Goal: Information Seeking & Learning: Learn about a topic

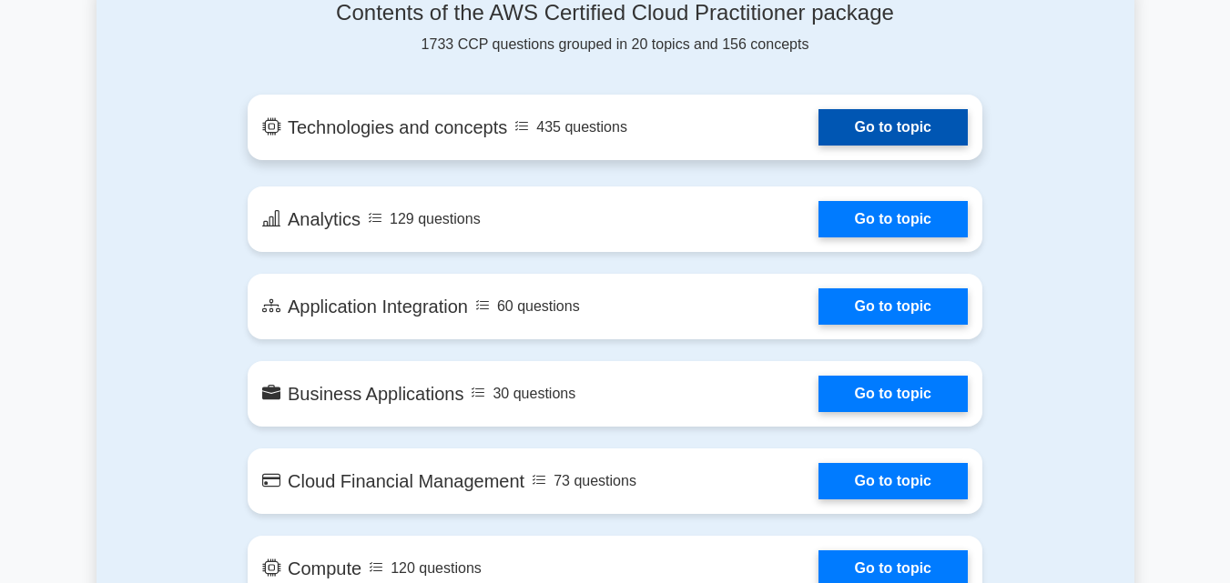
scroll to position [910, 0]
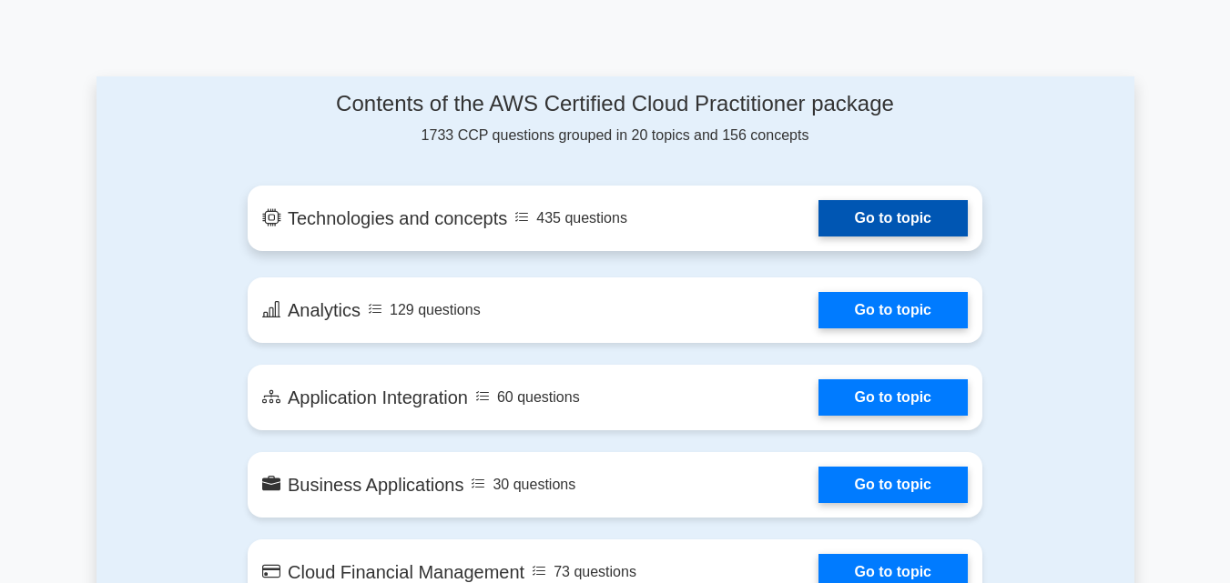
click at [818, 220] on link "Go to topic" at bounding box center [892, 218] width 149 height 36
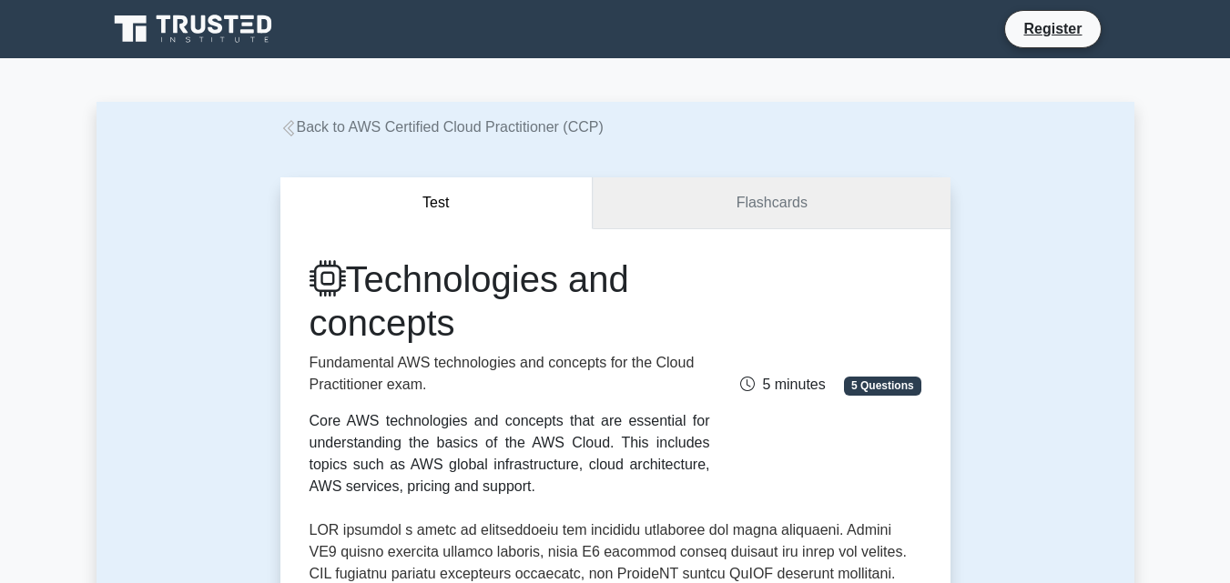
click at [683, 211] on link "Flashcards" at bounding box center [770, 203] width 357 height 52
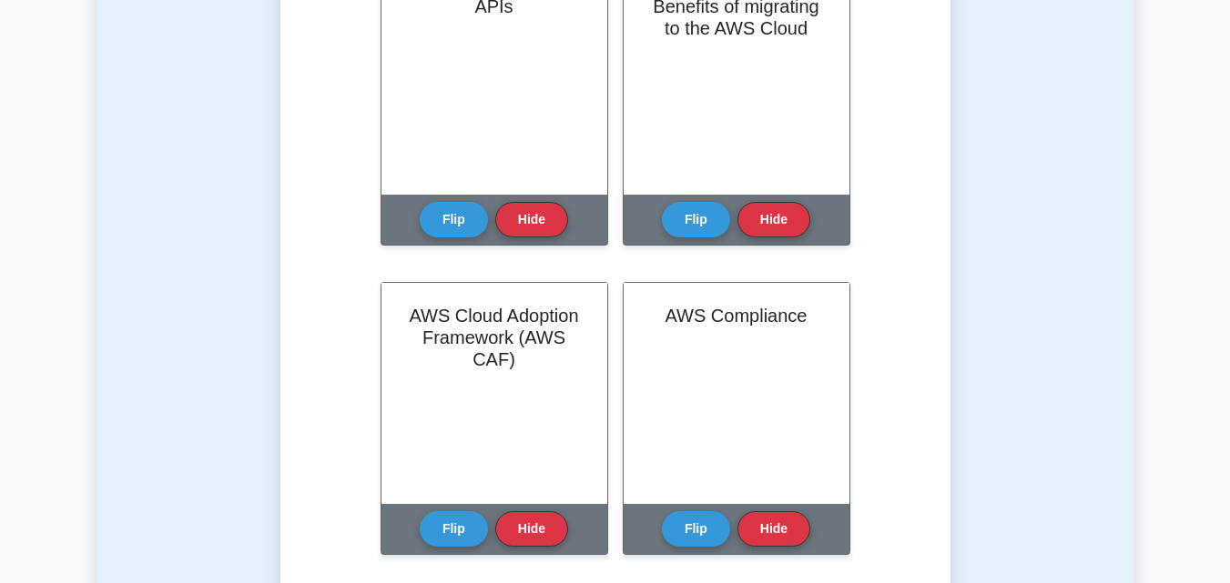
scroll to position [455, 0]
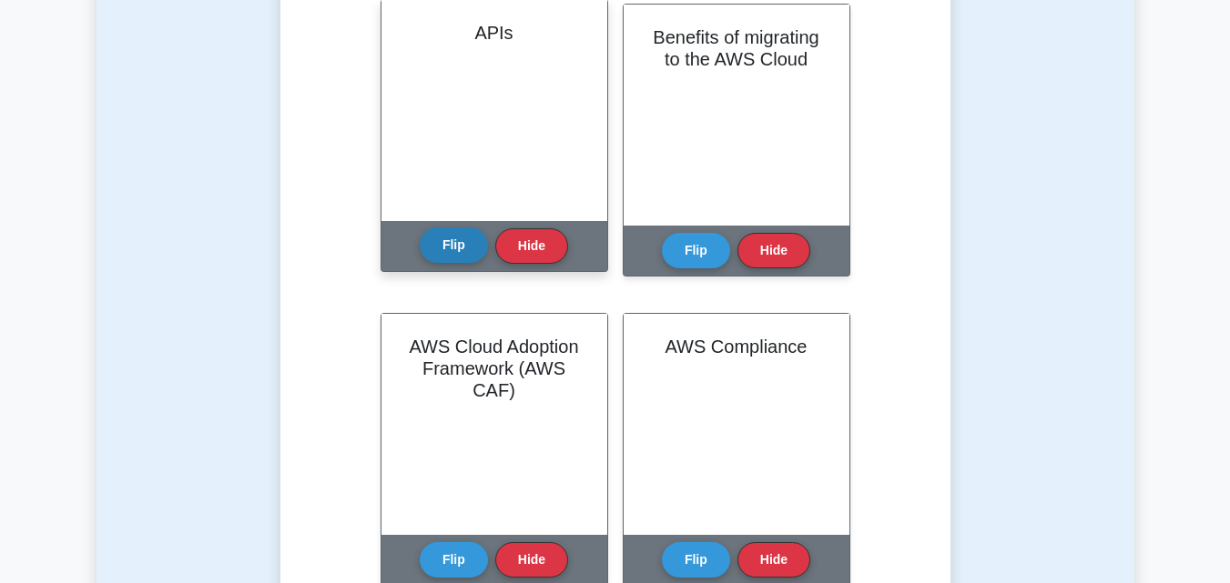
click at [452, 251] on button "Flip" at bounding box center [454, 245] width 68 height 35
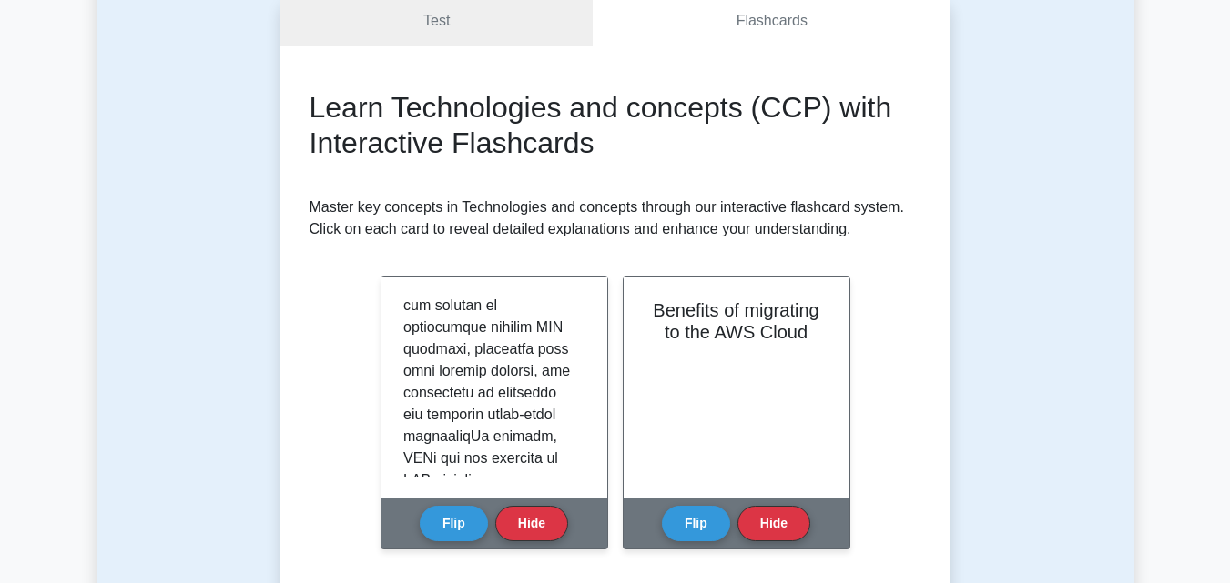
scroll to position [1810, 0]
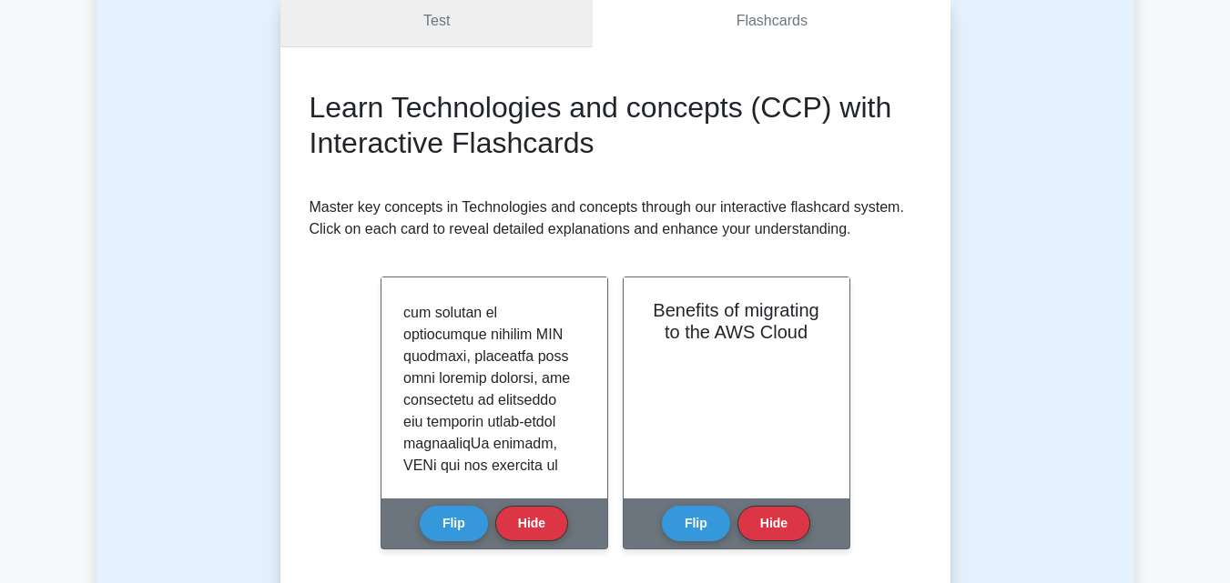
click at [472, 38] on link "Test" at bounding box center [436, 21] width 313 height 52
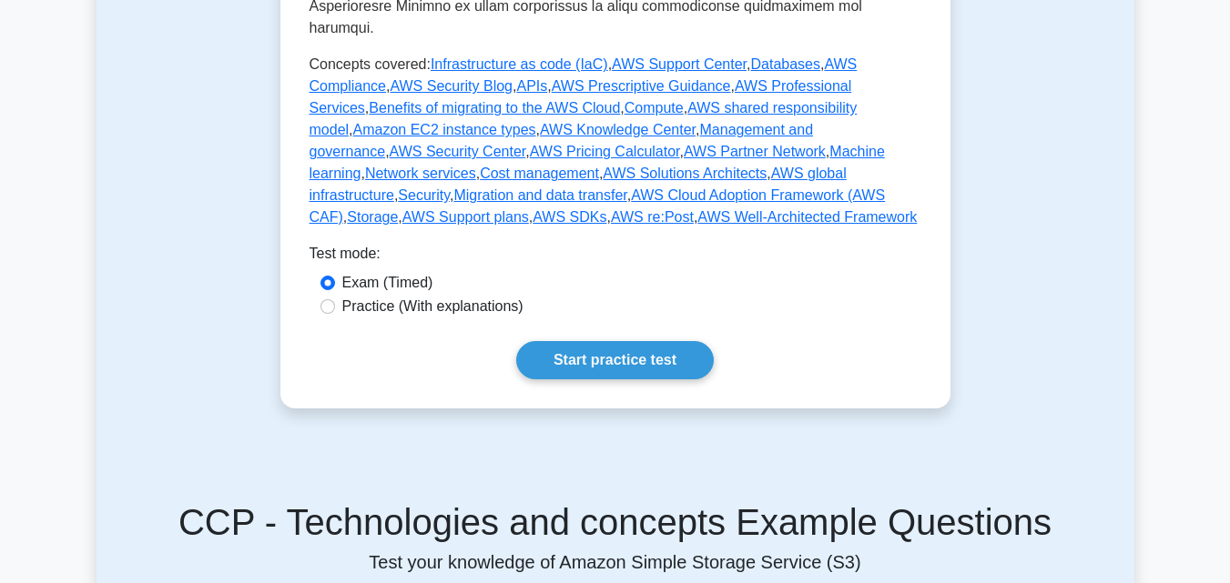
scroll to position [1001, 0]
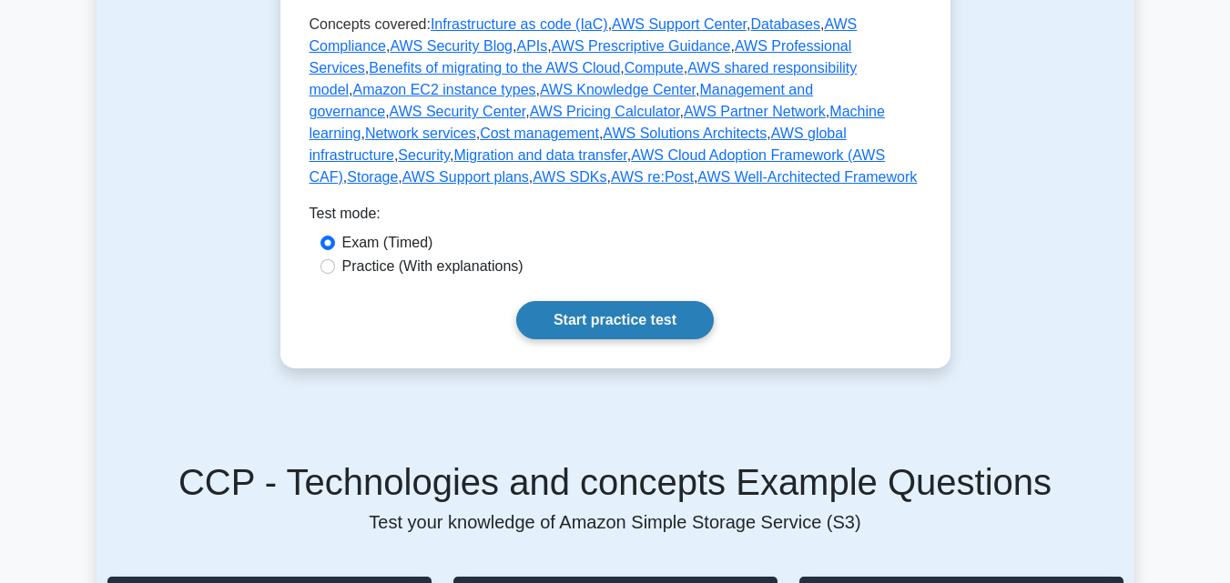
click at [530, 301] on link "Start practice test" at bounding box center [614, 320] width 197 height 38
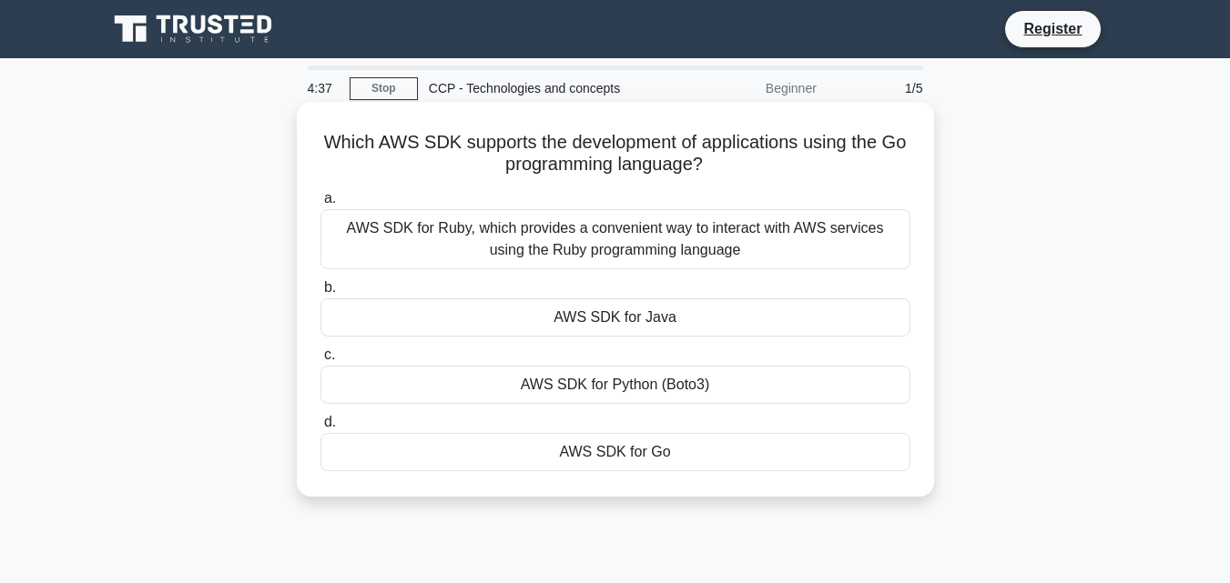
click at [563, 450] on div "AWS SDK for Go" at bounding box center [615, 452] width 590 height 38
click at [320, 429] on input "d. AWS SDK for Go" at bounding box center [320, 423] width 0 height 12
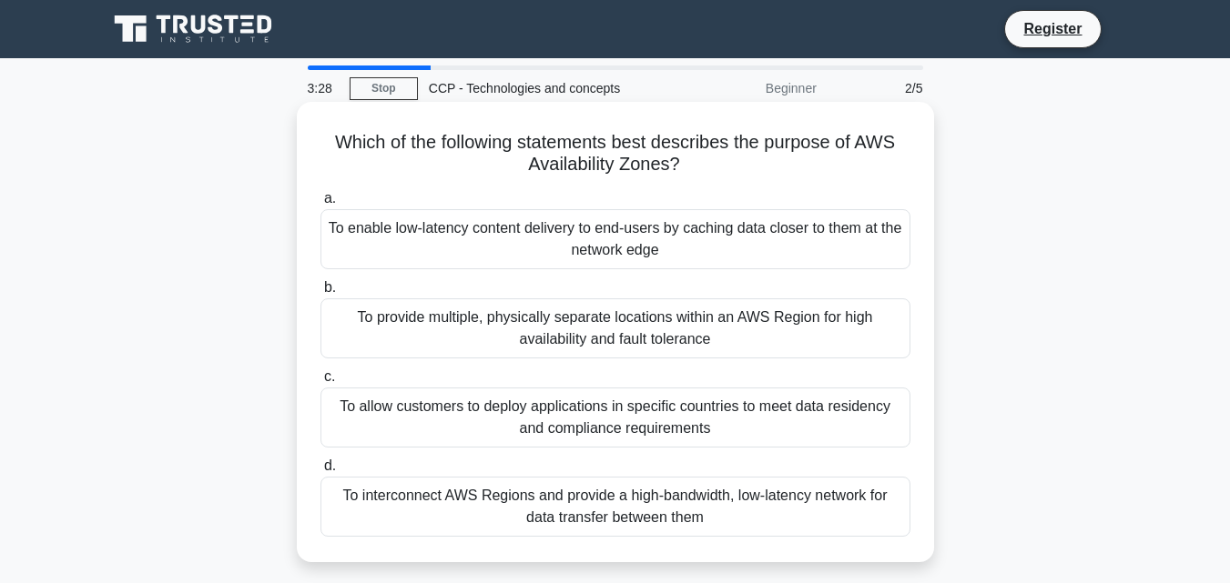
click at [531, 420] on div "To allow customers to deploy applications in specific countries to meet data re…" at bounding box center [615, 418] width 590 height 60
click at [320, 383] on input "c. To allow customers to deploy applications in specific countries to meet data…" at bounding box center [320, 377] width 0 height 12
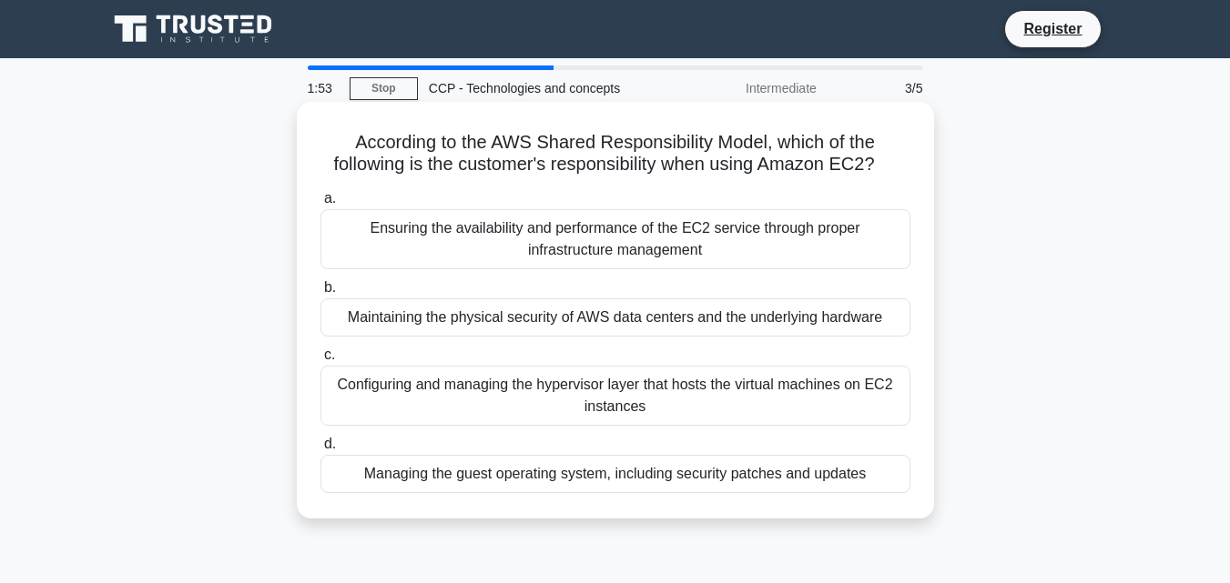
click at [636, 392] on div "Configuring and managing the hypervisor layer that hosts the virtual machines o…" at bounding box center [615, 396] width 590 height 60
click at [320, 361] on input "c. Configuring and managing the hypervisor layer that hosts the virtual machine…" at bounding box center [320, 355] width 0 height 12
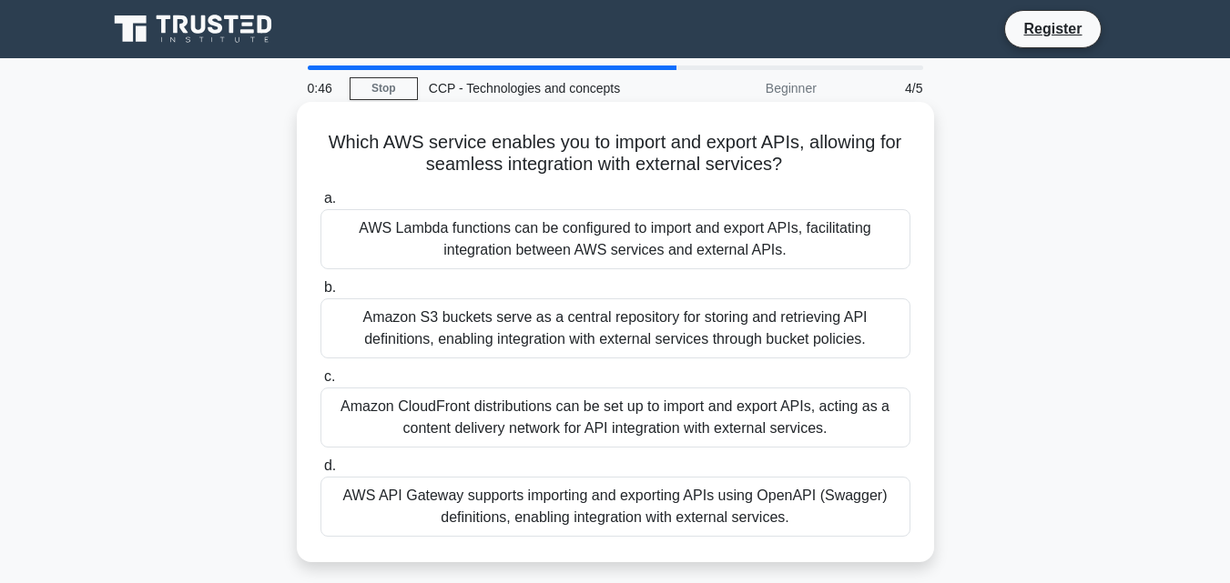
click at [686, 338] on div "Amazon S3 buckets serve as a central repository for storing and retrieving API …" at bounding box center [615, 329] width 590 height 60
click at [320, 294] on input "b. Amazon S3 buckets serve as a central repository for storing and retrieving A…" at bounding box center [320, 288] width 0 height 12
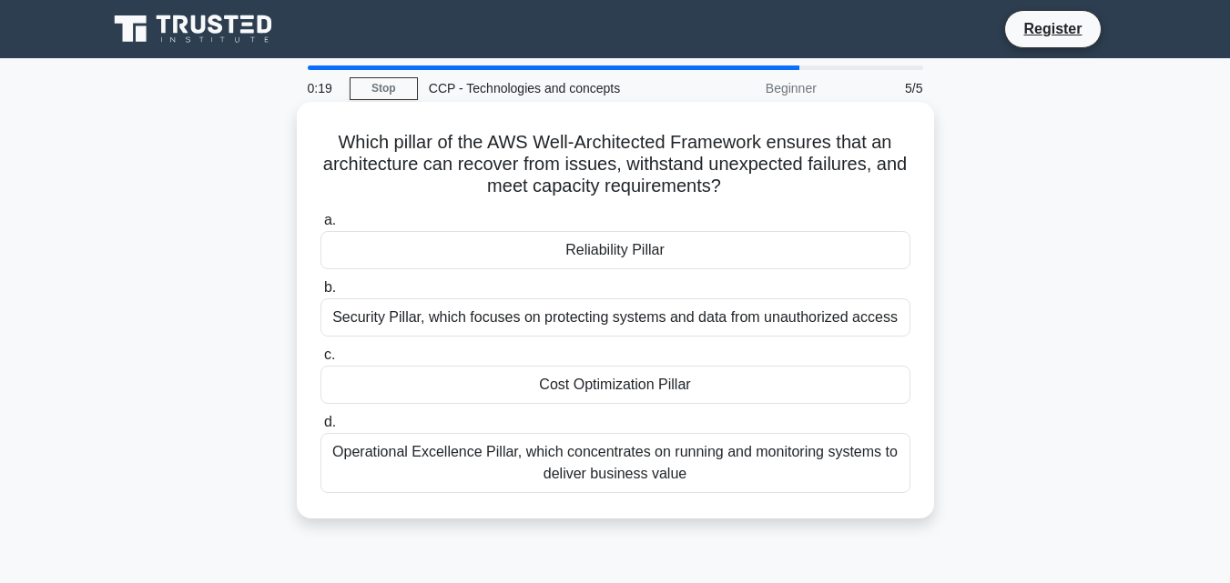
click at [662, 458] on div "Operational Excellence Pillar, which concentrates on running and monitoring sys…" at bounding box center [615, 463] width 590 height 60
click at [320, 429] on input "d. Operational Excellence Pillar, which concentrates on running and monitoring …" at bounding box center [320, 423] width 0 height 12
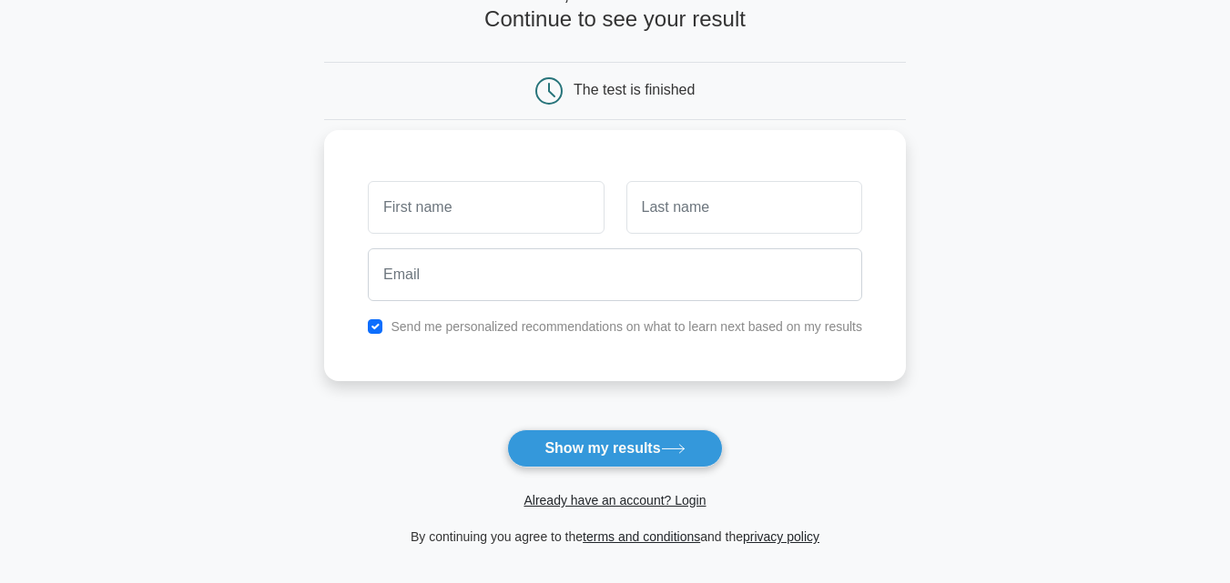
scroll to position [91, 0]
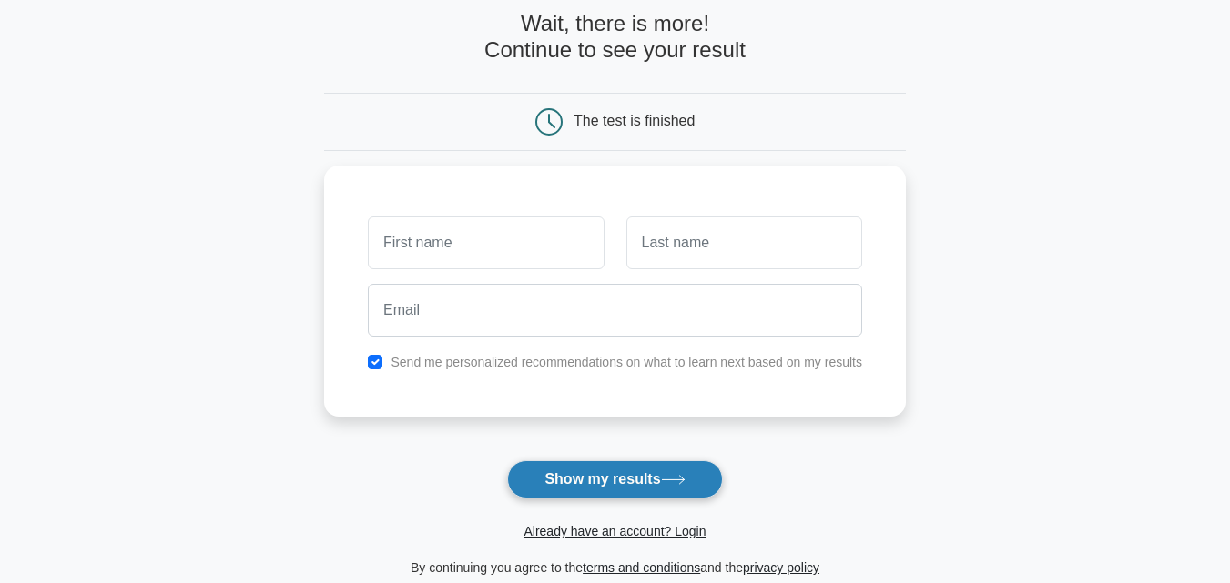
click at [561, 474] on button "Show my results" at bounding box center [614, 479] width 215 height 38
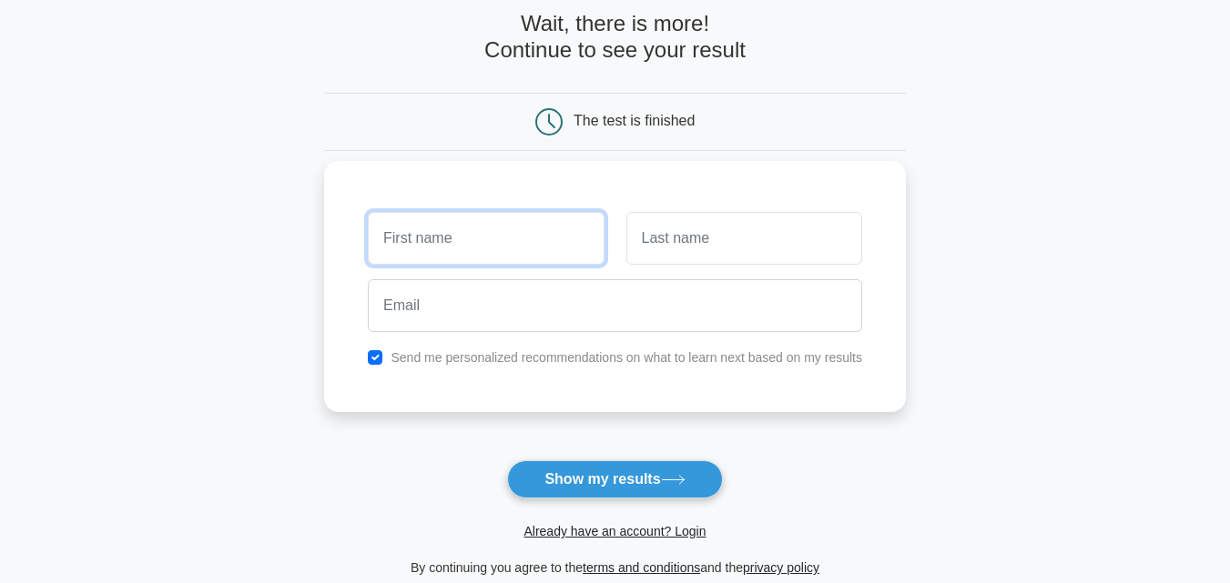
click at [439, 227] on input "text" at bounding box center [486, 238] width 236 height 53
type input "learn"
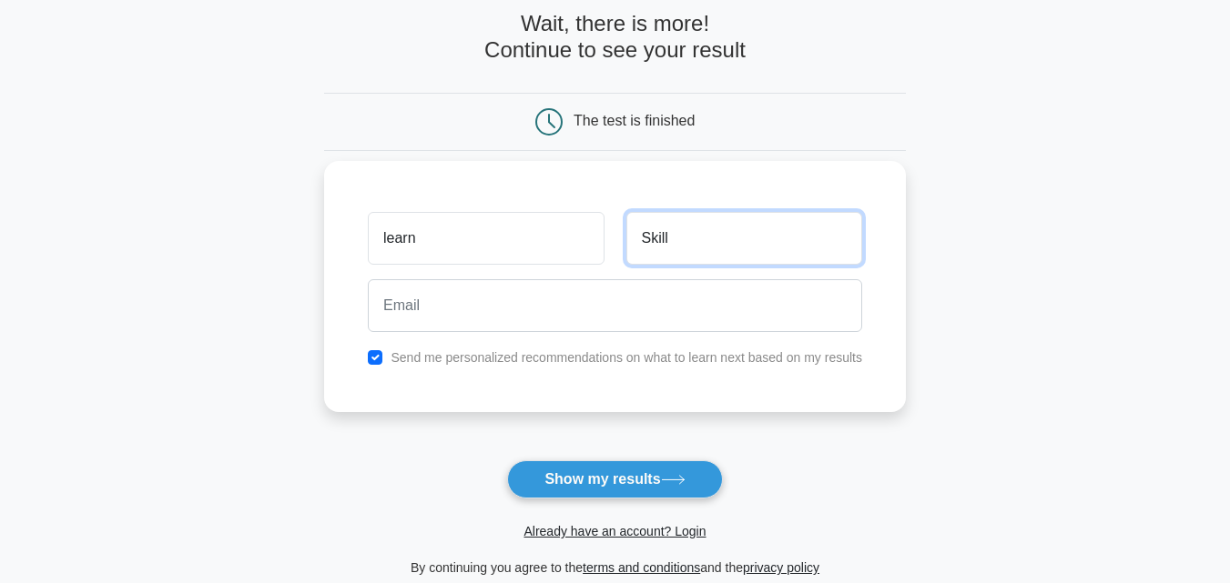
type input "Skill"
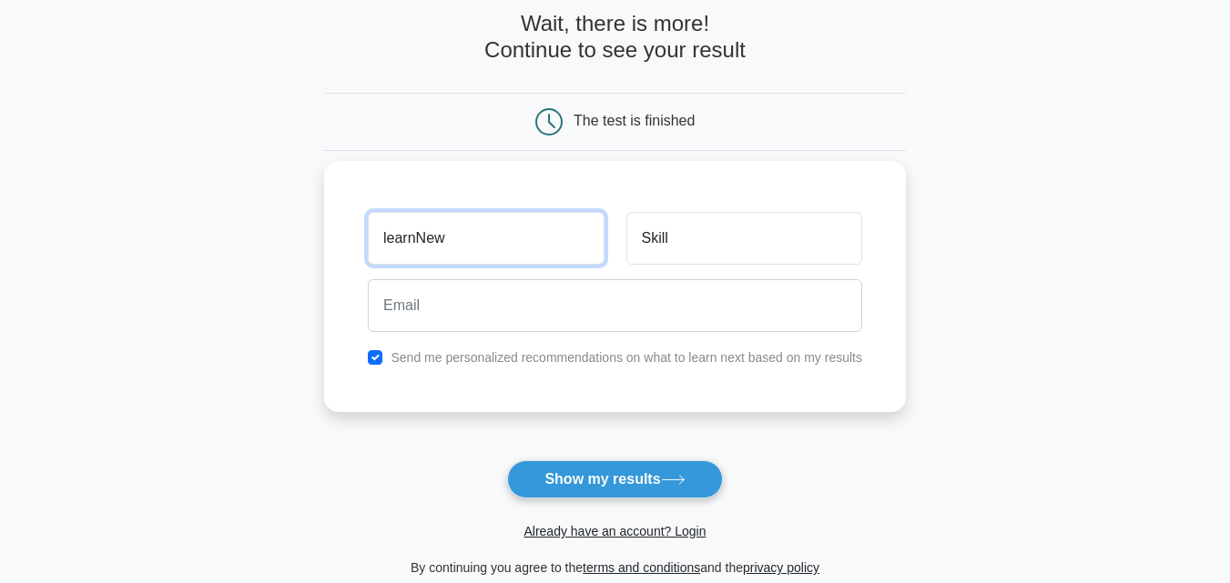
type input "learnNew"
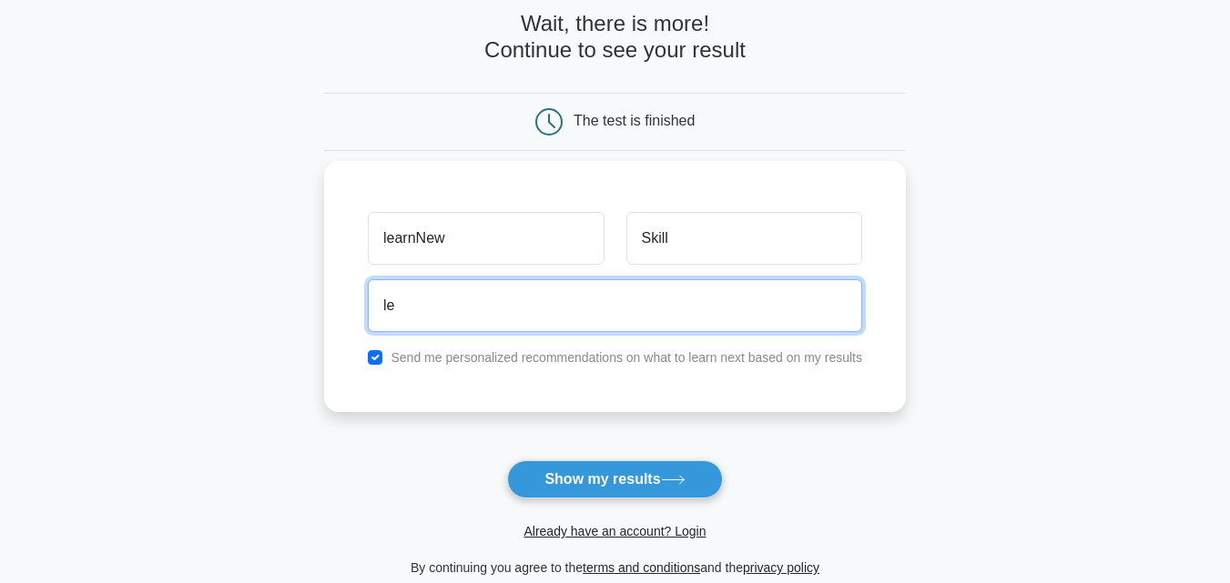
type input "learnnewskill7@gmail.com"
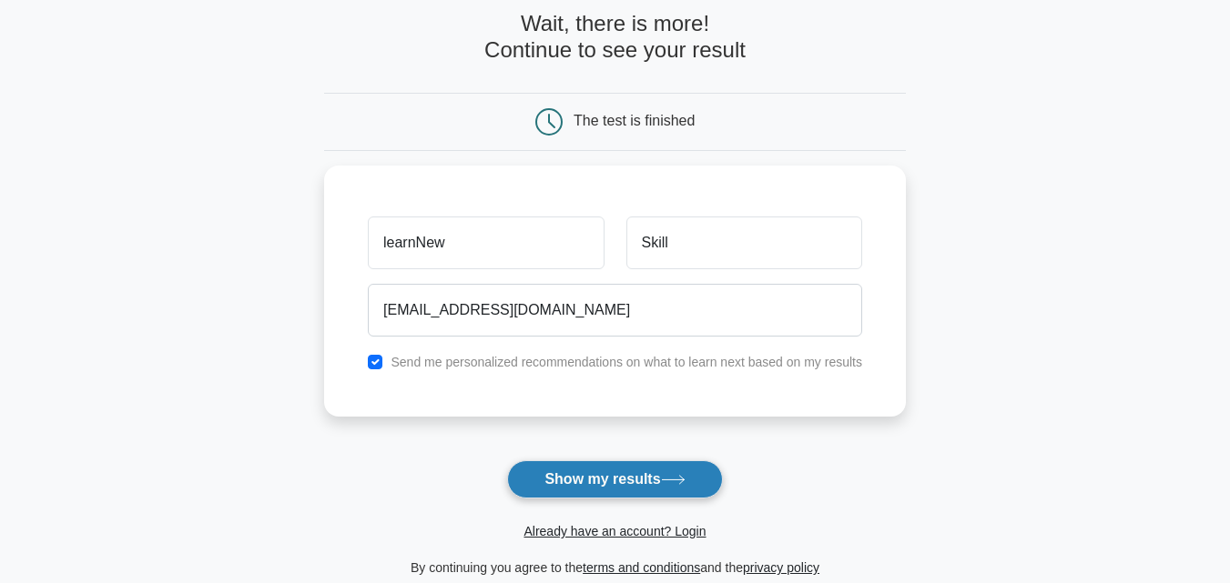
click at [648, 465] on button "Show my results" at bounding box center [614, 479] width 215 height 38
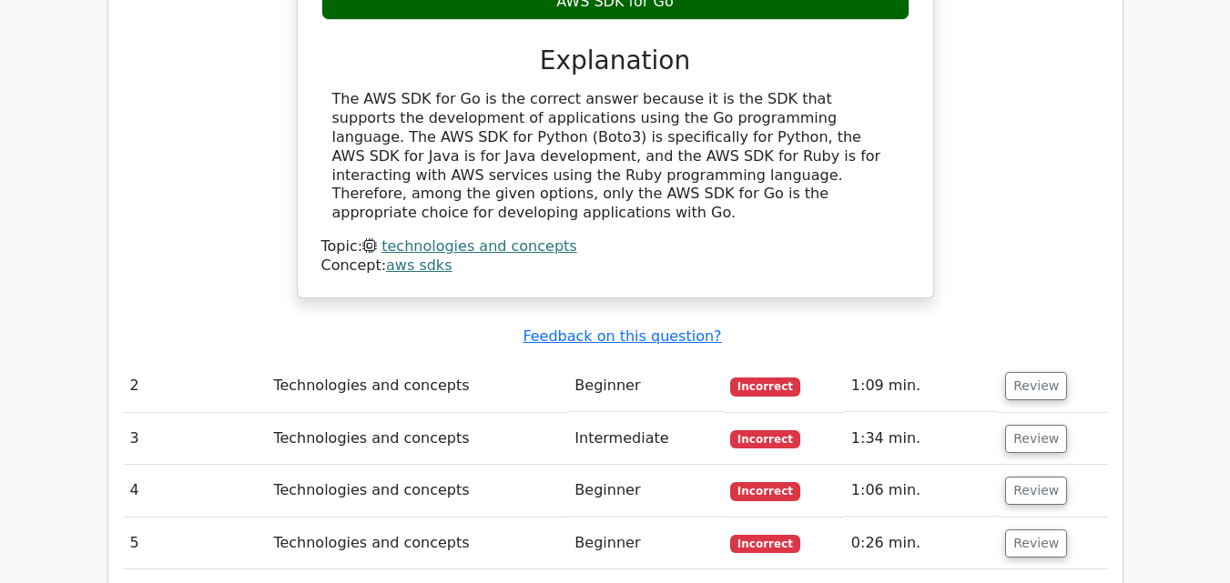
scroll to position [1820, 0]
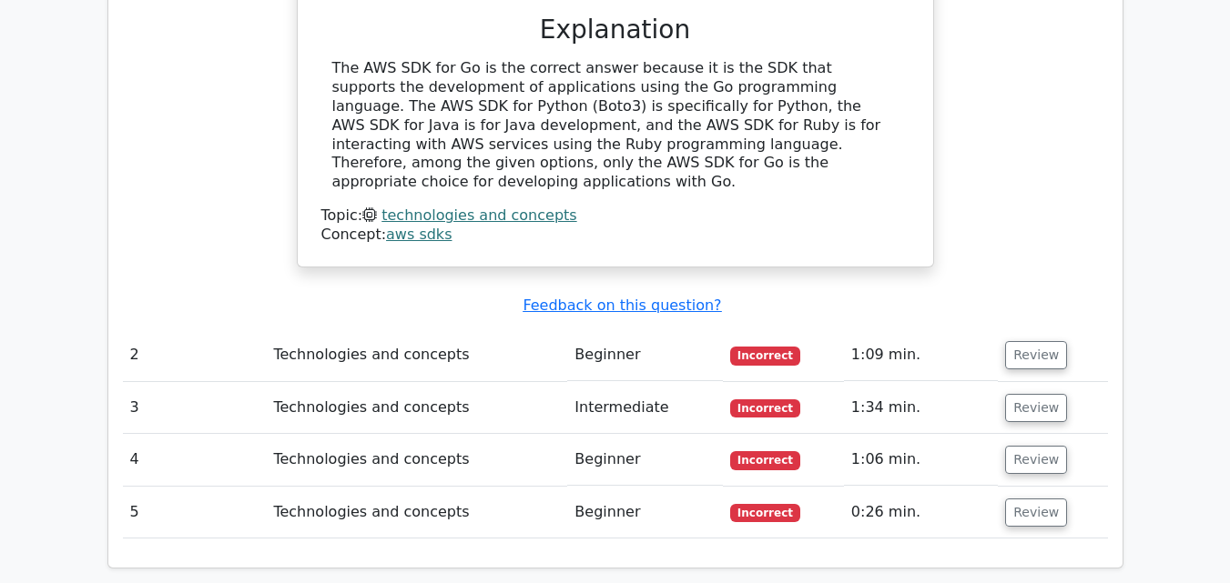
click at [507, 329] on td "Technologies and concepts" at bounding box center [416, 355] width 301 height 52
click at [1048, 341] on button "Review" at bounding box center [1036, 355] width 62 height 28
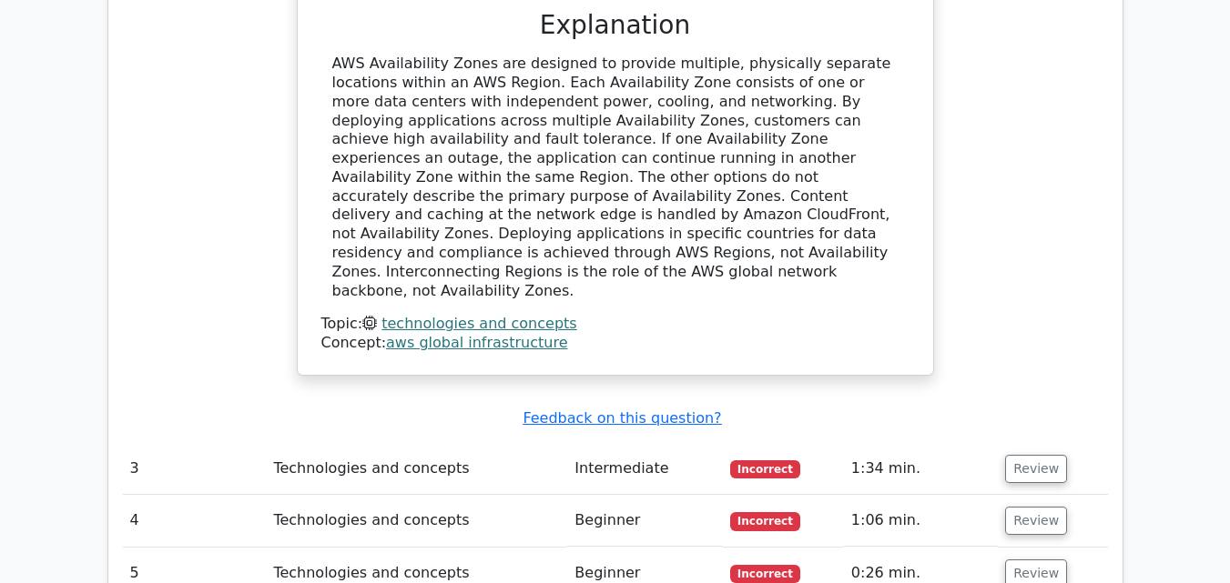
scroll to position [2639, 0]
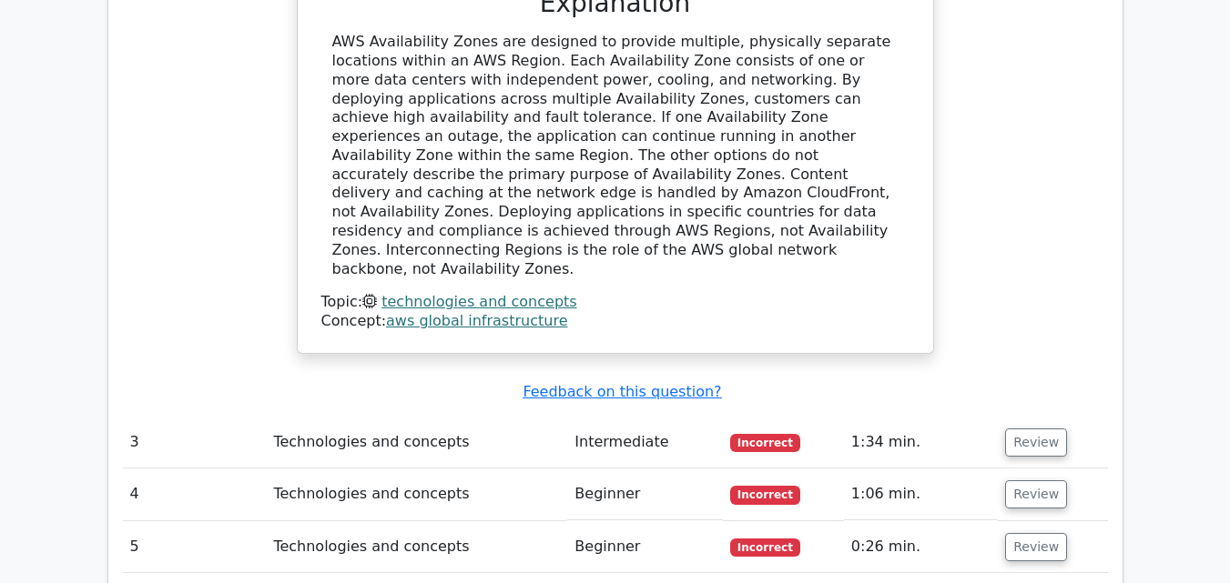
click at [482, 417] on td "Technologies and concepts" at bounding box center [416, 443] width 301 height 52
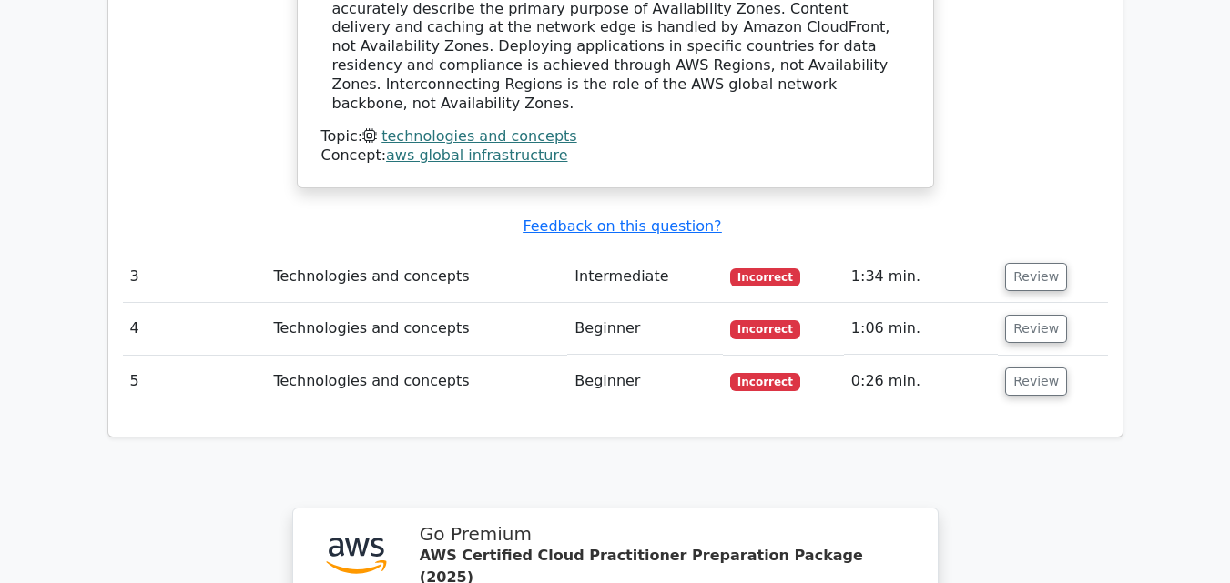
scroll to position [2821, 0]
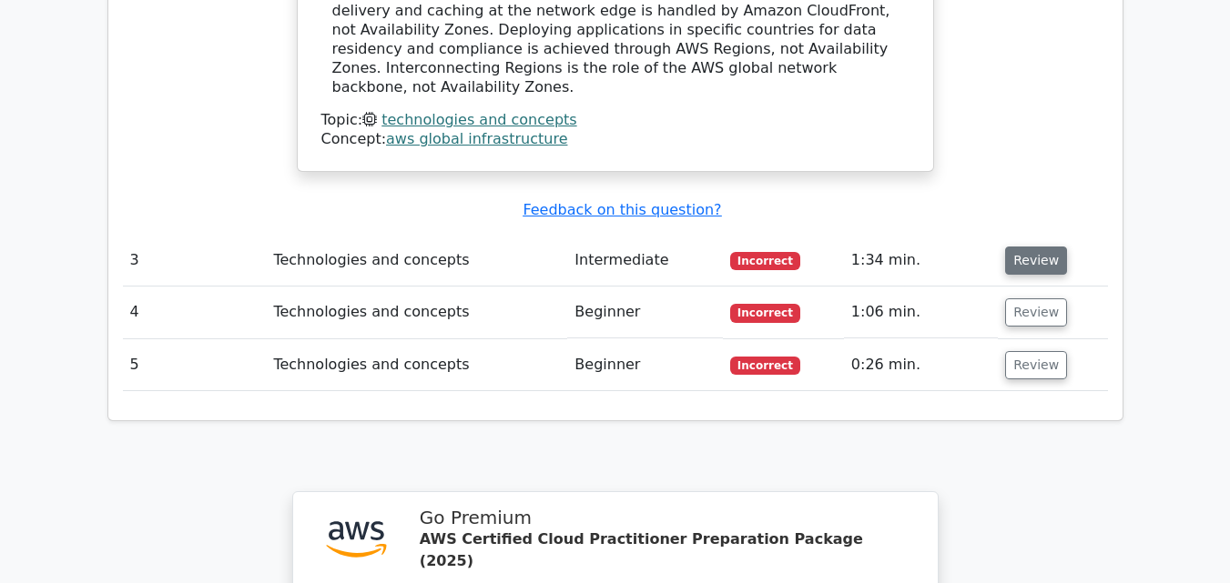
click at [1027, 247] on button "Review" at bounding box center [1036, 261] width 62 height 28
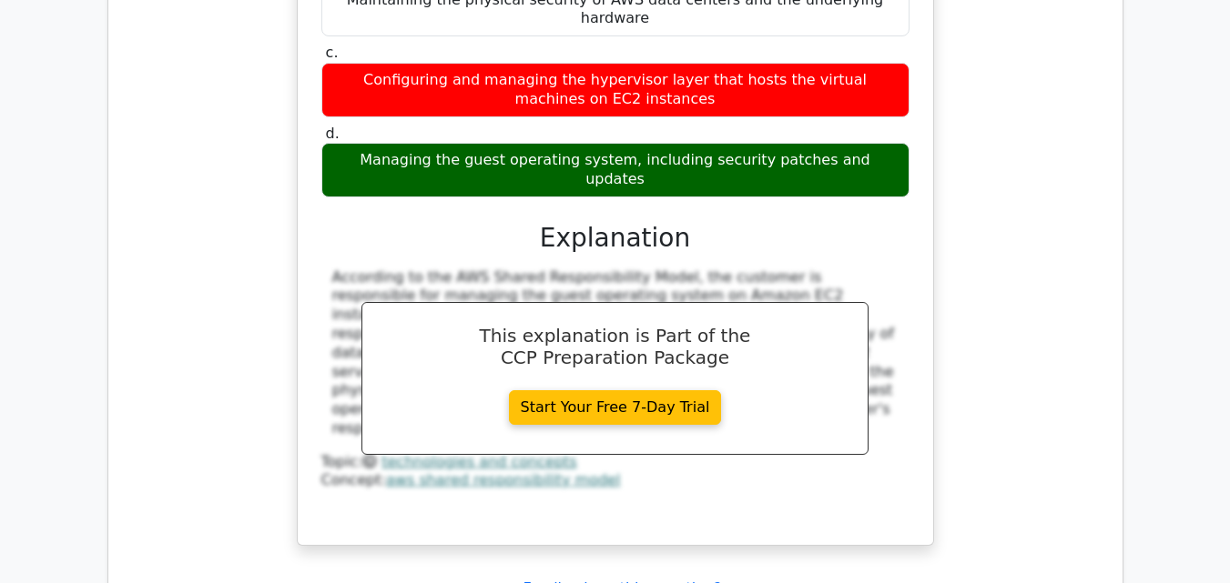
scroll to position [3458, 0]
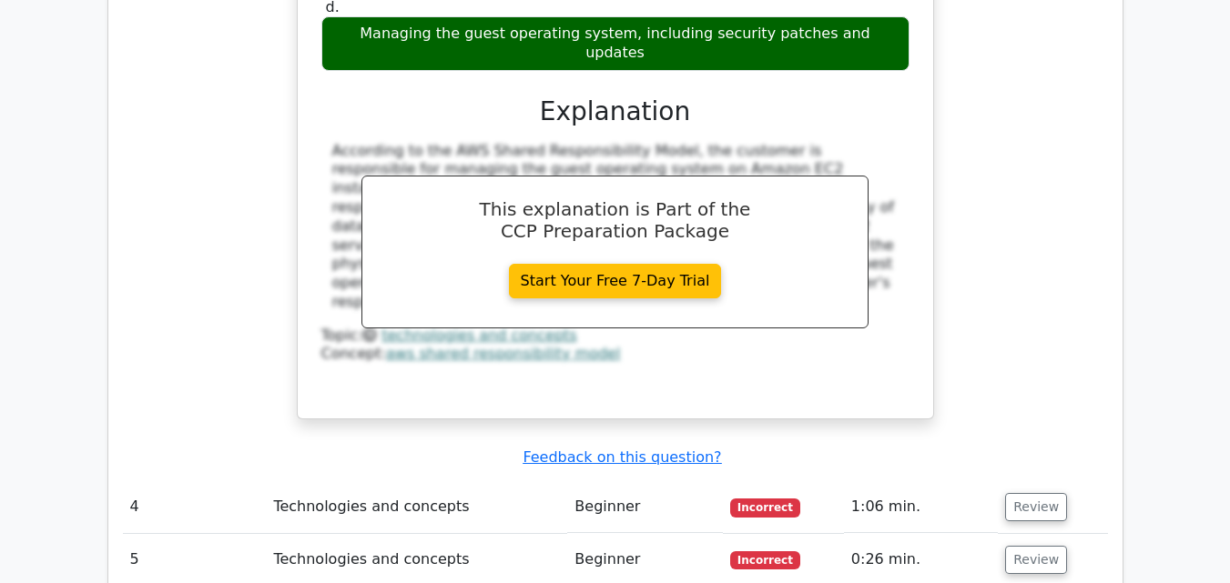
click at [1050, 481] on td "Review" at bounding box center [1051, 507] width 109 height 52
click at [1050, 493] on button "Review" at bounding box center [1036, 507] width 62 height 28
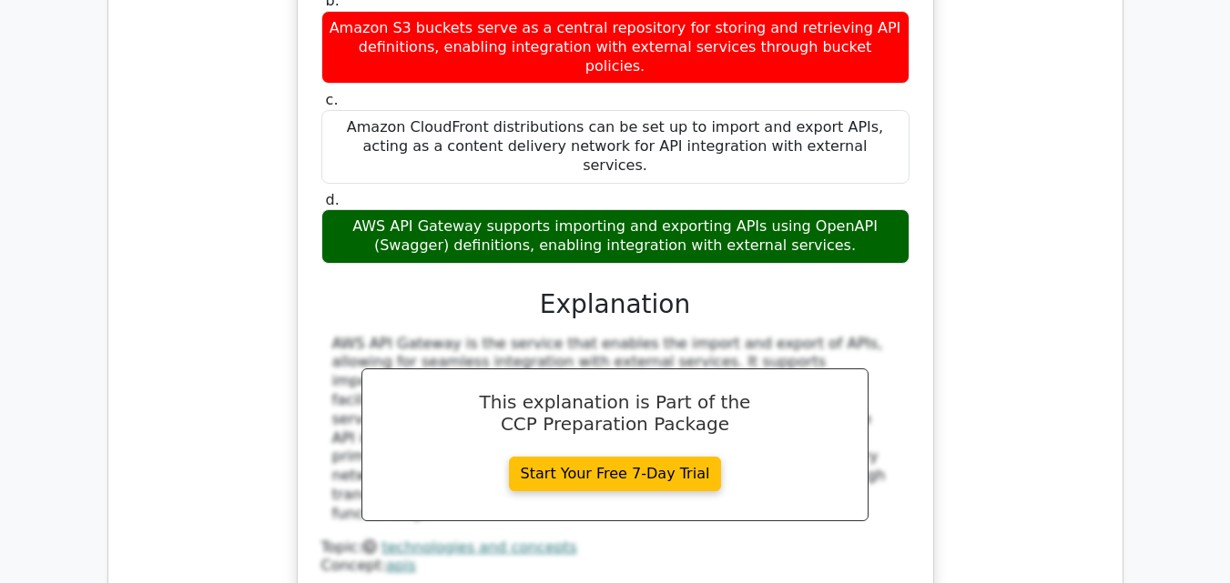
scroll to position [4368, 0]
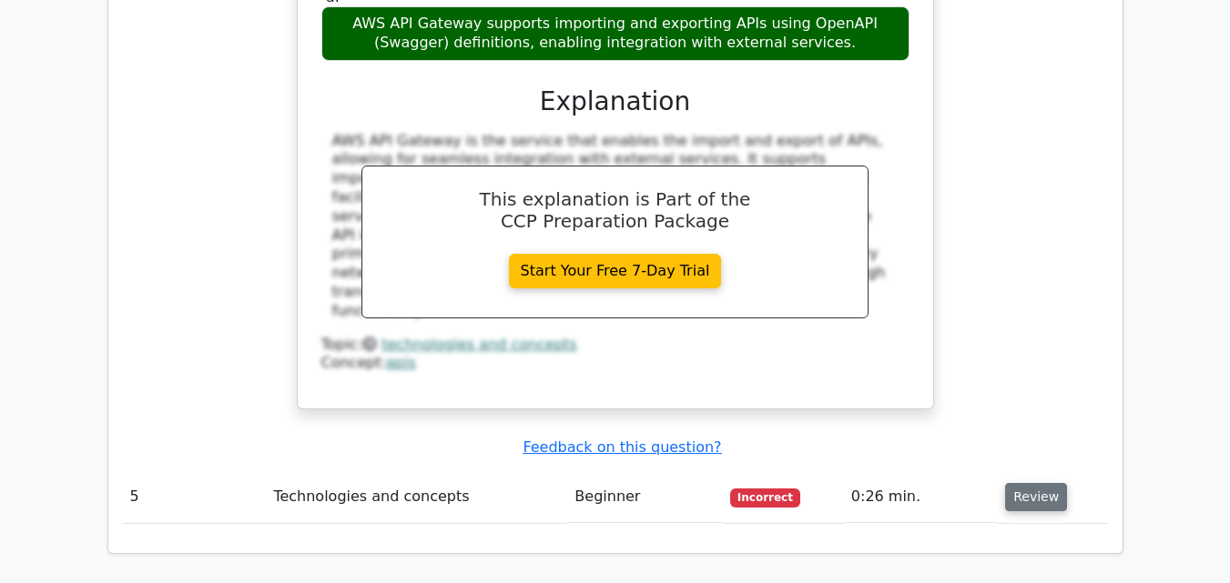
click at [1008, 483] on button "Review" at bounding box center [1036, 497] width 62 height 28
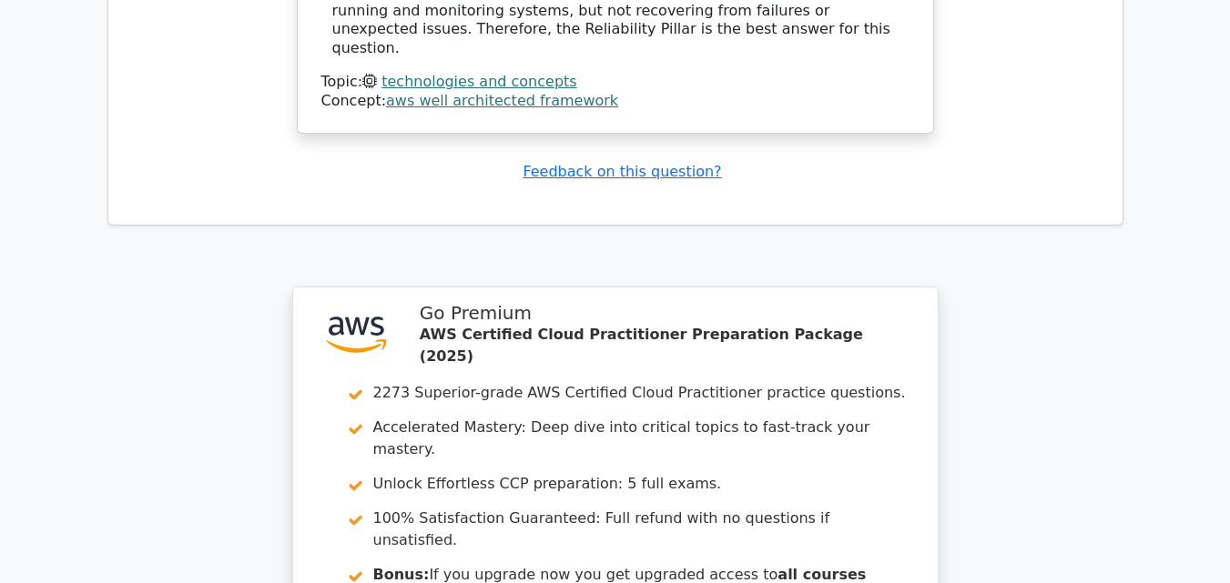
scroll to position [5551, 0]
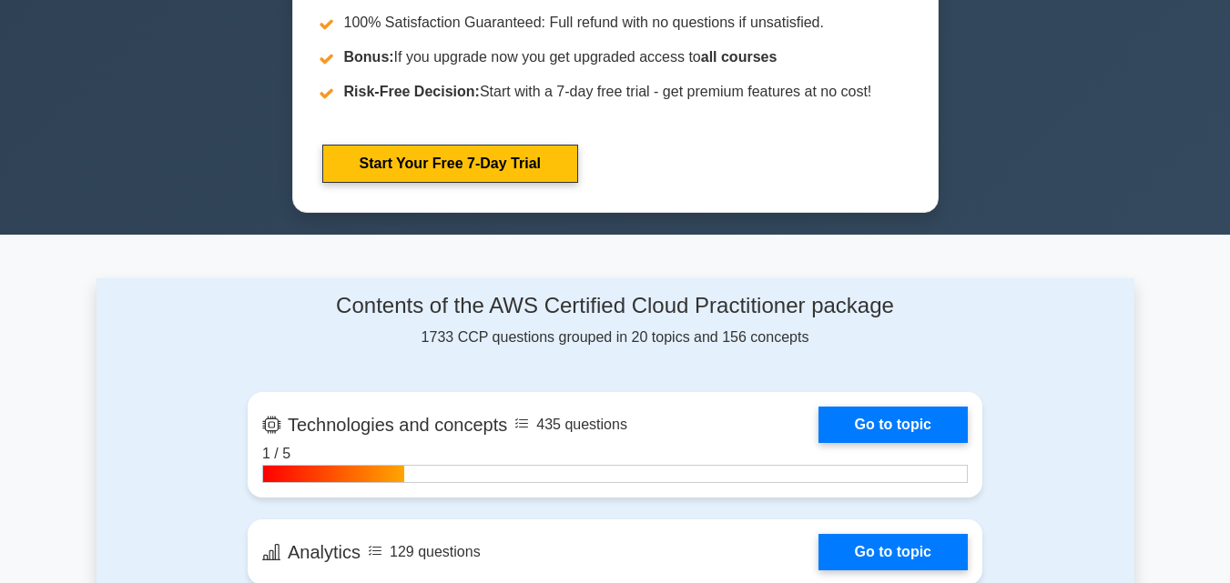
scroll to position [1001, 0]
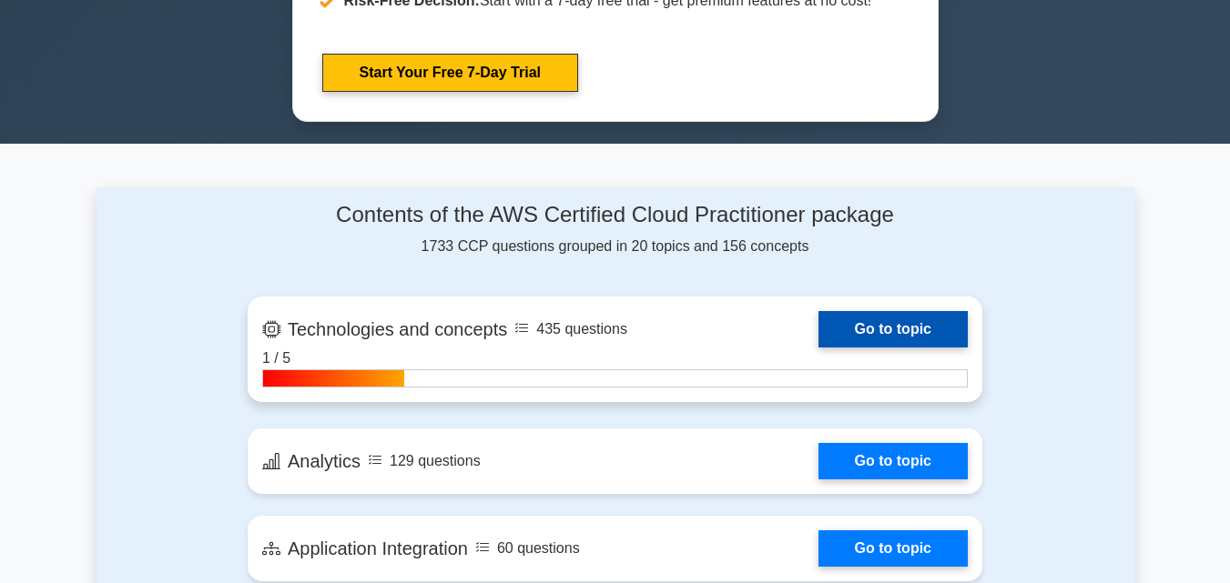
click at [818, 348] on link "Go to topic" at bounding box center [892, 329] width 149 height 36
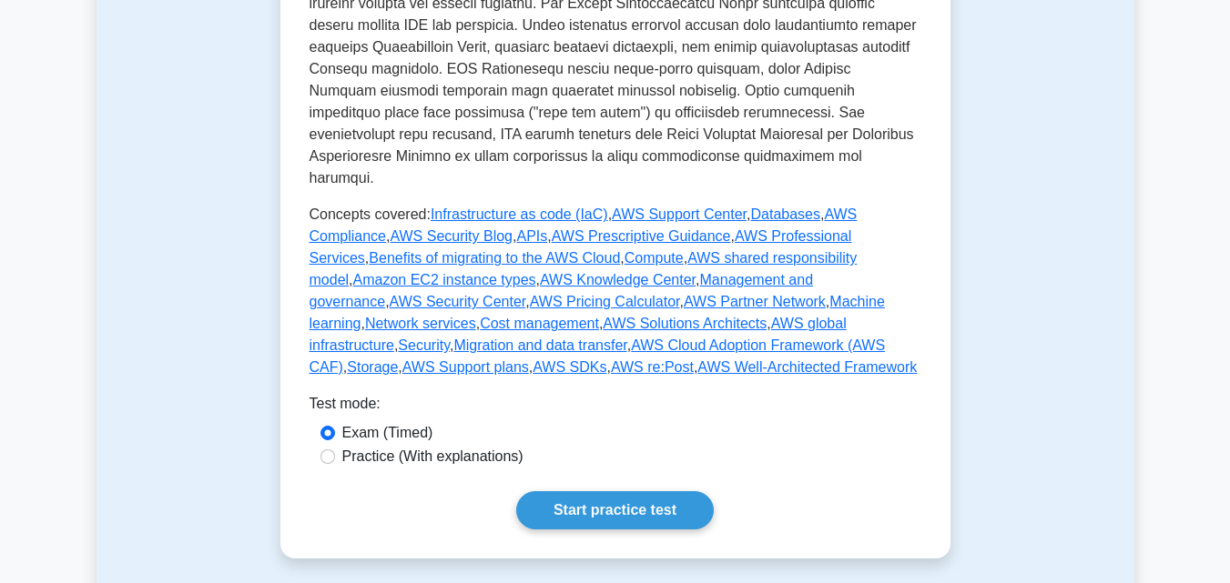
scroll to position [819, 0]
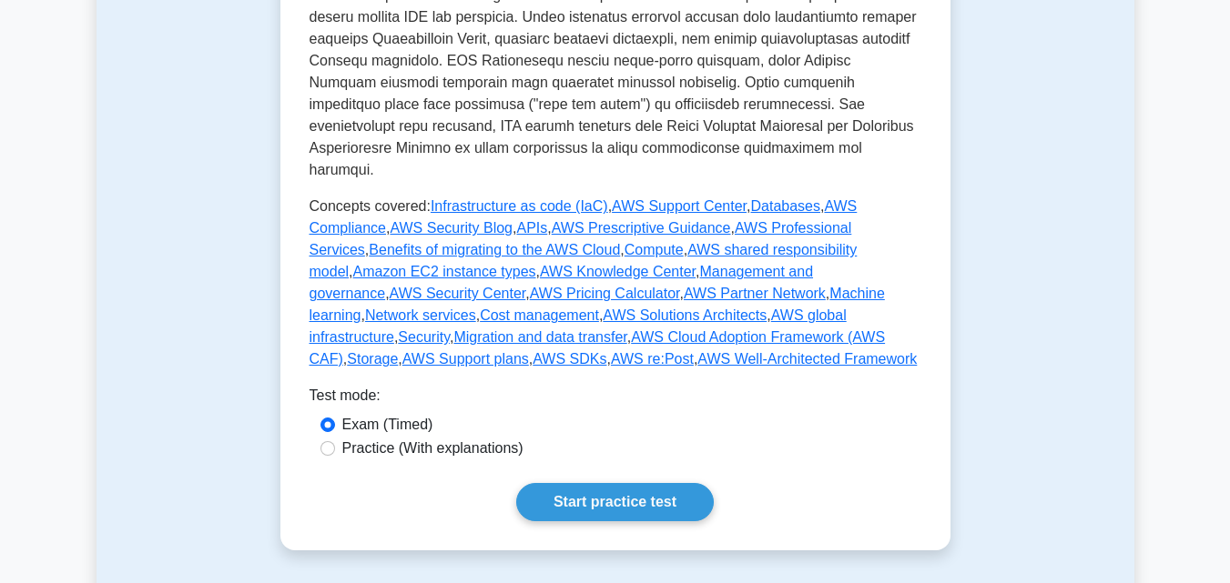
click at [494, 438] on label "Practice (With explanations)" at bounding box center [432, 449] width 181 height 22
click at [335, 441] on input "Practice (With explanations)" at bounding box center [327, 448] width 15 height 15
radio input "true"
click at [557, 487] on link "Start practice test" at bounding box center [614, 502] width 197 height 38
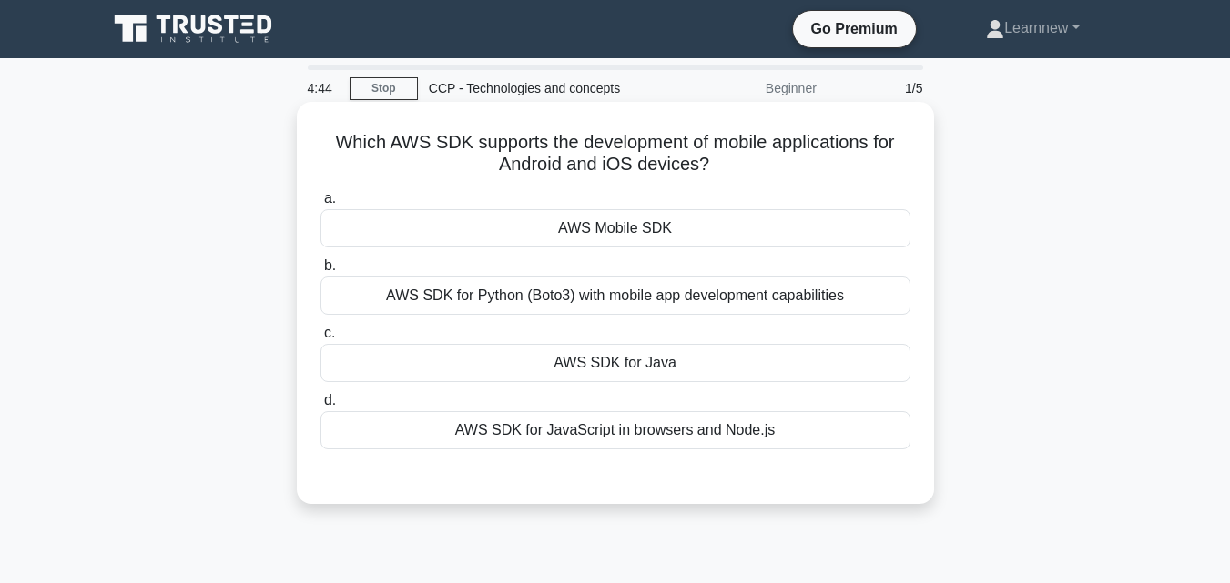
click at [615, 229] on div "AWS Mobile SDK" at bounding box center [615, 228] width 590 height 38
click at [320, 205] on input "a. AWS Mobile SDK" at bounding box center [320, 199] width 0 height 12
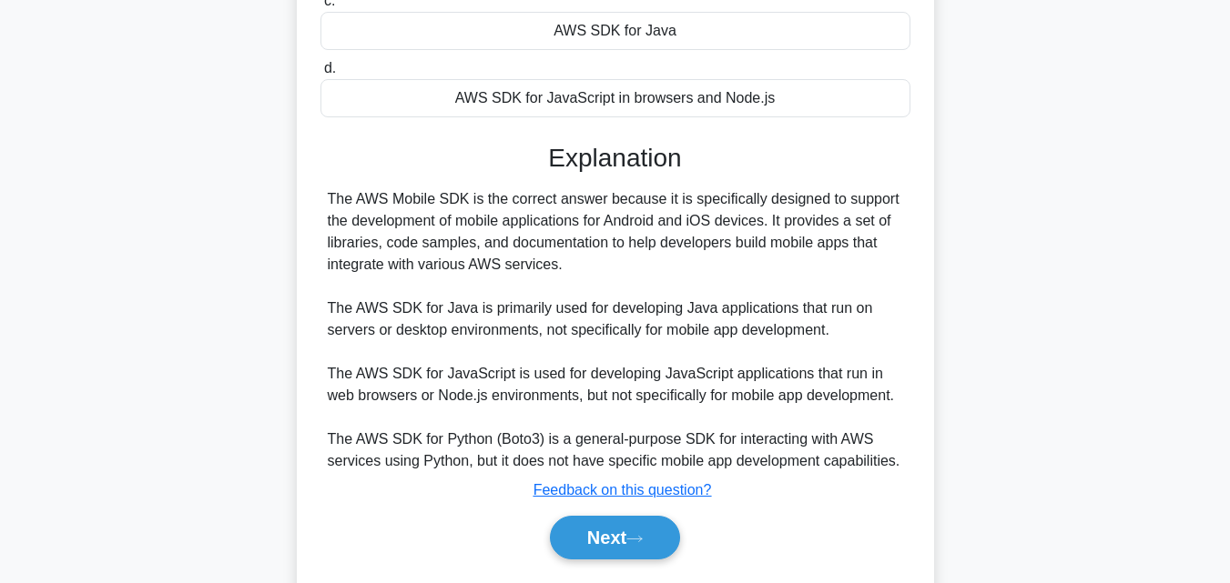
scroll to position [364, 0]
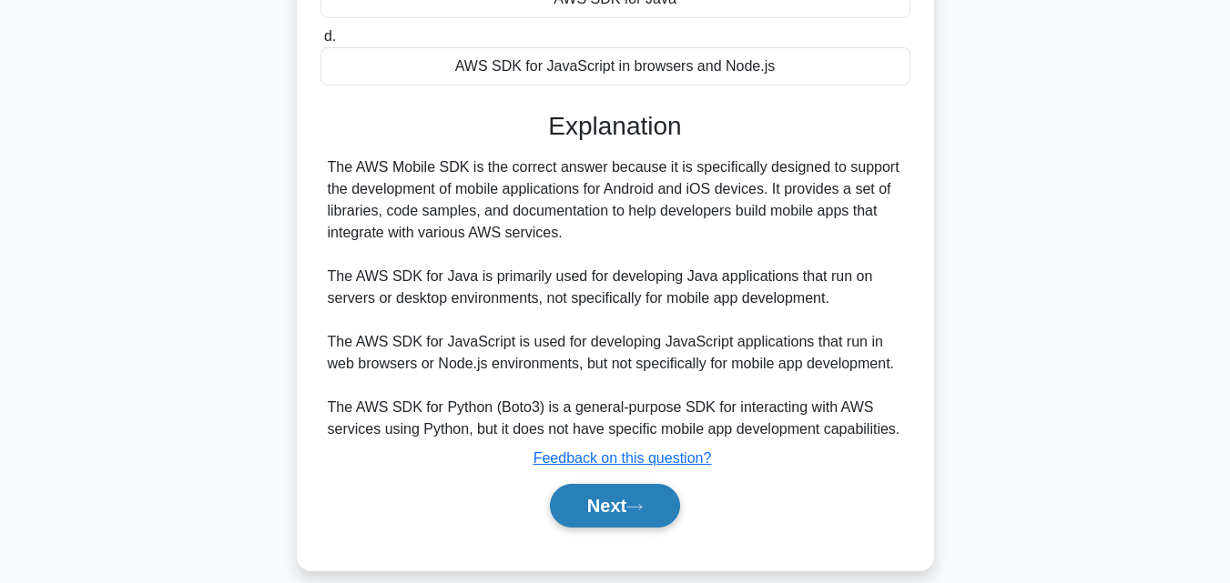
click at [601, 501] on button "Next" at bounding box center [615, 506] width 130 height 44
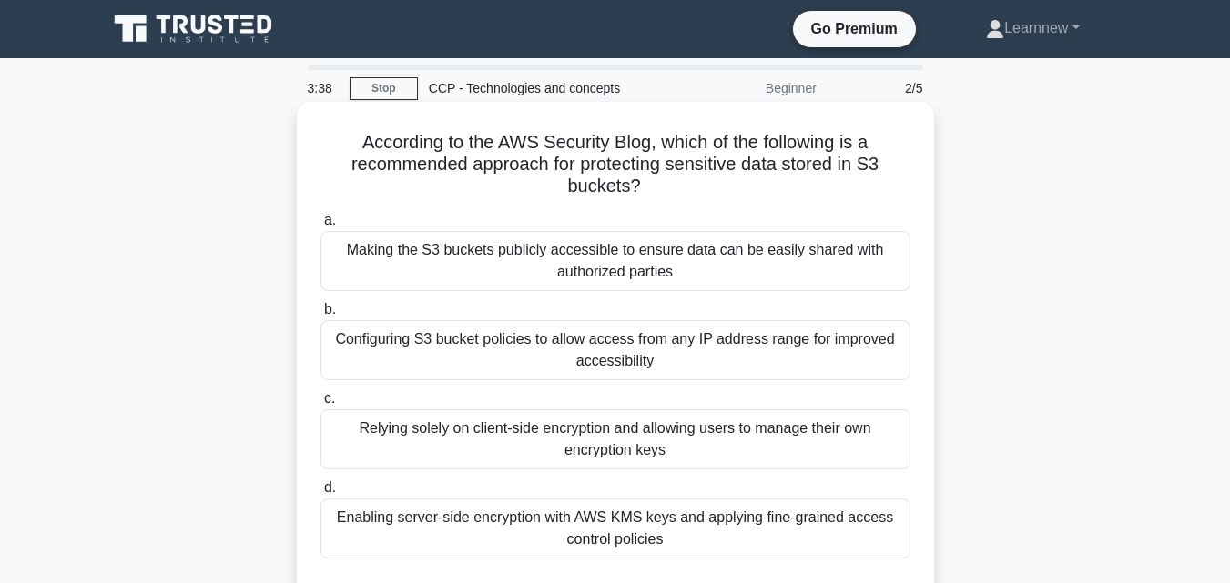
scroll to position [91, 0]
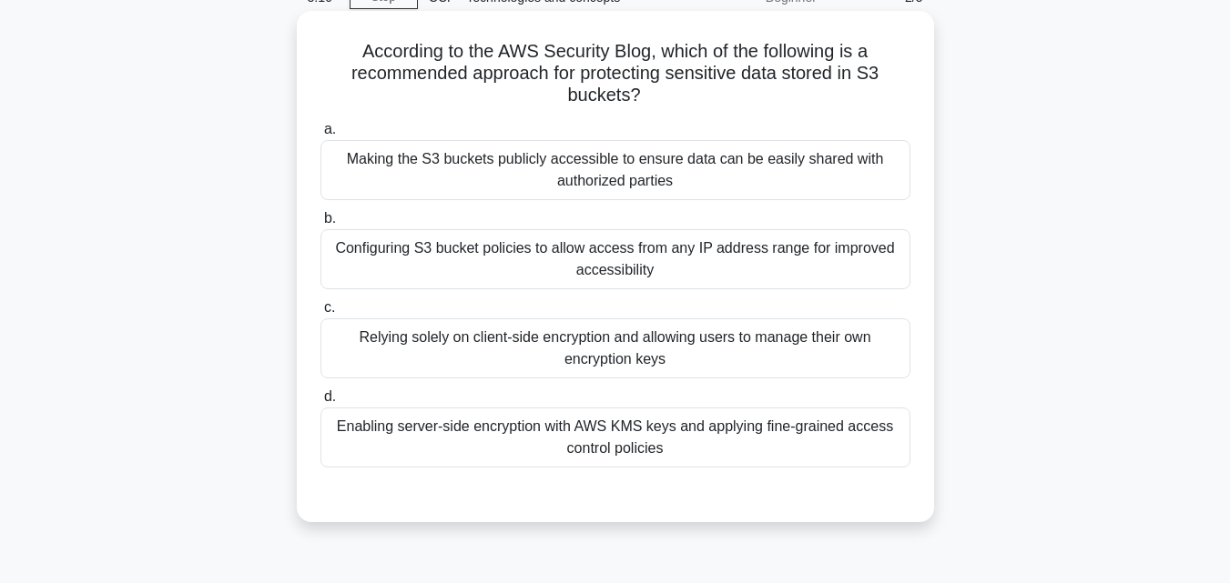
click at [474, 428] on div "Enabling server-side encryption with AWS KMS keys and applying fine-grained acc…" at bounding box center [615, 438] width 590 height 60
click at [320, 403] on input "d. Enabling server-side encryption with AWS KMS keys and applying fine-grained …" at bounding box center [320, 397] width 0 height 12
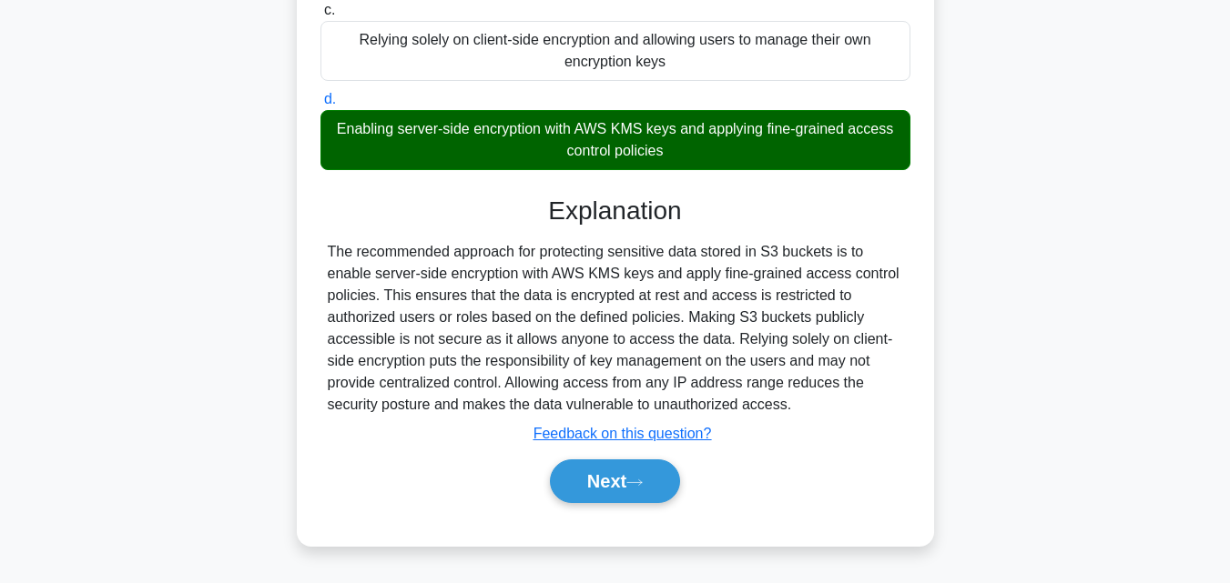
scroll to position [400, 0]
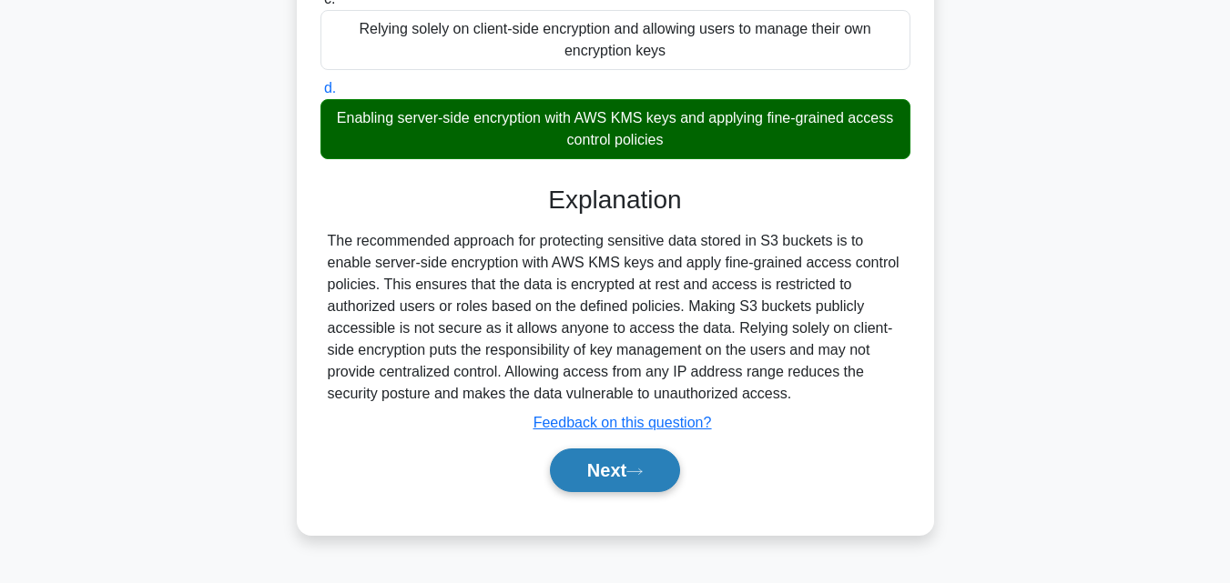
click at [655, 479] on button "Next" at bounding box center [615, 471] width 130 height 44
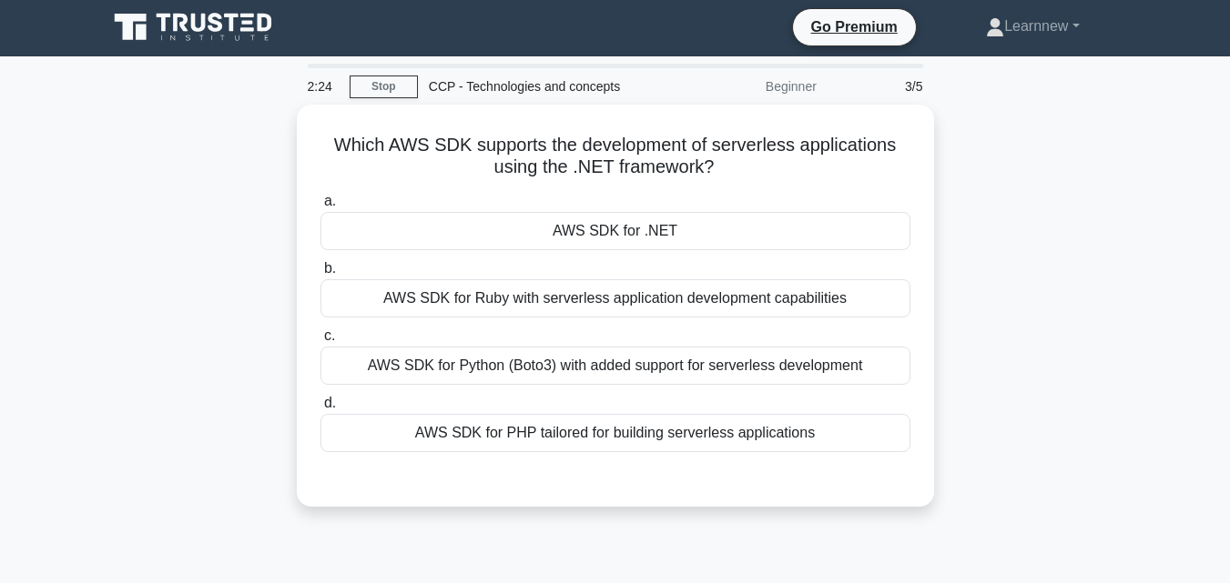
scroll to position [0, 0]
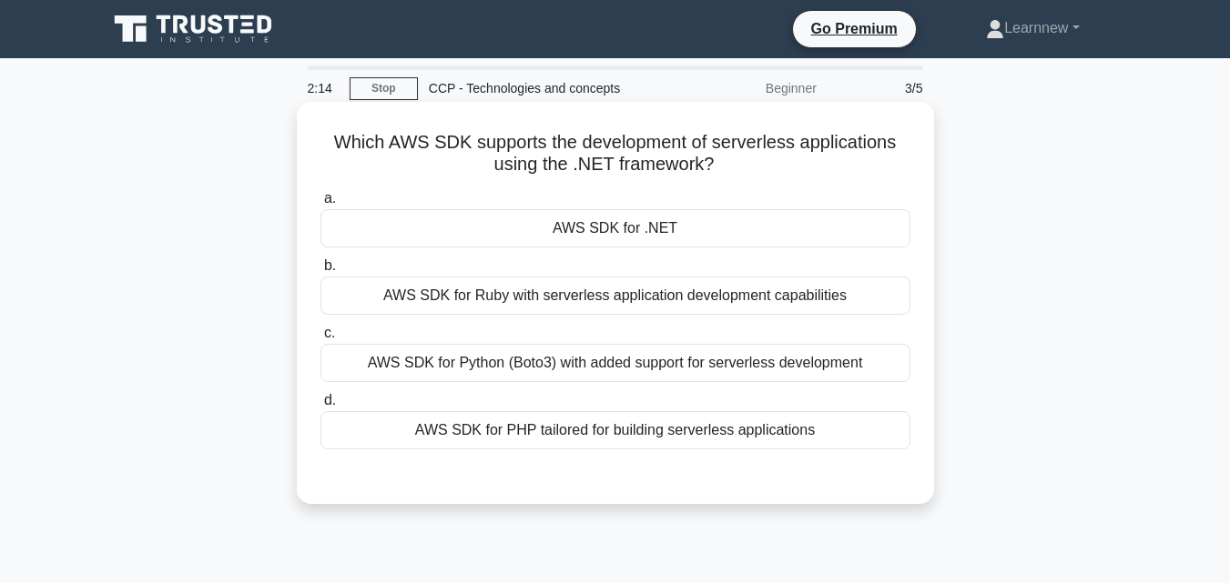
click at [773, 246] on div "AWS SDK for .NET" at bounding box center [615, 228] width 590 height 38
click at [320, 205] on input "a. AWS SDK for .NET" at bounding box center [320, 199] width 0 height 12
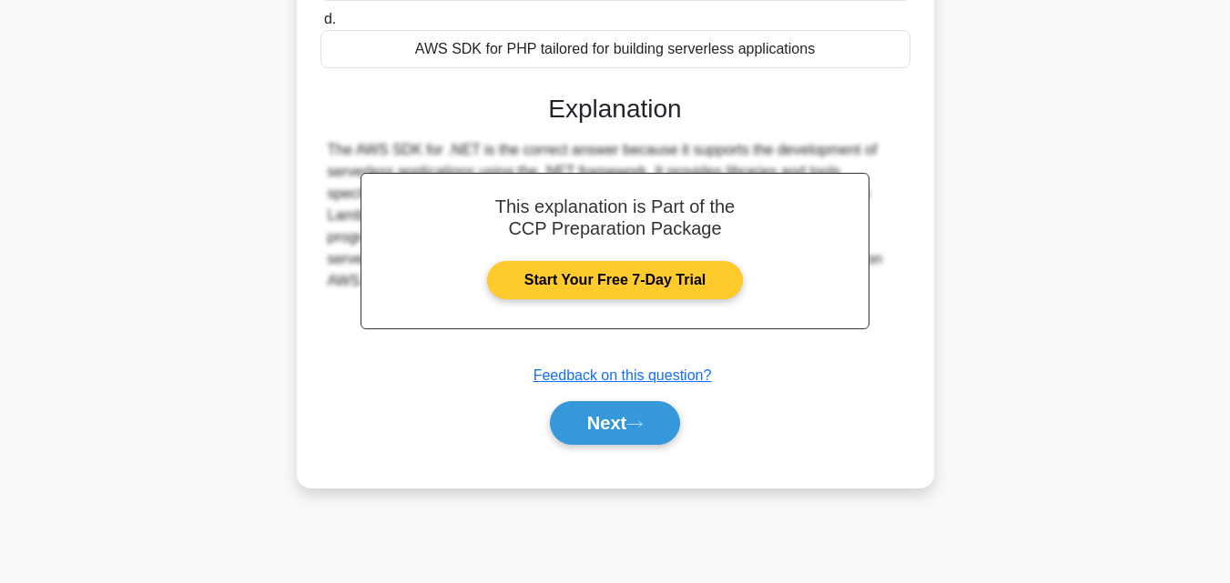
scroll to position [400, 0]
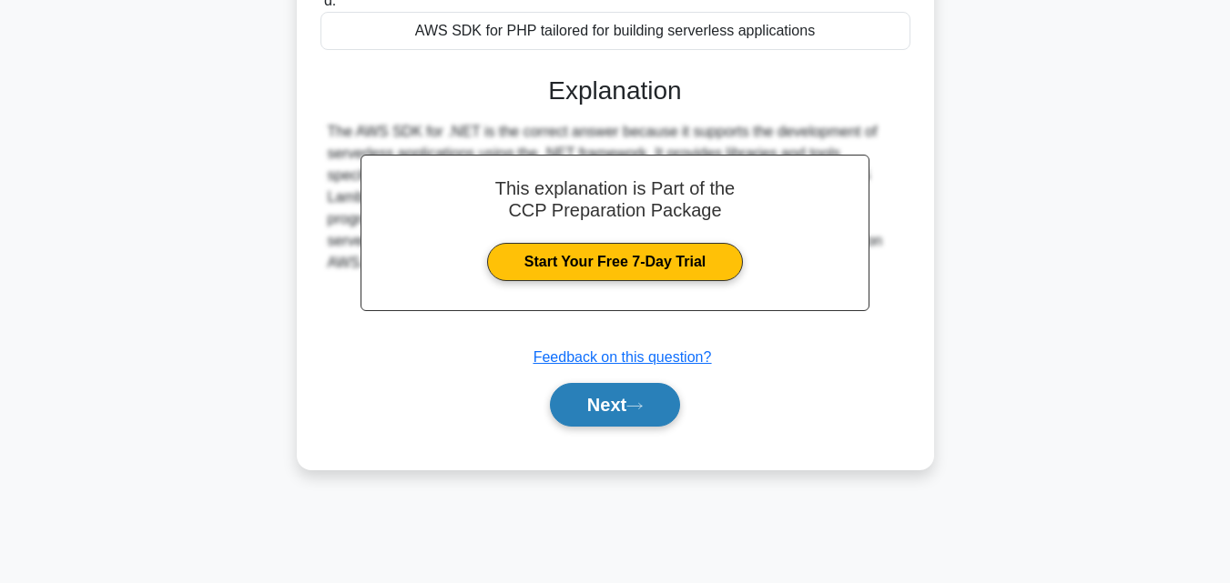
click at [658, 409] on button "Next" at bounding box center [615, 405] width 130 height 44
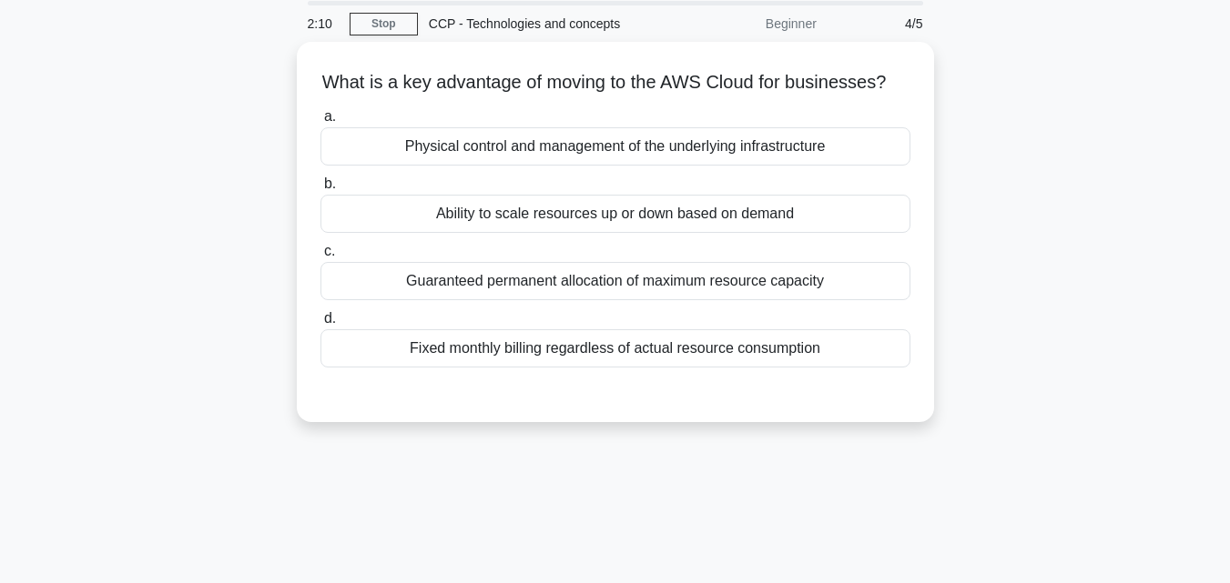
scroll to position [35, 0]
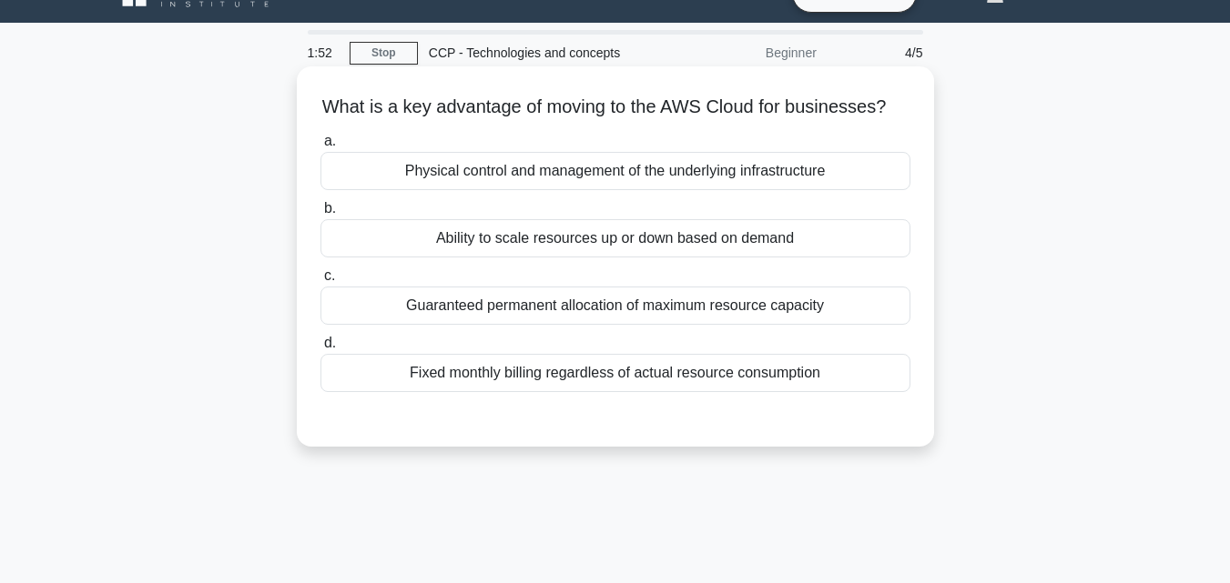
click at [592, 258] on div "Ability to scale resources up or down based on demand" at bounding box center [615, 238] width 590 height 38
click at [320, 215] on input "b. Ability to scale resources up or down based on demand" at bounding box center [320, 209] width 0 height 12
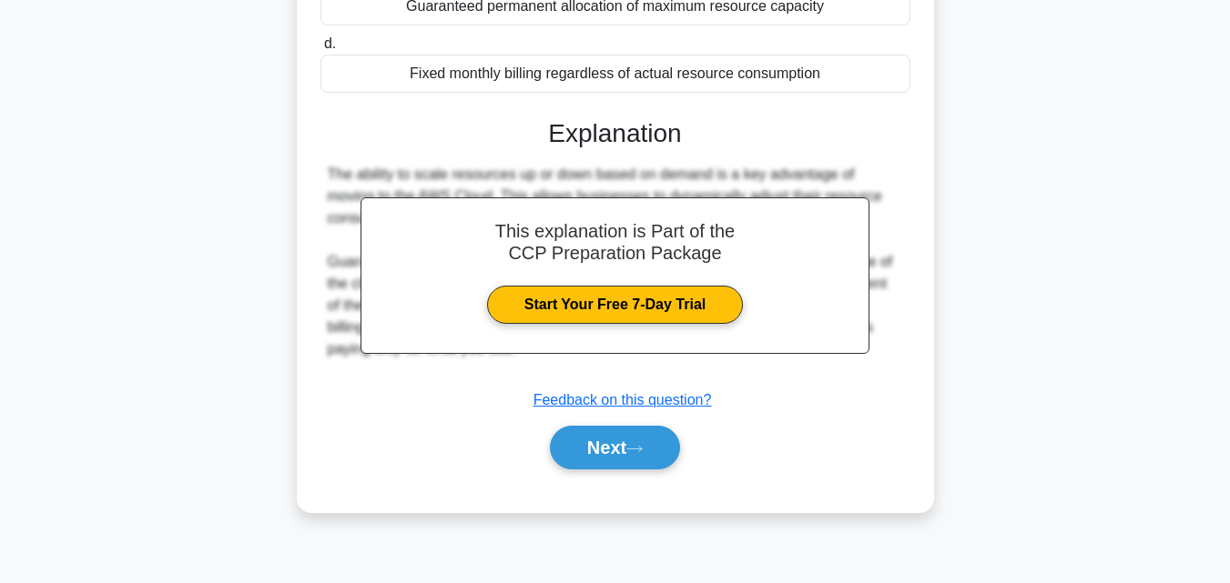
scroll to position [400, 0]
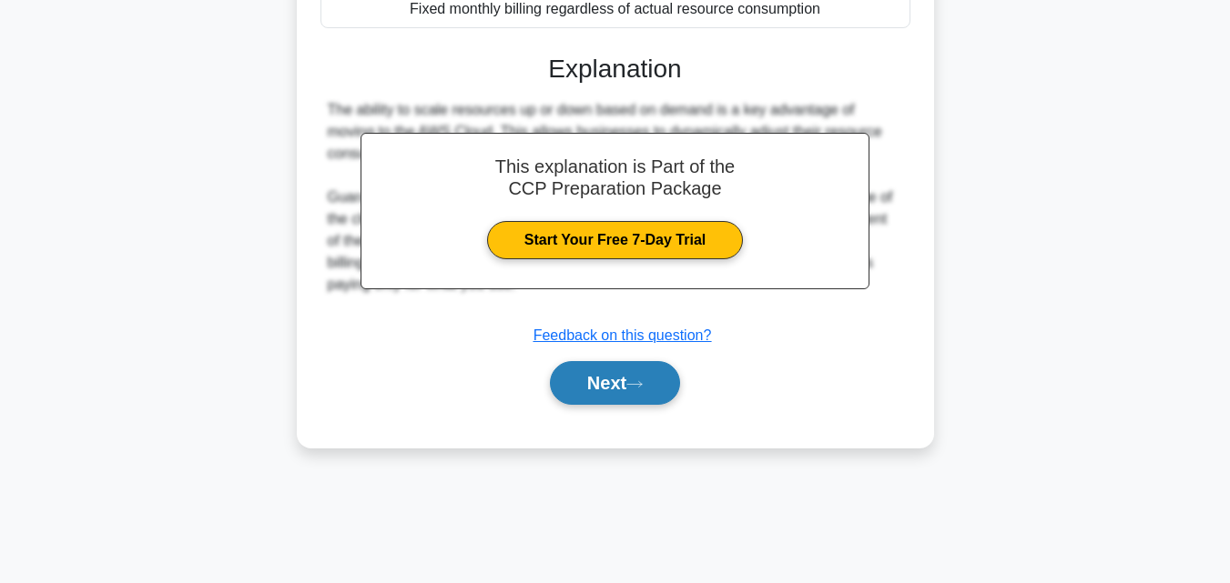
click at [618, 391] on button "Next" at bounding box center [615, 383] width 130 height 44
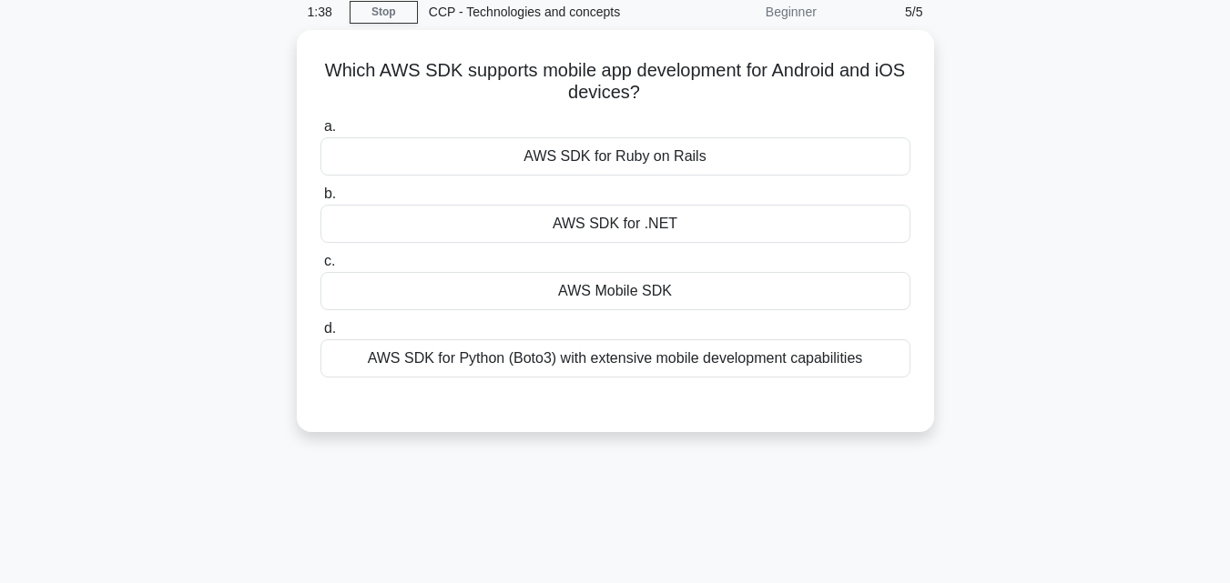
scroll to position [35, 0]
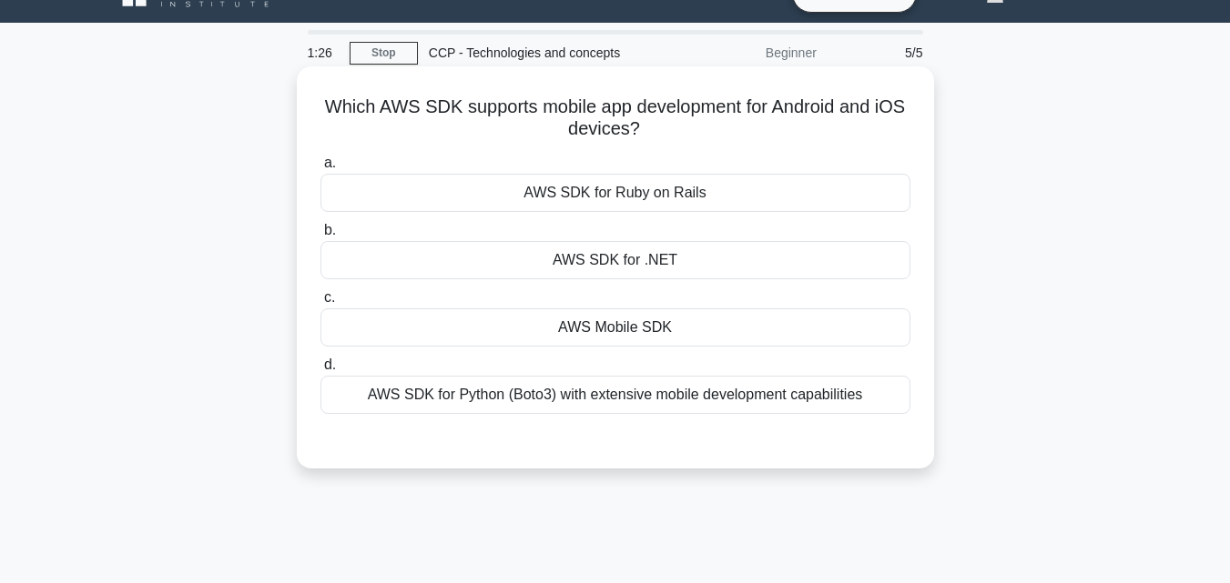
click at [596, 336] on div "AWS Mobile SDK" at bounding box center [615, 328] width 590 height 38
click at [320, 304] on input "c. AWS Mobile SDK" at bounding box center [320, 298] width 0 height 12
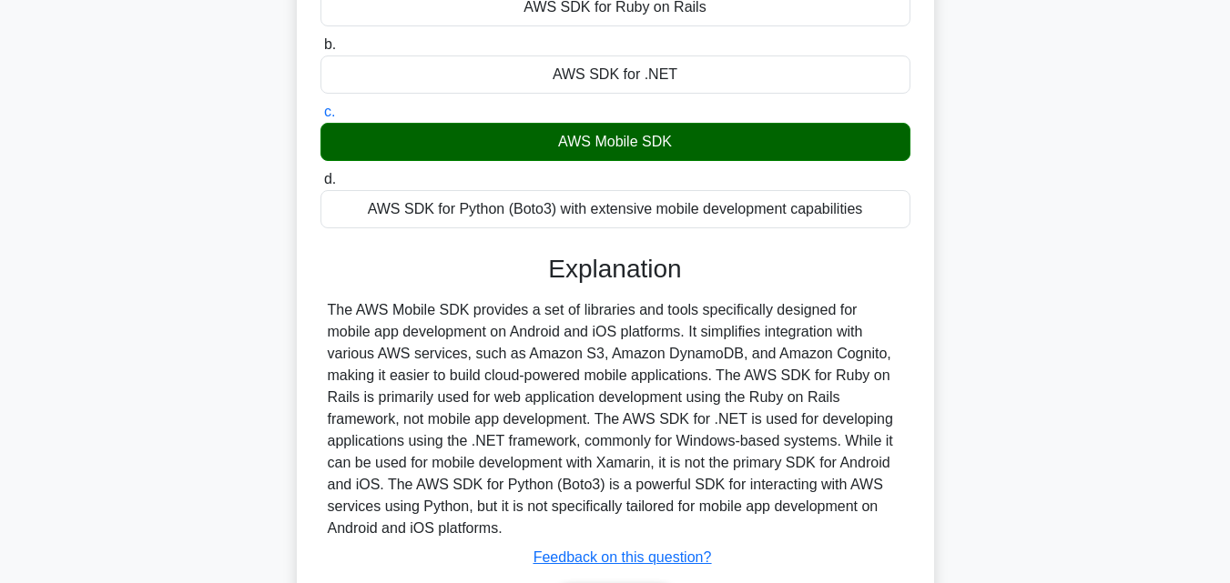
scroll to position [273, 0]
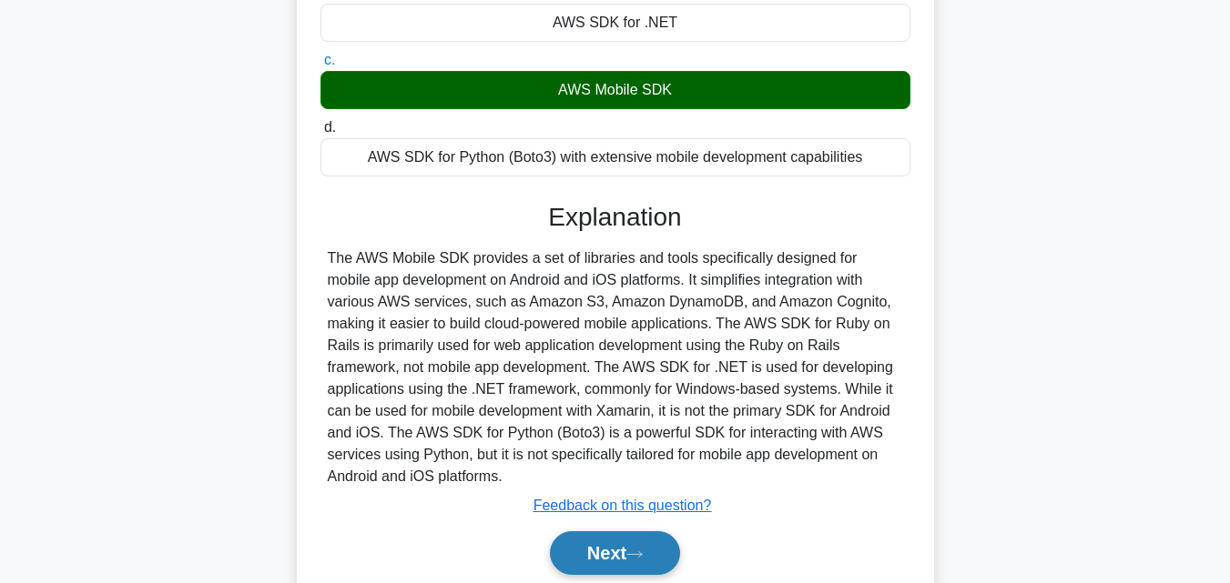
click at [654, 555] on button "Next" at bounding box center [615, 553] width 130 height 44
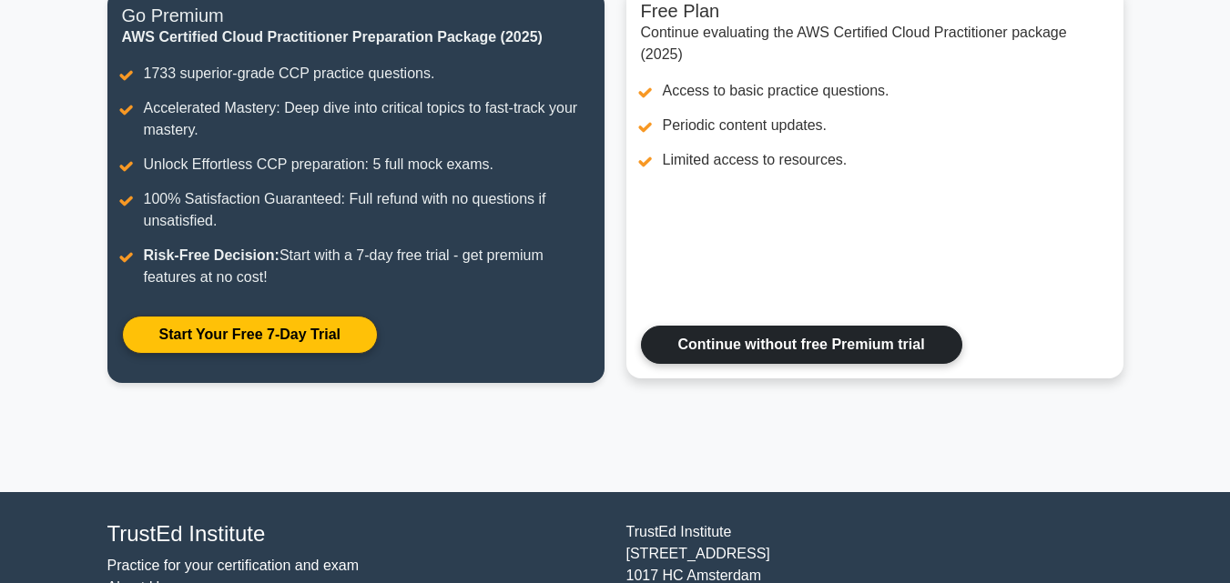
scroll to position [369, 0]
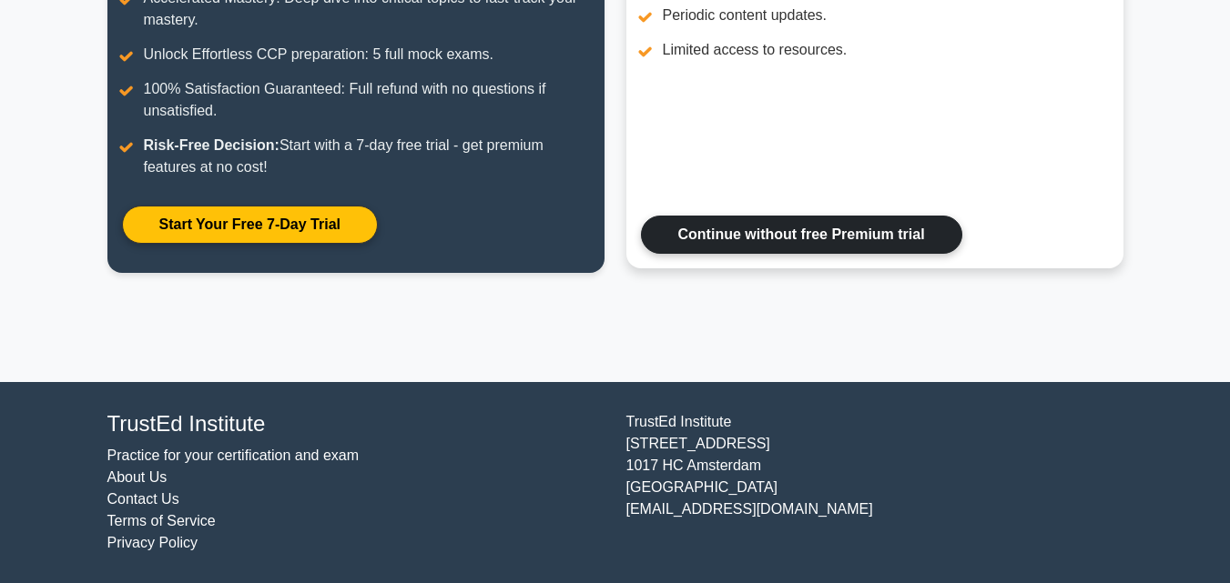
click at [847, 244] on link "Continue without free Premium trial" at bounding box center [801, 235] width 321 height 38
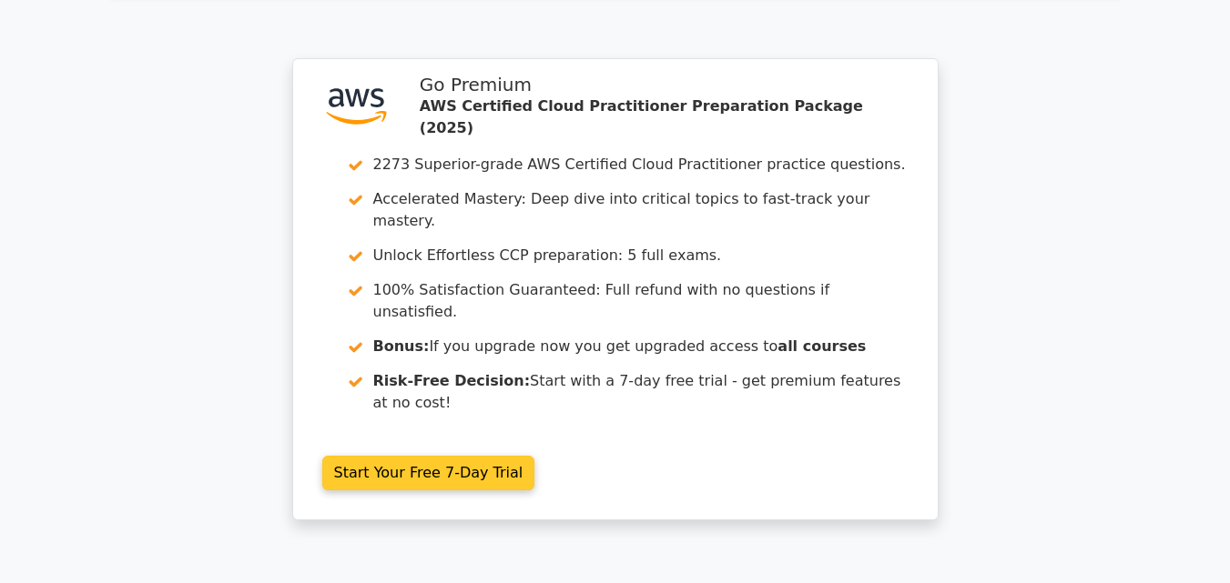
scroll to position [2698, 0]
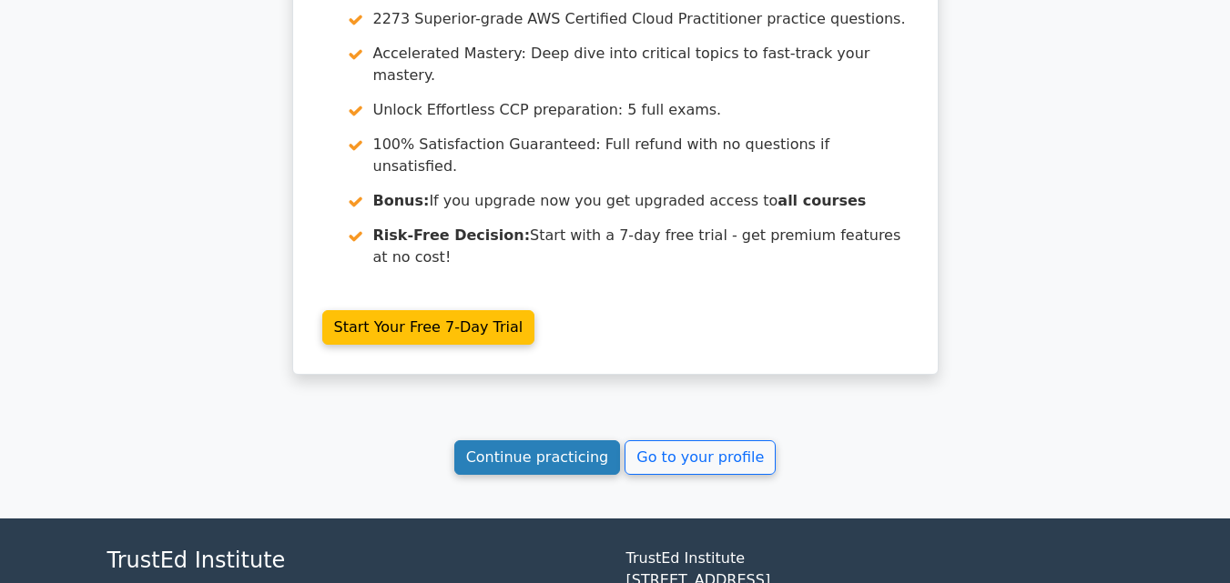
click at [596, 440] on link "Continue practicing" at bounding box center [537, 457] width 167 height 35
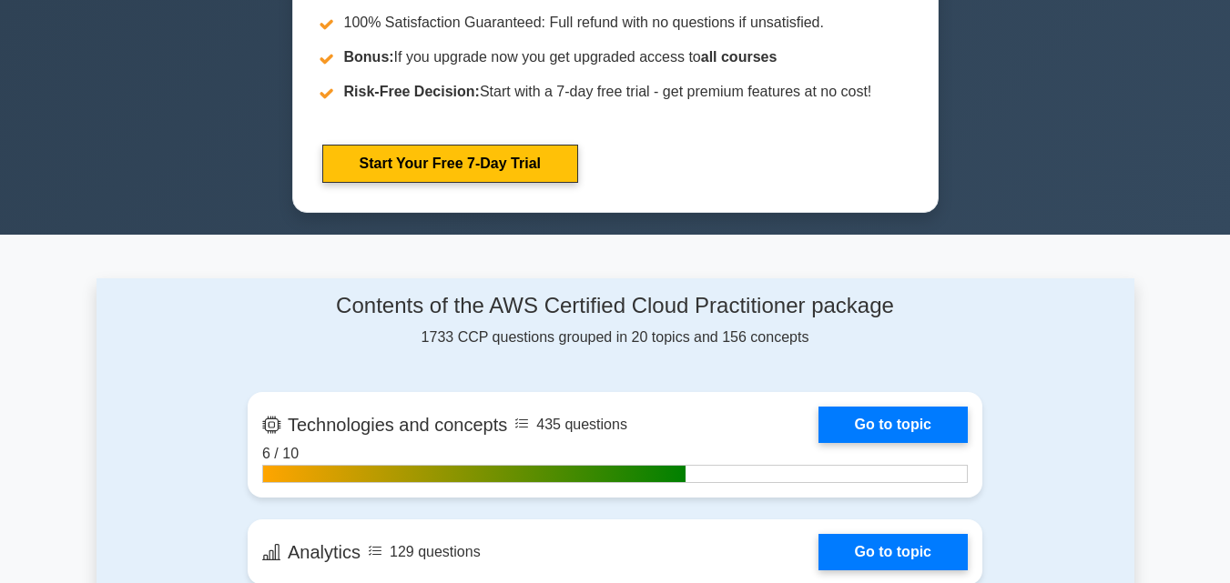
scroll to position [1092, 0]
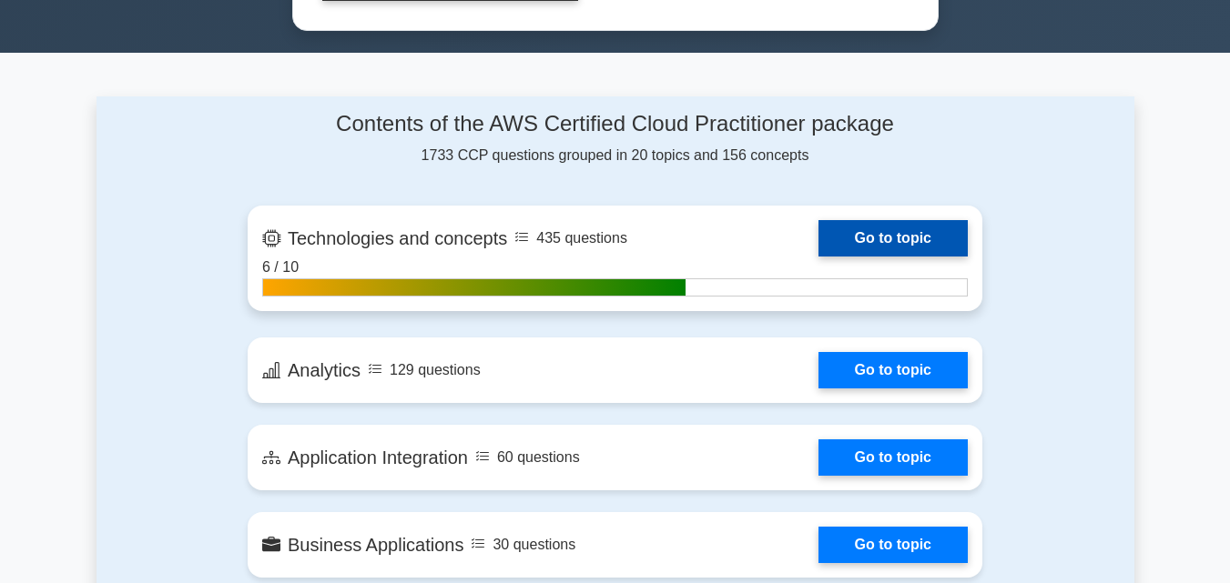
click at [860, 247] on link "Go to topic" at bounding box center [892, 238] width 149 height 36
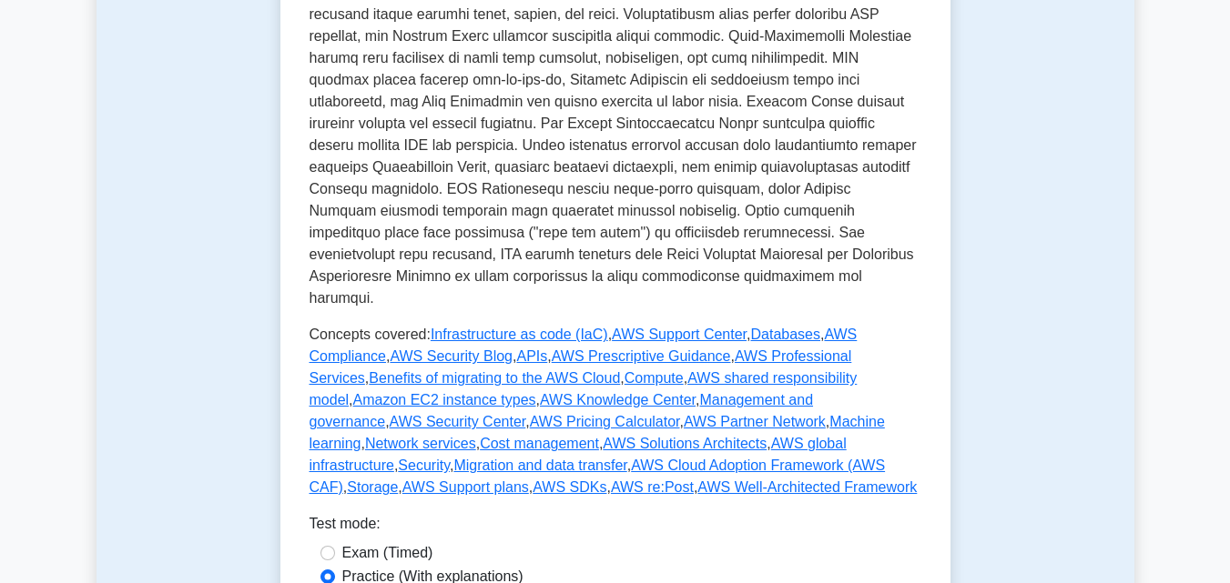
scroll to position [819, 0]
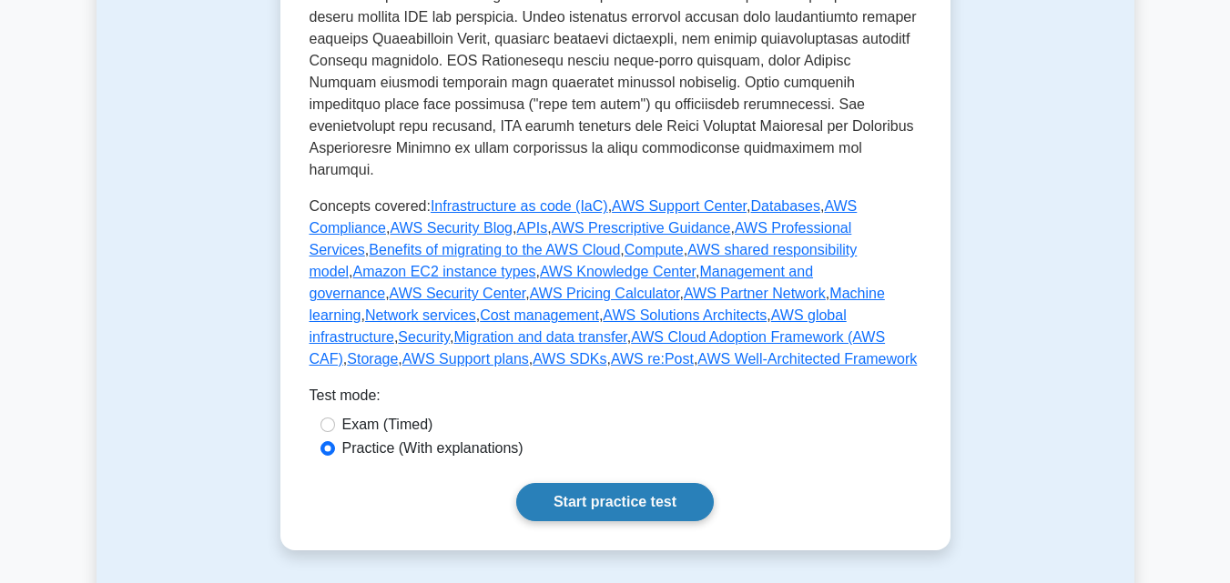
click at [615, 487] on link "Start practice test" at bounding box center [614, 502] width 197 height 38
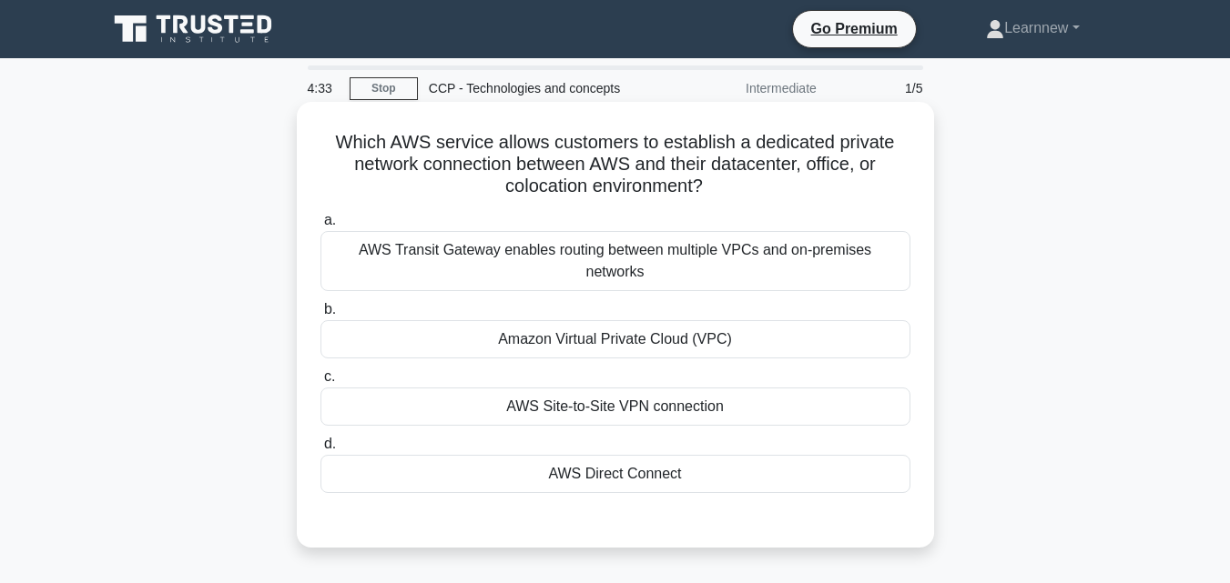
click at [596, 320] on div "Amazon Virtual Private Cloud (VPC)" at bounding box center [615, 339] width 590 height 38
click at [320, 309] on input "b. Amazon Virtual Private Cloud (VPC)" at bounding box center [320, 310] width 0 height 12
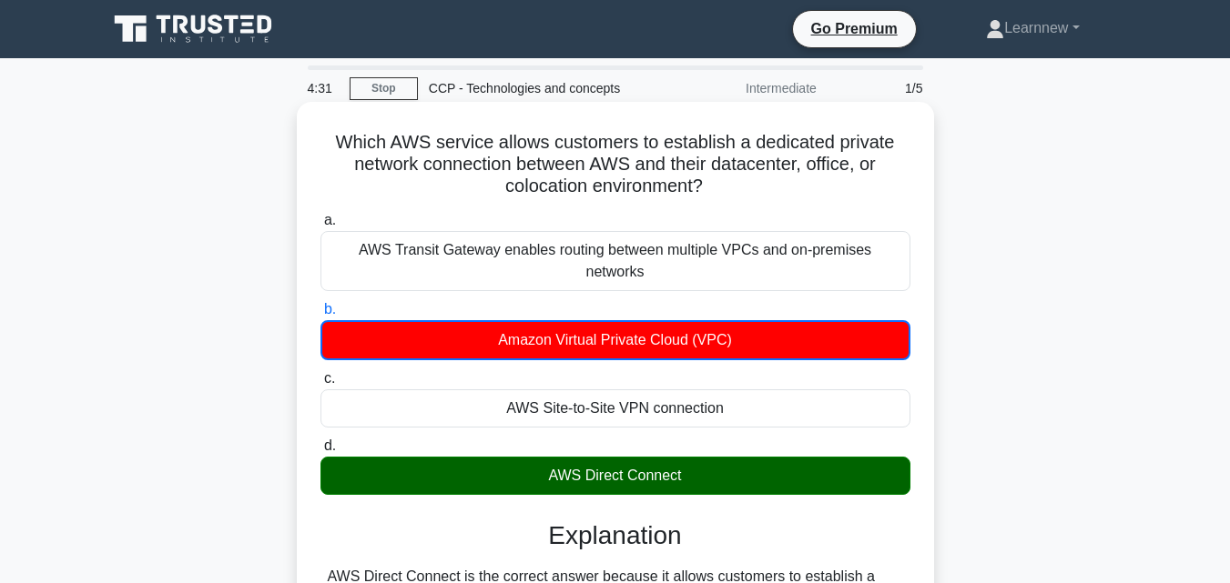
click at [584, 457] on div "AWS Direct Connect" at bounding box center [615, 476] width 590 height 38
click at [320, 447] on input "d. AWS Direct Connect" at bounding box center [320, 446] width 0 height 12
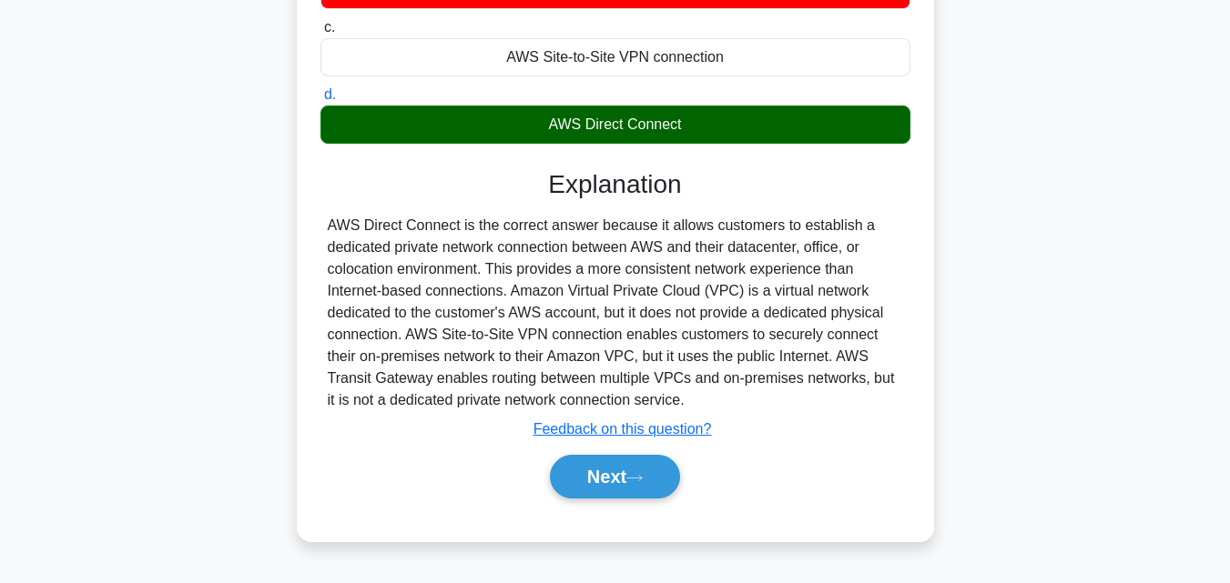
scroll to position [364, 0]
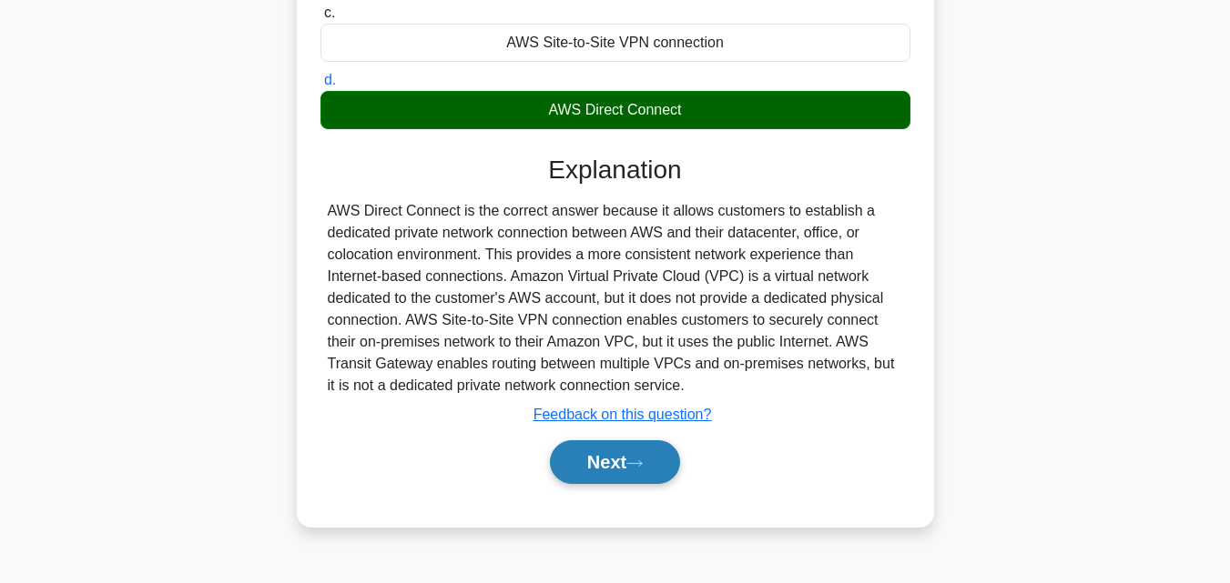
click at [648, 440] on button "Next" at bounding box center [615, 462] width 130 height 44
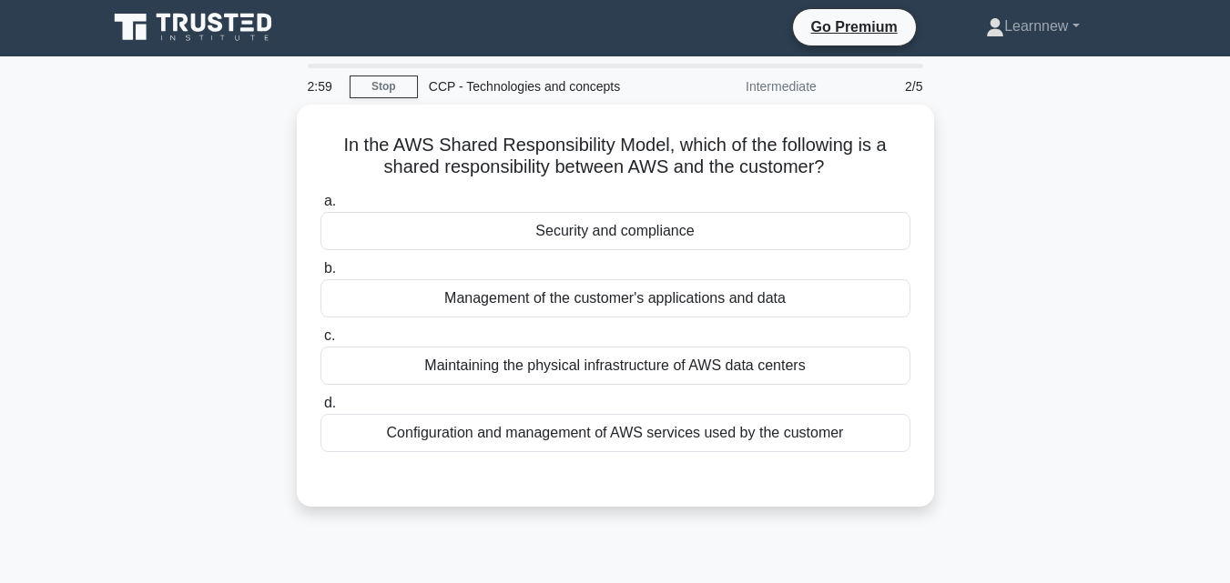
scroll to position [0, 0]
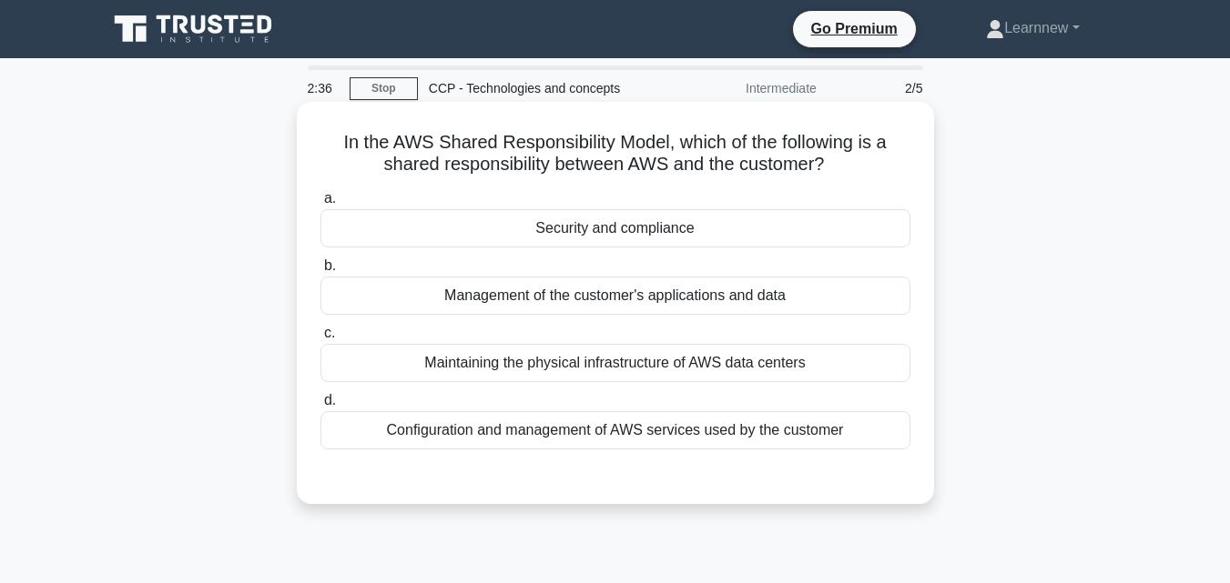
click at [575, 376] on div "Maintaining the physical infrastructure of AWS data centers" at bounding box center [615, 363] width 590 height 38
click at [320, 339] on input "c. Maintaining the physical infrastructure of AWS data centers" at bounding box center [320, 334] width 0 height 12
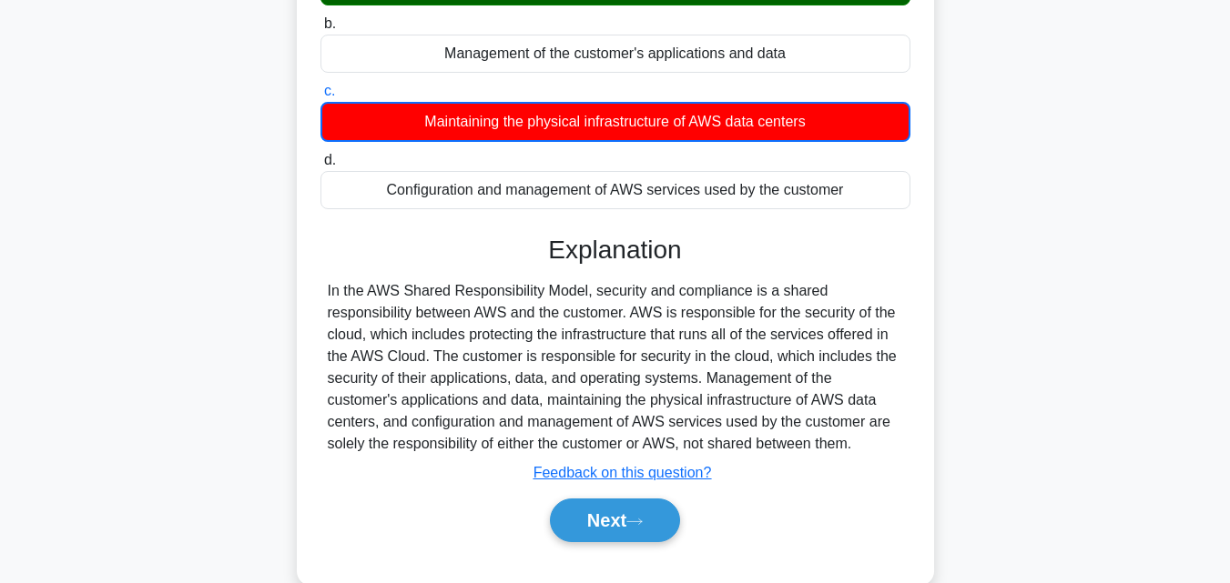
scroll to position [273, 0]
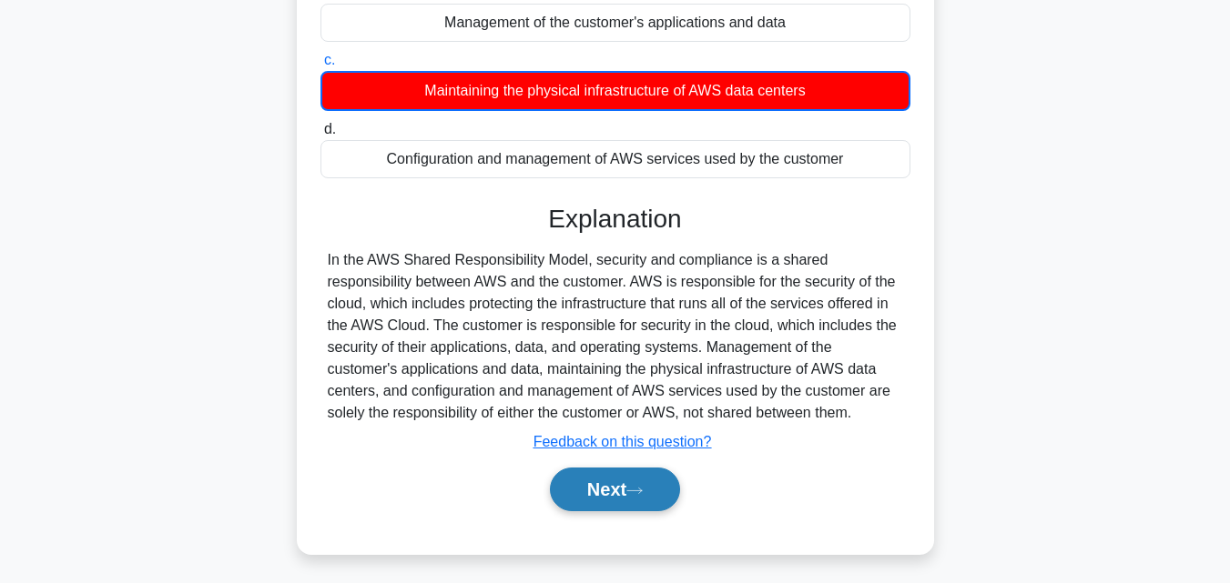
click at [643, 476] on button "Next" at bounding box center [615, 490] width 130 height 44
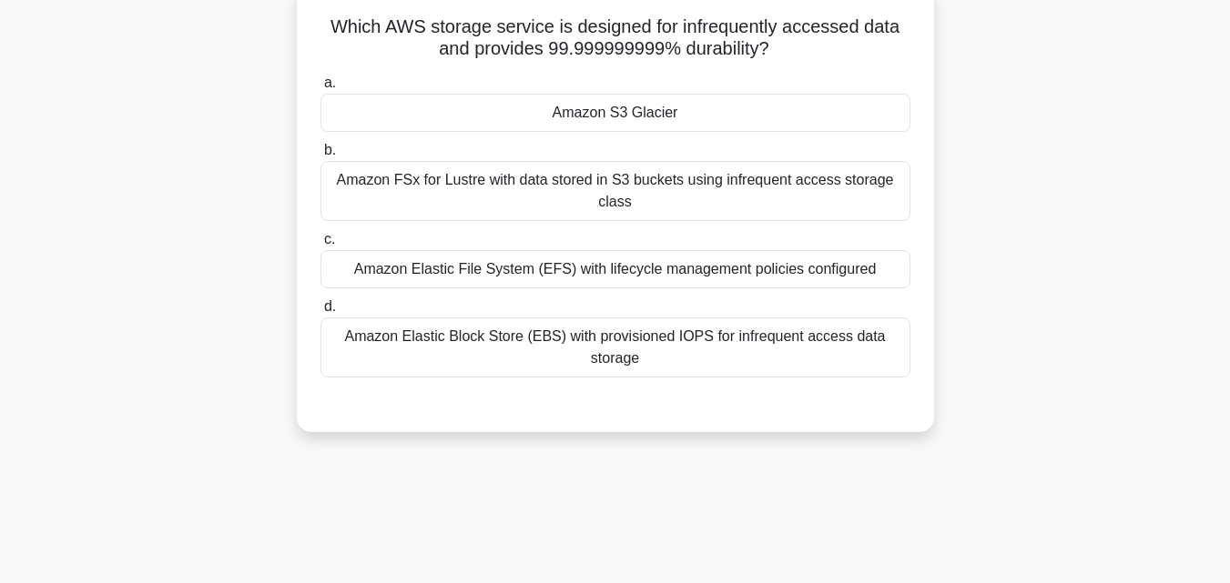
scroll to position [0, 0]
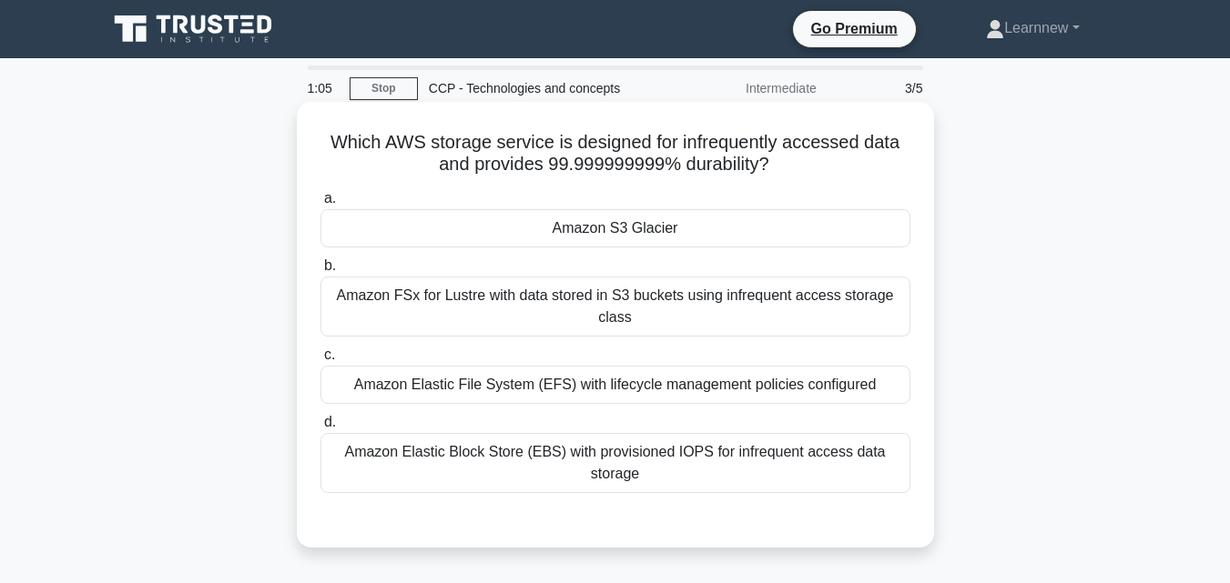
click at [572, 233] on div "Amazon S3 Glacier" at bounding box center [615, 228] width 590 height 38
click at [320, 205] on input "a. Amazon S3 Glacier" at bounding box center [320, 199] width 0 height 12
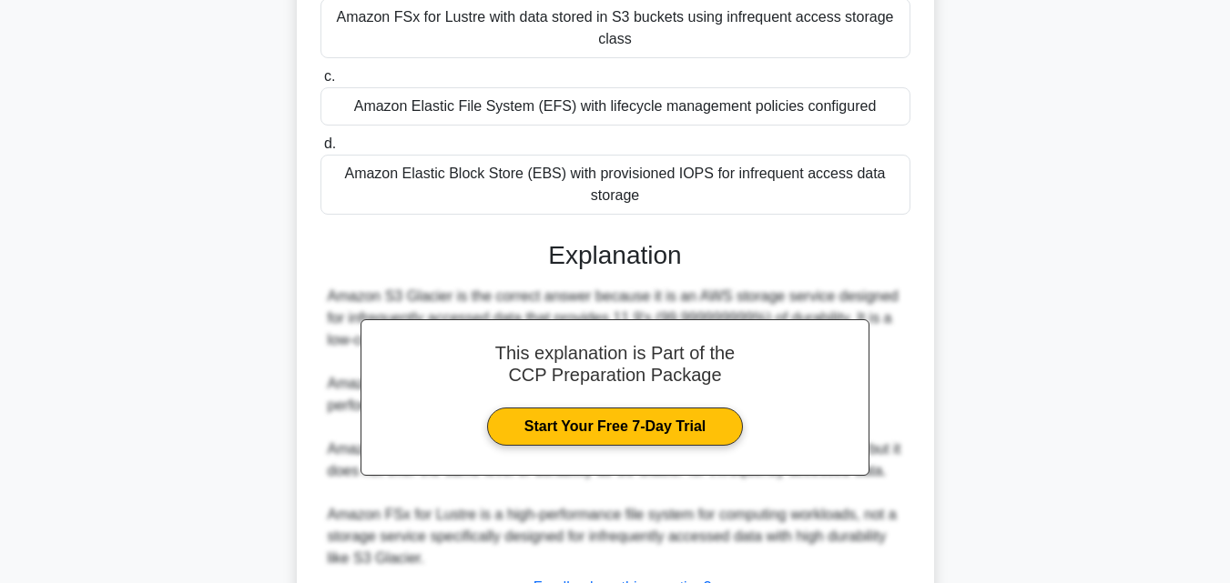
scroll to position [364, 0]
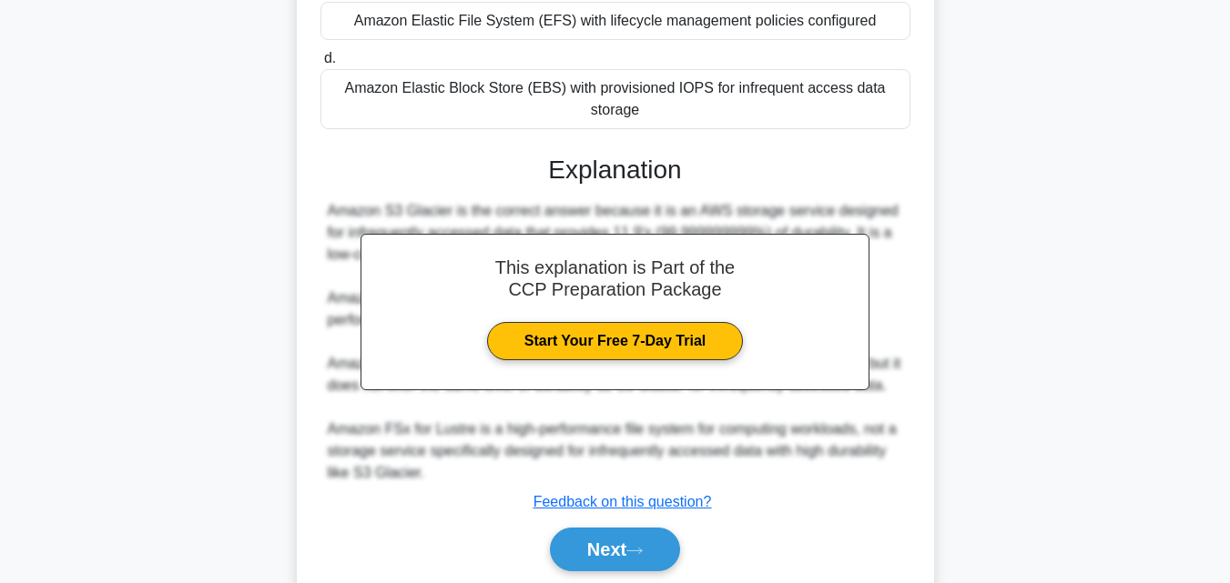
click at [633, 526] on div "Next" at bounding box center [615, 550] width 590 height 58
click at [633, 541] on button "Next" at bounding box center [615, 550] width 130 height 44
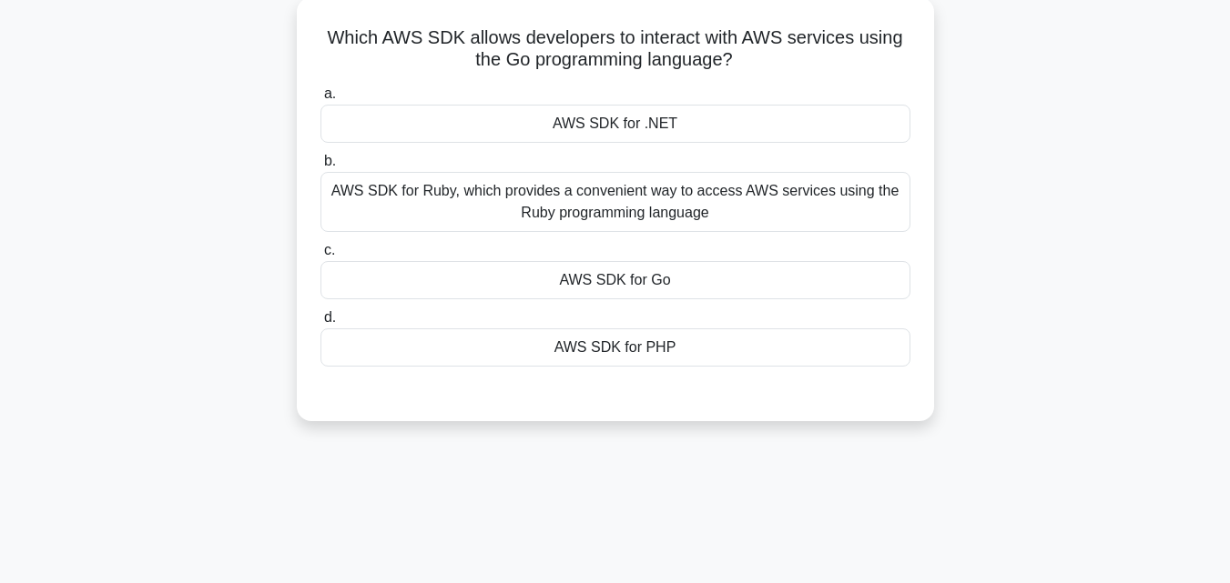
scroll to position [0, 0]
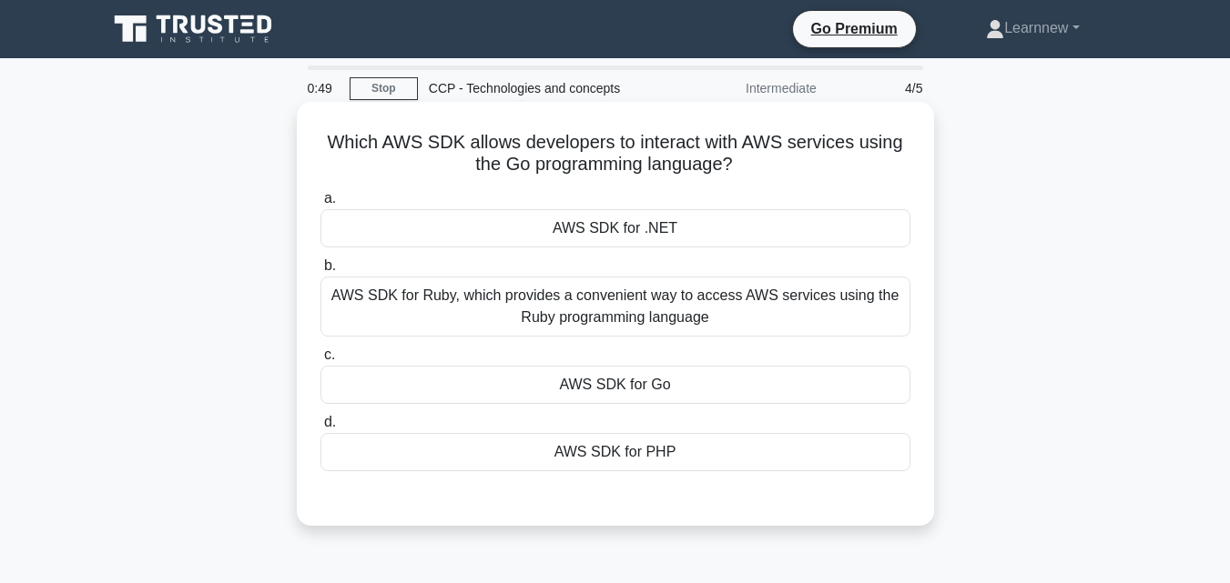
click at [673, 382] on div "AWS SDK for Go" at bounding box center [615, 385] width 590 height 38
click at [320, 361] on input "c. AWS SDK for Go" at bounding box center [320, 355] width 0 height 12
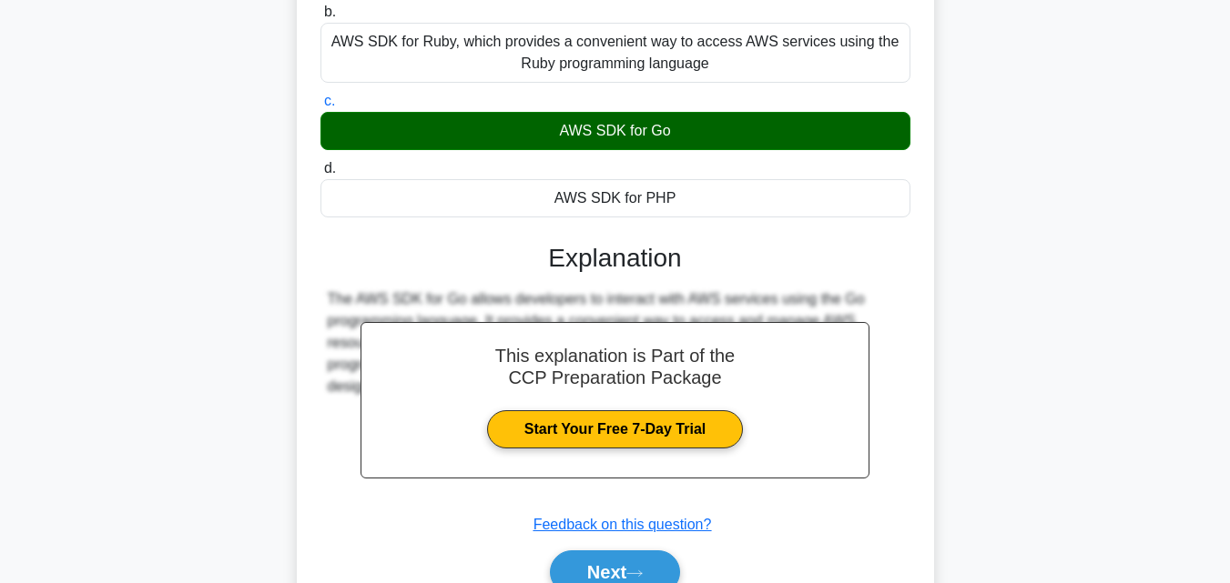
scroll to position [364, 0]
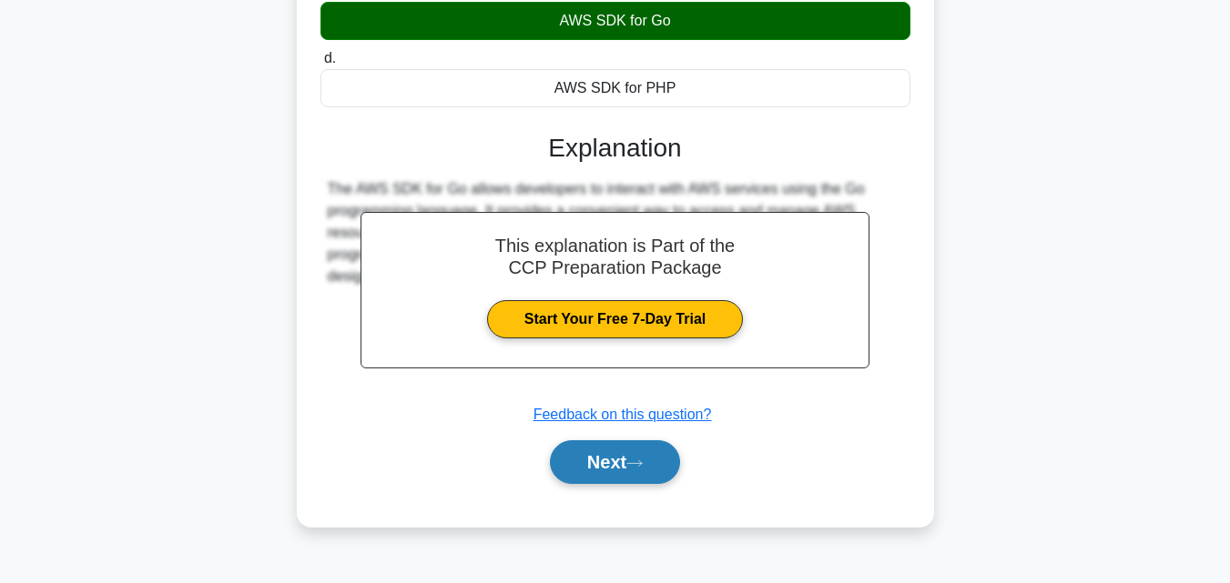
click at [619, 452] on button "Next" at bounding box center [615, 462] width 130 height 44
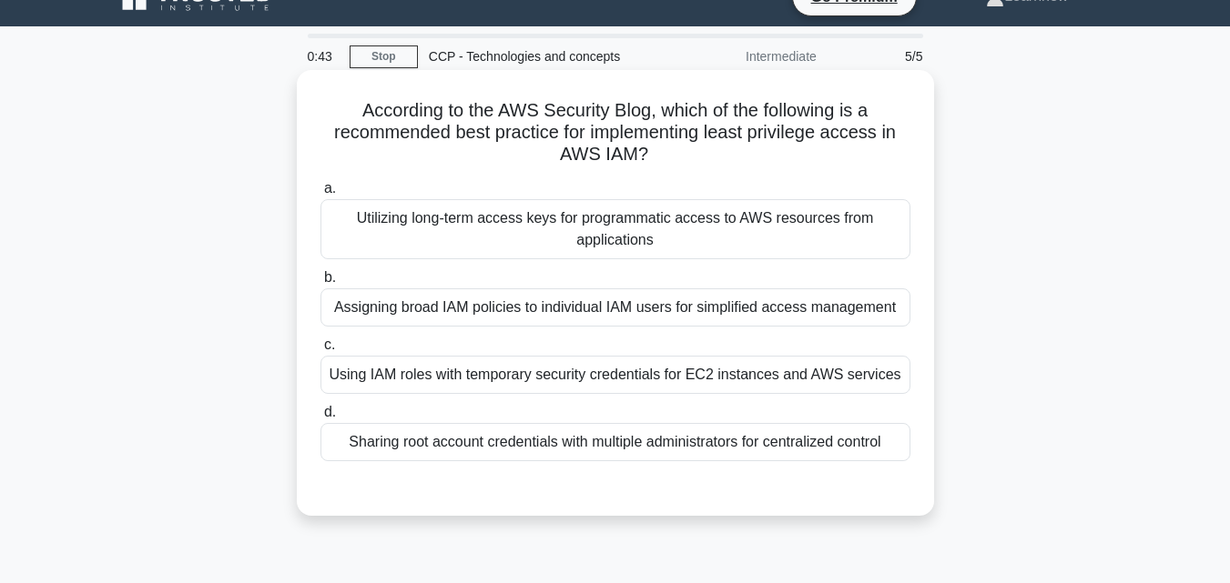
scroll to position [0, 0]
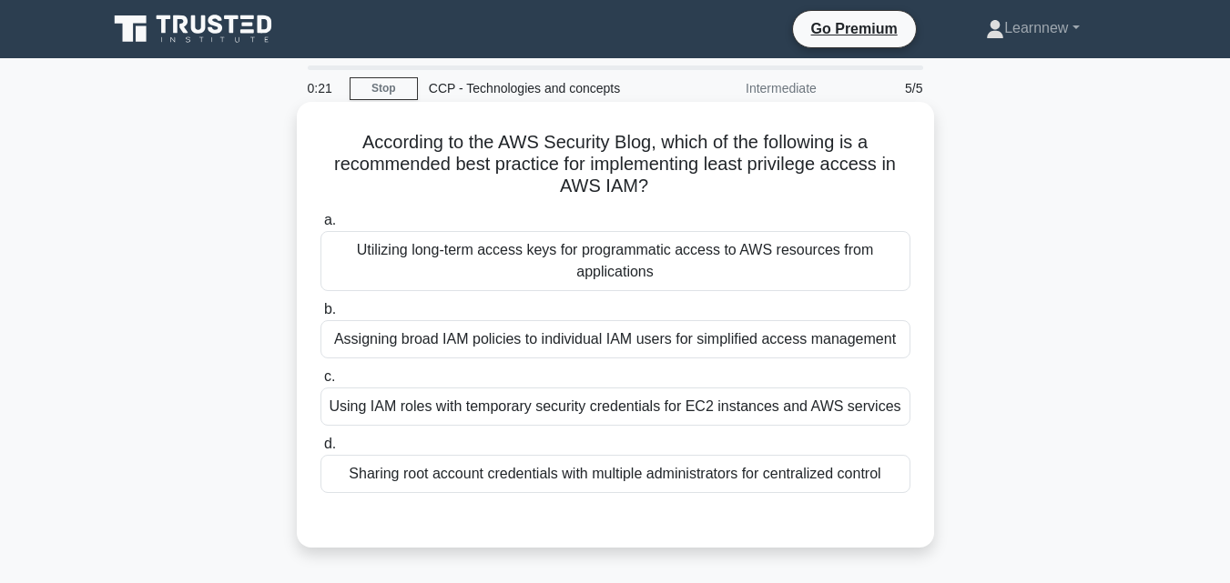
click at [704, 406] on div "Using IAM roles with temporary security credentials for EC2 instances and AWS s…" at bounding box center [615, 407] width 590 height 38
click at [320, 383] on input "c. Using IAM roles with temporary security credentials for EC2 instances and AW…" at bounding box center [320, 377] width 0 height 12
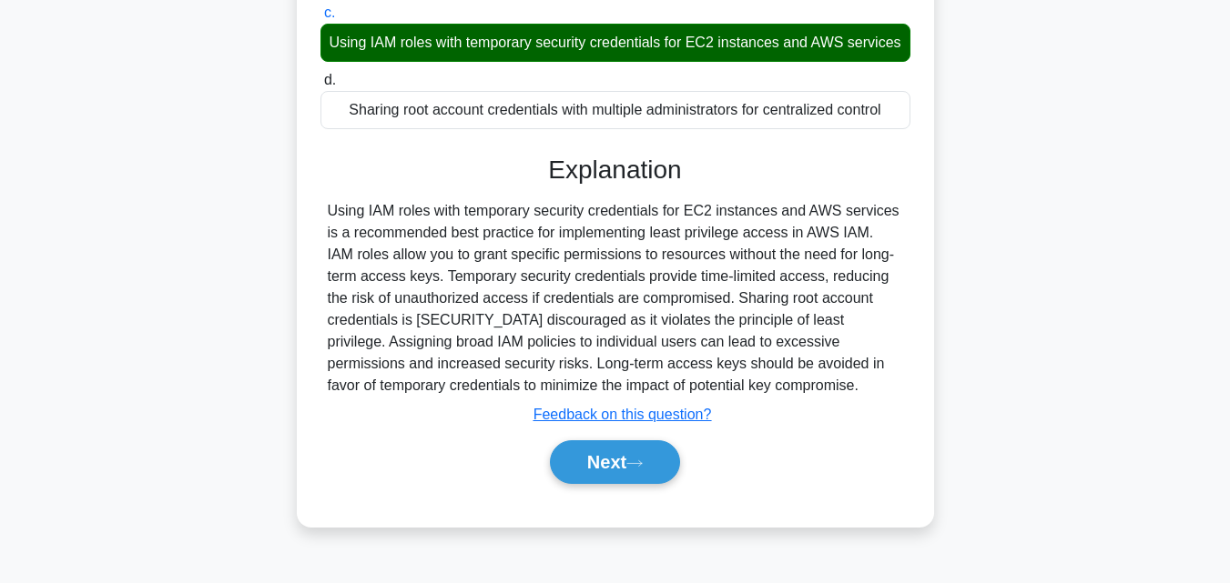
scroll to position [400, 0]
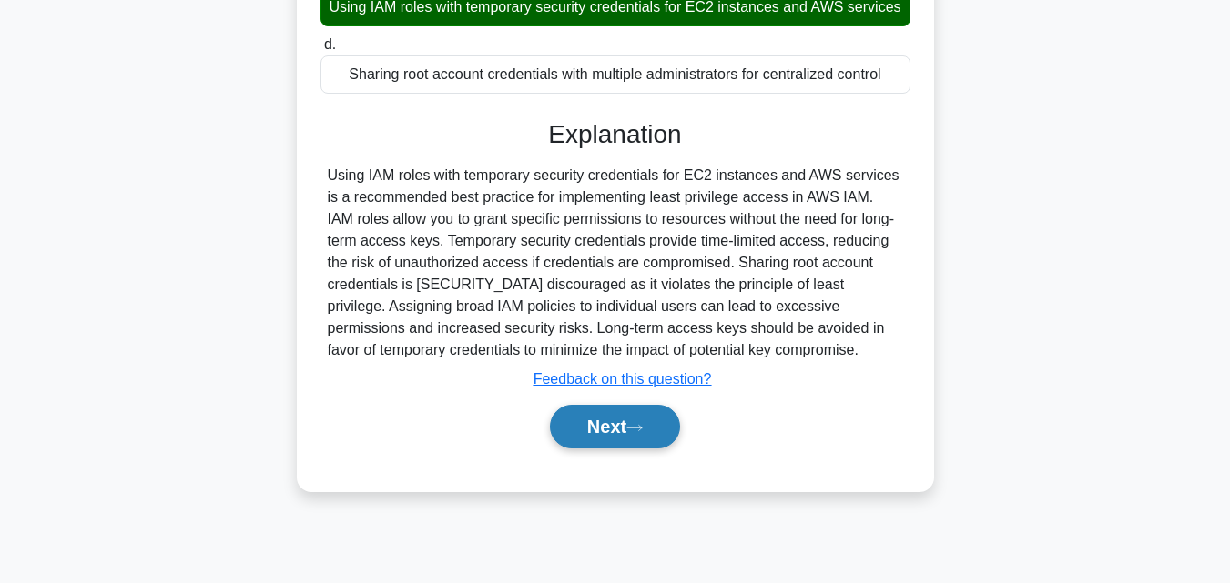
click at [631, 449] on button "Next" at bounding box center [615, 427] width 130 height 44
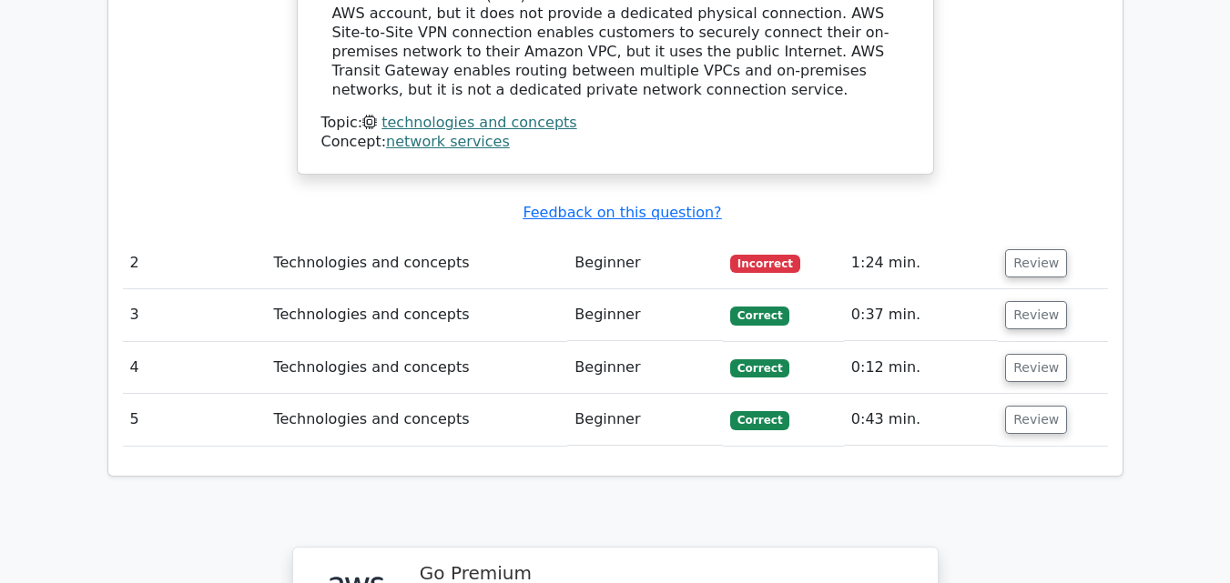
scroll to position [2002, 0]
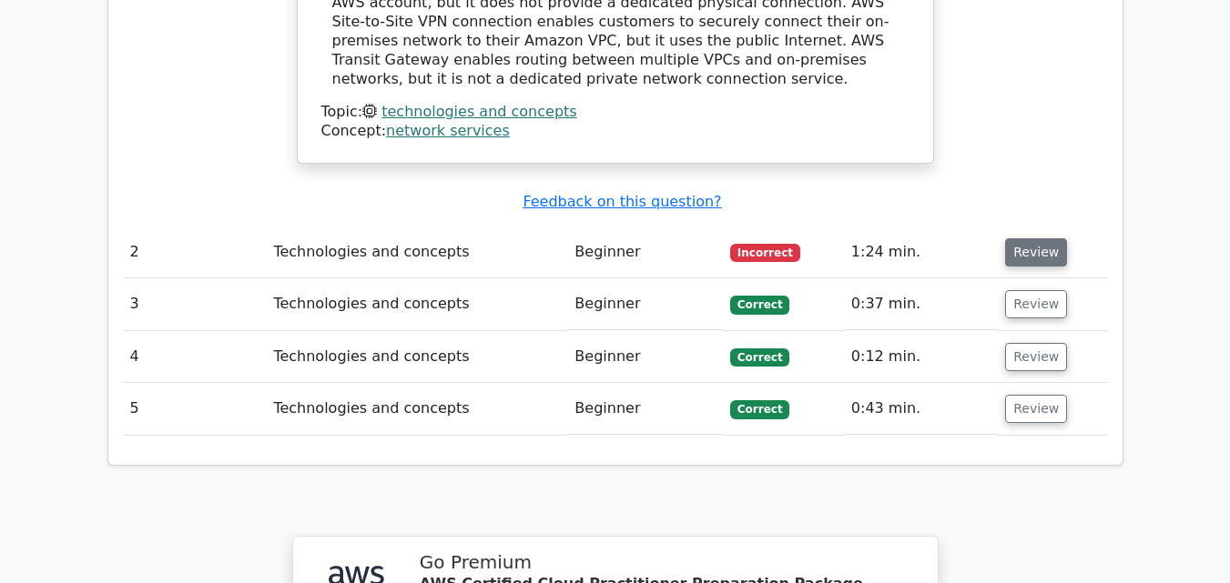
click at [1032, 238] on button "Review" at bounding box center [1036, 252] width 62 height 28
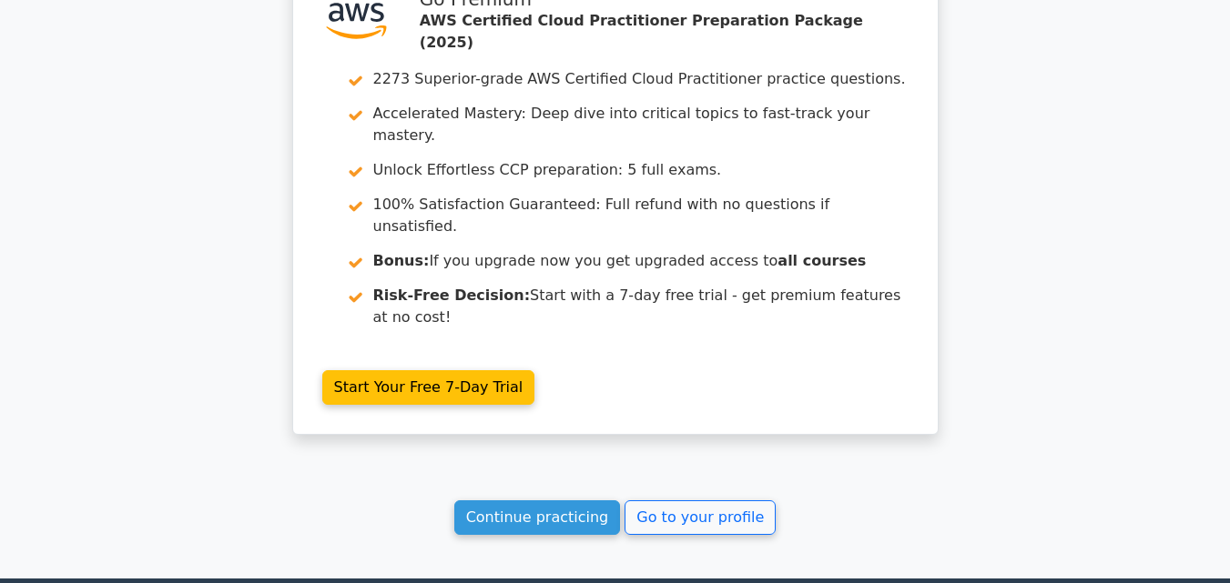
scroll to position [3290, 0]
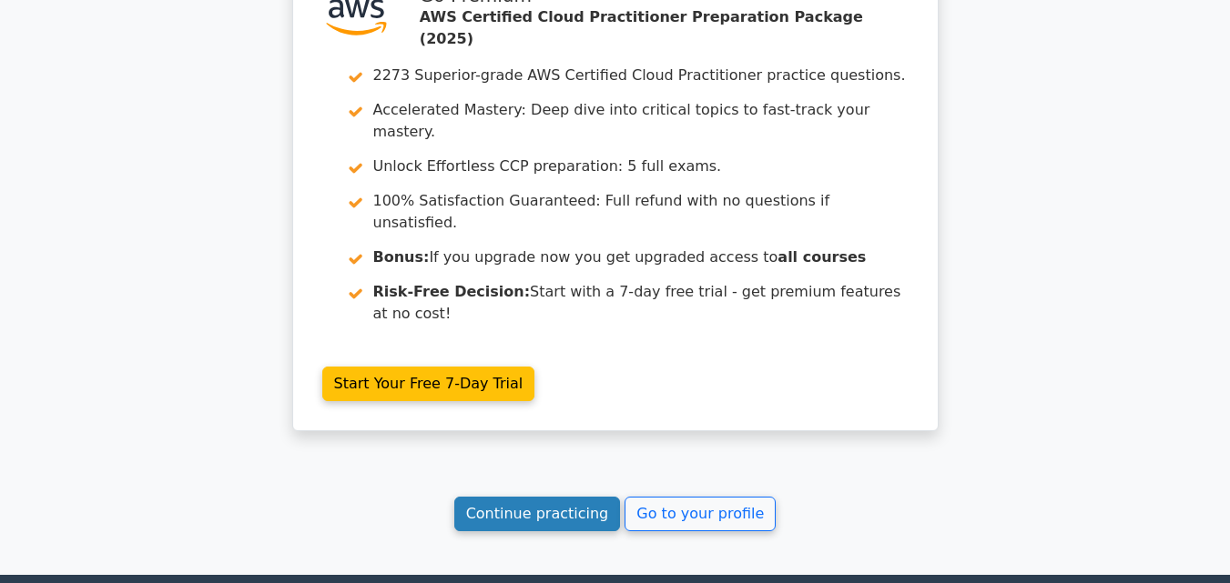
click at [533, 497] on link "Continue practicing" at bounding box center [537, 514] width 167 height 35
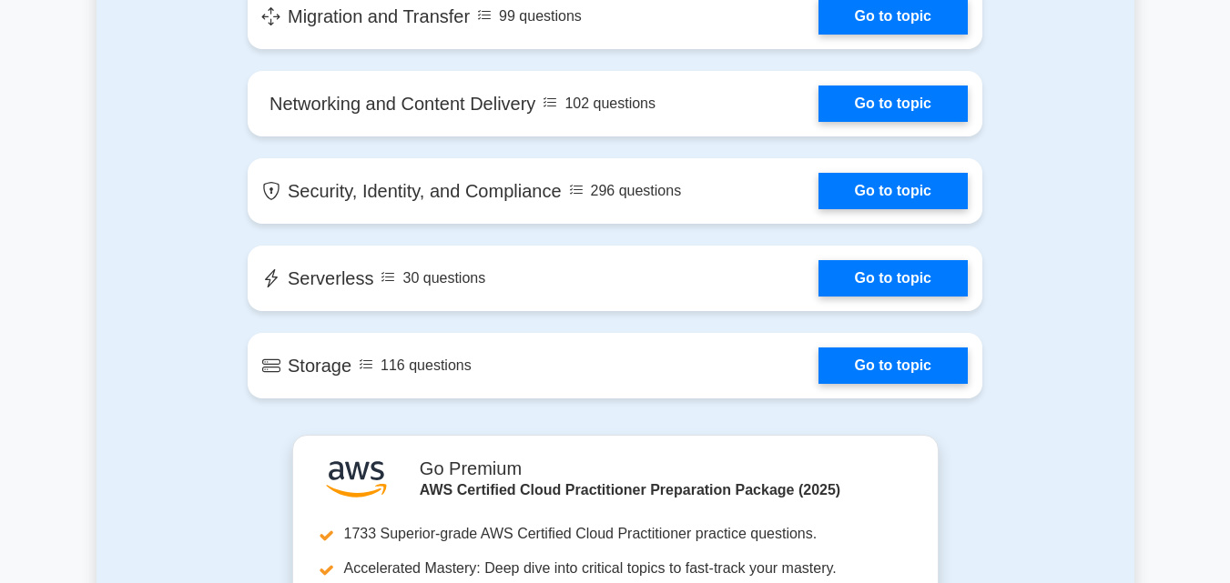
scroll to position [2639, 0]
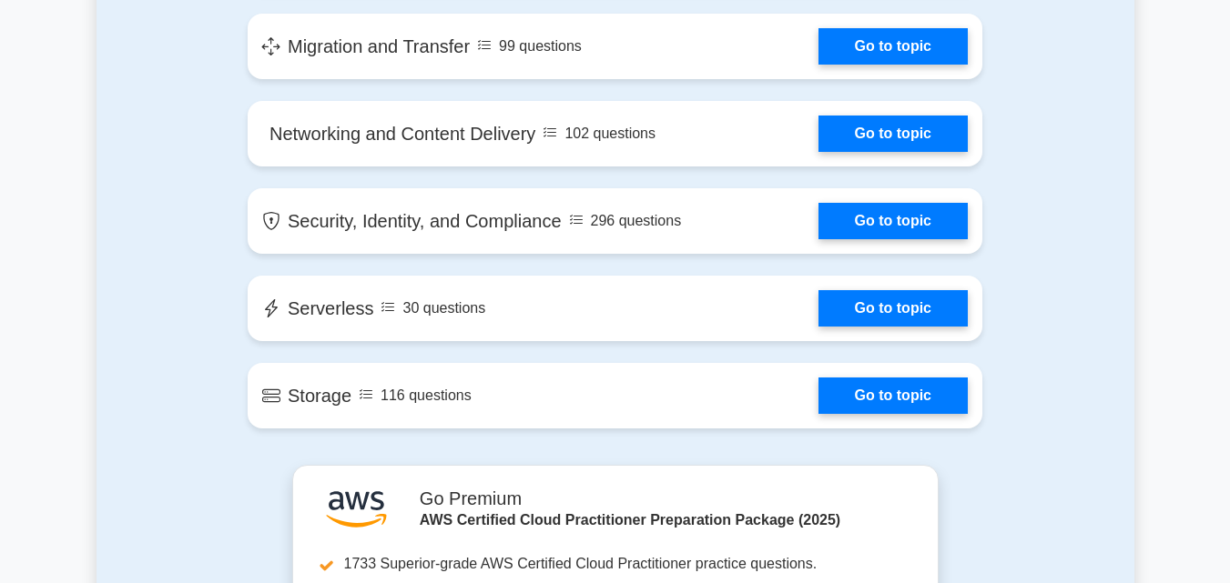
click at [818, 290] on link "Go to topic" at bounding box center [892, 308] width 149 height 36
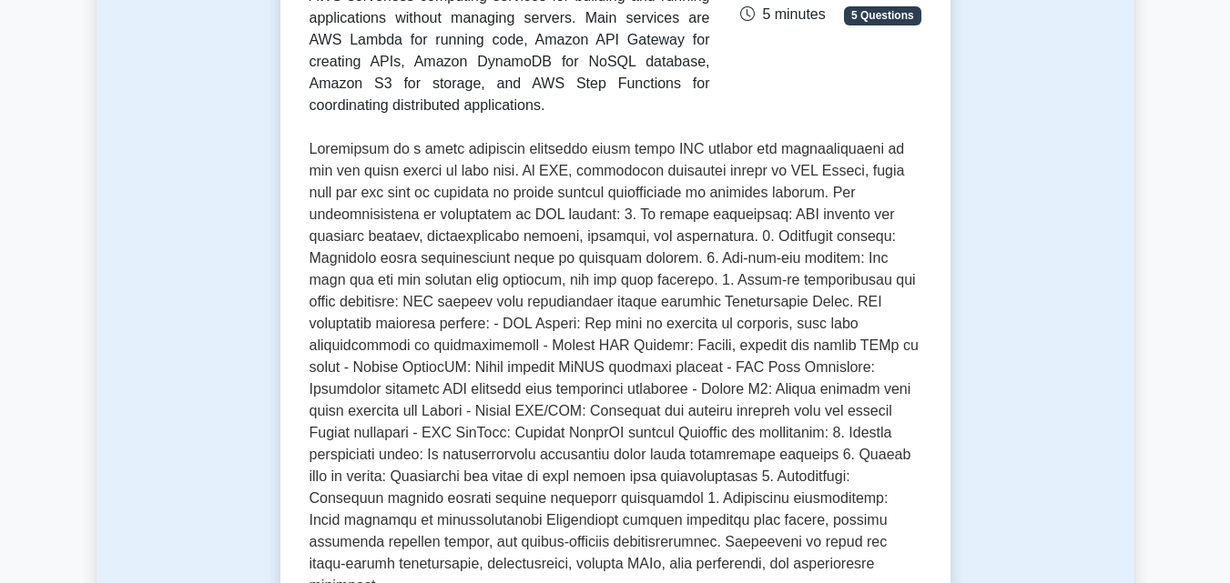
scroll to position [273, 0]
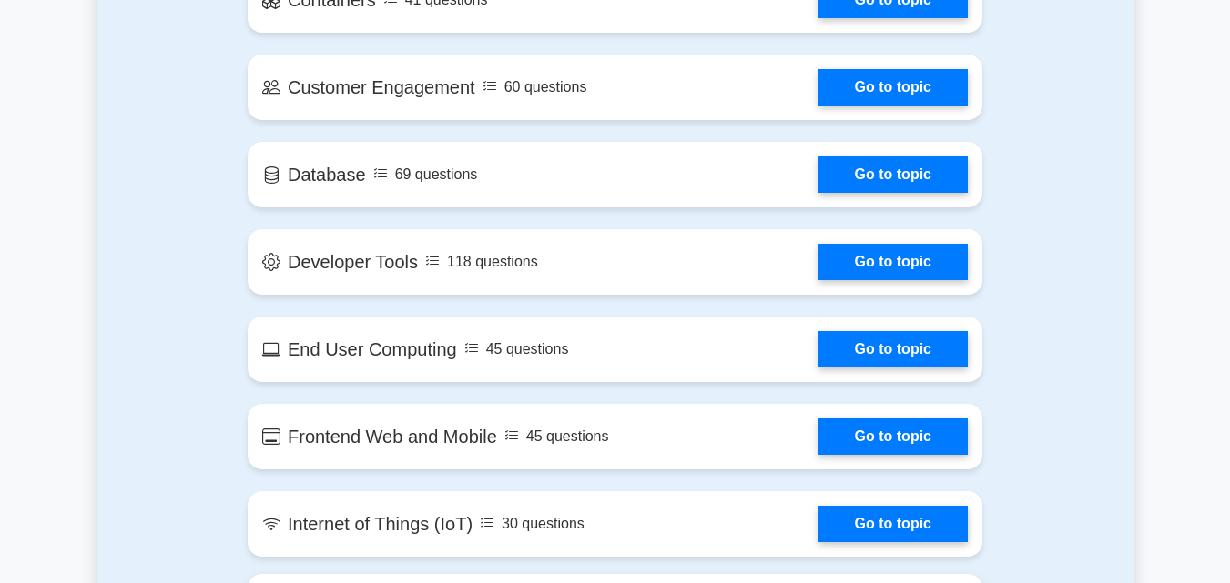
scroll to position [1820, 0]
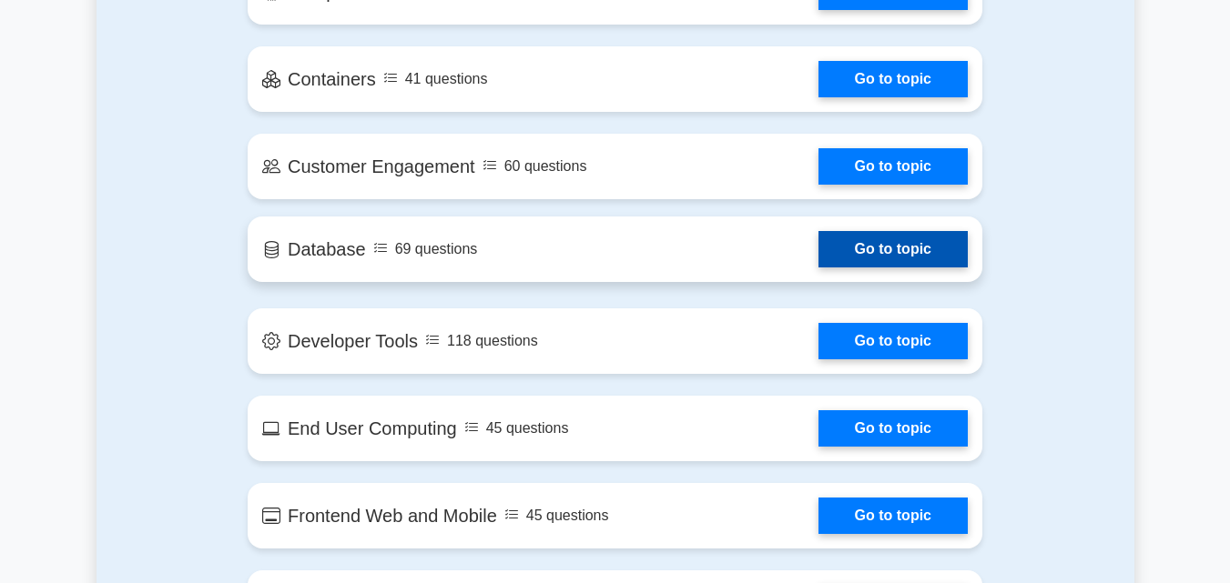
click at [818, 231] on link "Go to topic" at bounding box center [892, 249] width 149 height 36
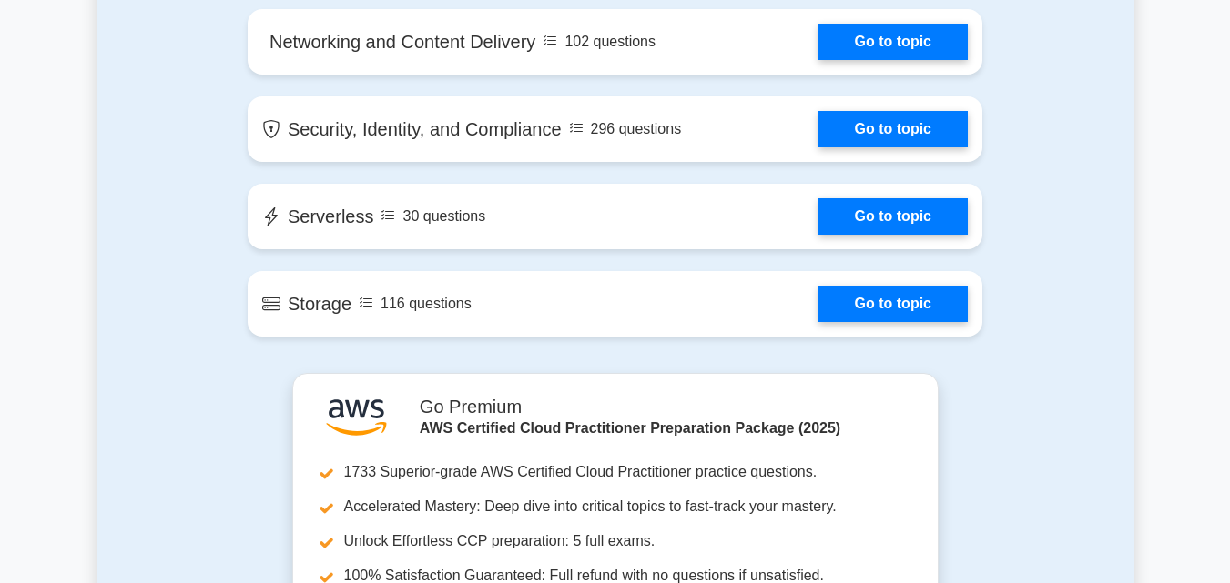
scroll to position [2732, 0]
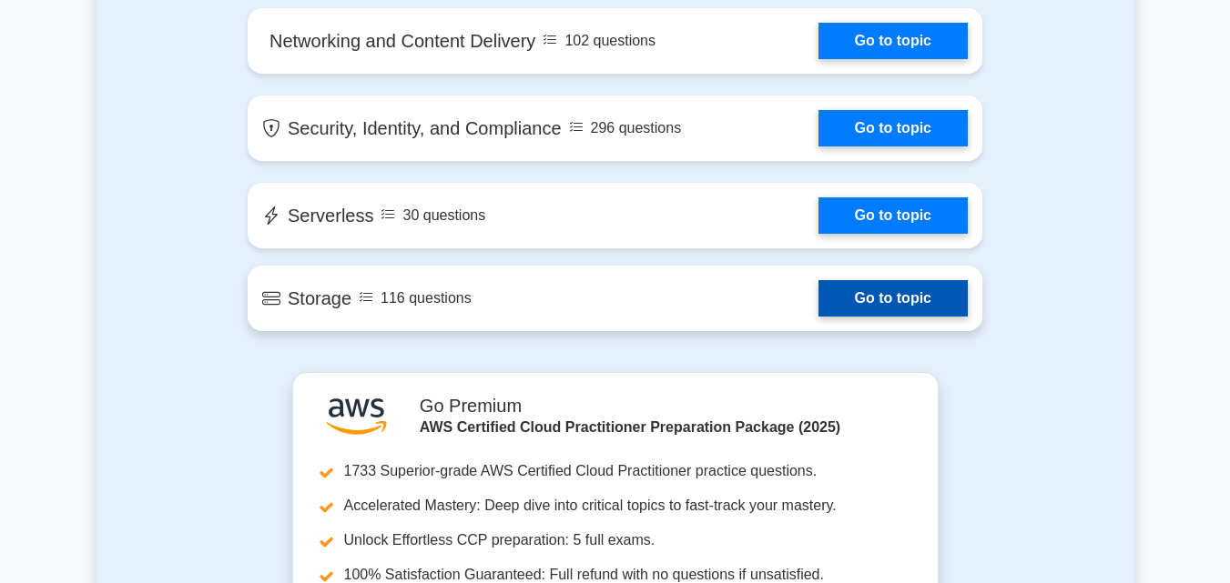
click at [818, 292] on link "Go to topic" at bounding box center [892, 298] width 149 height 36
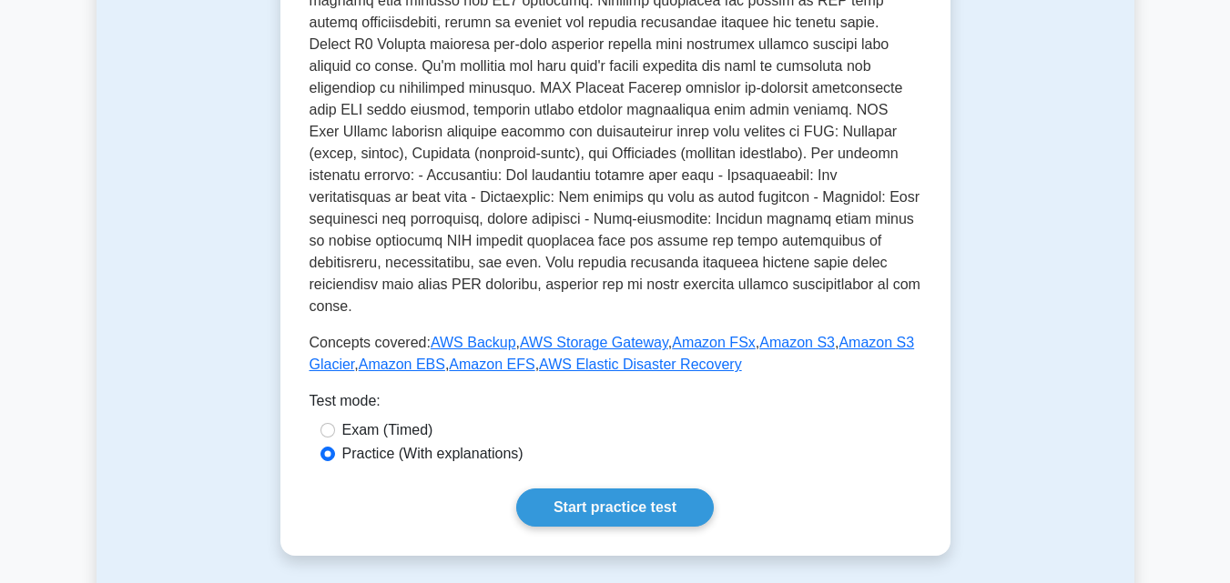
scroll to position [728, 0]
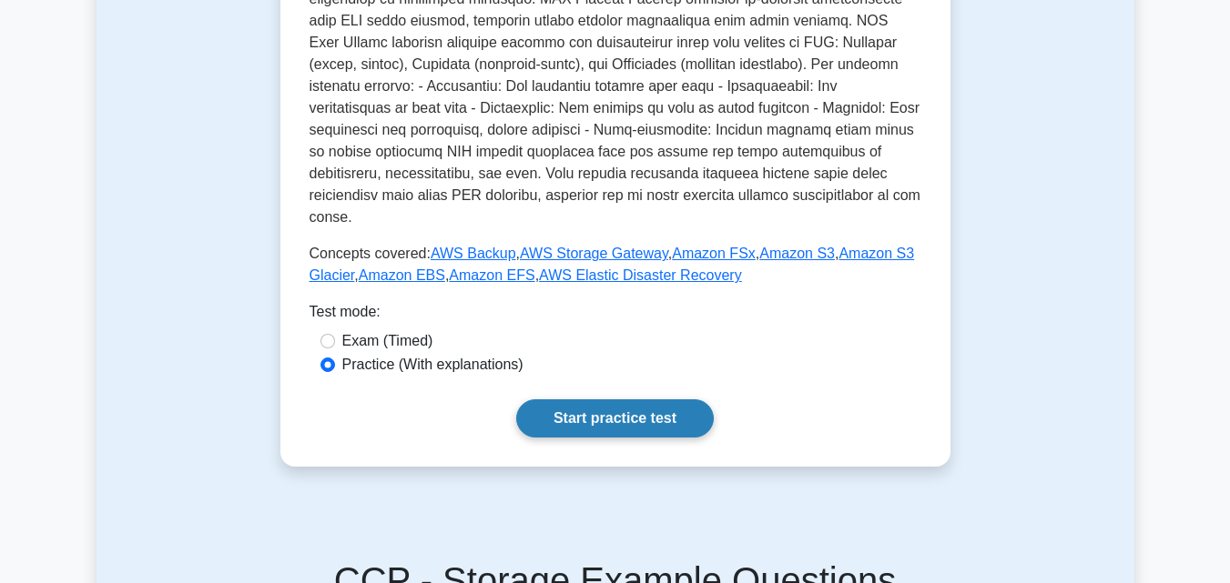
click at [606, 413] on link "Start practice test" at bounding box center [614, 419] width 197 height 38
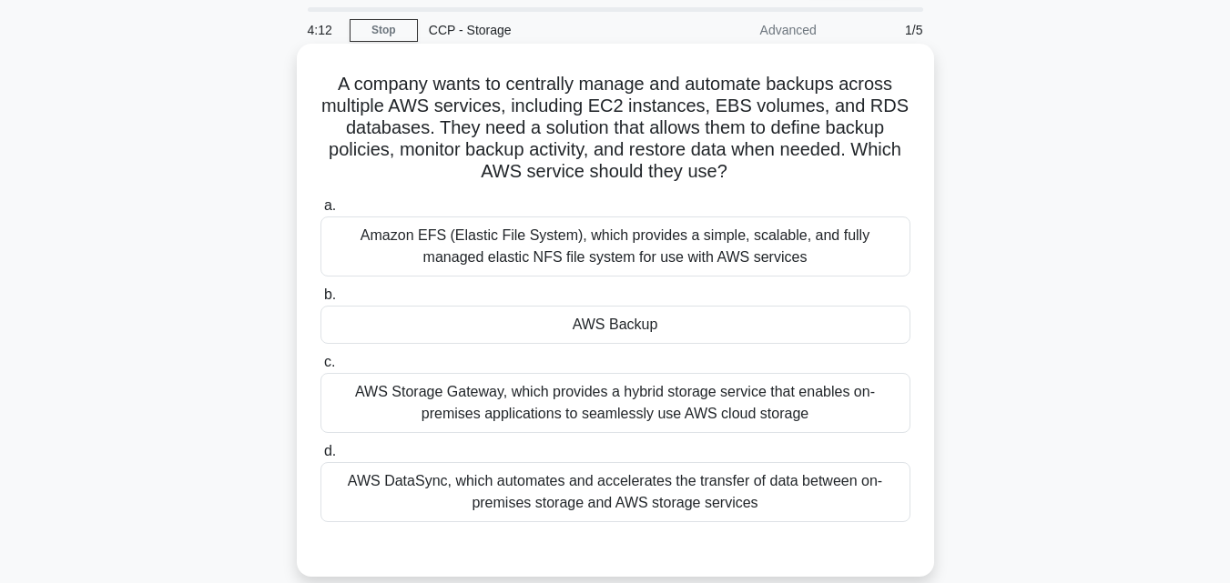
scroll to position [91, 0]
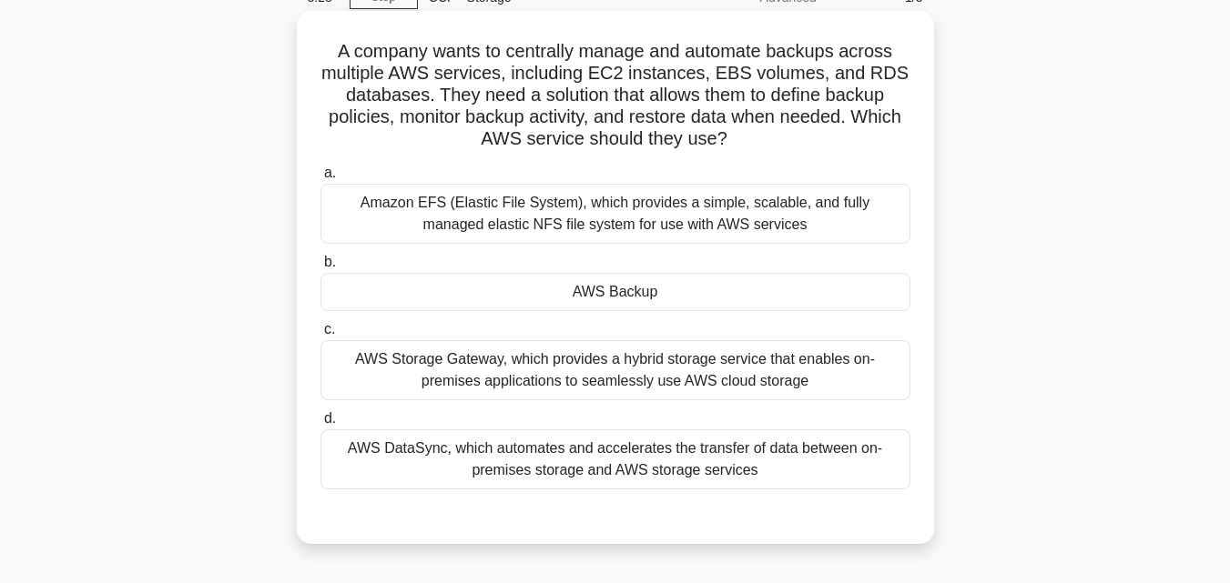
click at [618, 224] on div "Amazon EFS (Elastic File System), which provides a simple, scalable, and fully …" at bounding box center [615, 214] width 590 height 60
click at [320, 179] on input "a. Amazon EFS (Elastic File System), which provides a simple, scalable, and ful…" at bounding box center [320, 173] width 0 height 12
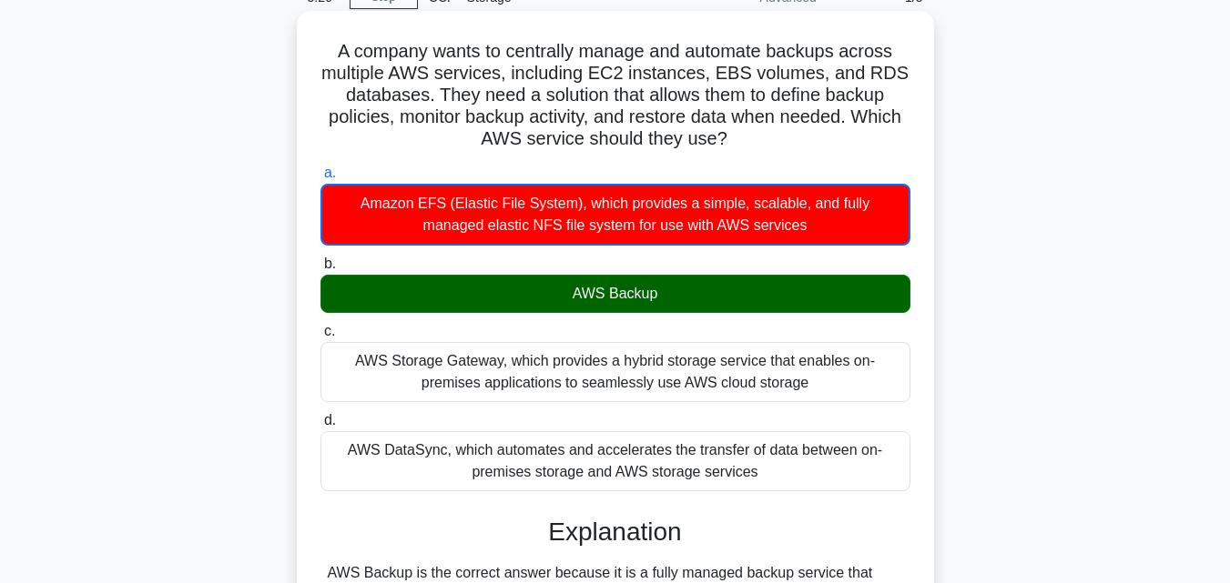
click at [608, 297] on div "AWS Backup" at bounding box center [615, 294] width 590 height 38
click at [320, 270] on input "b. AWS Backup" at bounding box center [320, 264] width 0 height 12
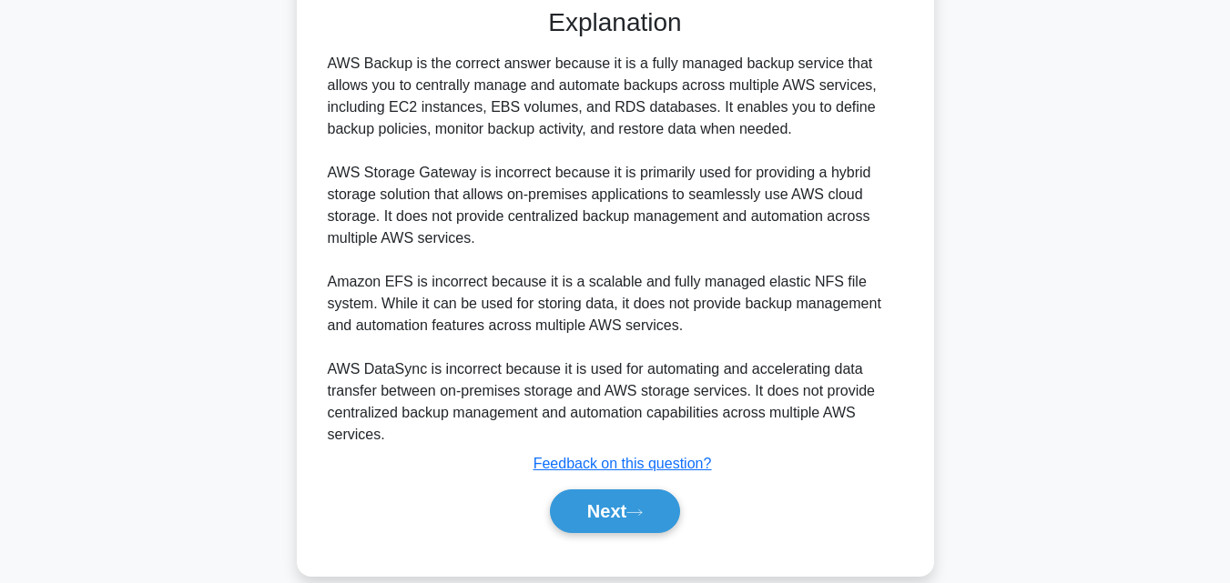
scroll to position [627, 0]
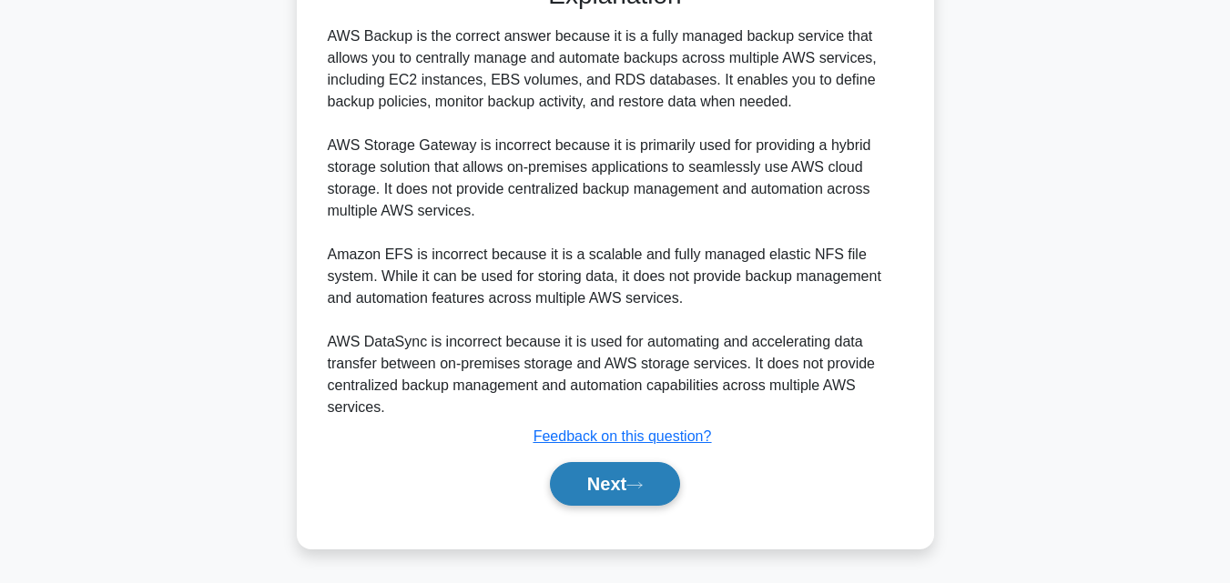
click at [555, 480] on button "Next" at bounding box center [615, 484] width 130 height 44
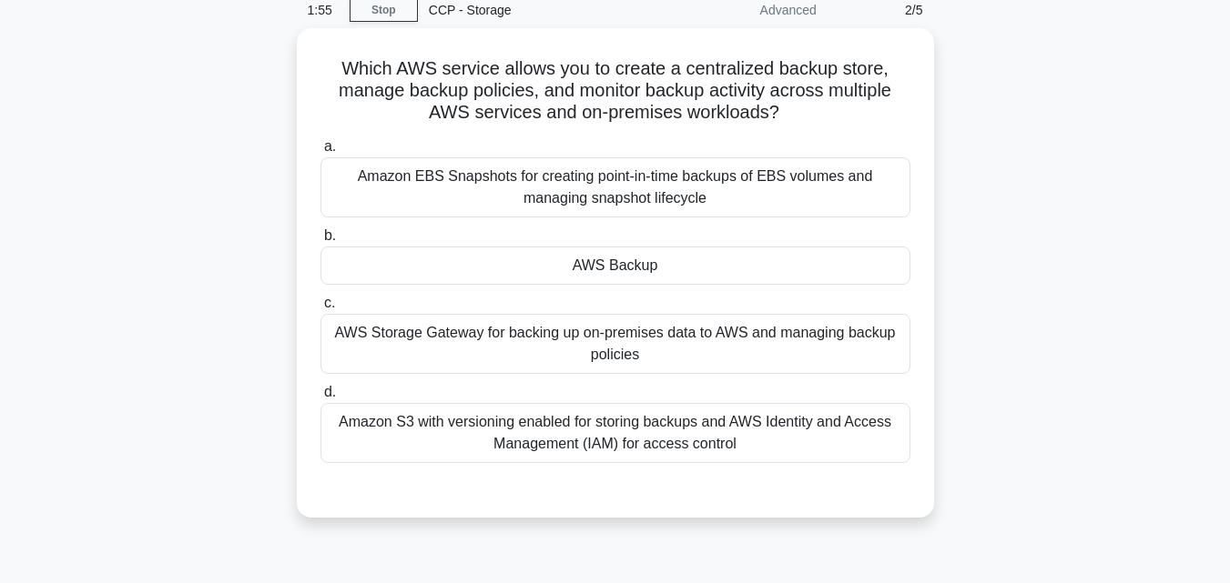
scroll to position [35, 0]
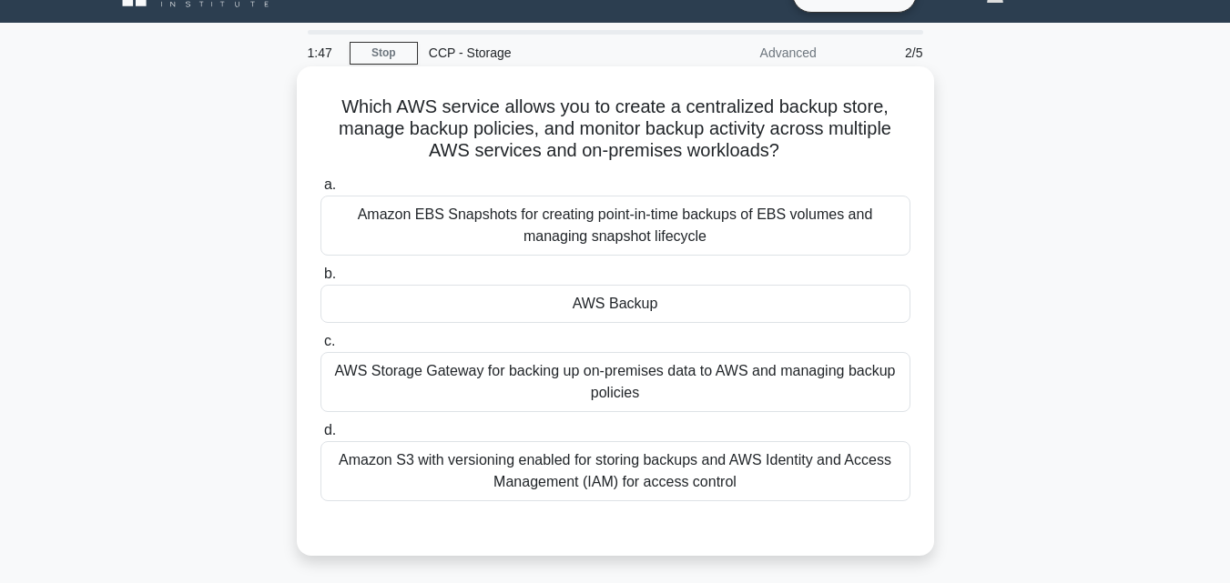
click at [643, 300] on div "AWS Backup" at bounding box center [615, 304] width 590 height 38
click at [320, 280] on input "b. AWS Backup" at bounding box center [320, 274] width 0 height 12
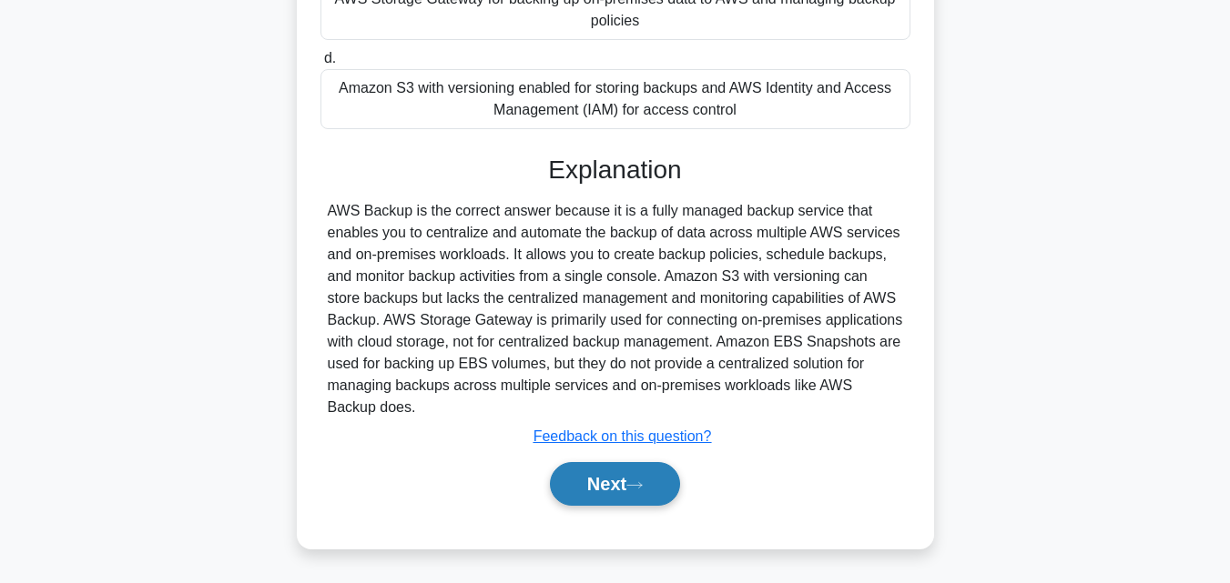
click at [641, 491] on button "Next" at bounding box center [615, 484] width 130 height 44
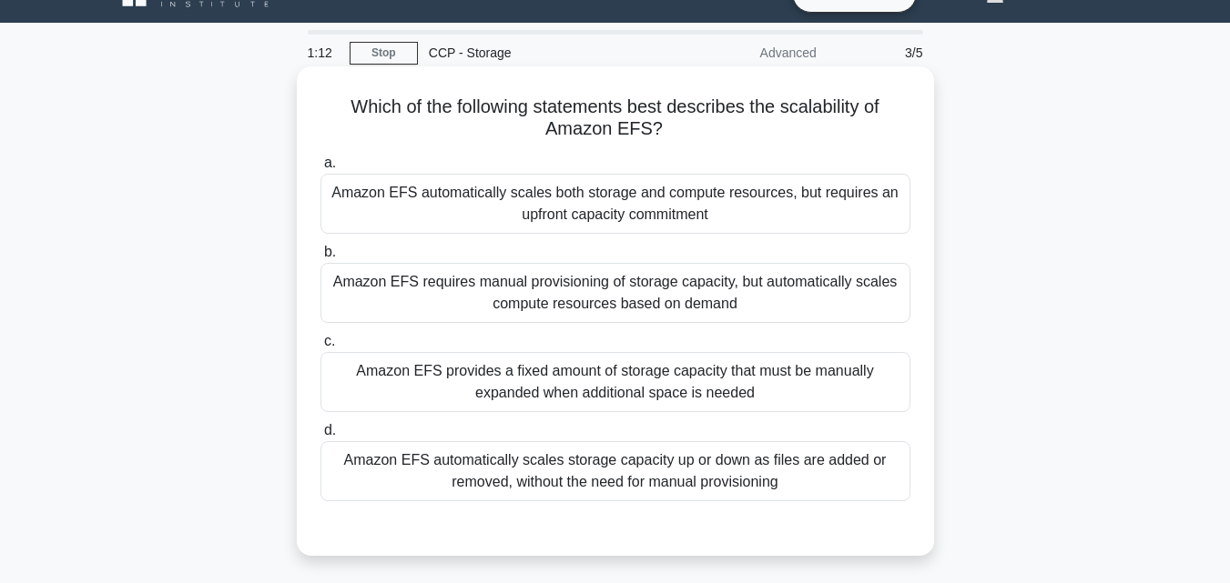
click at [481, 478] on div "Amazon EFS automatically scales storage capacity up or down as files are added …" at bounding box center [615, 471] width 590 height 60
click at [320, 437] on input "d. Amazon EFS automatically scales storage capacity up or down as files are add…" at bounding box center [320, 431] width 0 height 12
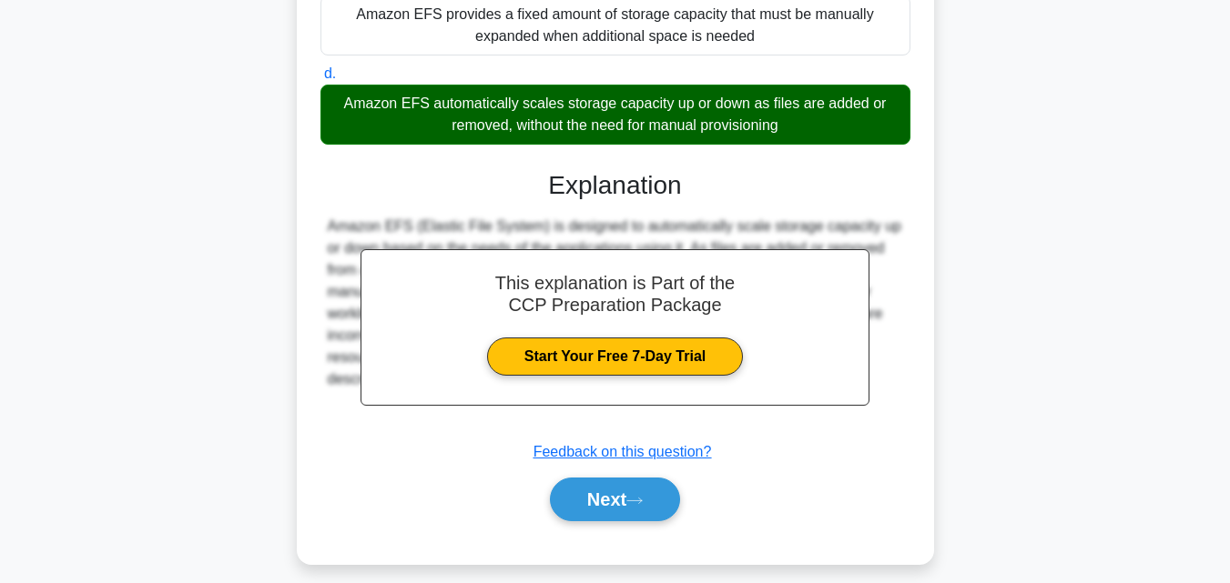
scroll to position [409, 0]
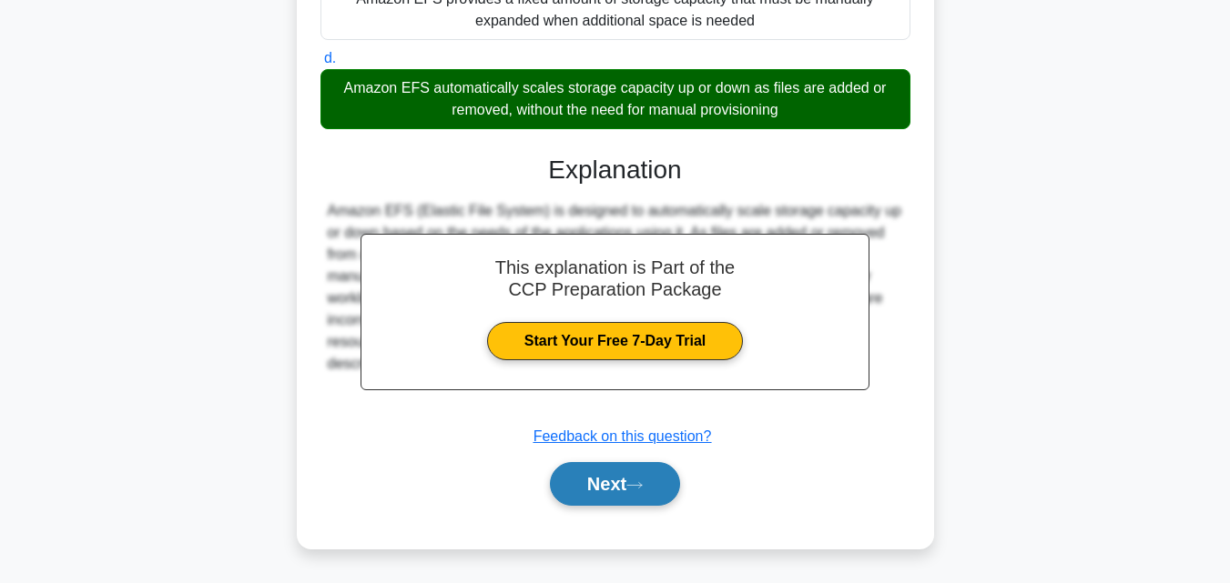
click at [607, 489] on button "Next" at bounding box center [615, 484] width 130 height 44
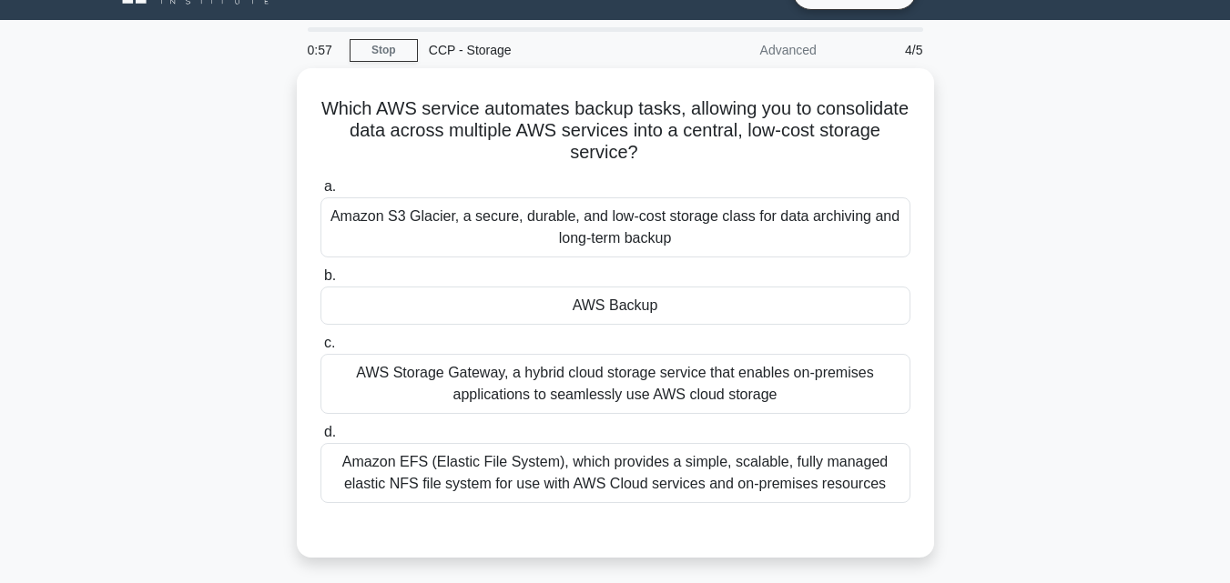
scroll to position [35, 0]
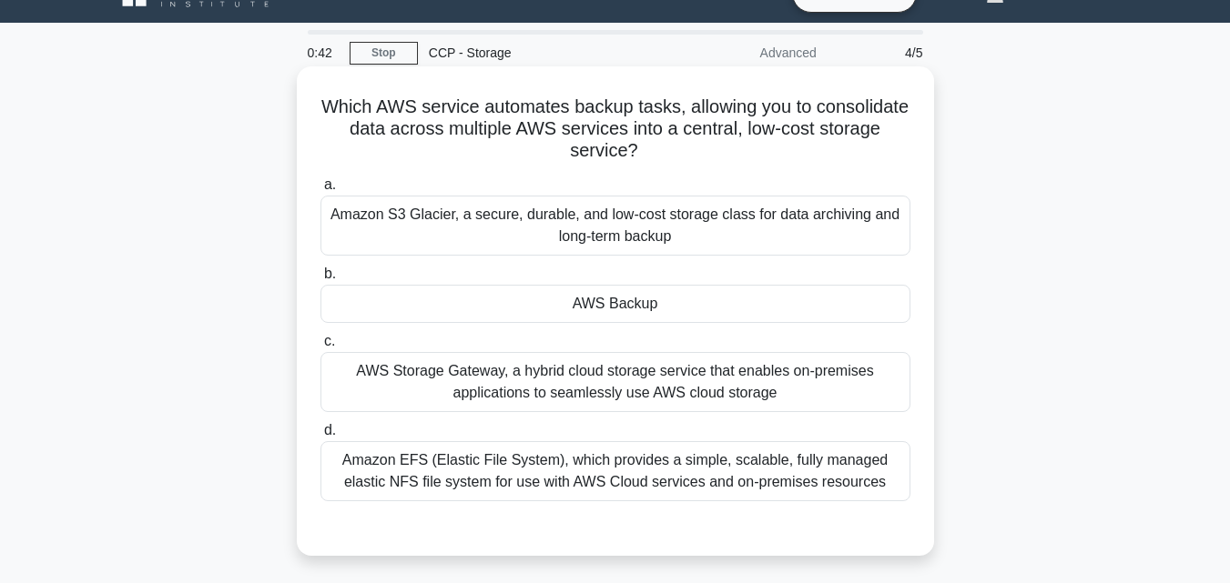
click at [478, 231] on div "Amazon S3 Glacier, a secure, durable, and low-cost storage class for data archi…" at bounding box center [615, 226] width 590 height 60
click at [320, 191] on input "a. Amazon S3 Glacier, a secure, durable, and low-cost storage class for data ar…" at bounding box center [320, 185] width 0 height 12
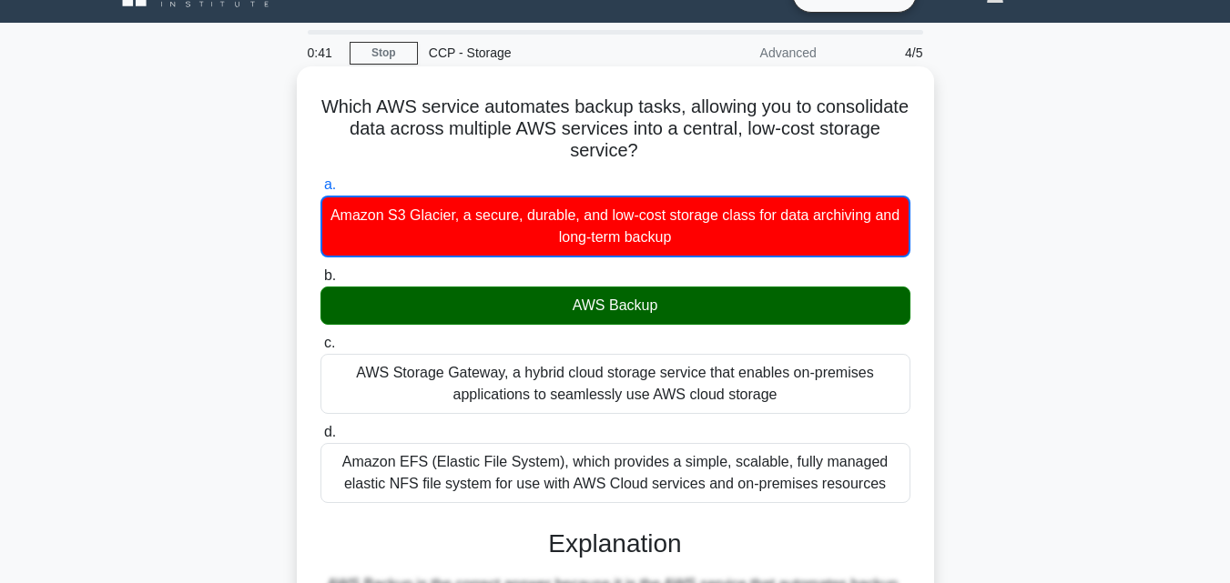
click at [572, 309] on div "AWS Backup" at bounding box center [615, 306] width 590 height 38
click at [320, 282] on input "b. AWS Backup" at bounding box center [320, 276] width 0 height 12
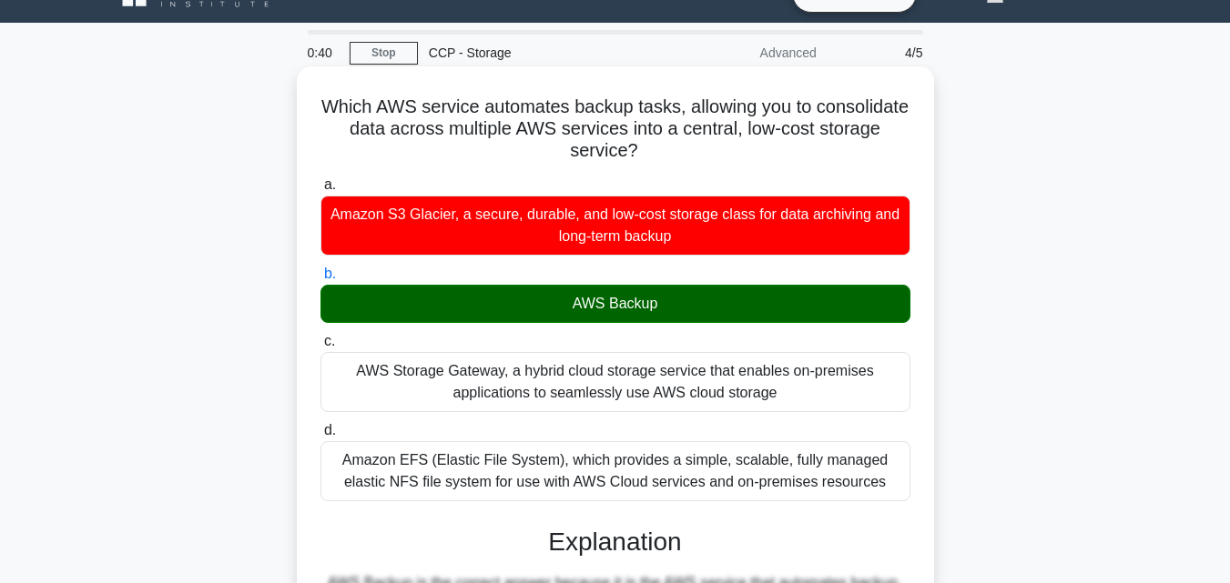
click at [572, 309] on div "AWS Backup" at bounding box center [615, 304] width 590 height 38
click at [320, 280] on input "b. AWS Backup" at bounding box center [320, 274] width 0 height 12
click at [572, 309] on div "AWS Backup" at bounding box center [615, 304] width 590 height 38
click at [320, 280] on input "b. AWS Backup" at bounding box center [320, 274] width 0 height 12
click at [572, 309] on div "AWS Backup" at bounding box center [615, 304] width 590 height 38
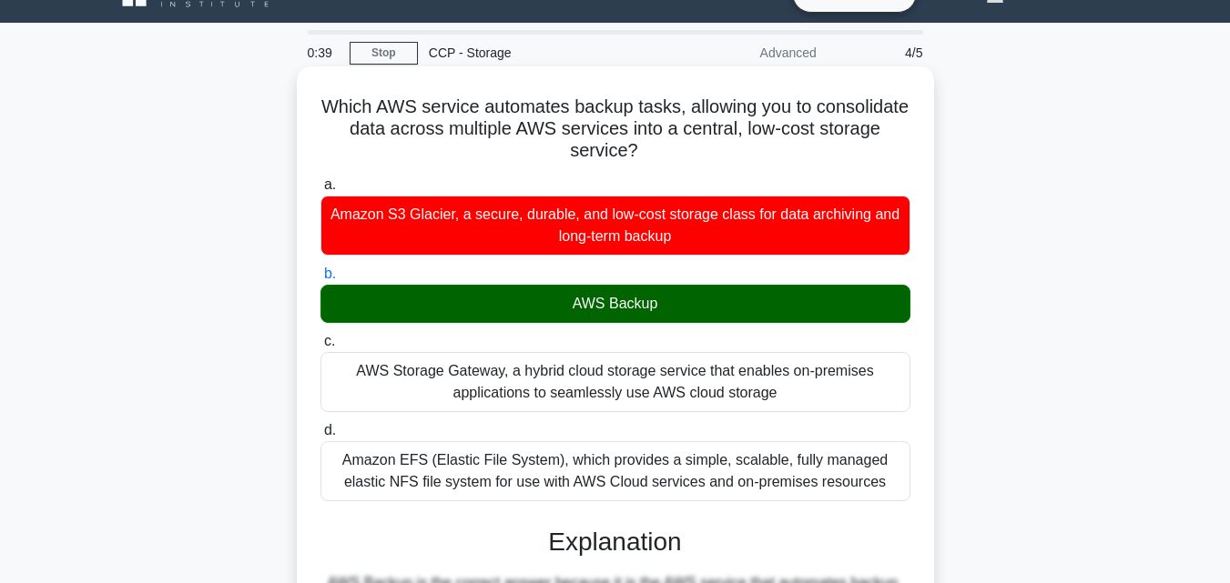
click at [320, 280] on input "b. AWS Backup" at bounding box center [320, 274] width 0 height 12
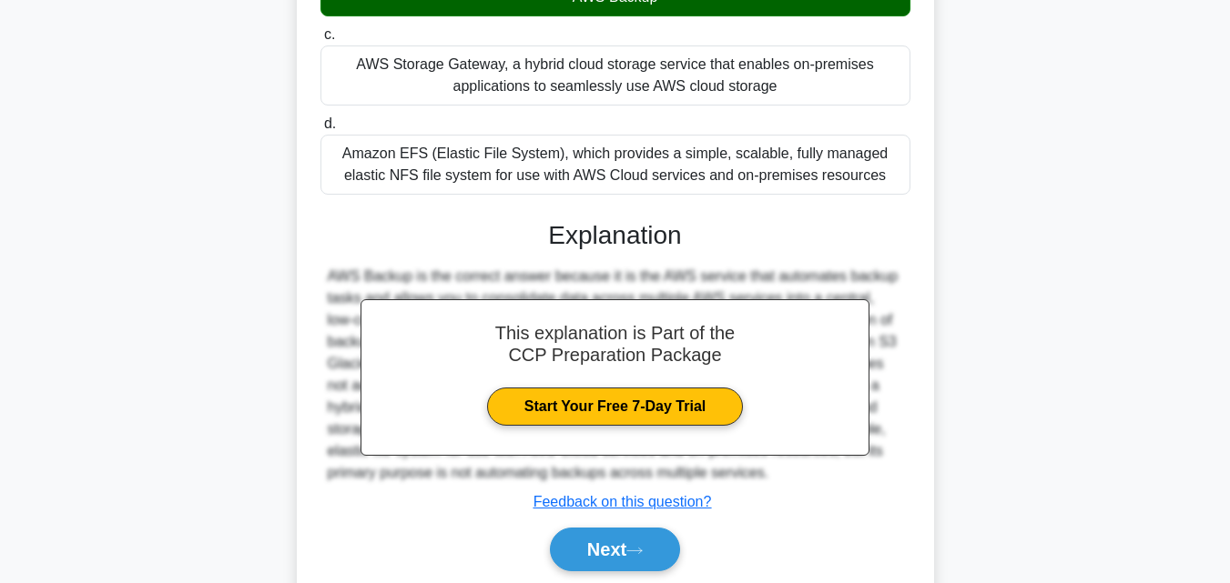
scroll to position [364, 0]
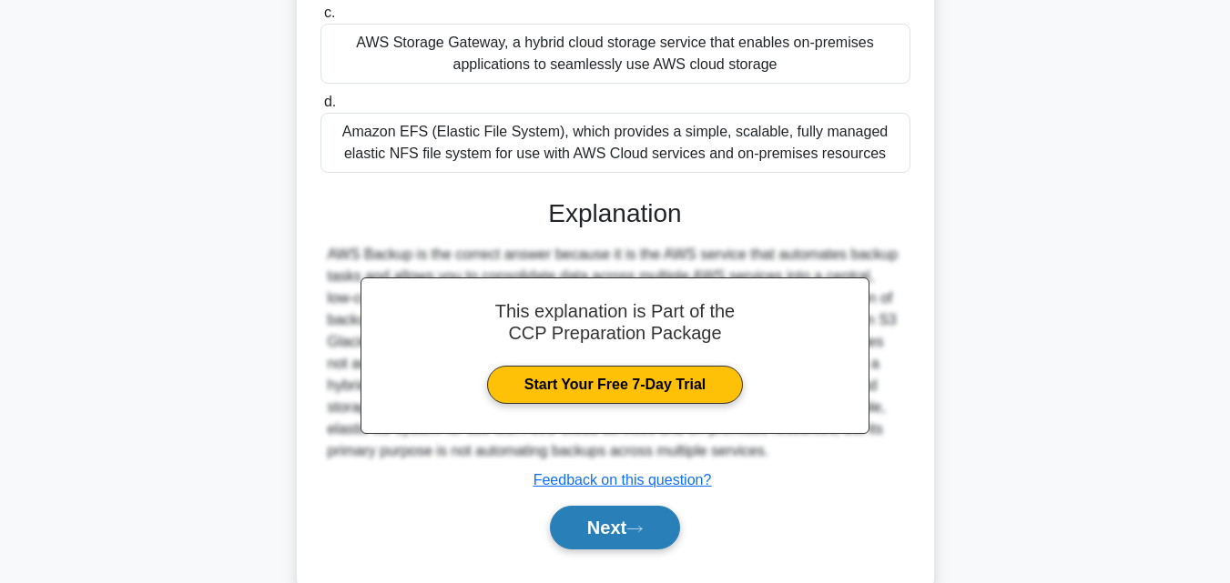
click at [622, 522] on button "Next" at bounding box center [615, 528] width 130 height 44
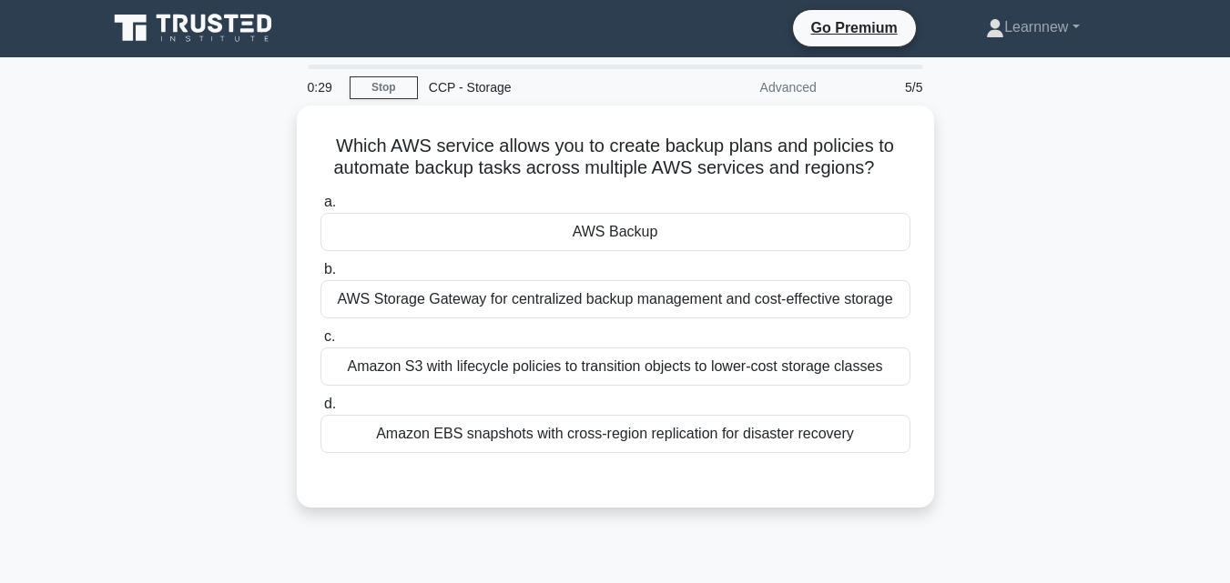
scroll to position [0, 0]
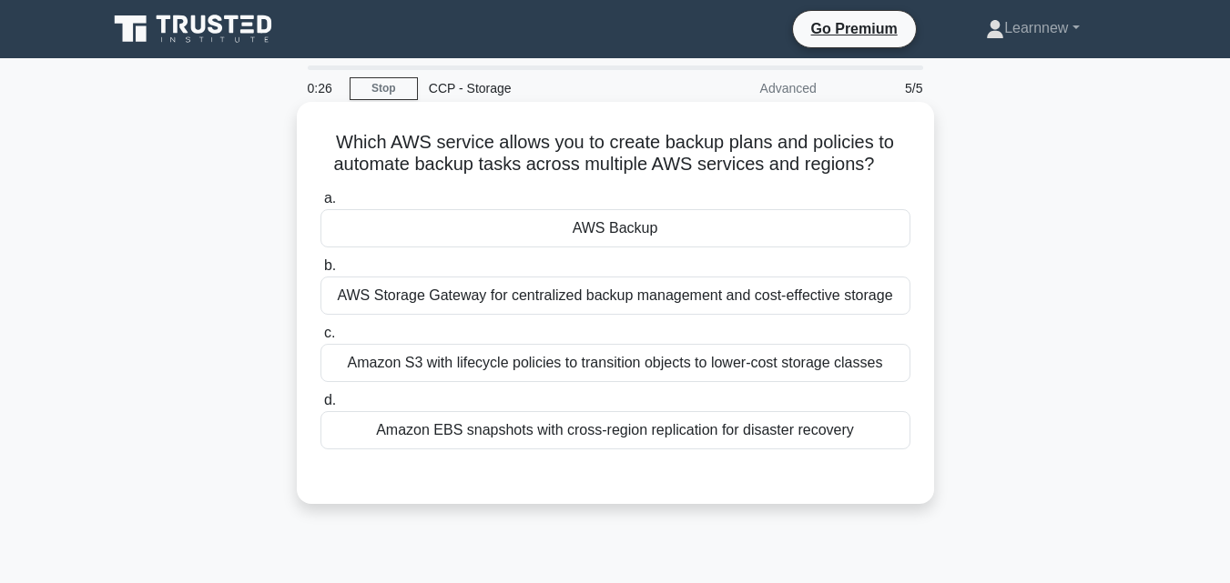
click at [702, 221] on div "AWS Backup" at bounding box center [615, 228] width 590 height 38
click at [320, 205] on input "a. AWS Backup" at bounding box center [320, 199] width 0 height 12
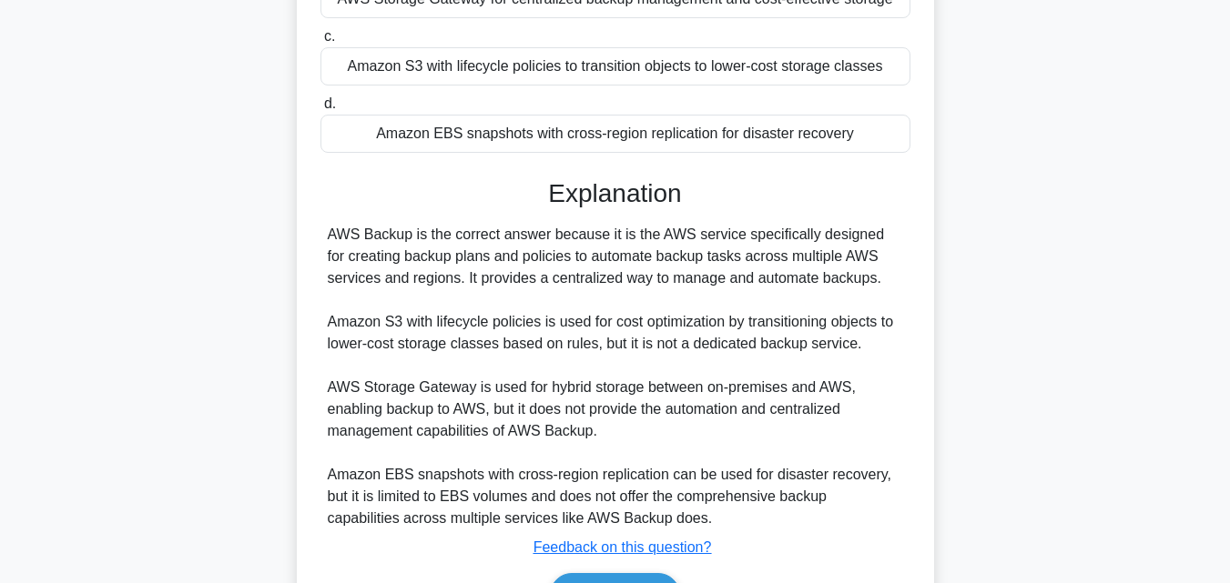
scroll to position [364, 0]
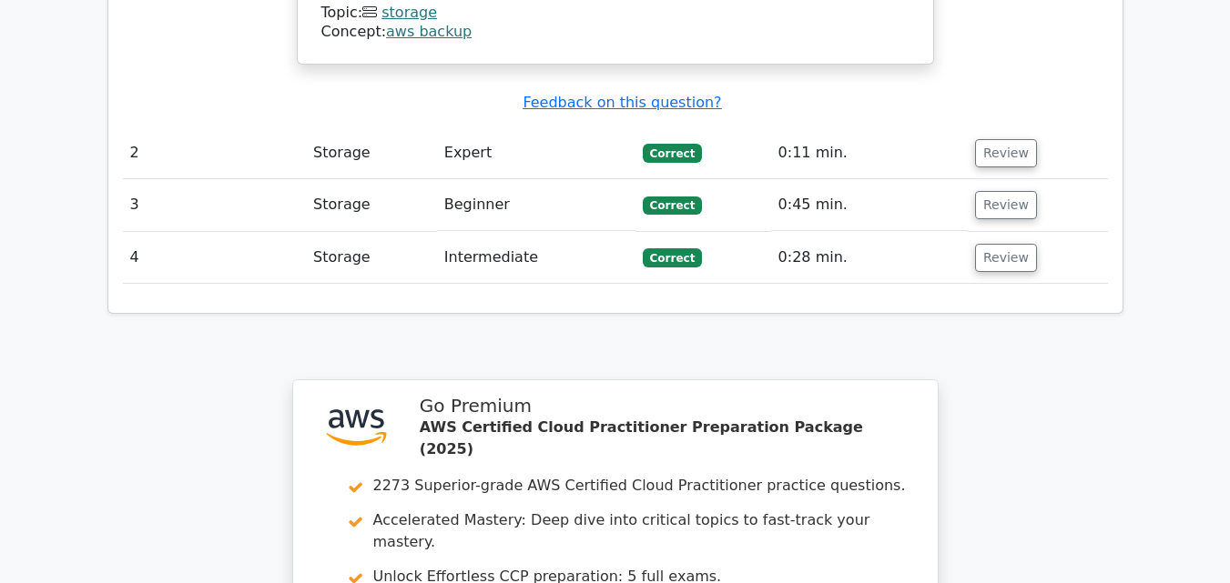
scroll to position [2366, 0]
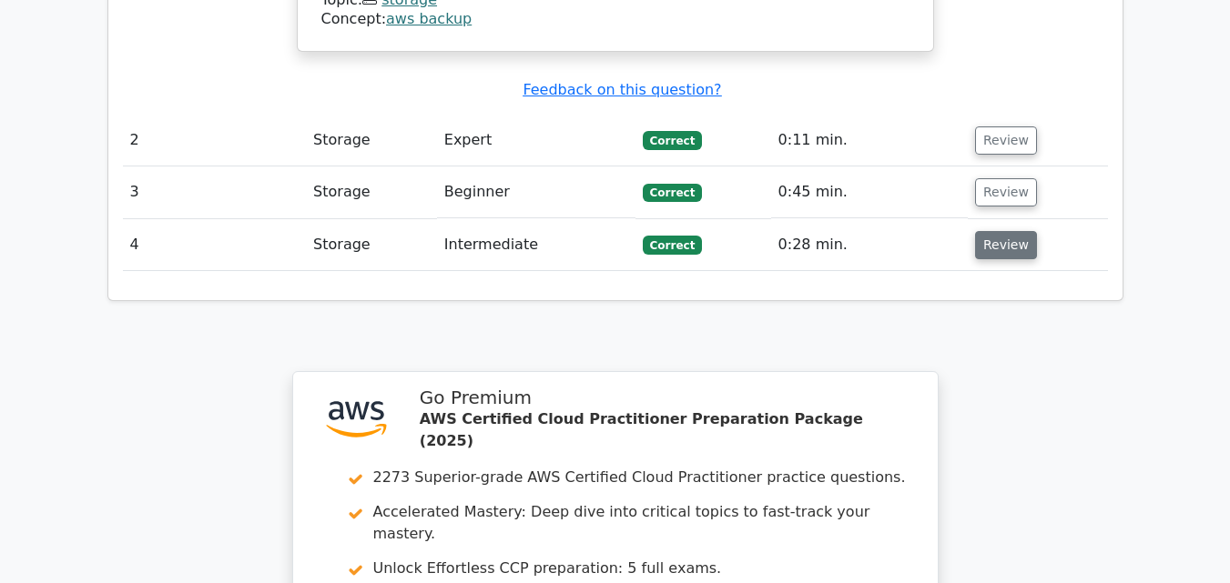
click at [984, 231] on button "Review" at bounding box center [1006, 245] width 62 height 28
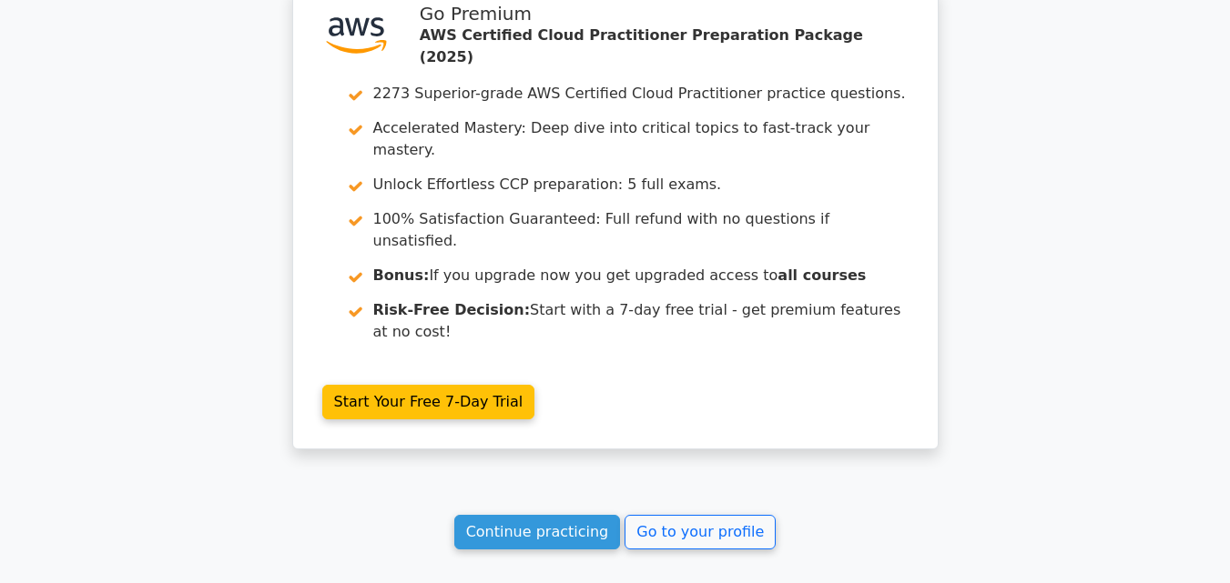
scroll to position [3638, 0]
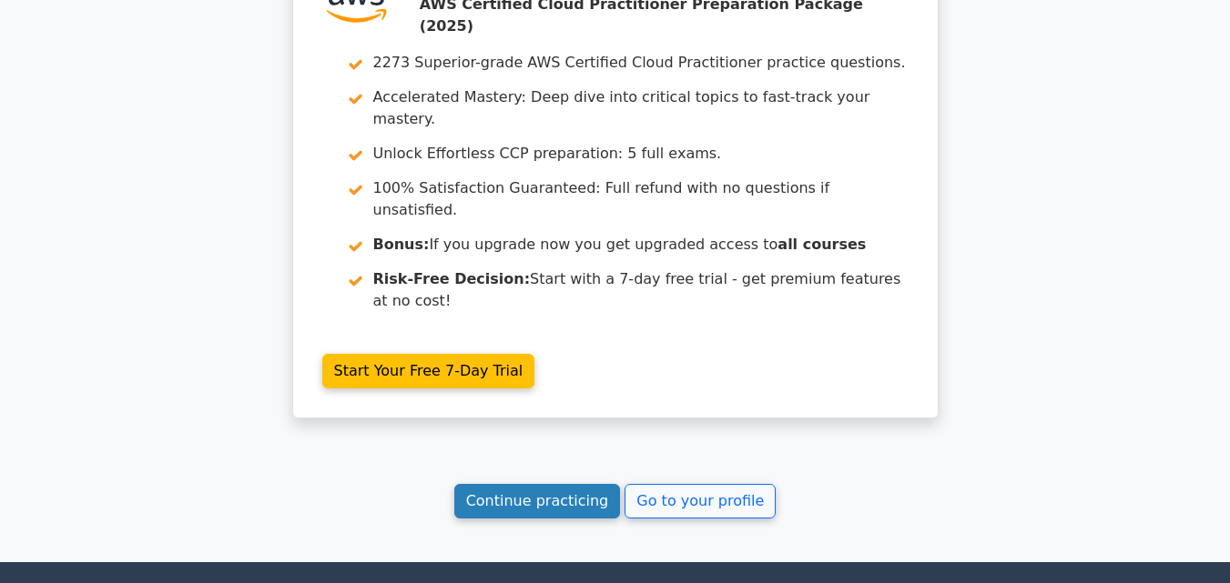
click at [537, 484] on link "Continue practicing" at bounding box center [537, 501] width 167 height 35
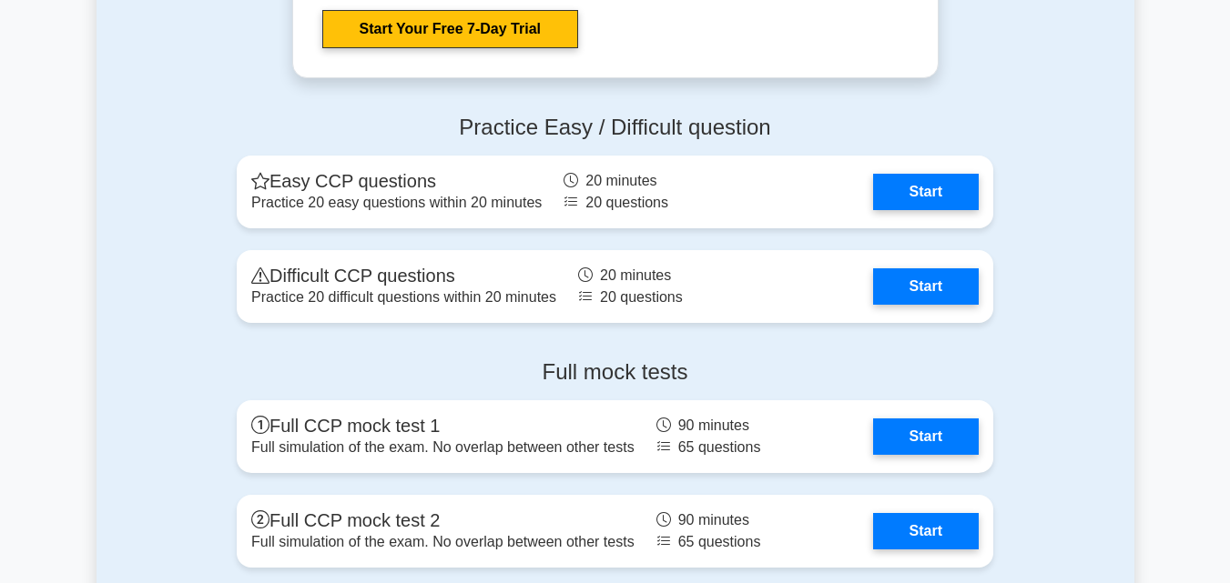
scroll to position [3458, 0]
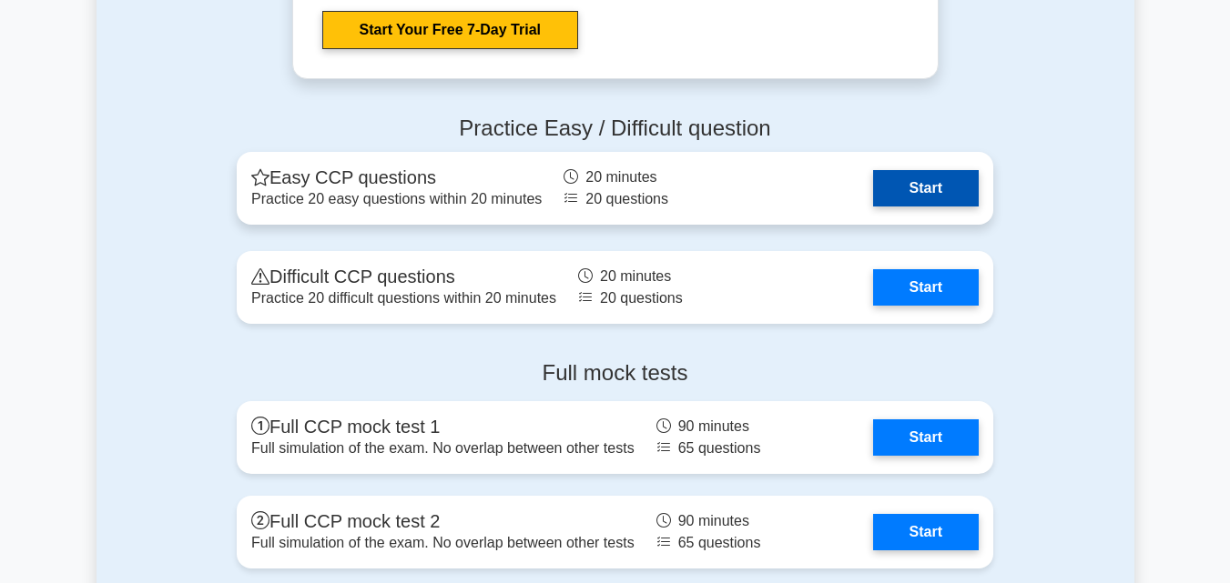
click at [873, 197] on link "Start" at bounding box center [926, 188] width 106 height 36
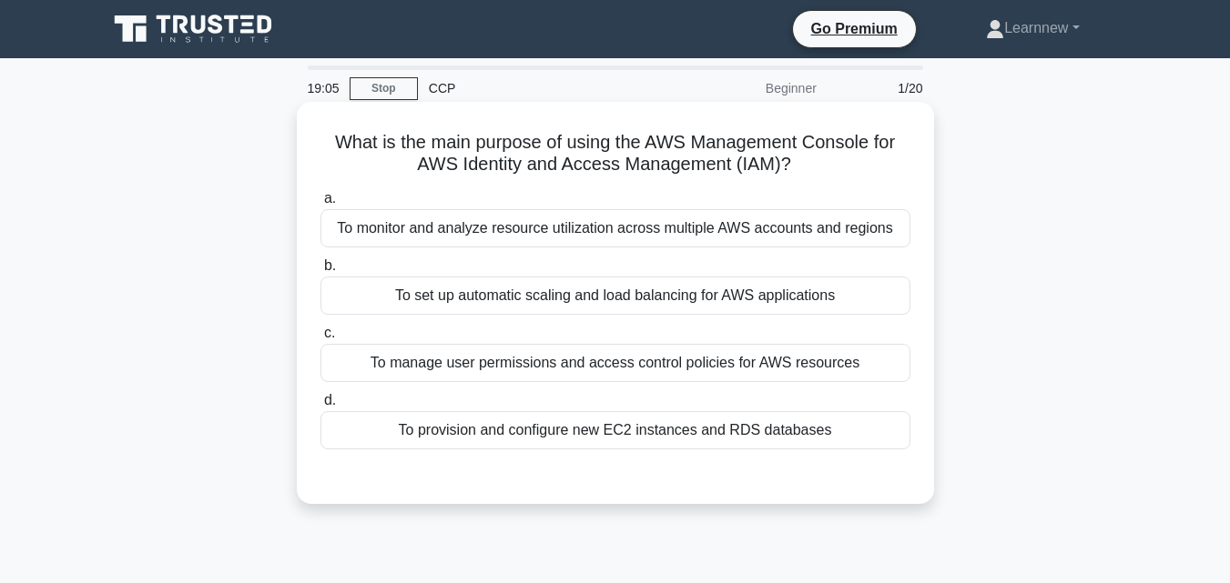
click at [643, 369] on div "To manage user permissions and access control policies for AWS resources" at bounding box center [615, 363] width 590 height 38
click at [320, 339] on input "c. To manage user permissions and access control policies for AWS resources" at bounding box center [320, 334] width 0 height 12
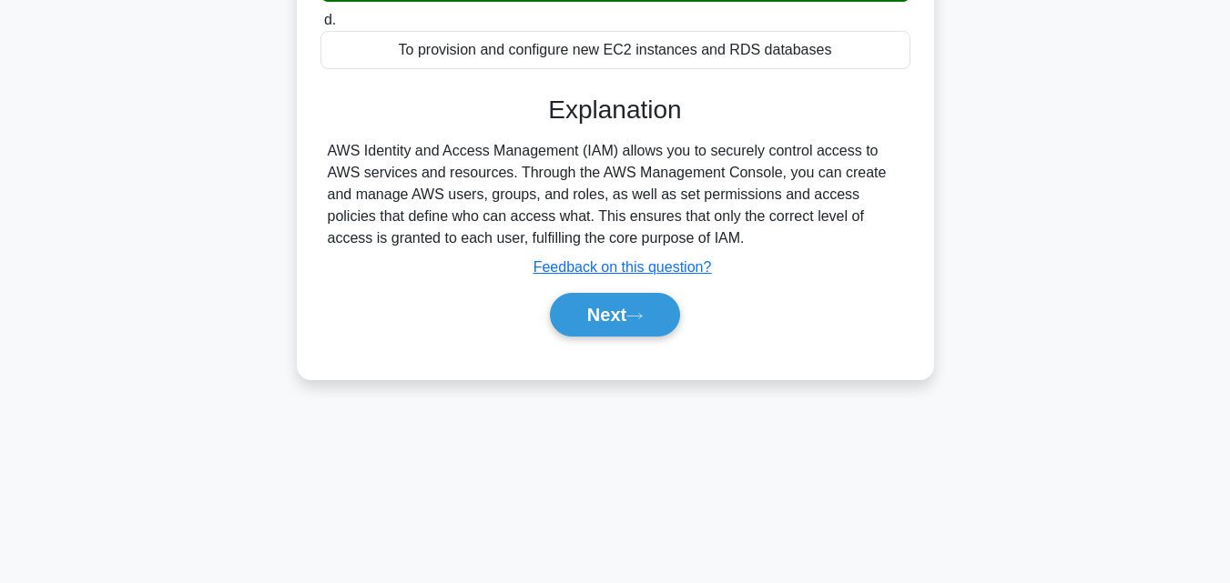
scroll to position [400, 0]
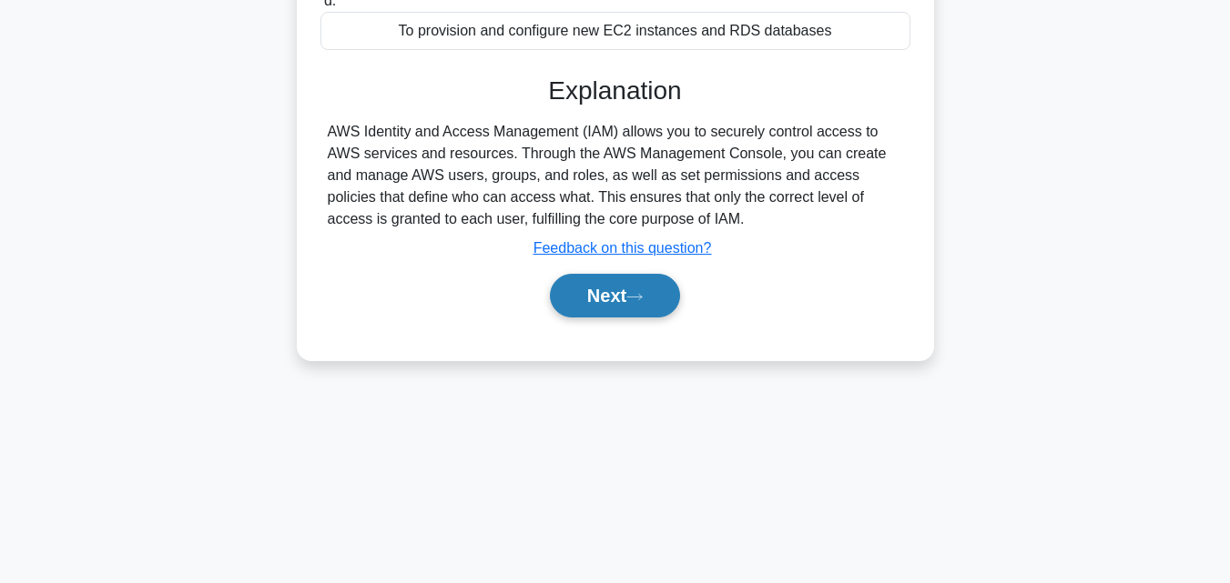
click at [617, 294] on button "Next" at bounding box center [615, 296] width 130 height 44
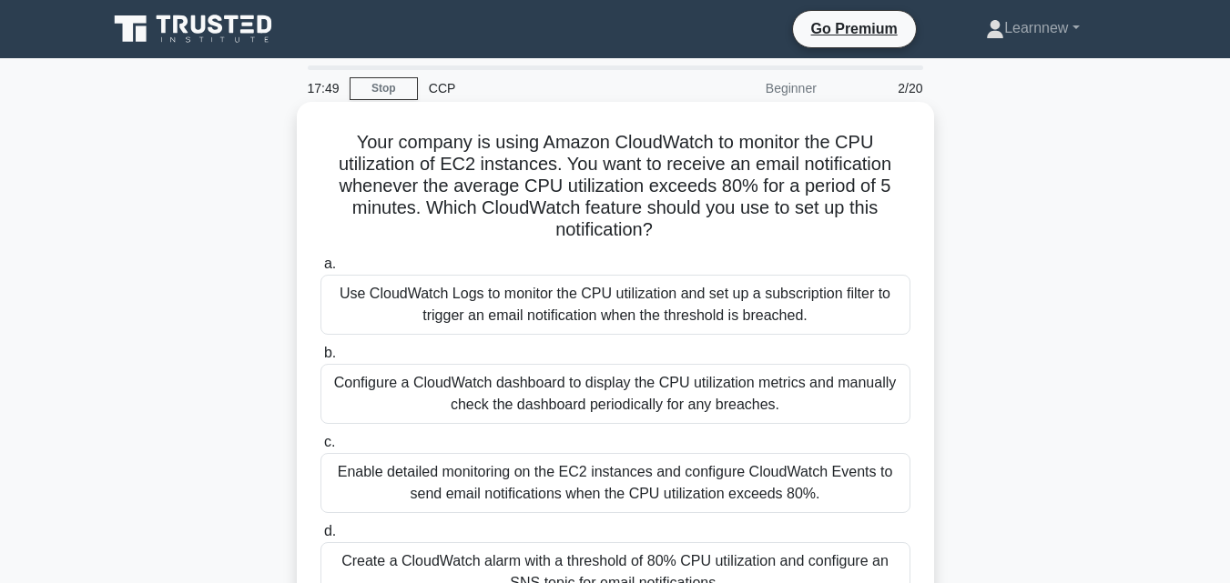
scroll to position [91, 0]
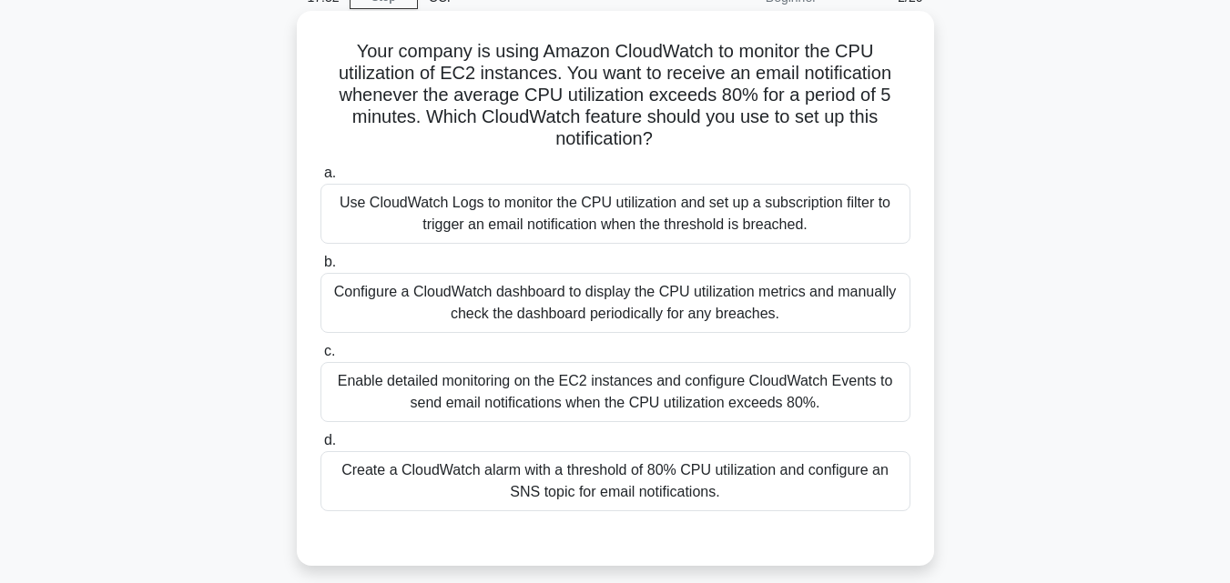
click at [570, 486] on div "Create a CloudWatch alarm with a threshold of 80% CPU utilization and configure…" at bounding box center [615, 481] width 590 height 60
click at [320, 447] on input "d. Create a CloudWatch alarm with a threshold of 80% CPU utilization and config…" at bounding box center [320, 441] width 0 height 12
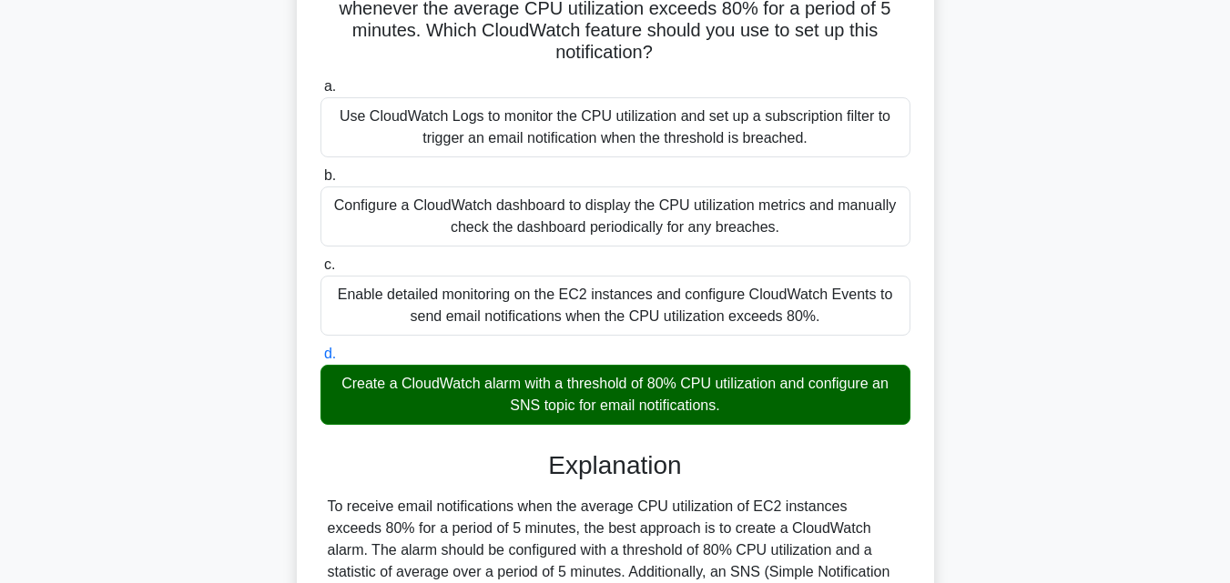
scroll to position [583, 0]
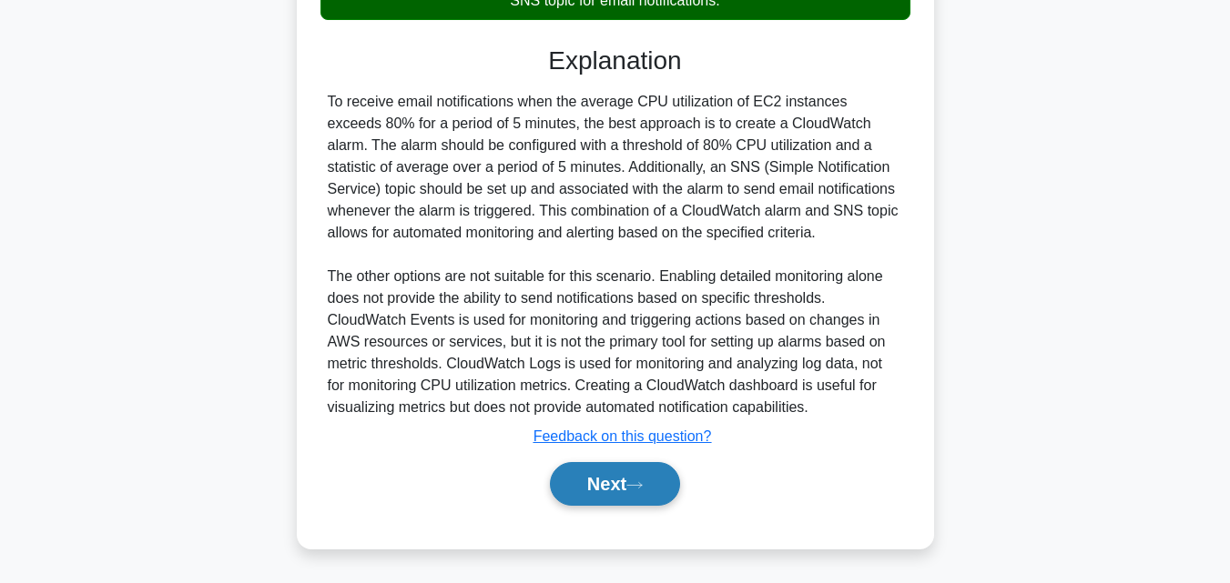
click at [623, 496] on button "Next" at bounding box center [615, 484] width 130 height 44
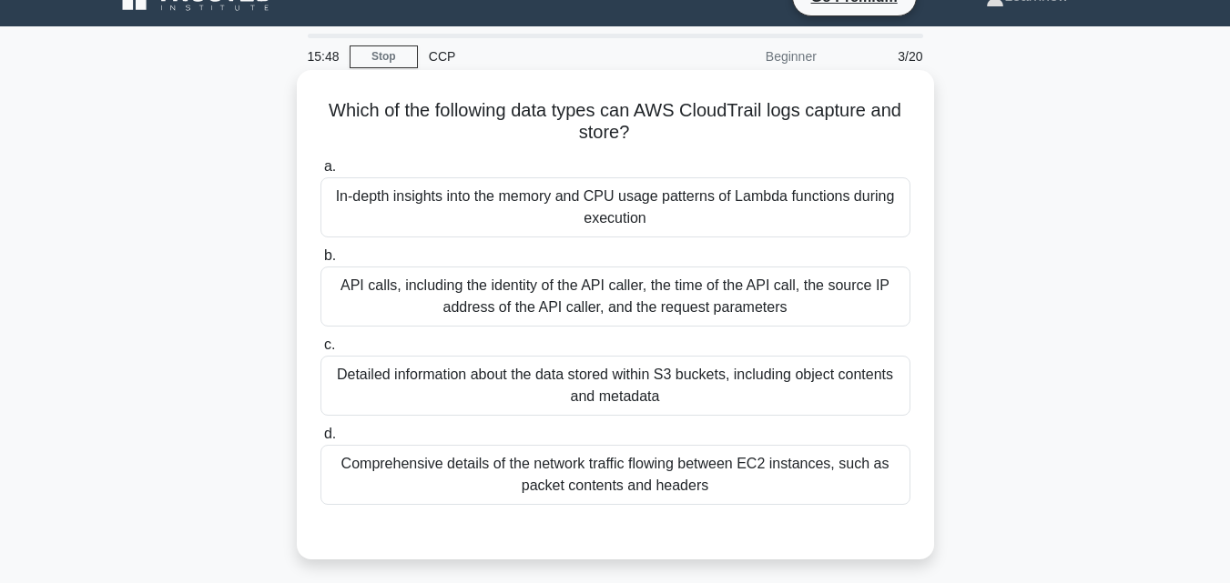
scroll to position [0, 0]
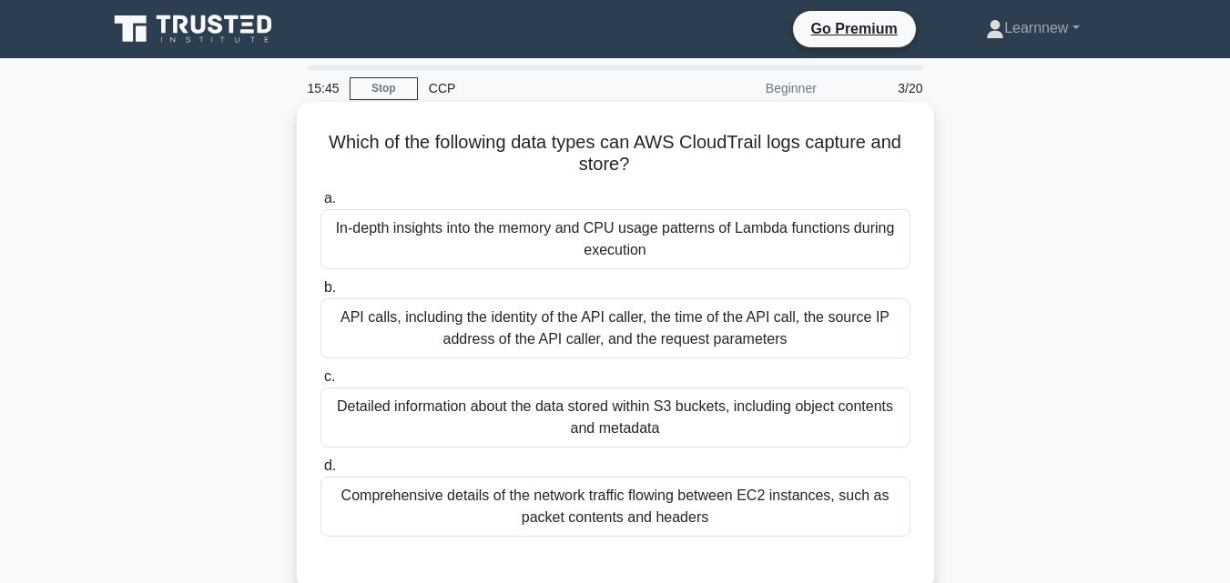
click at [619, 244] on div "In-depth insights into the memory and CPU usage patterns of Lambda functions du…" at bounding box center [615, 239] width 590 height 60
click at [320, 205] on input "a. In-depth insights into the memory and CPU usage patterns of Lambda functions…" at bounding box center [320, 199] width 0 height 12
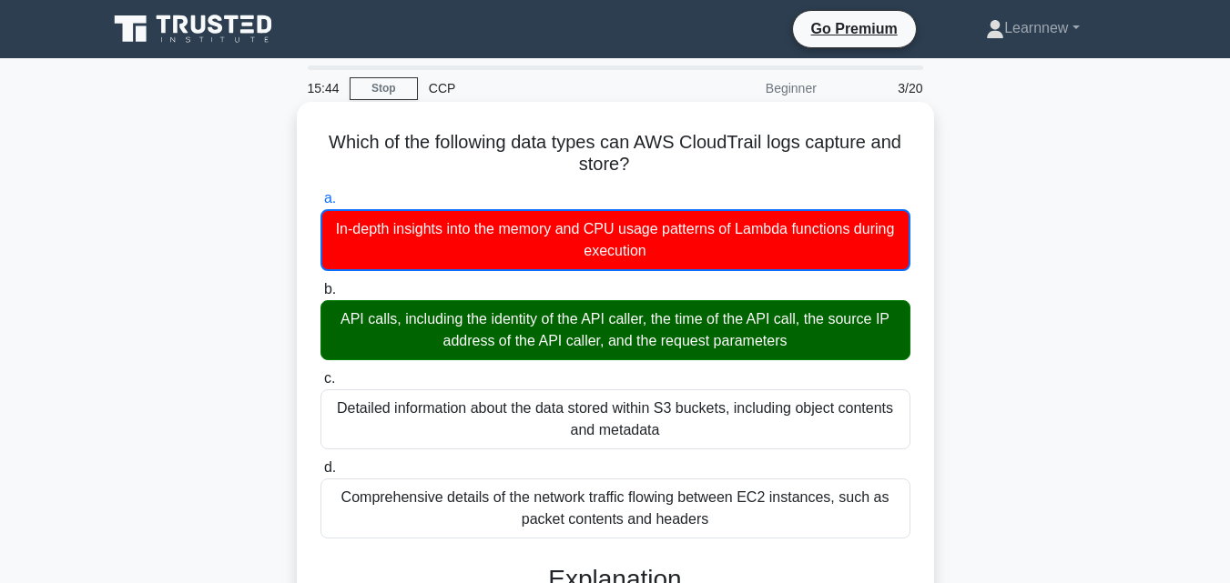
click at [618, 320] on div "API calls, including the identity of the API caller, the time of the API call, …" at bounding box center [615, 330] width 590 height 60
click at [320, 296] on input "b. API calls, including the identity of the API caller, the time of the API cal…" at bounding box center [320, 290] width 0 height 12
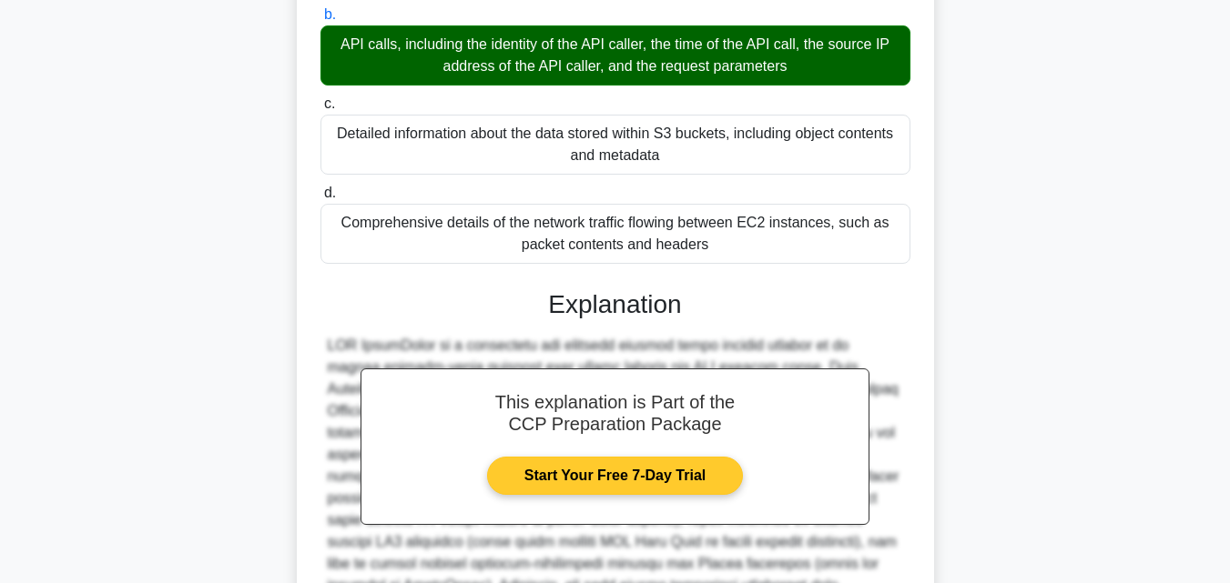
scroll to position [474, 0]
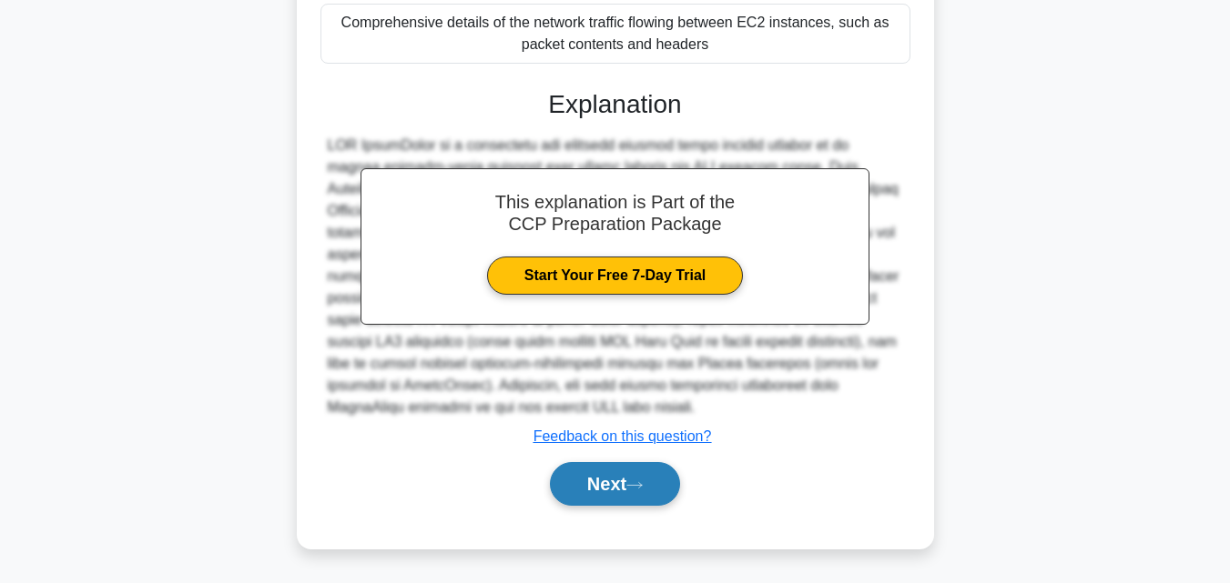
click at [606, 485] on button "Next" at bounding box center [615, 484] width 130 height 44
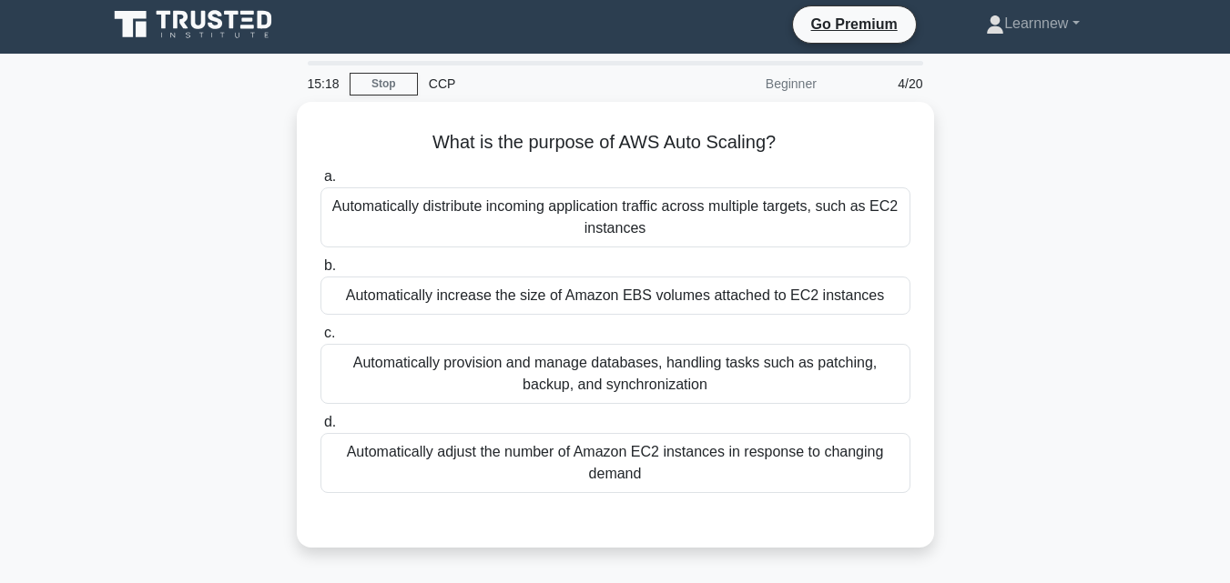
scroll to position [0, 0]
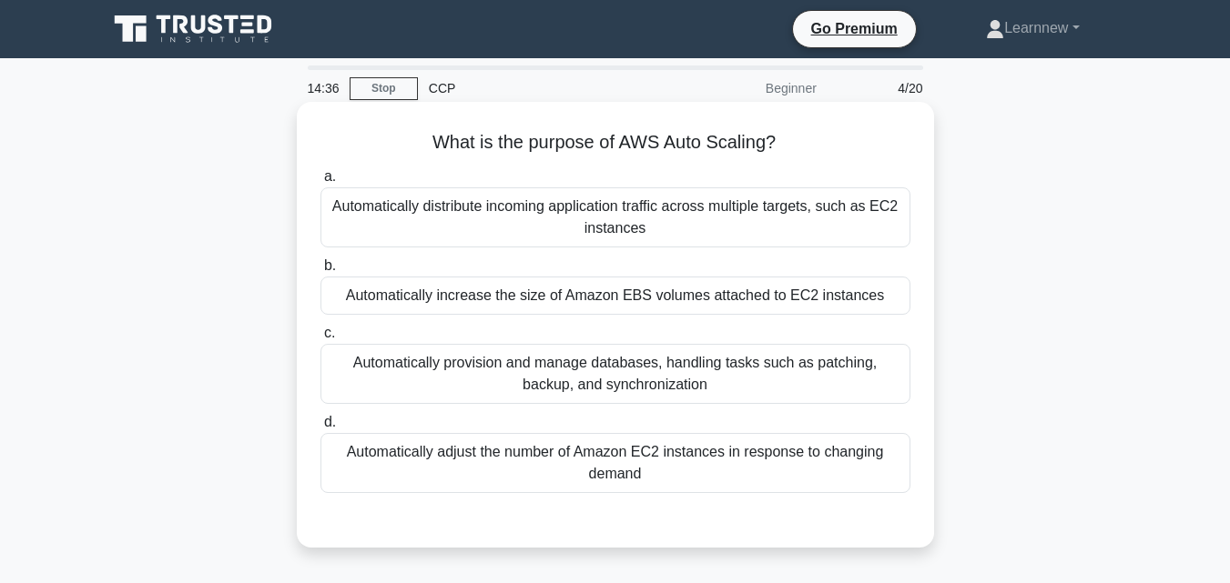
click at [743, 218] on div "Automatically distribute incoming application traffic across multiple targets, …" at bounding box center [615, 217] width 590 height 60
click at [320, 183] on input "a. Automatically distribute incoming application traffic across multiple target…" at bounding box center [320, 177] width 0 height 12
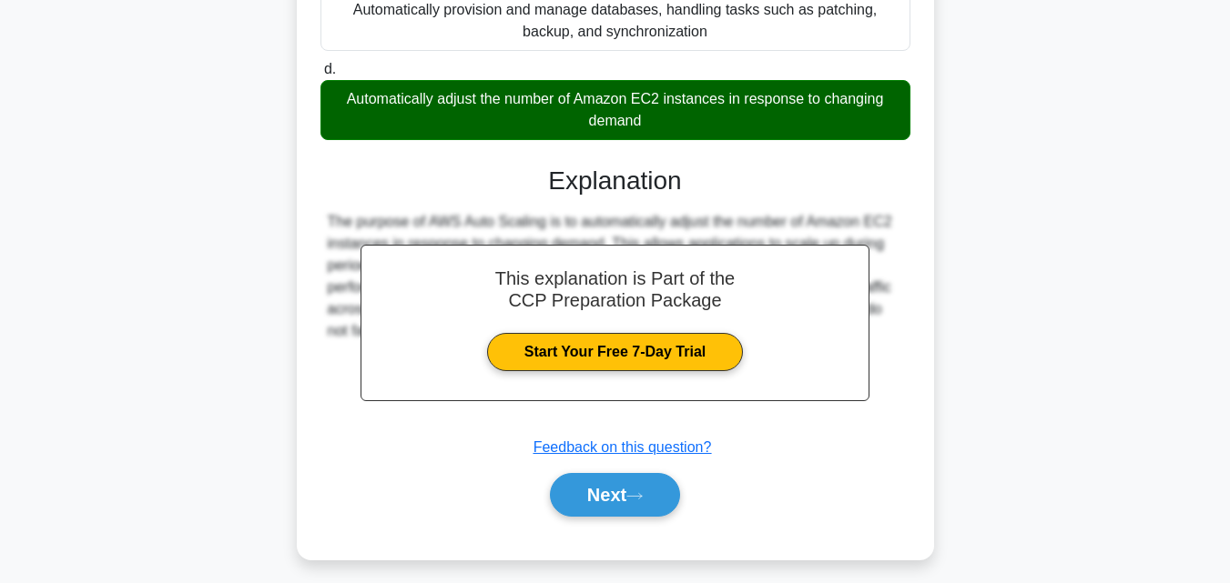
scroll to position [364, 0]
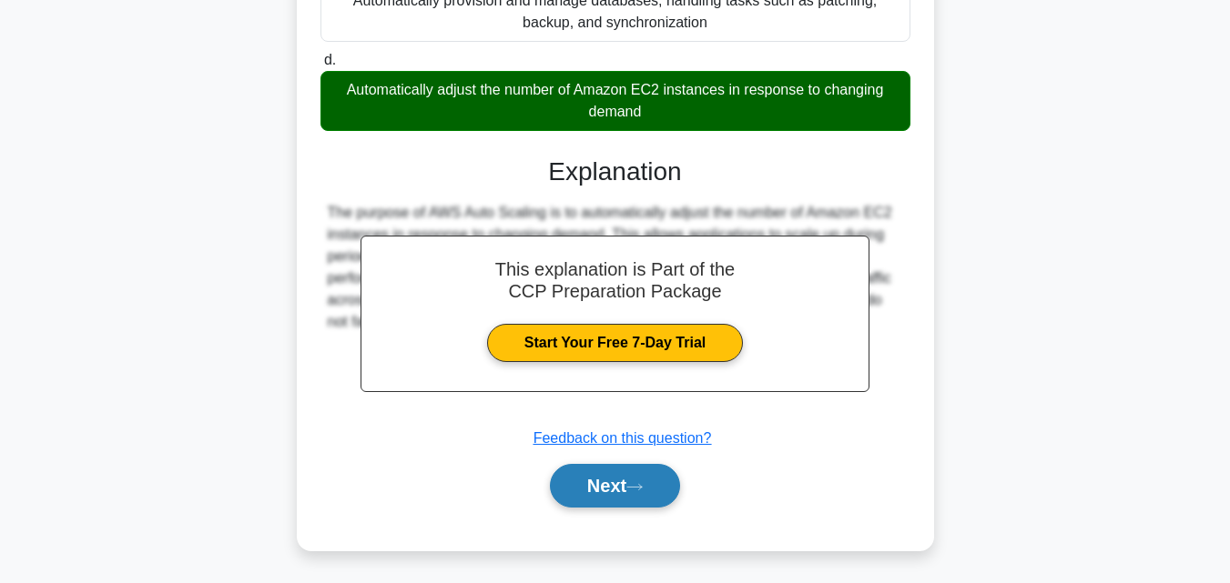
click at [670, 477] on button "Next" at bounding box center [615, 486] width 130 height 44
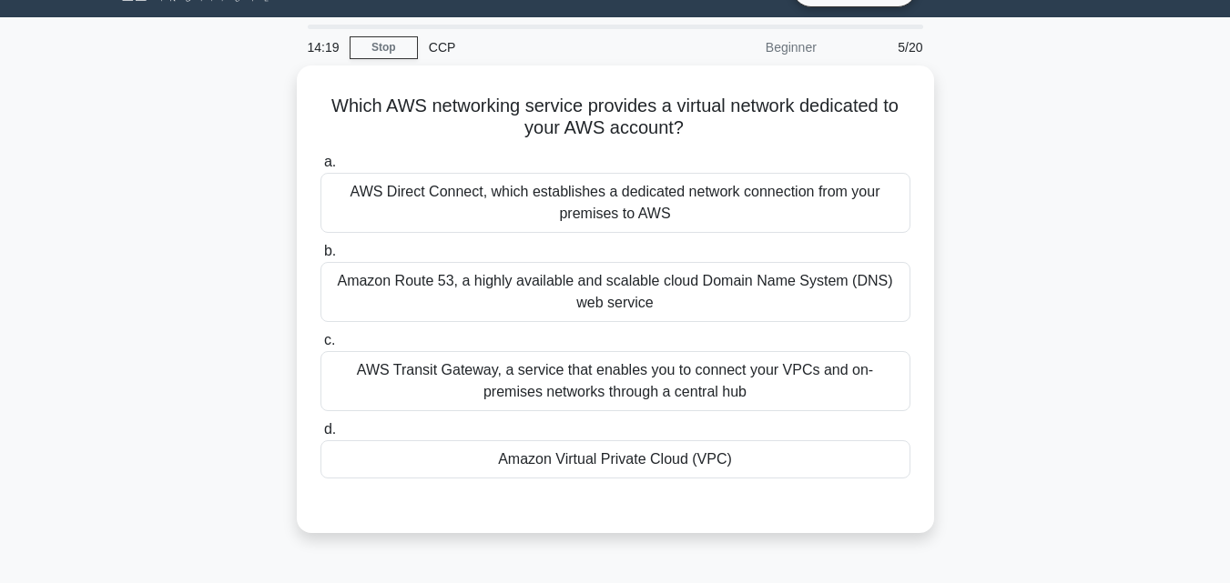
scroll to position [0, 0]
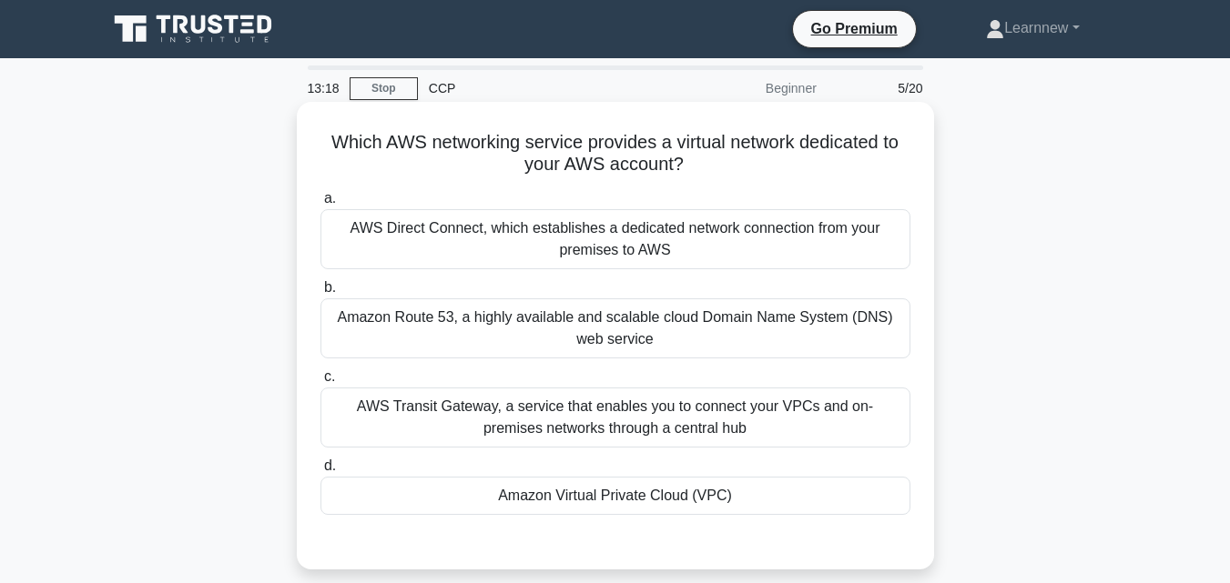
click at [700, 332] on div "Amazon Route 53, a highly available and scalable cloud Domain Name System (DNS)…" at bounding box center [615, 329] width 590 height 60
click at [320, 294] on input "b. Amazon Route 53, a highly available and scalable cloud Domain Name System (D…" at bounding box center [320, 288] width 0 height 12
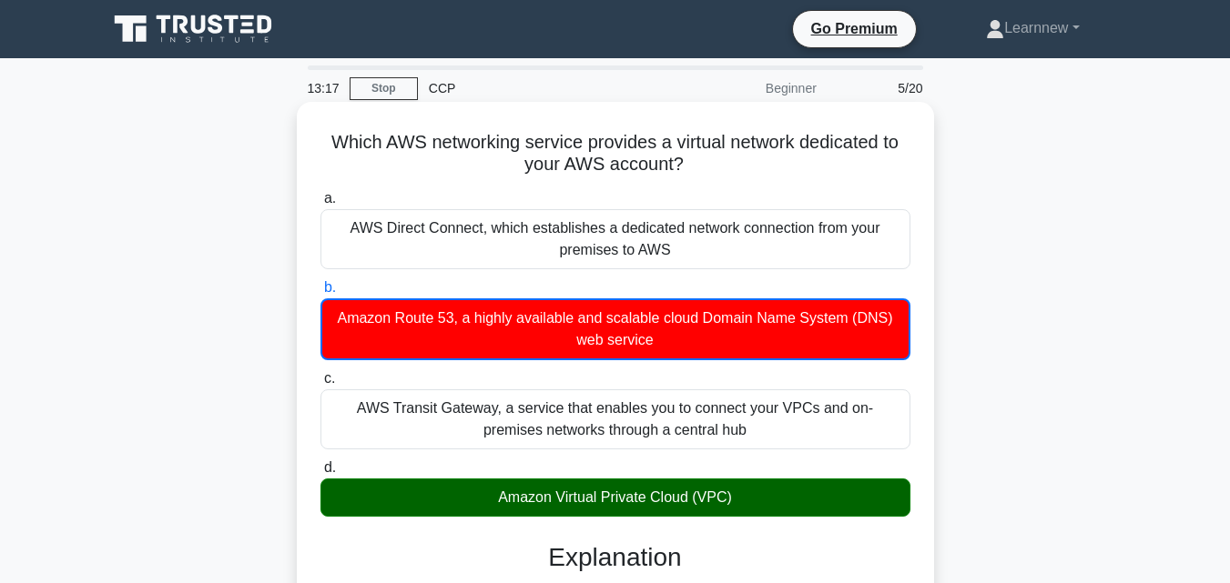
click at [698, 503] on div "Amazon Virtual Private Cloud (VPC)" at bounding box center [615, 498] width 590 height 38
click at [320, 474] on input "d. Amazon Virtual Private Cloud (VPC)" at bounding box center [320, 468] width 0 height 12
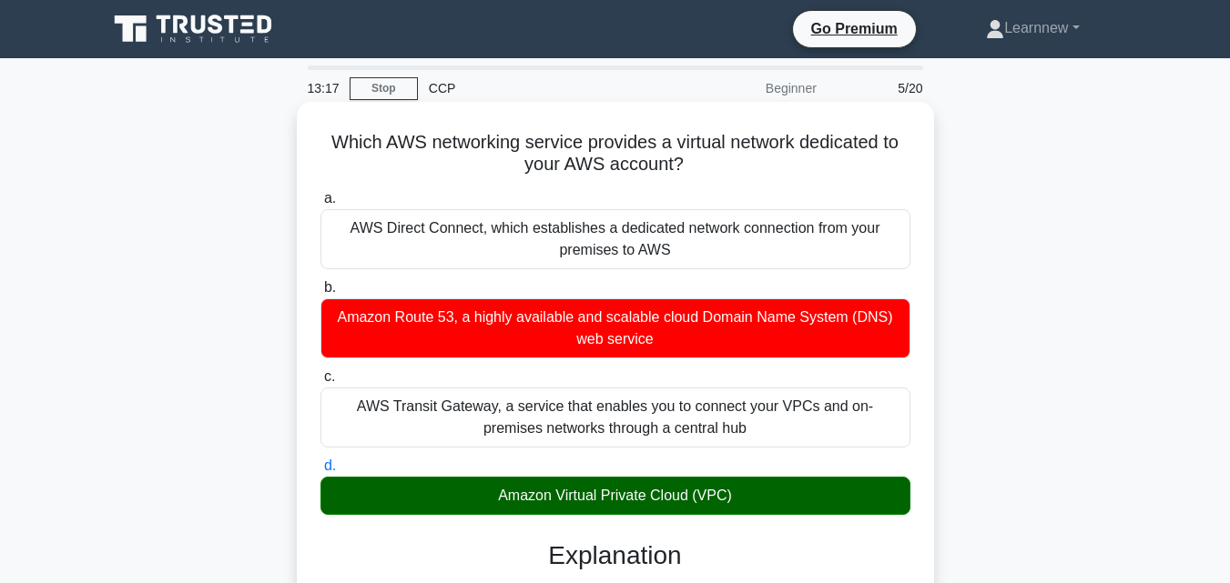
click at [698, 503] on div "Amazon Virtual Private Cloud (VPC)" at bounding box center [615, 496] width 590 height 38
click at [320, 472] on input "d. Amazon Virtual Private Cloud (VPC)" at bounding box center [320, 466] width 0 height 12
click at [698, 503] on div "Amazon Virtual Private Cloud (VPC)" at bounding box center [615, 496] width 590 height 38
click at [320, 472] on input "d. Amazon Virtual Private Cloud (VPC)" at bounding box center [320, 466] width 0 height 12
click at [698, 503] on div "Amazon Virtual Private Cloud (VPC)" at bounding box center [615, 496] width 590 height 38
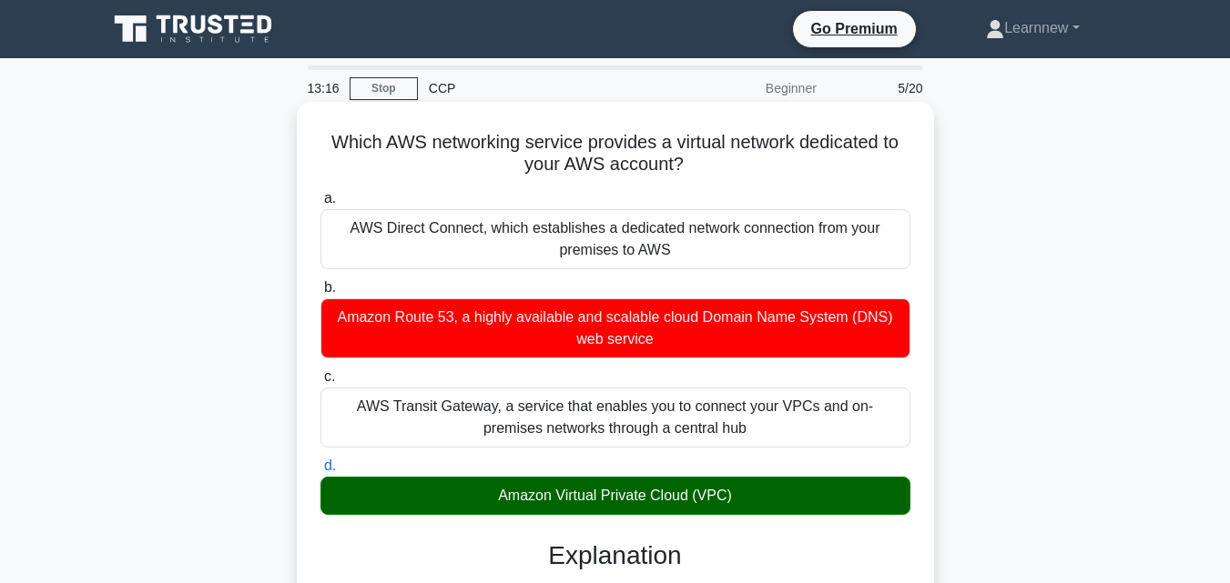
click at [320, 472] on input "d. Amazon Virtual Private Cloud (VPC)" at bounding box center [320, 466] width 0 height 12
click at [698, 503] on div "Amazon Virtual Private Cloud (VPC)" at bounding box center [615, 496] width 590 height 38
click at [320, 472] on input "d. Amazon Virtual Private Cloud (VPC)" at bounding box center [320, 466] width 0 height 12
click at [698, 503] on div "Amazon Virtual Private Cloud (VPC)" at bounding box center [615, 496] width 590 height 38
click at [320, 472] on input "d. Amazon Virtual Private Cloud (VPC)" at bounding box center [320, 466] width 0 height 12
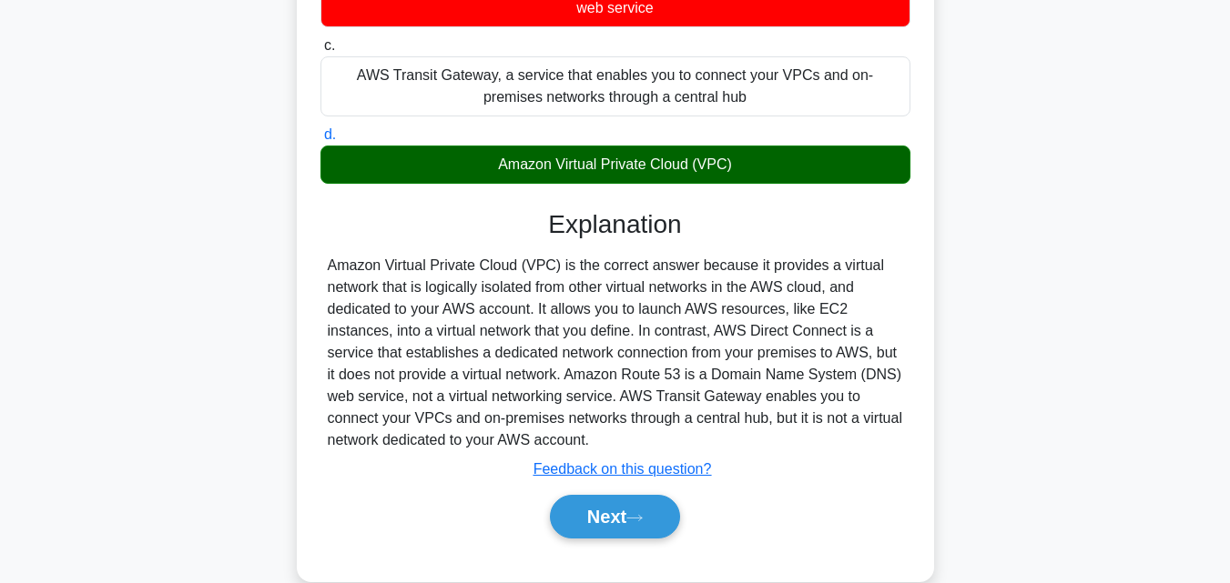
scroll to position [364, 0]
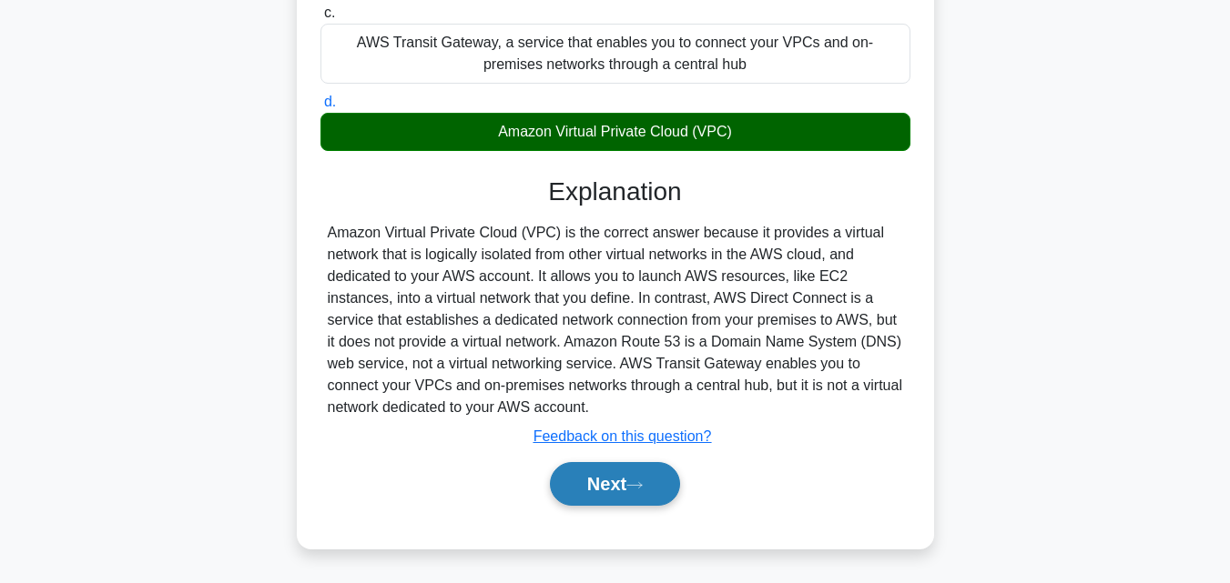
click at [655, 501] on button "Next" at bounding box center [615, 484] width 130 height 44
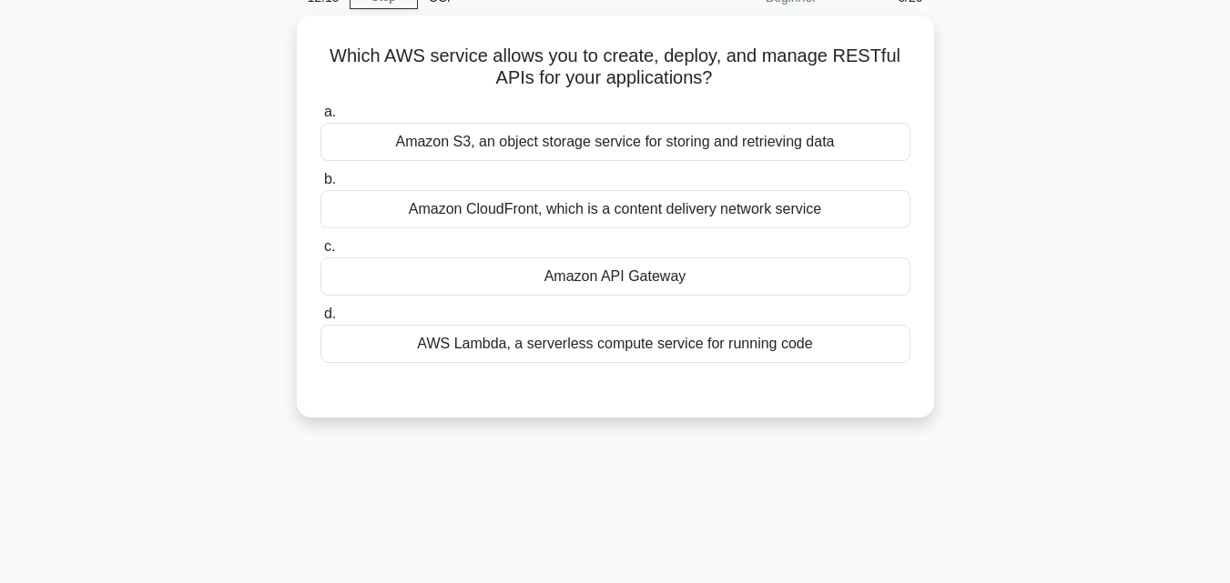
scroll to position [0, 0]
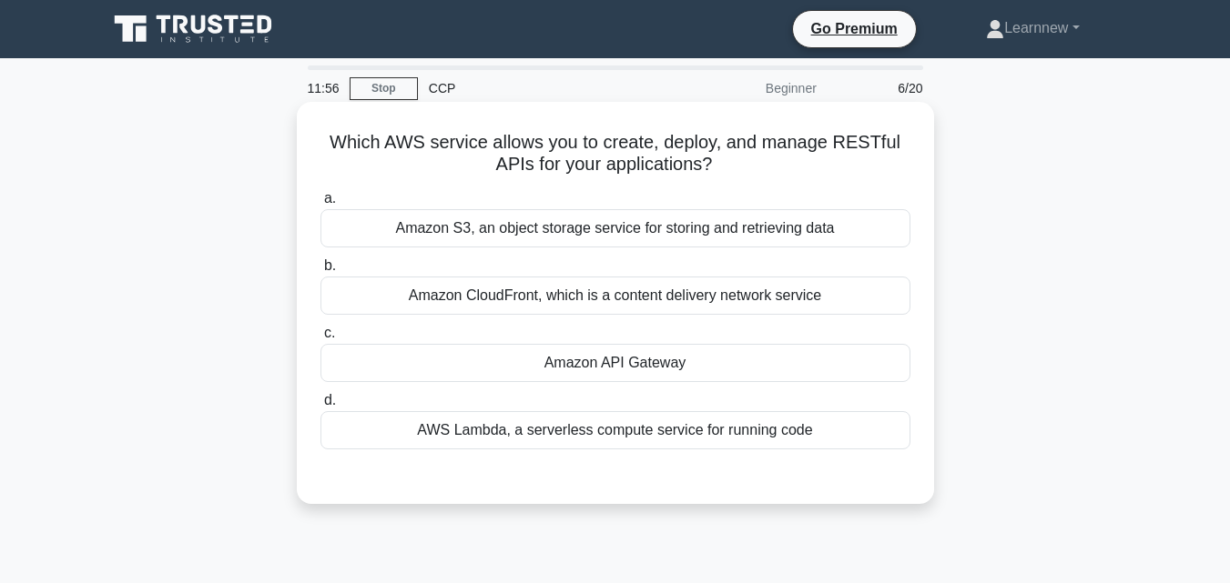
click at [657, 364] on div "Amazon API Gateway" at bounding box center [615, 363] width 590 height 38
click at [320, 339] on input "c. Amazon API Gateway" at bounding box center [320, 334] width 0 height 12
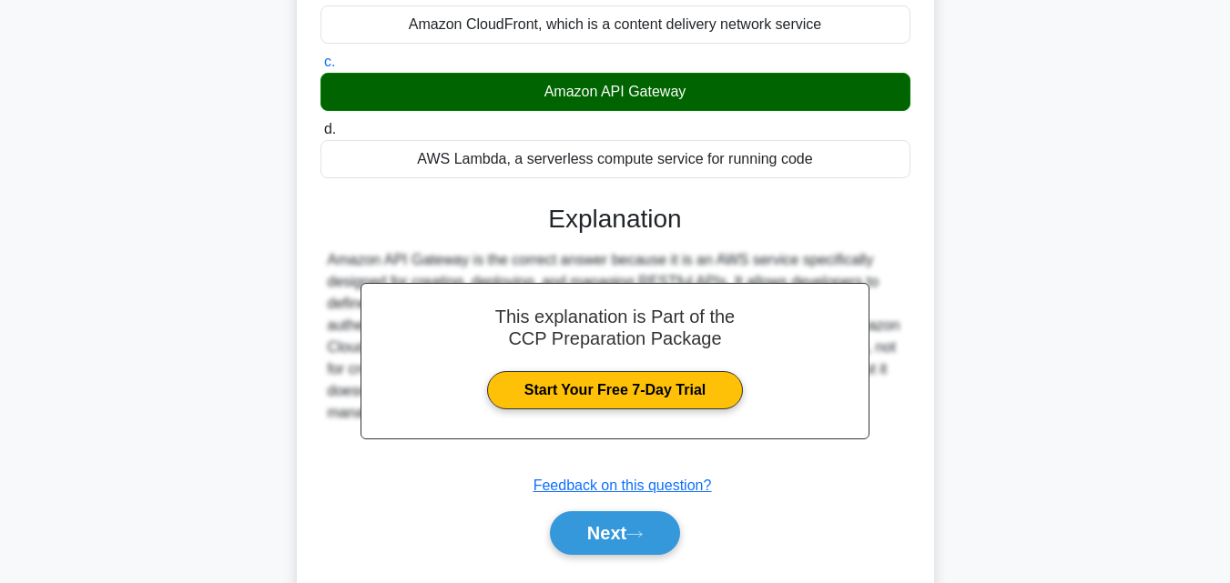
scroll to position [273, 0]
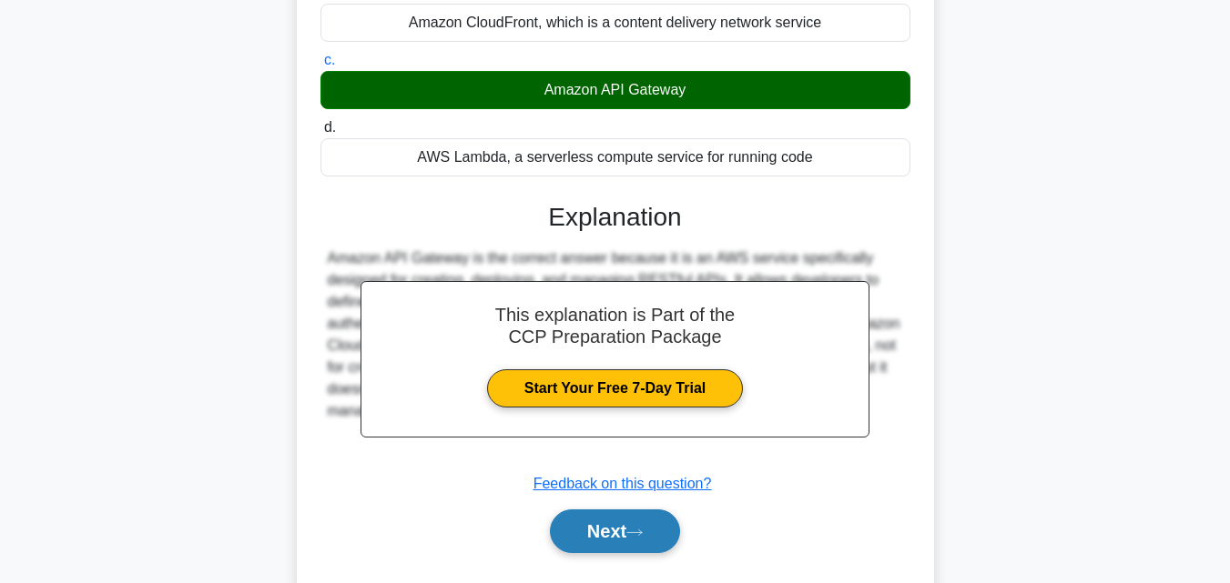
click at [593, 517] on button "Next" at bounding box center [615, 532] width 130 height 44
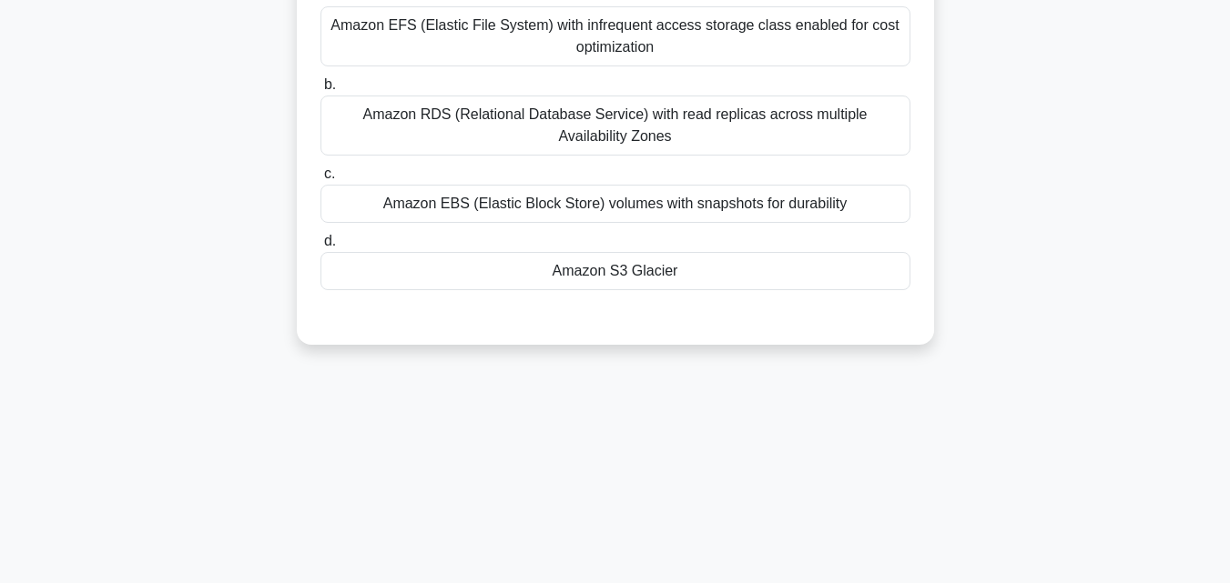
scroll to position [0, 0]
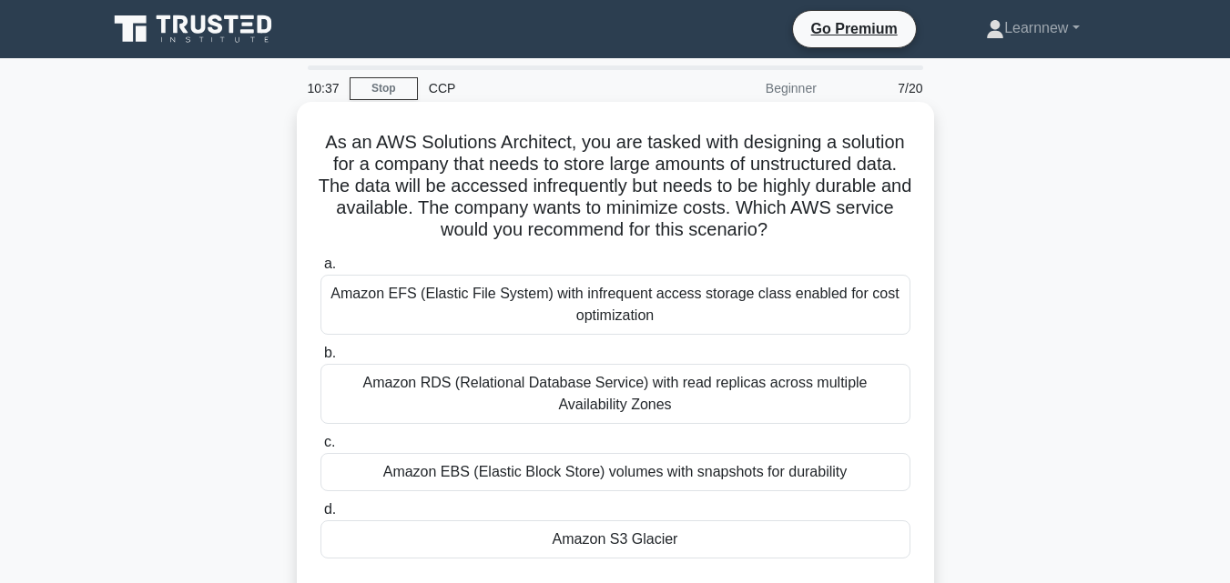
click at [653, 540] on div "Amazon S3 Glacier" at bounding box center [615, 540] width 590 height 38
click at [320, 516] on input "d. Amazon S3 Glacier" at bounding box center [320, 510] width 0 height 12
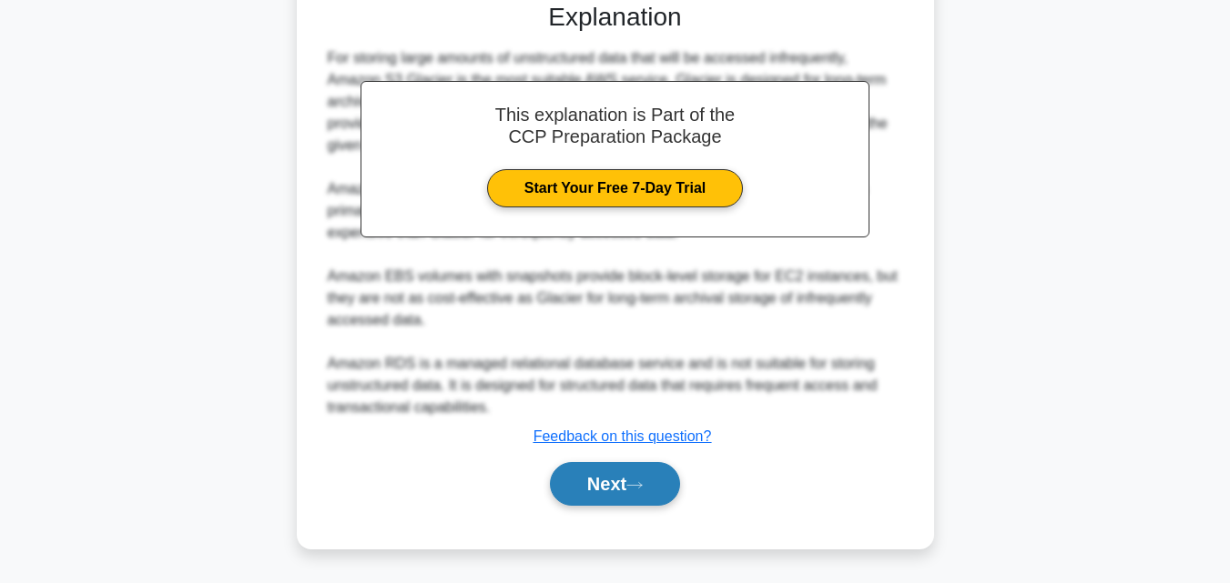
click at [572, 485] on button "Next" at bounding box center [615, 484] width 130 height 44
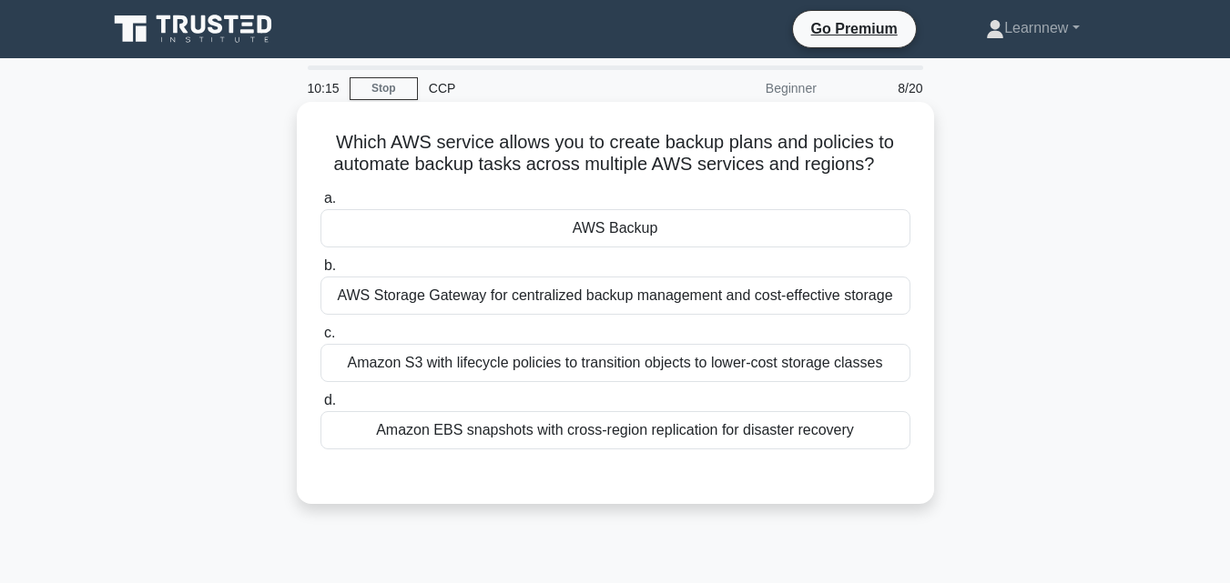
click at [706, 244] on div "AWS Backup" at bounding box center [615, 228] width 590 height 38
click at [320, 205] on input "a. AWS Backup" at bounding box center [320, 199] width 0 height 12
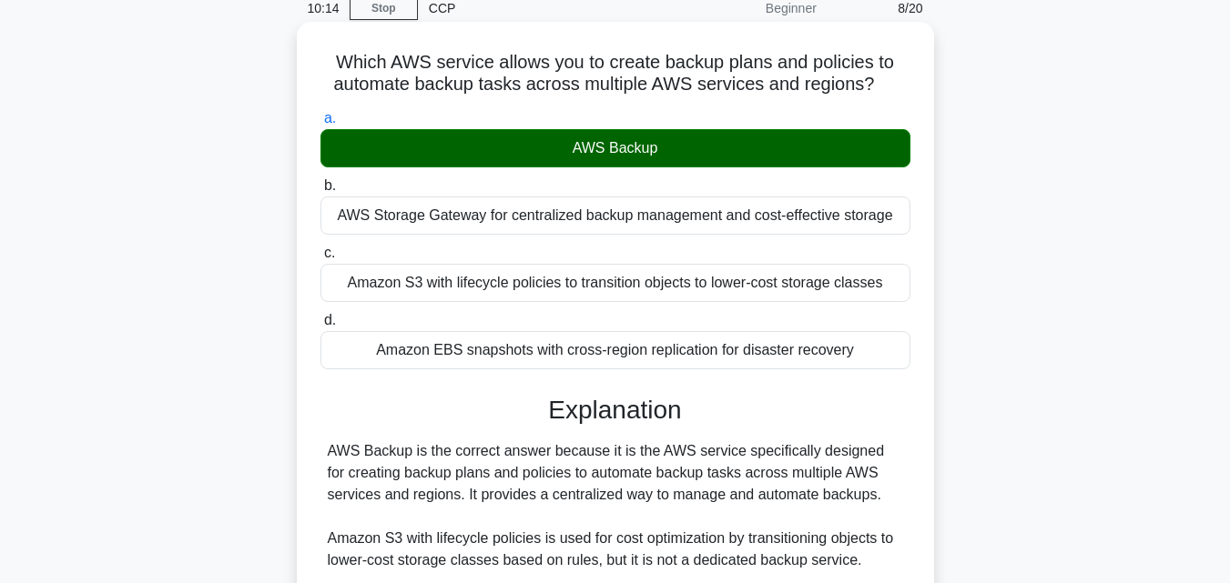
scroll to position [364, 0]
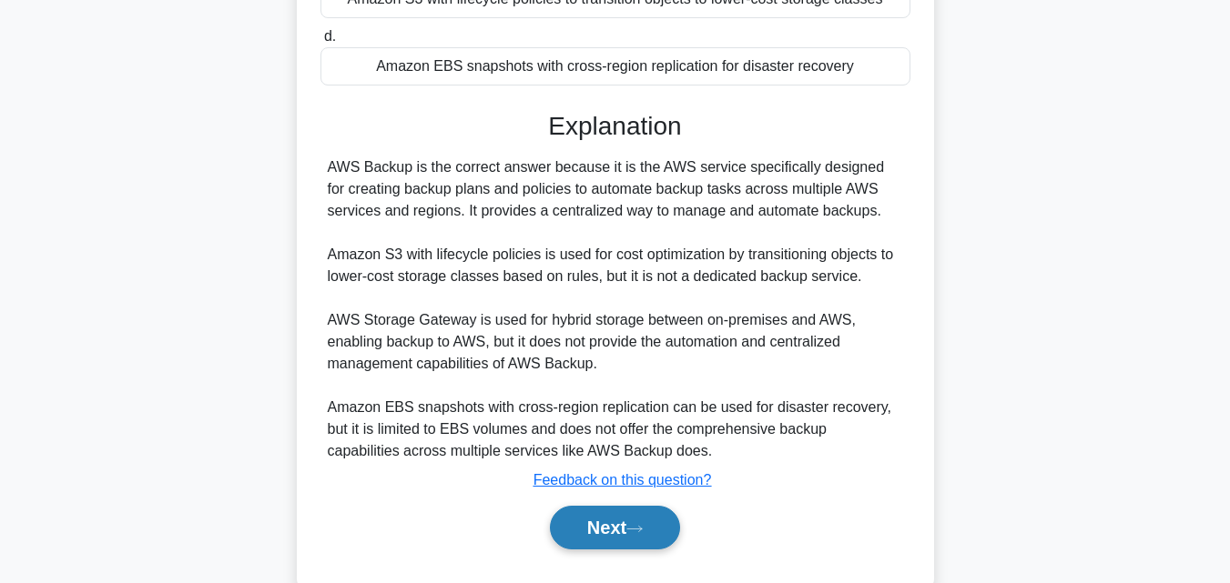
click at [661, 521] on button "Next" at bounding box center [615, 528] width 130 height 44
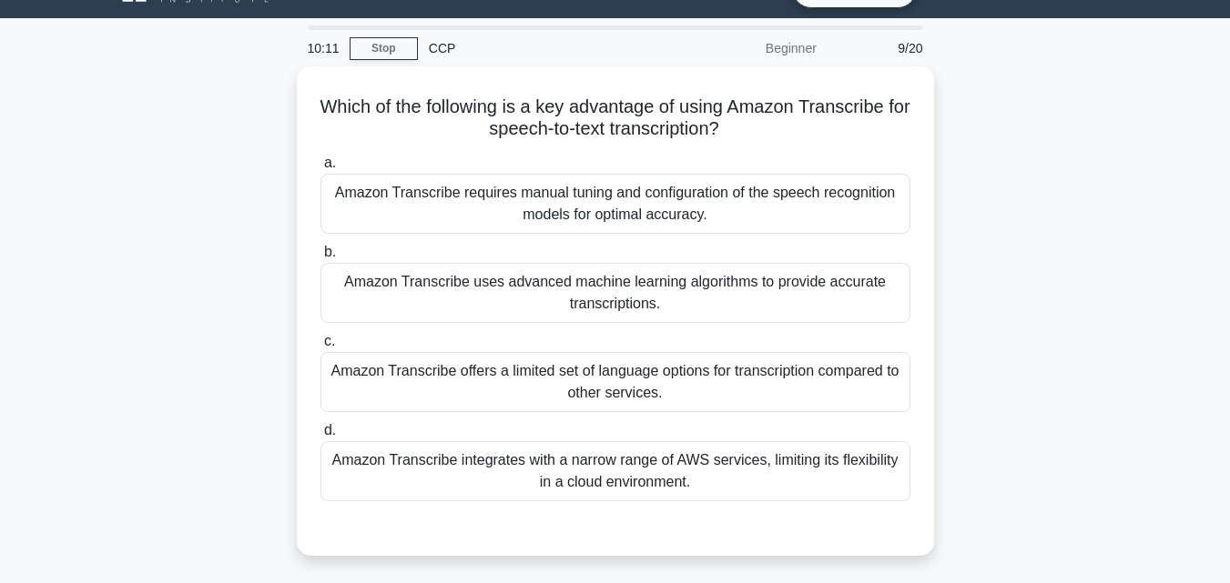
scroll to position [0, 0]
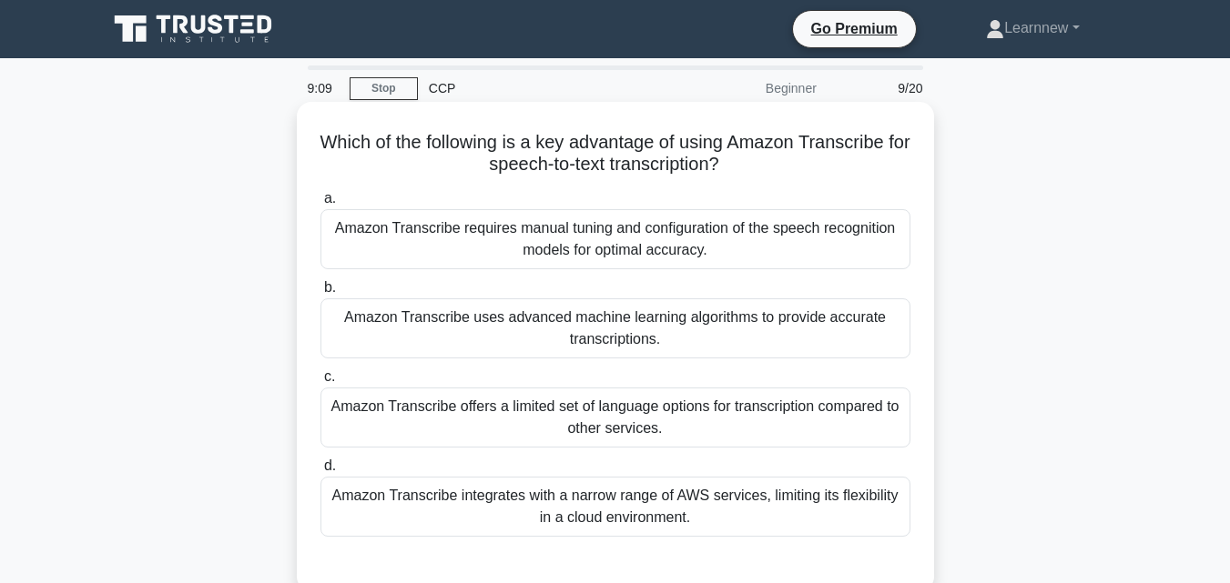
click at [511, 327] on div "Amazon Transcribe uses advanced machine learning algorithms to provide accurate…" at bounding box center [615, 329] width 590 height 60
click at [320, 294] on input "b. Amazon Transcribe uses advanced machine learning algorithms to provide accur…" at bounding box center [320, 288] width 0 height 12
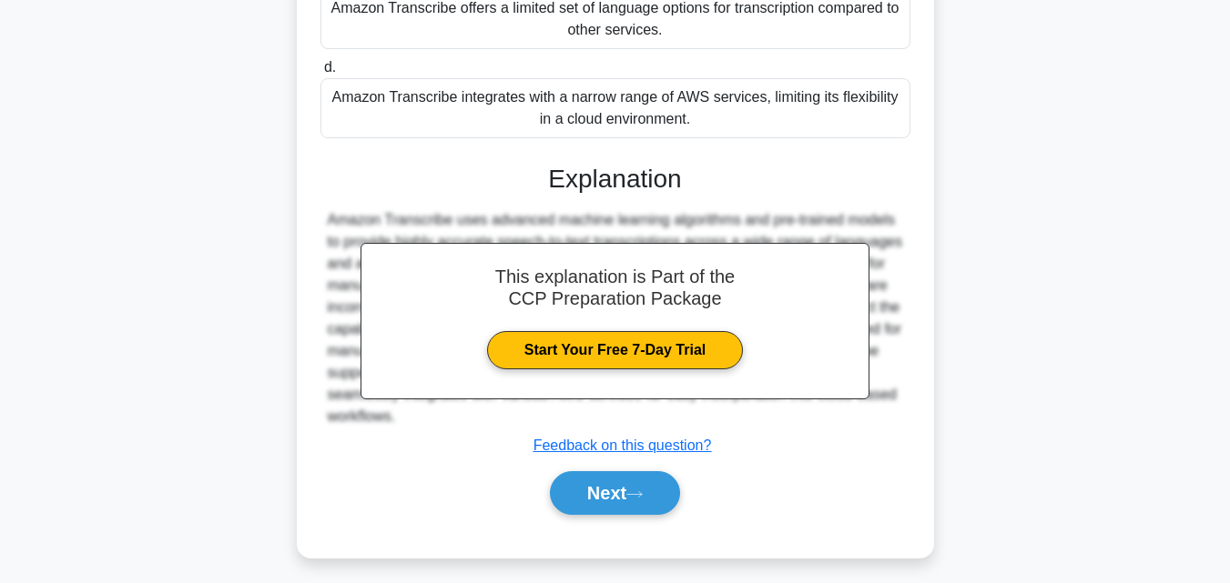
scroll to position [409, 0]
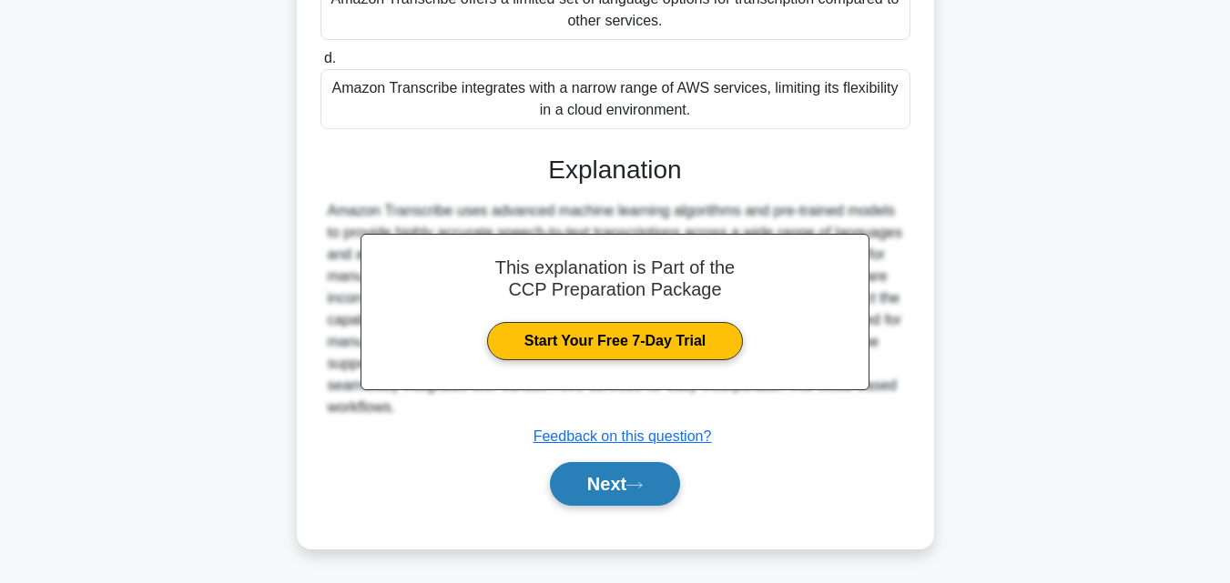
click at [601, 470] on button "Next" at bounding box center [615, 484] width 130 height 44
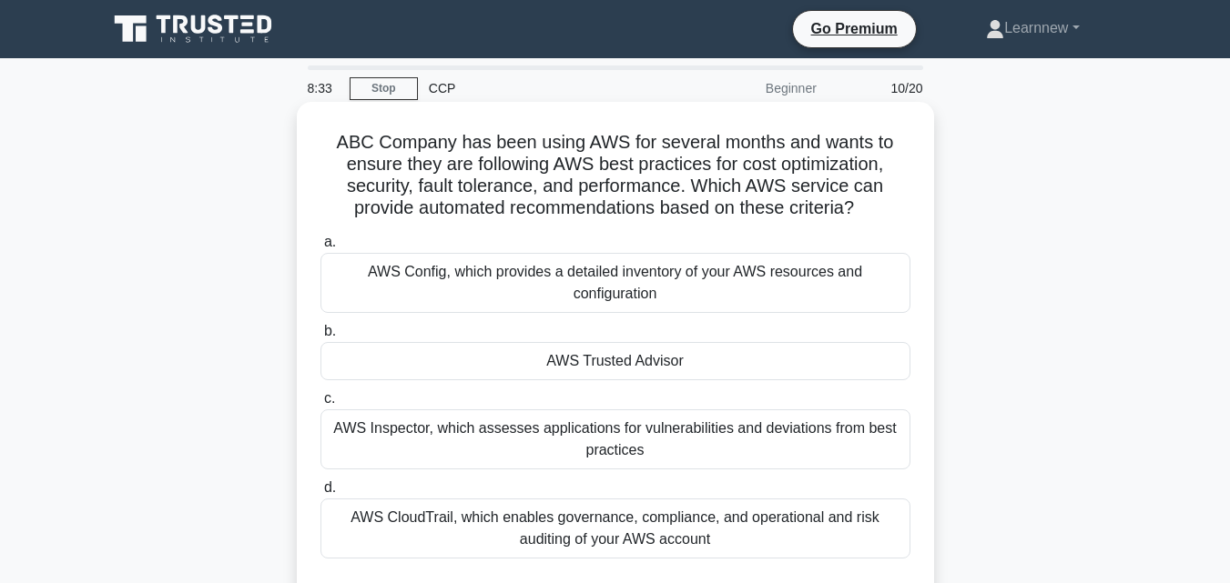
scroll to position [91, 0]
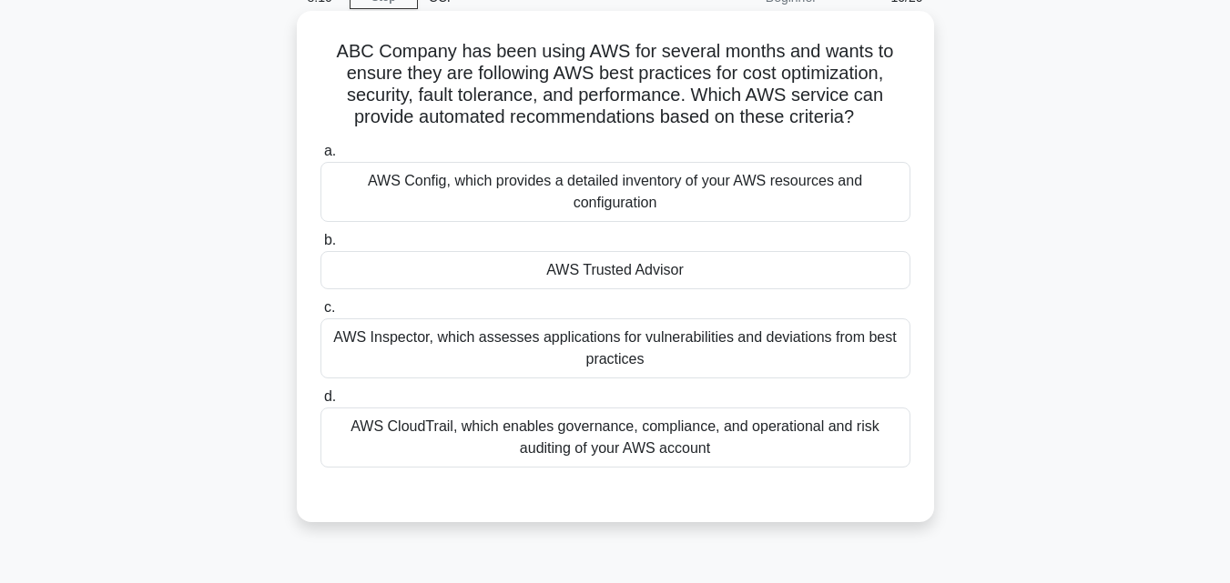
click at [493, 430] on div "AWS CloudTrail, which enables governance, compliance, and operational and risk …" at bounding box center [615, 438] width 590 height 60
click at [320, 403] on input "d. AWS CloudTrail, which enables governance, compliance, and operational and ri…" at bounding box center [320, 397] width 0 height 12
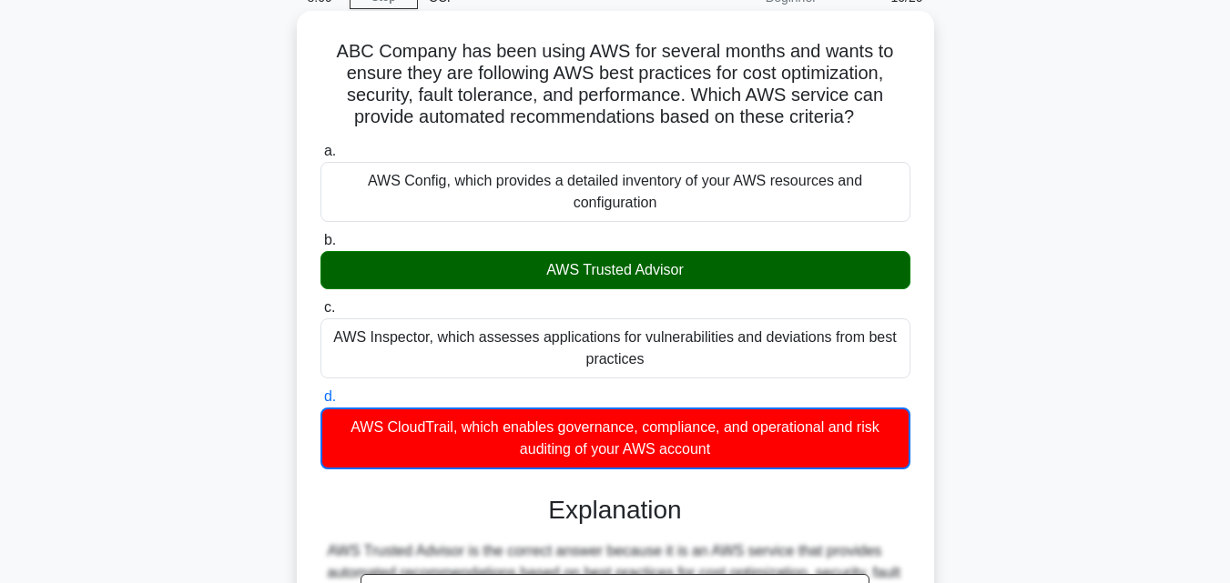
click at [510, 276] on div "AWS Trusted Advisor" at bounding box center [615, 270] width 590 height 38
click at [320, 247] on input "b. AWS Trusted Advisor" at bounding box center [320, 241] width 0 height 12
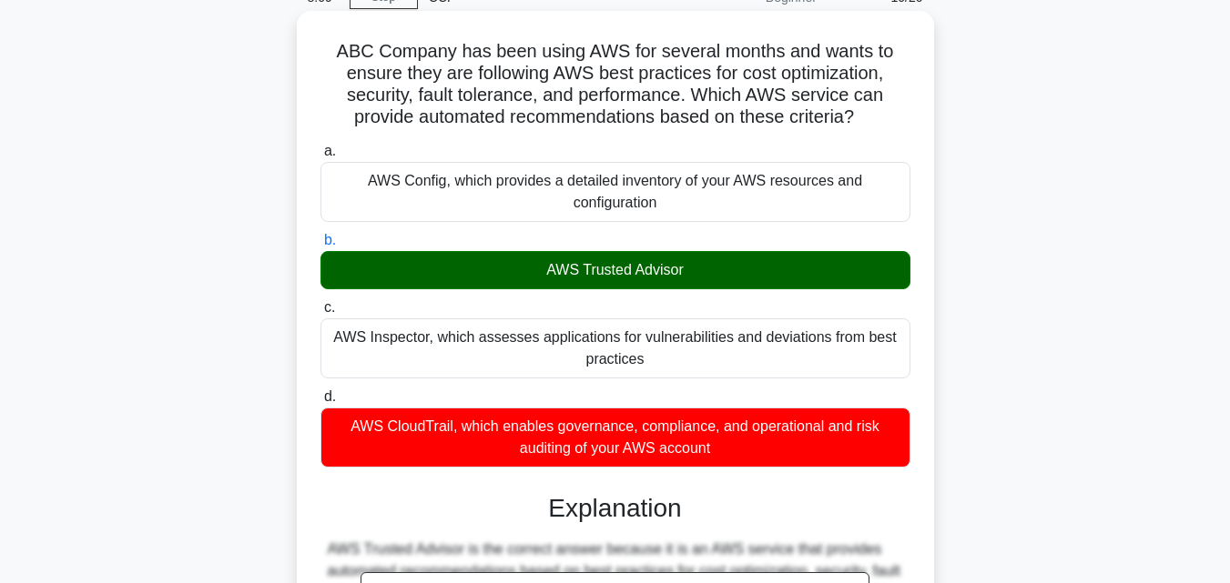
click at [510, 276] on div "AWS Trusted Advisor" at bounding box center [615, 270] width 590 height 38
click at [320, 247] on input "b. AWS Trusted Advisor" at bounding box center [320, 241] width 0 height 12
click at [510, 276] on div "AWS Trusted Advisor" at bounding box center [615, 270] width 590 height 38
click at [320, 247] on input "b. AWS Trusted Advisor" at bounding box center [320, 241] width 0 height 12
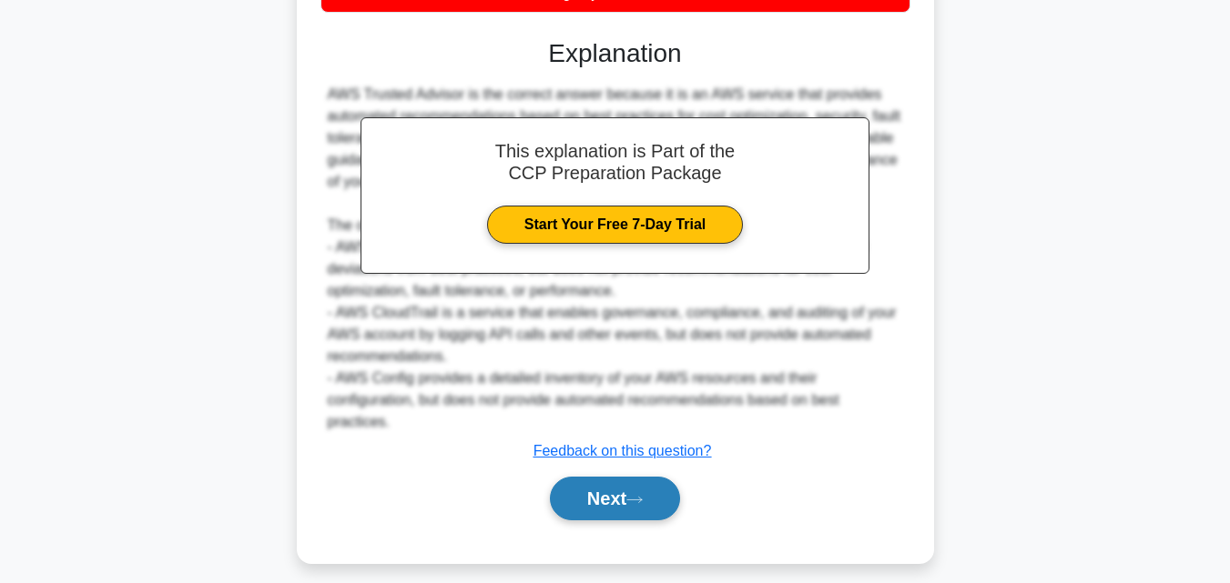
click at [555, 501] on button "Next" at bounding box center [615, 499] width 130 height 44
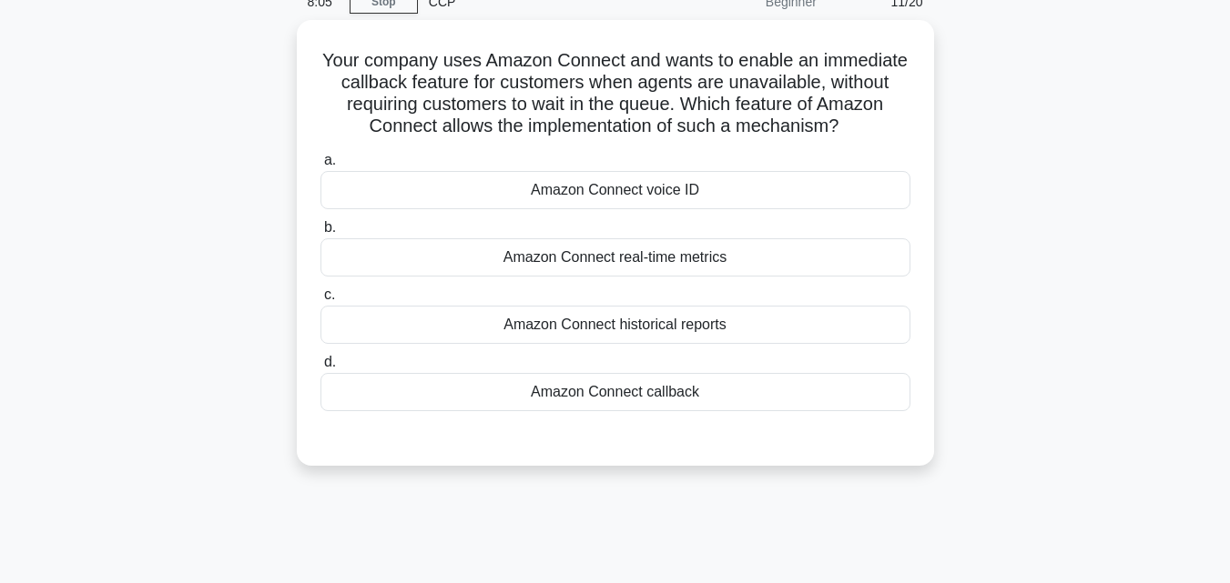
scroll to position [0, 0]
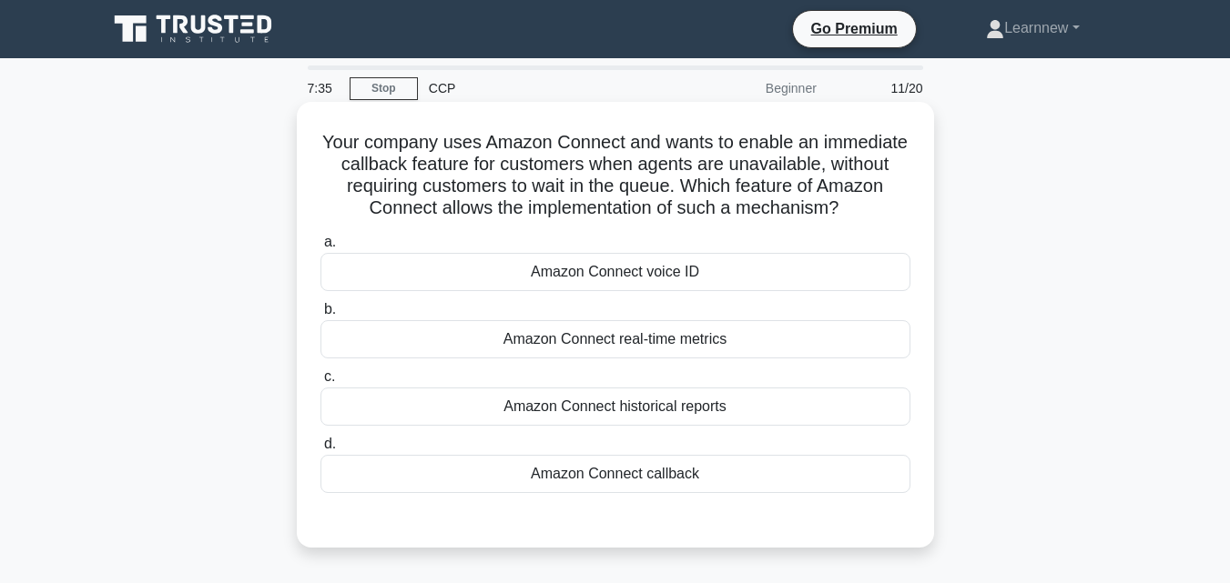
click at [664, 474] on div "Amazon Connect callback" at bounding box center [615, 474] width 590 height 38
click at [320, 450] on input "d. Amazon Connect callback" at bounding box center [320, 445] width 0 height 12
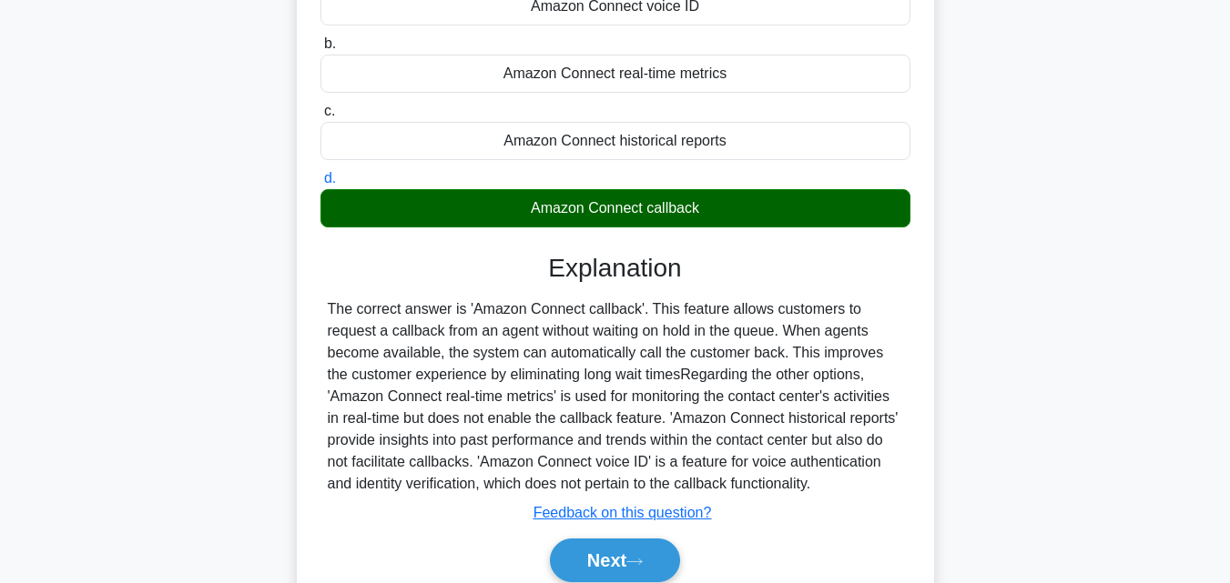
scroll to position [364, 0]
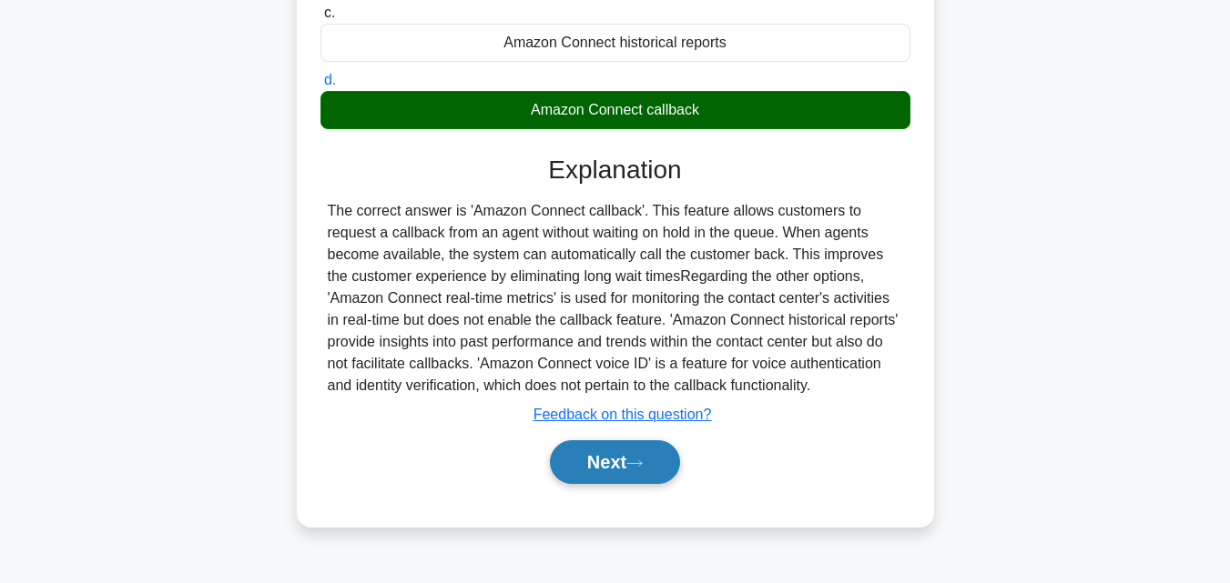
click at [618, 451] on button "Next" at bounding box center [615, 462] width 130 height 44
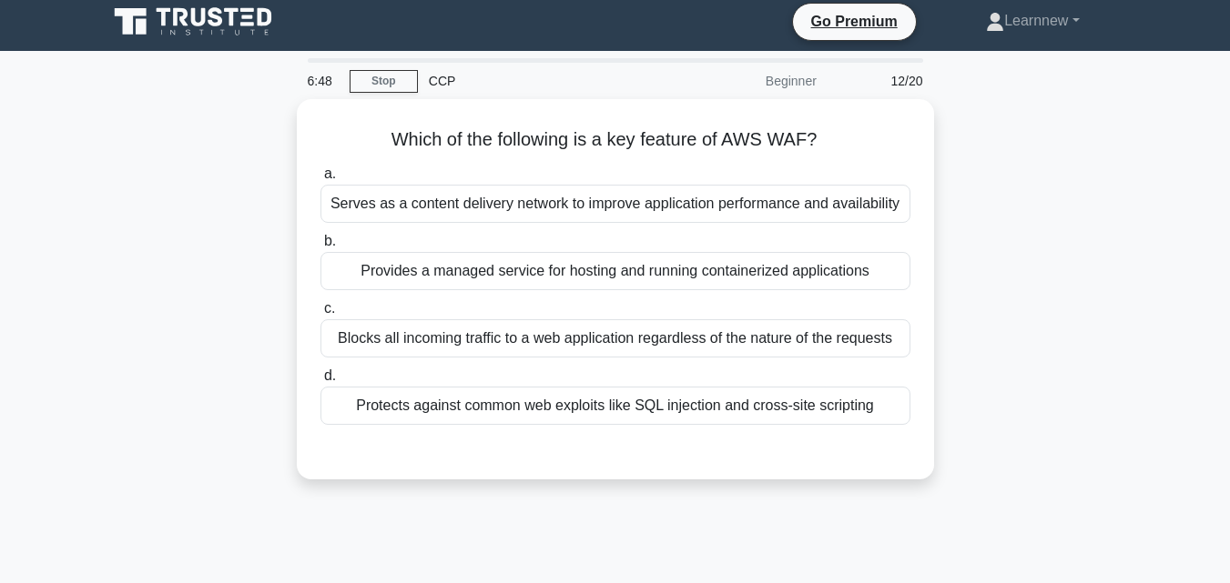
scroll to position [0, 0]
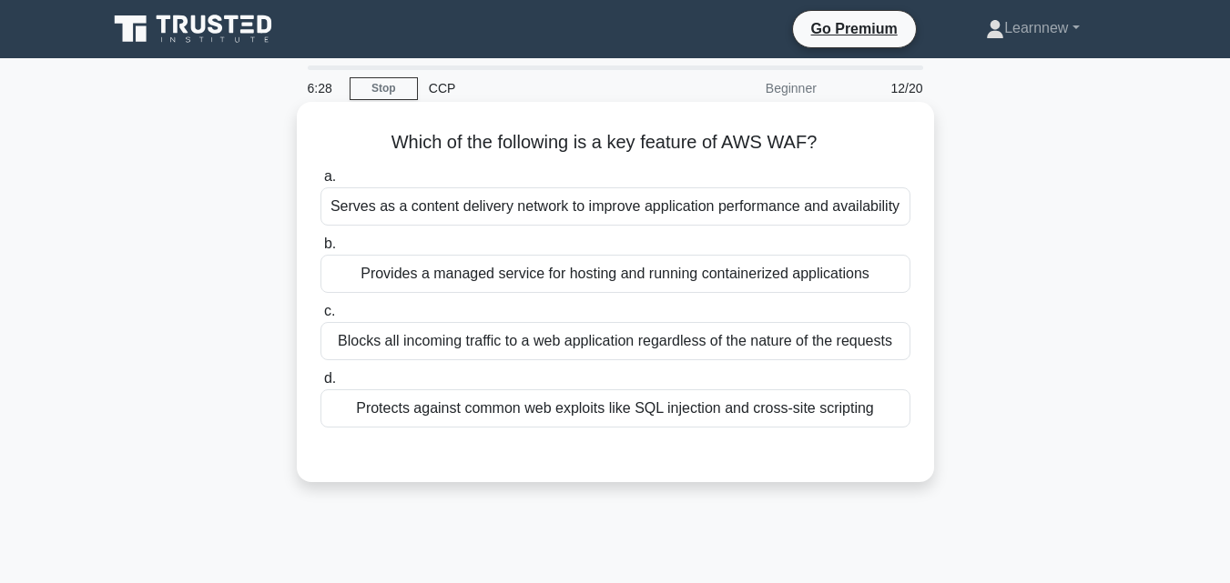
click at [703, 345] on div "Blocks all incoming traffic to a web application regardless of the nature of th…" at bounding box center [615, 341] width 590 height 38
click at [320, 318] on input "c. Blocks all incoming traffic to a web application regardless of the nature of…" at bounding box center [320, 312] width 0 height 12
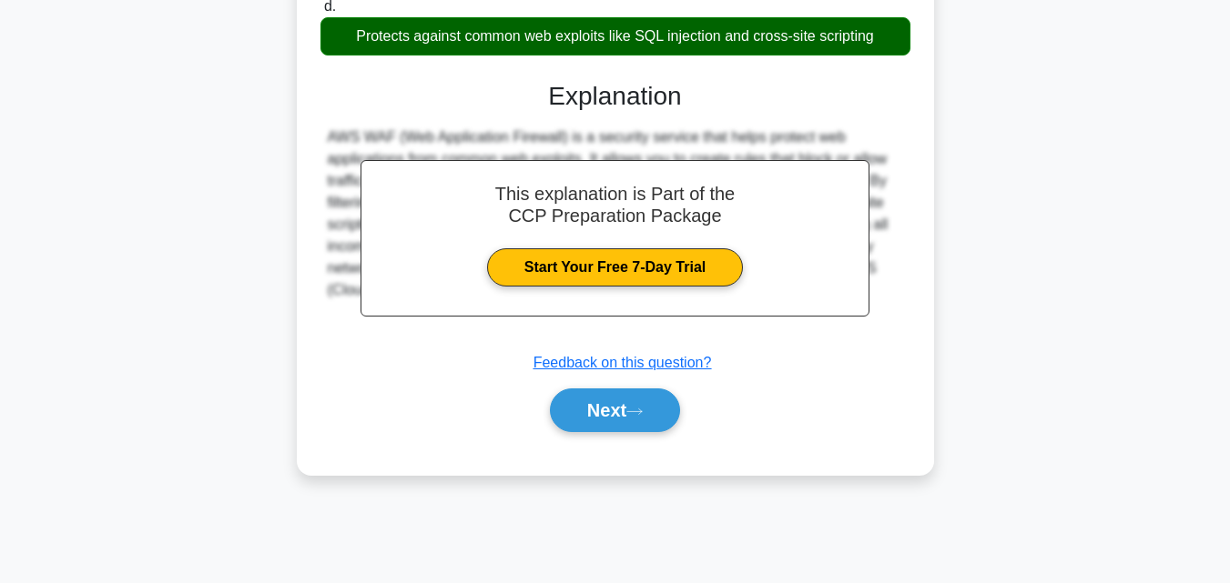
scroll to position [400, 0]
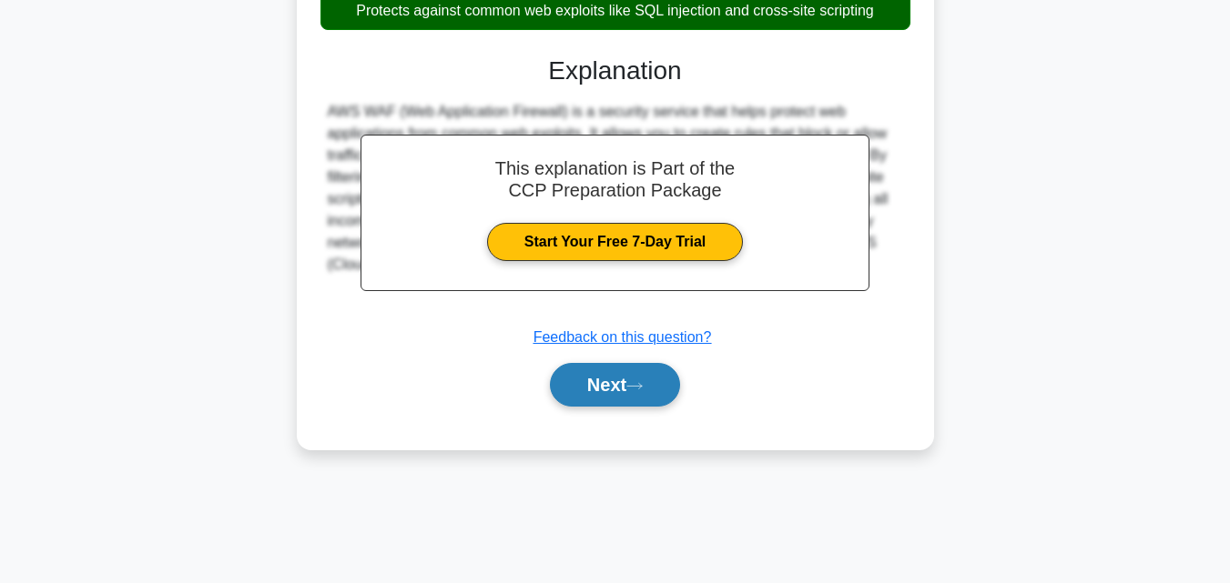
click at [552, 407] on button "Next" at bounding box center [615, 385] width 130 height 44
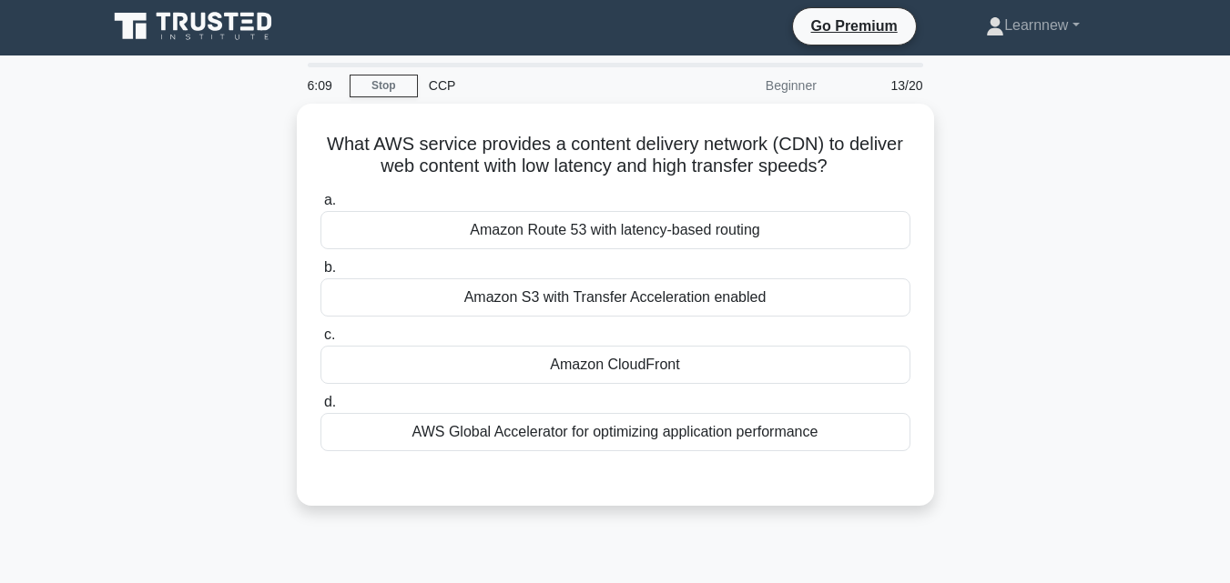
scroll to position [0, 0]
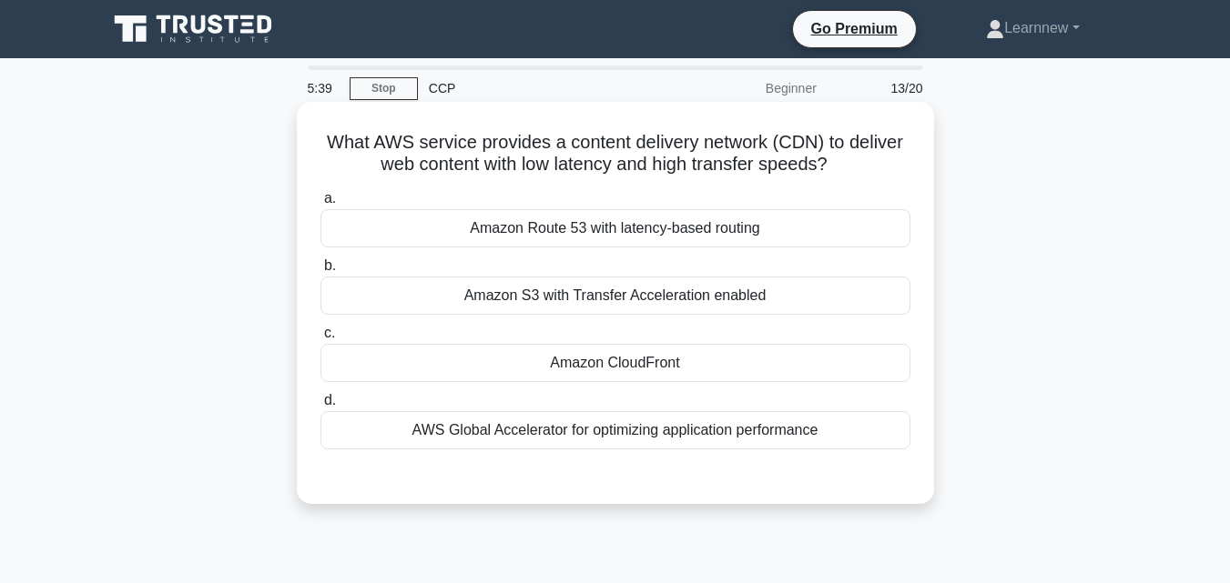
click at [602, 356] on div "Amazon CloudFront" at bounding box center [615, 363] width 590 height 38
click at [320, 339] on input "c. Amazon CloudFront" at bounding box center [320, 334] width 0 height 12
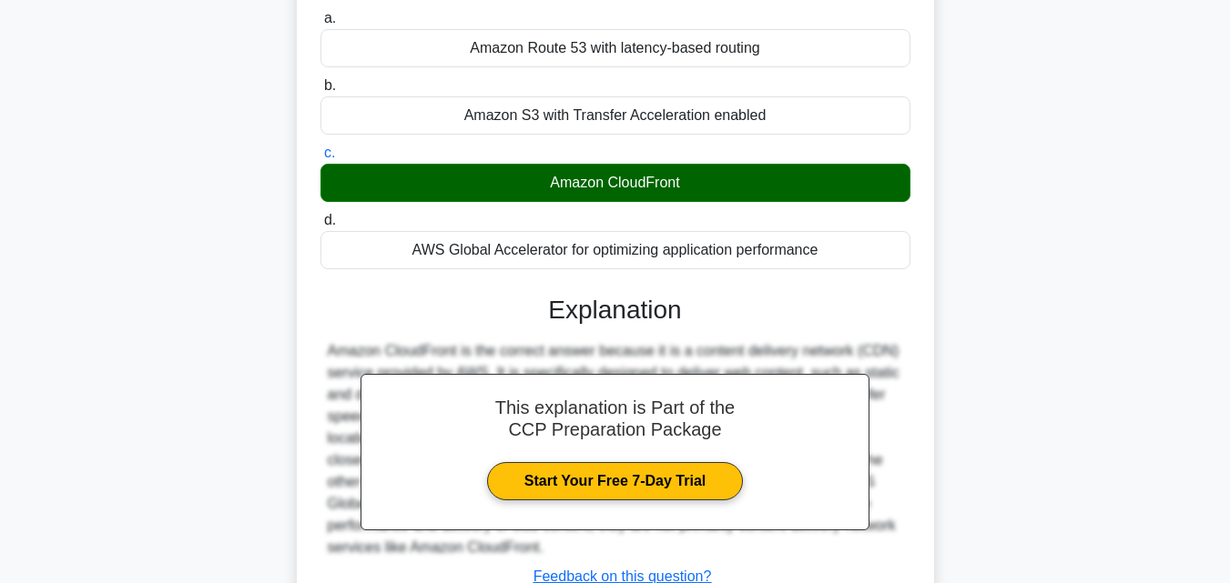
scroll to position [400, 0]
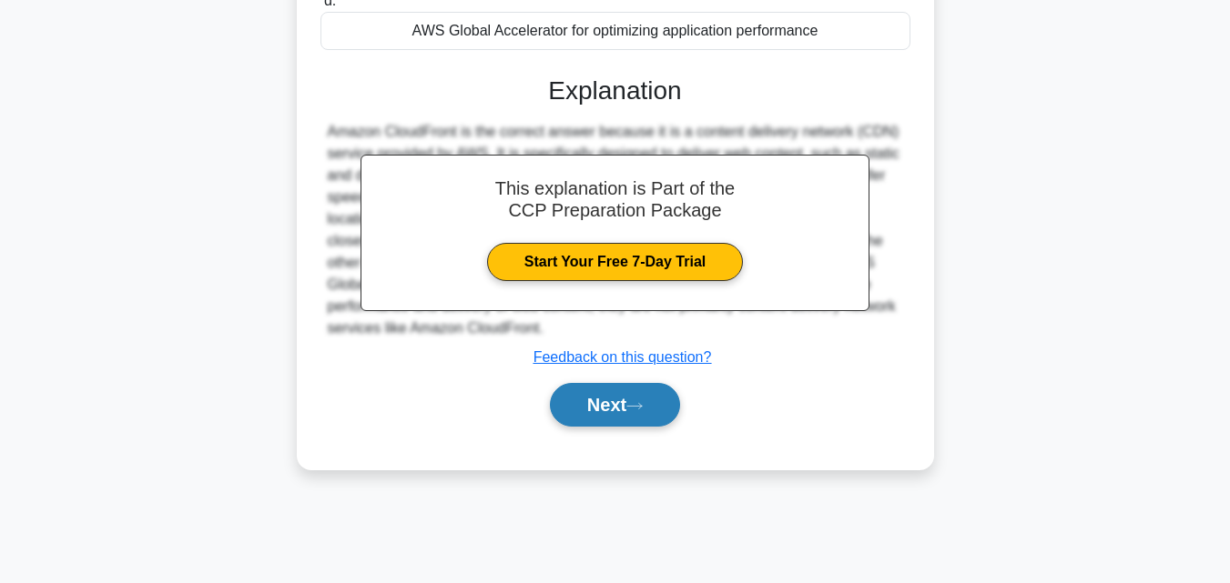
click at [612, 392] on button "Next" at bounding box center [615, 405] width 130 height 44
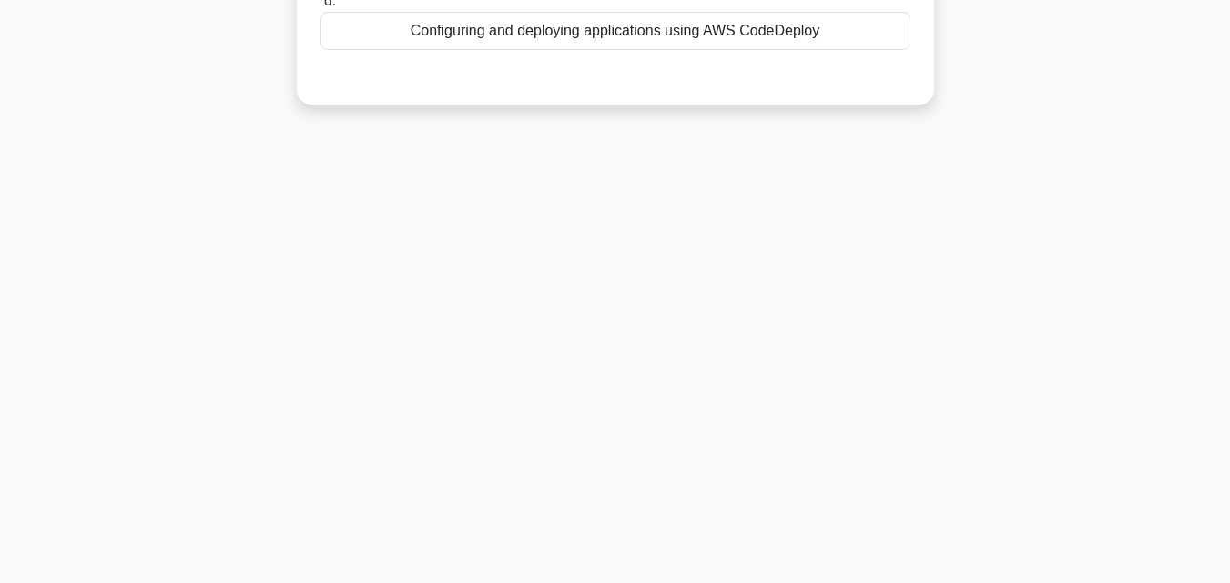
scroll to position [0, 0]
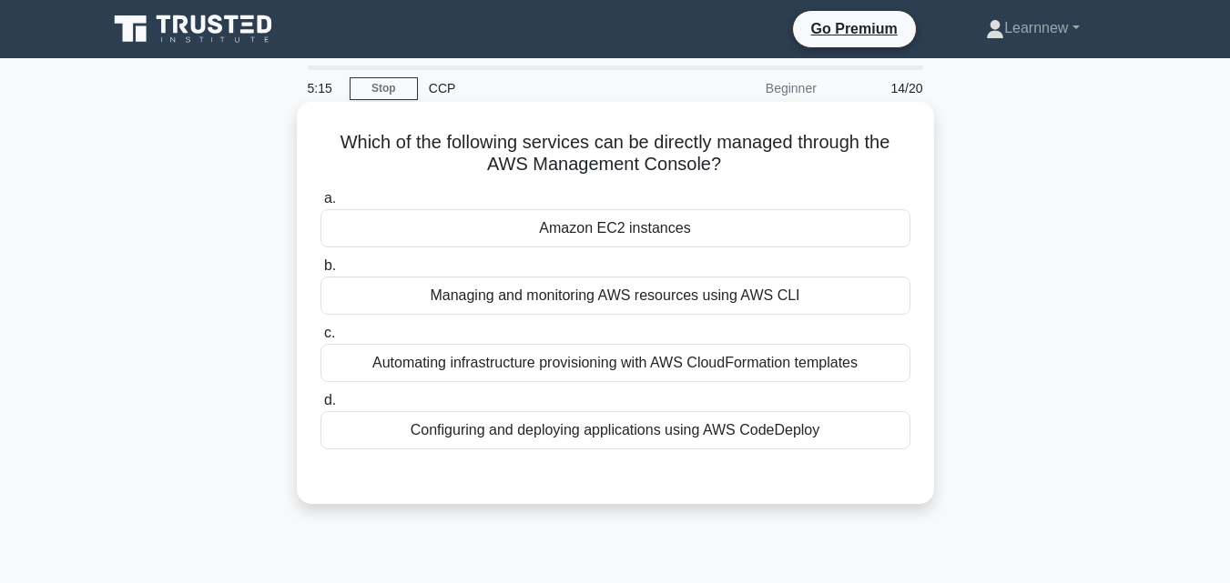
click at [552, 302] on div "Managing and monitoring AWS resources using AWS CLI" at bounding box center [615, 296] width 590 height 38
click at [320, 272] on input "b. Managing and monitoring AWS resources using AWS CLI" at bounding box center [320, 266] width 0 height 12
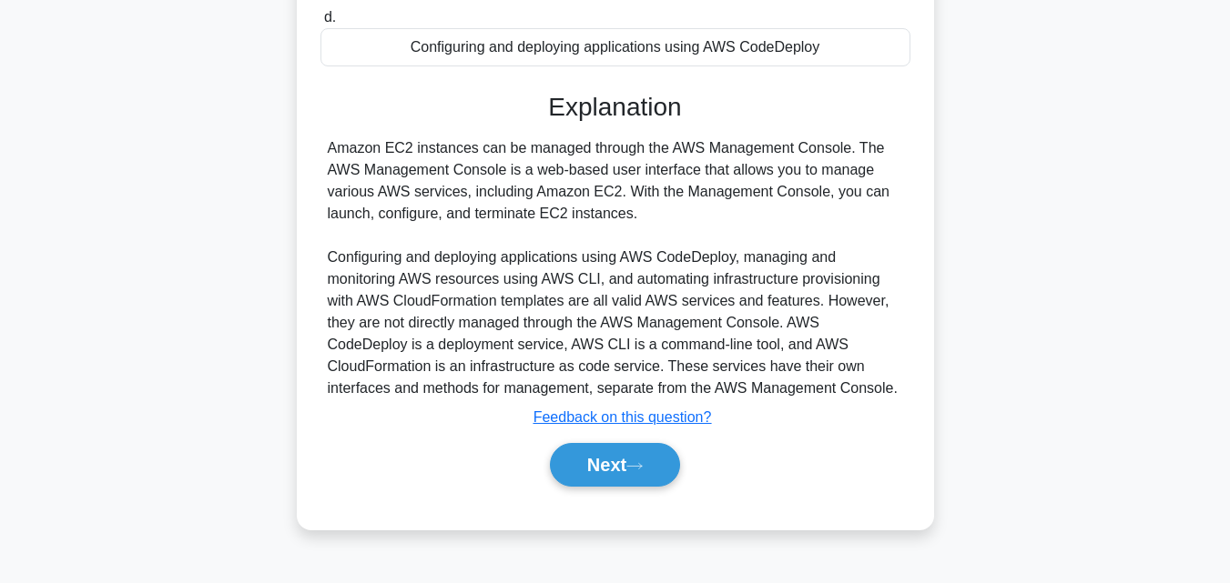
scroll to position [400, 0]
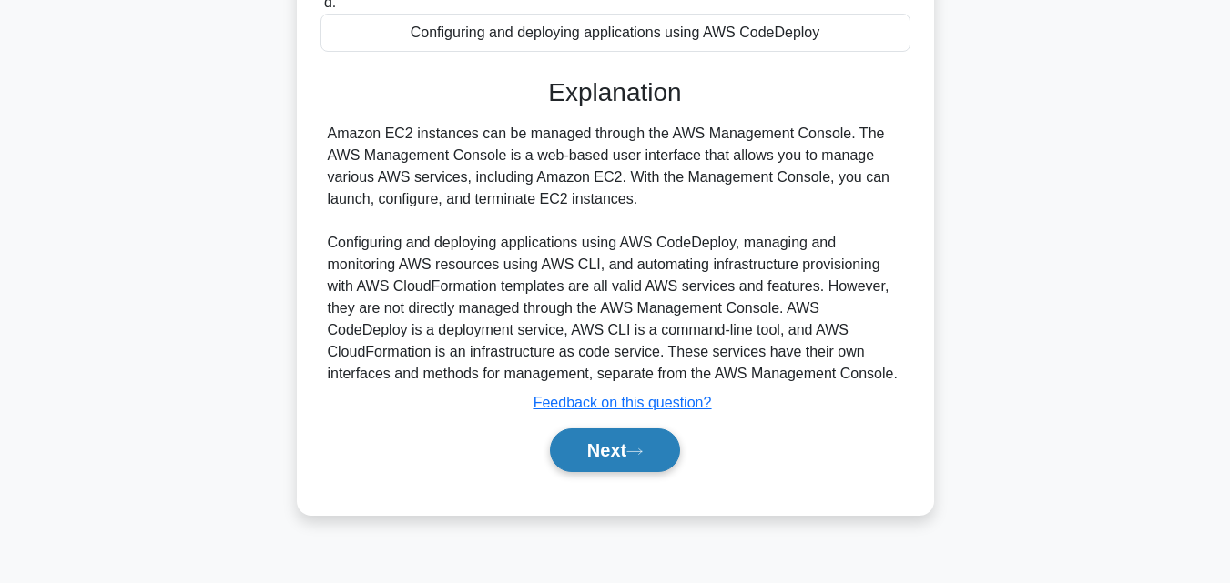
click at [595, 454] on button "Next" at bounding box center [615, 451] width 130 height 44
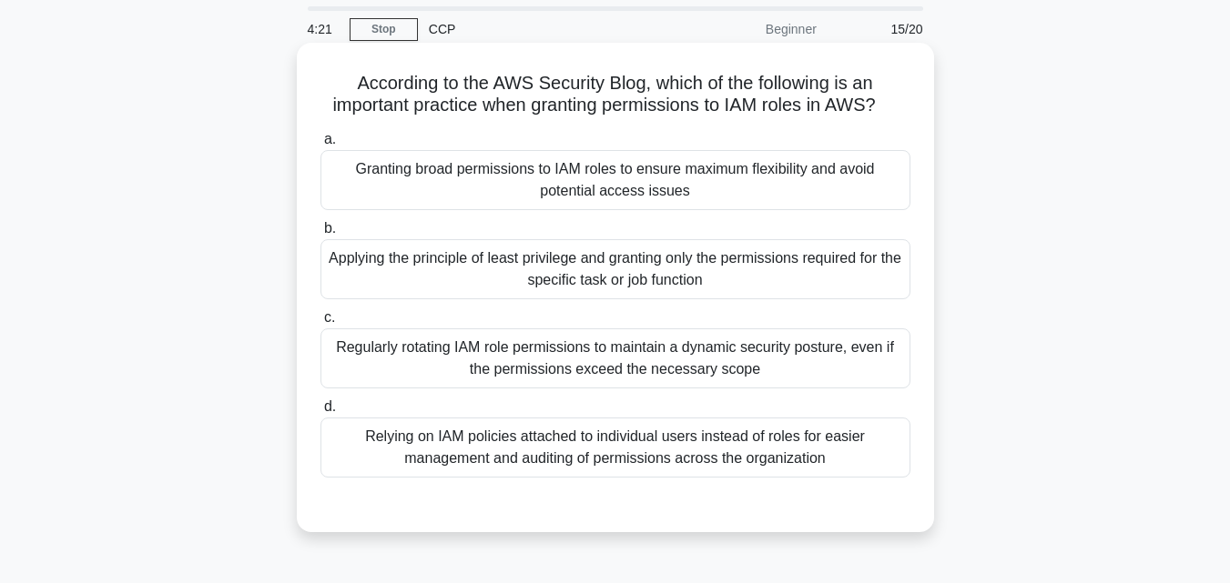
scroll to position [91, 0]
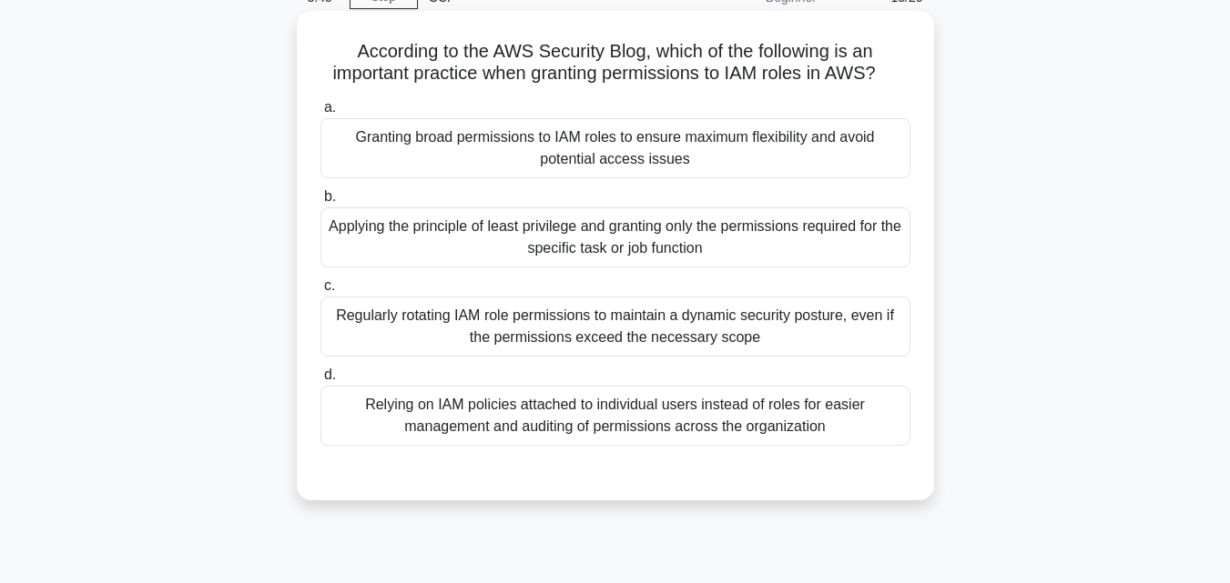
click at [646, 268] on div "Applying the principle of least privilege and granting only the permissions req…" at bounding box center [615, 237] width 590 height 60
click at [320, 203] on input "b. Applying the principle of least privilege and granting only the permissions …" at bounding box center [320, 197] width 0 height 12
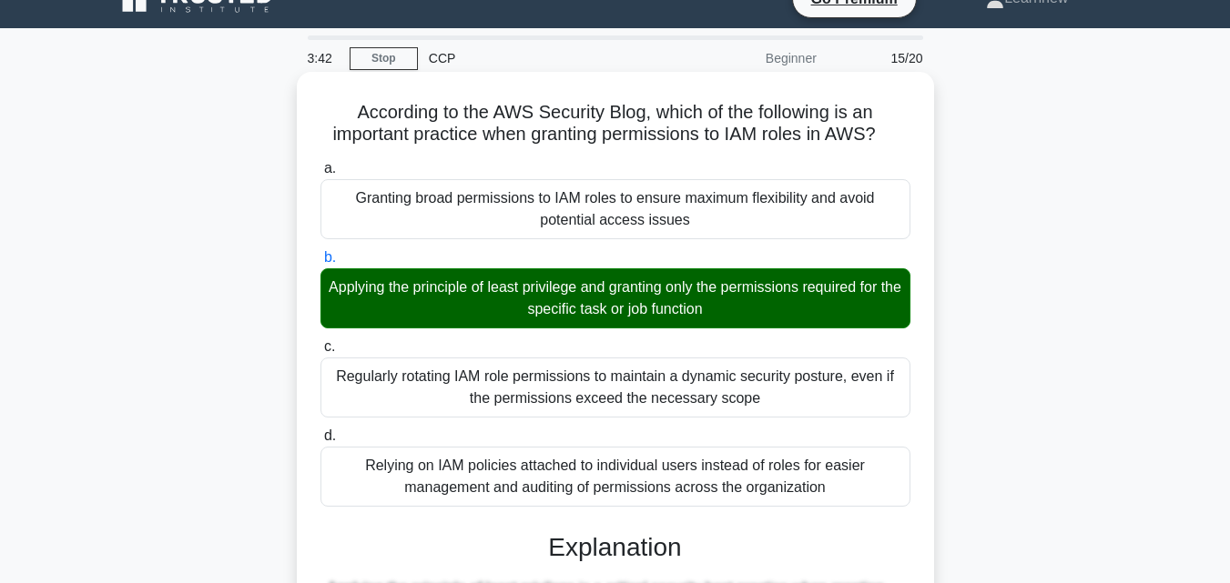
scroll to position [0, 0]
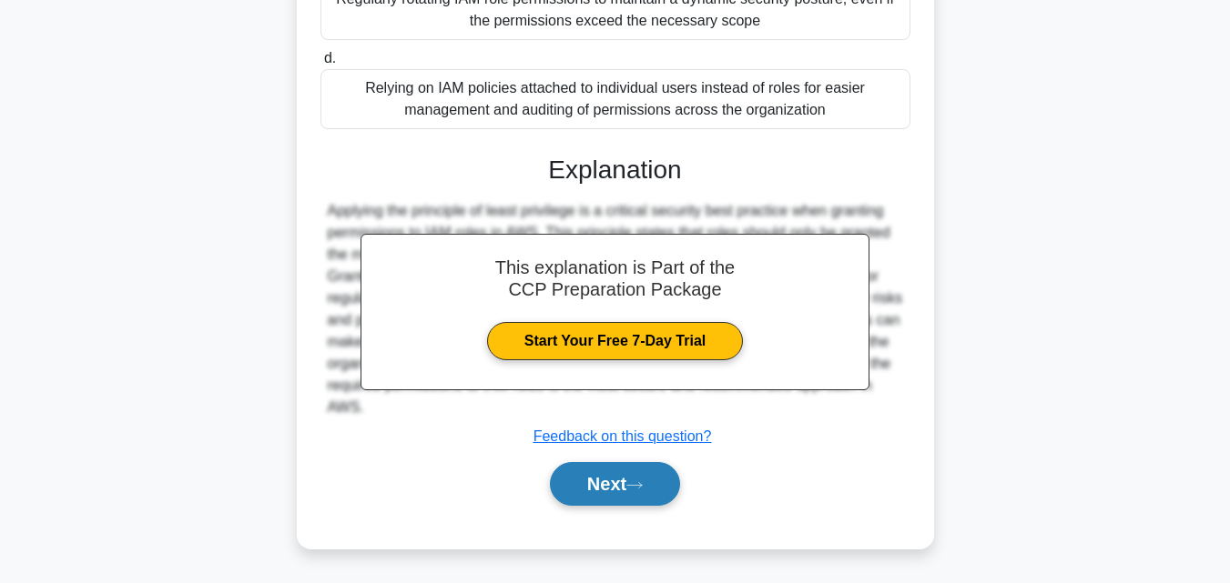
drag, startPoint x: 637, startPoint y: 505, endPoint x: 637, endPoint y: 491, distance: 13.7
click at [637, 499] on button "Next" at bounding box center [615, 484] width 130 height 44
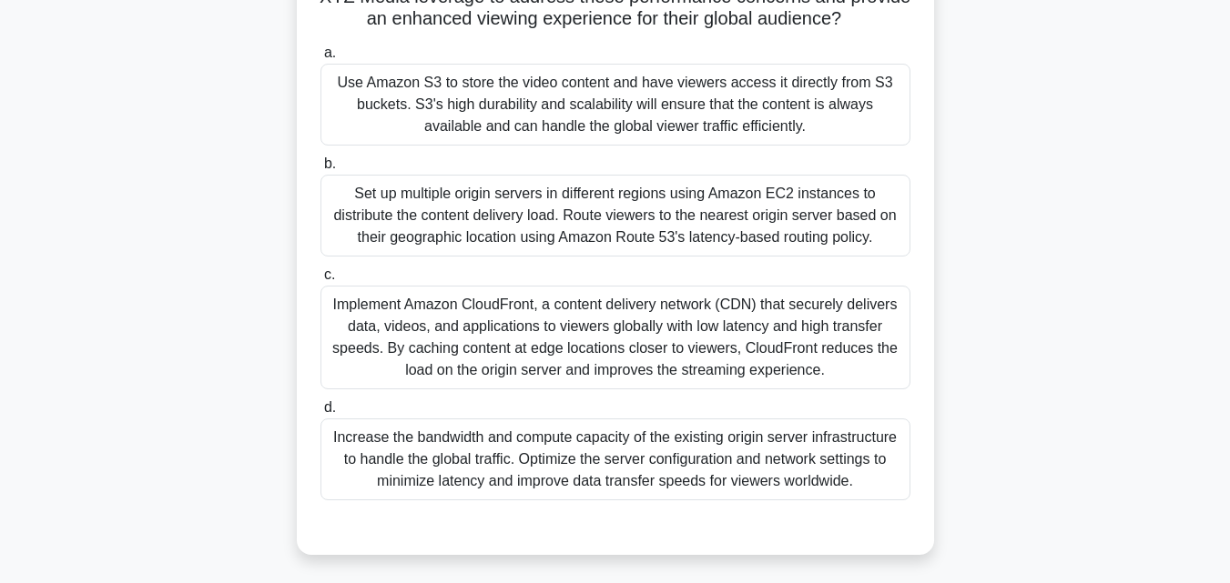
scroll to position [309, 0]
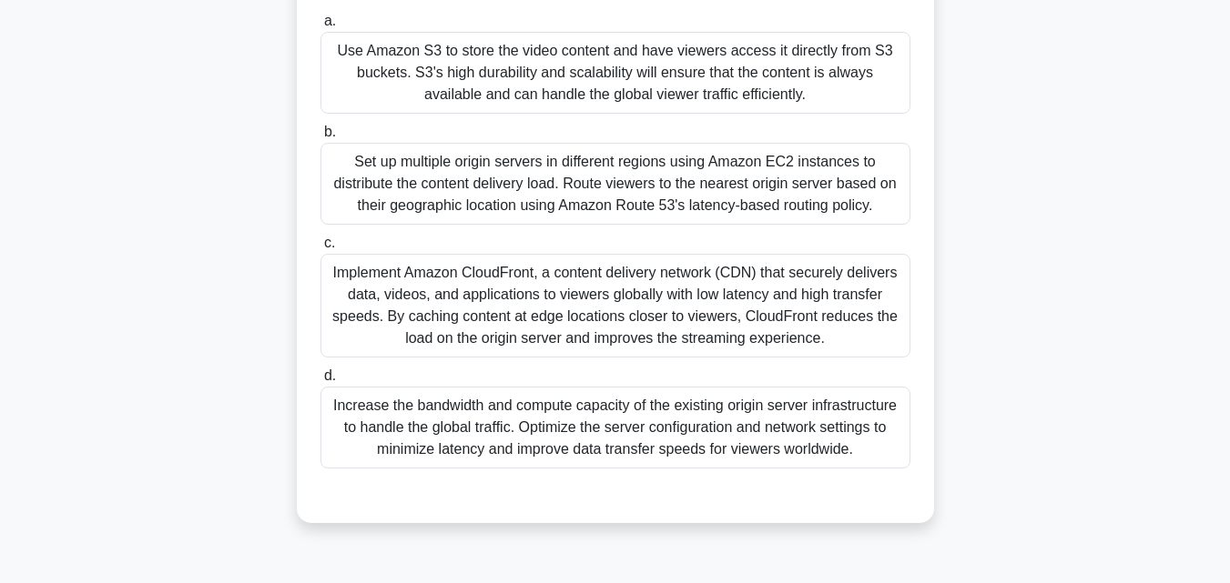
click at [650, 414] on div "Increase the bandwidth and compute capacity of the existing origin server infra…" at bounding box center [615, 428] width 590 height 82
click at [320, 382] on input "d. Increase the bandwidth and compute capacity of the existing origin server in…" at bounding box center [320, 376] width 0 height 12
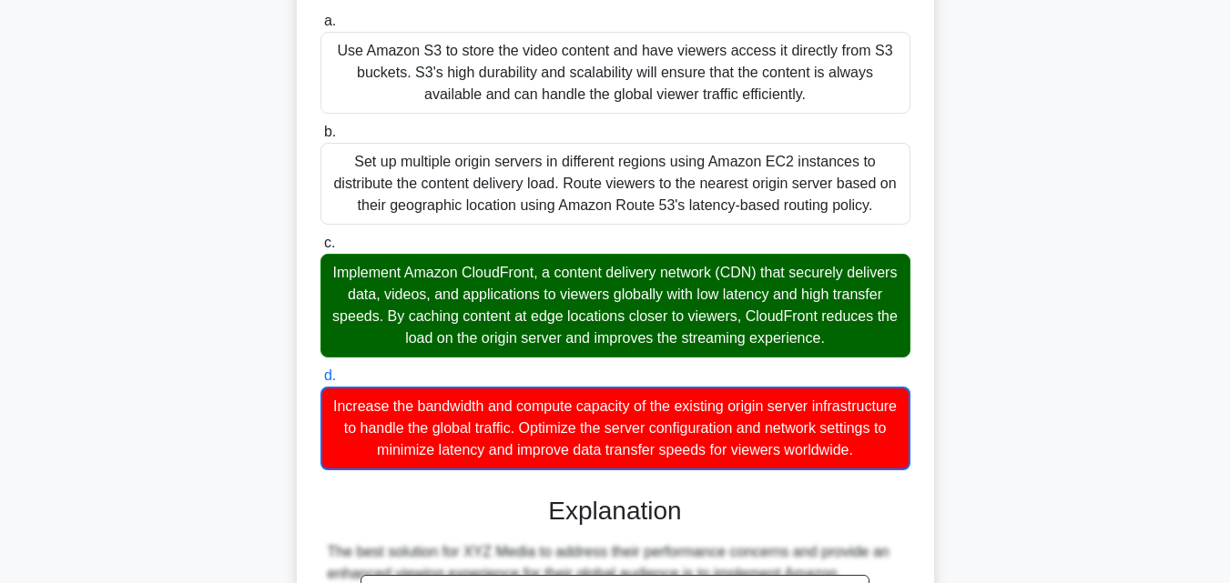
click at [643, 392] on label "d. Increase the bandwidth and compute capacity of the existing origin server in…" at bounding box center [615, 418] width 590 height 106
click at [320, 382] on input "d. Increase the bandwidth and compute capacity of the existing origin server in…" at bounding box center [320, 376] width 0 height 12
click at [643, 392] on label "d. Increase the bandwidth and compute capacity of the existing origin server in…" at bounding box center [615, 418] width 590 height 106
click at [320, 382] on input "d. Increase the bandwidth and compute capacity of the existing origin server in…" at bounding box center [320, 376] width 0 height 12
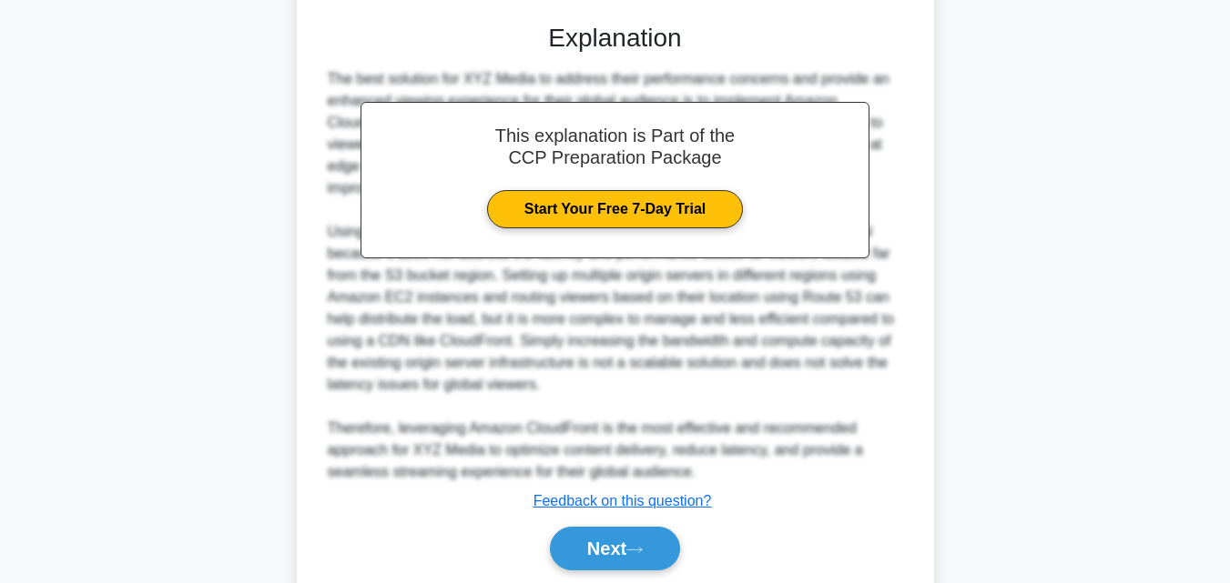
scroll to position [891, 0]
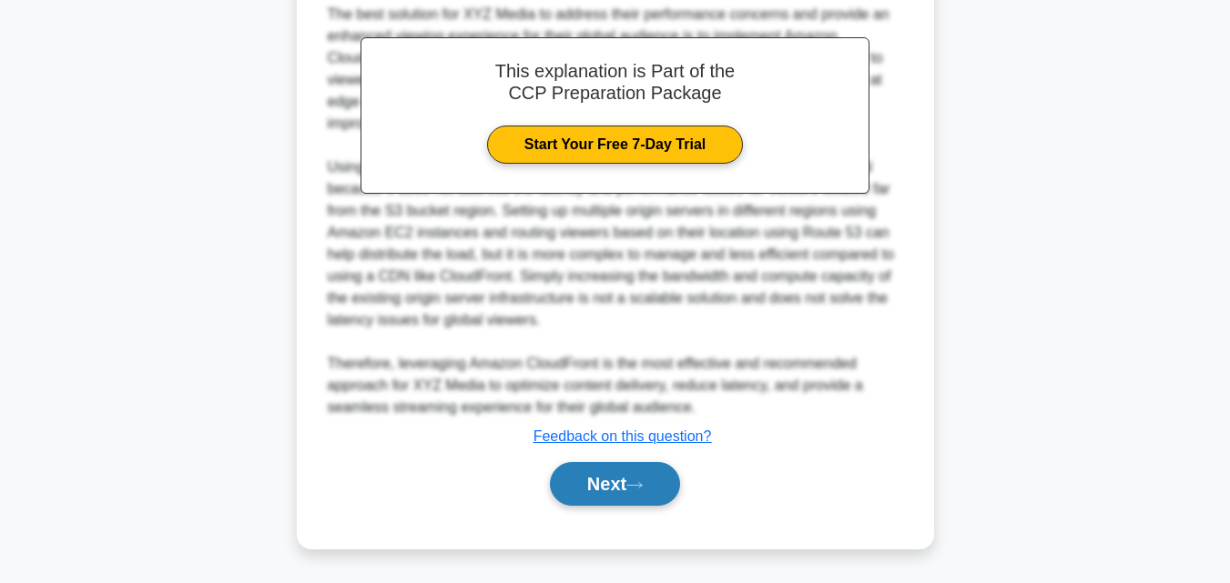
click at [585, 494] on button "Next" at bounding box center [615, 484] width 130 height 44
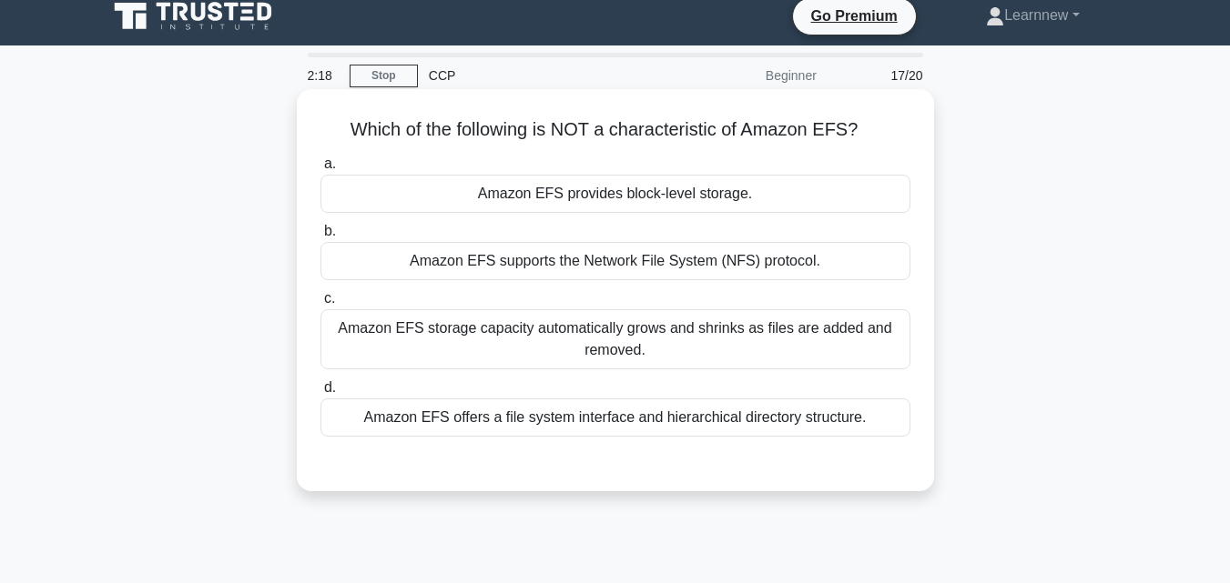
scroll to position [0, 0]
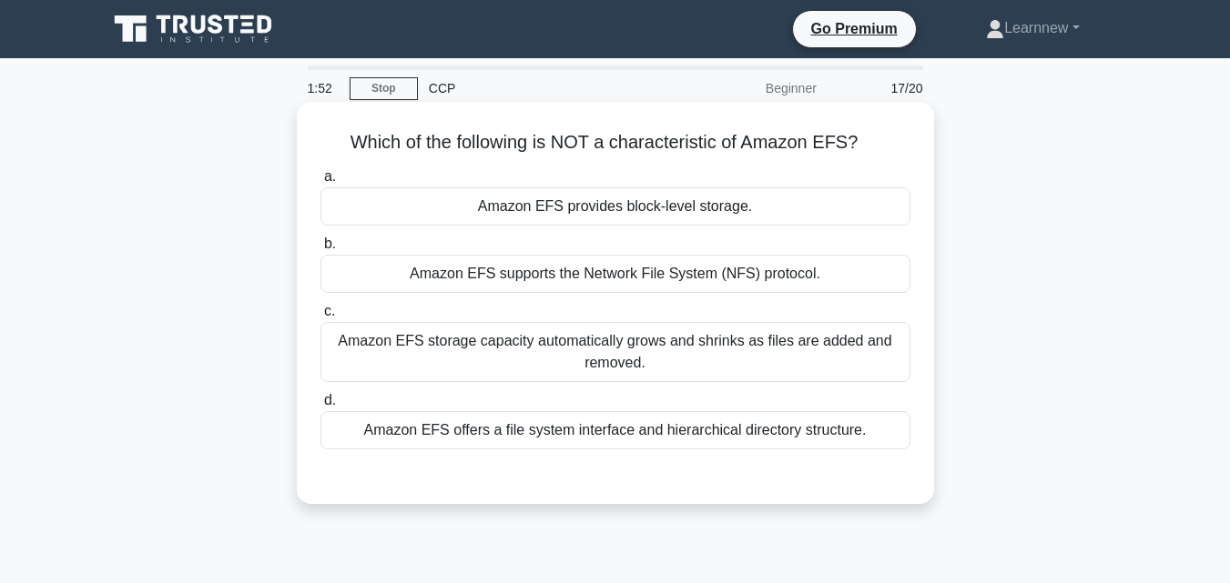
click at [673, 288] on div "Amazon EFS supports the Network File System (NFS) protocol." at bounding box center [615, 274] width 590 height 38
click at [320, 250] on input "b. Amazon EFS supports the Network File System (NFS) protocol." at bounding box center [320, 244] width 0 height 12
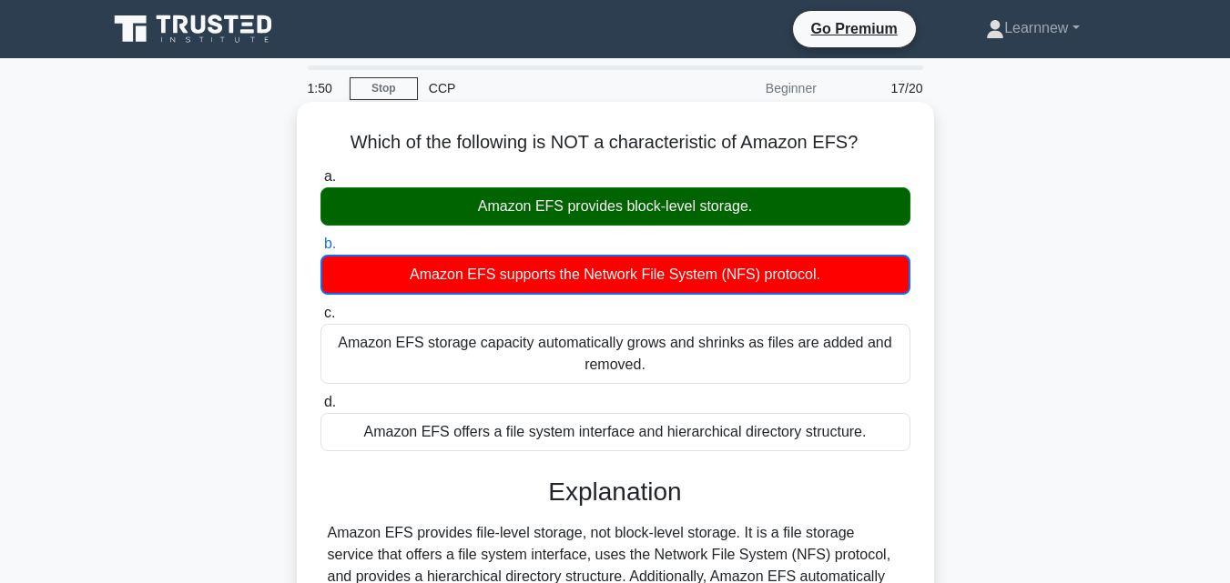
click at [676, 214] on div "Amazon EFS provides block-level storage." at bounding box center [615, 206] width 590 height 38
click at [320, 183] on input "a. Amazon EFS provides block-level storage." at bounding box center [320, 177] width 0 height 12
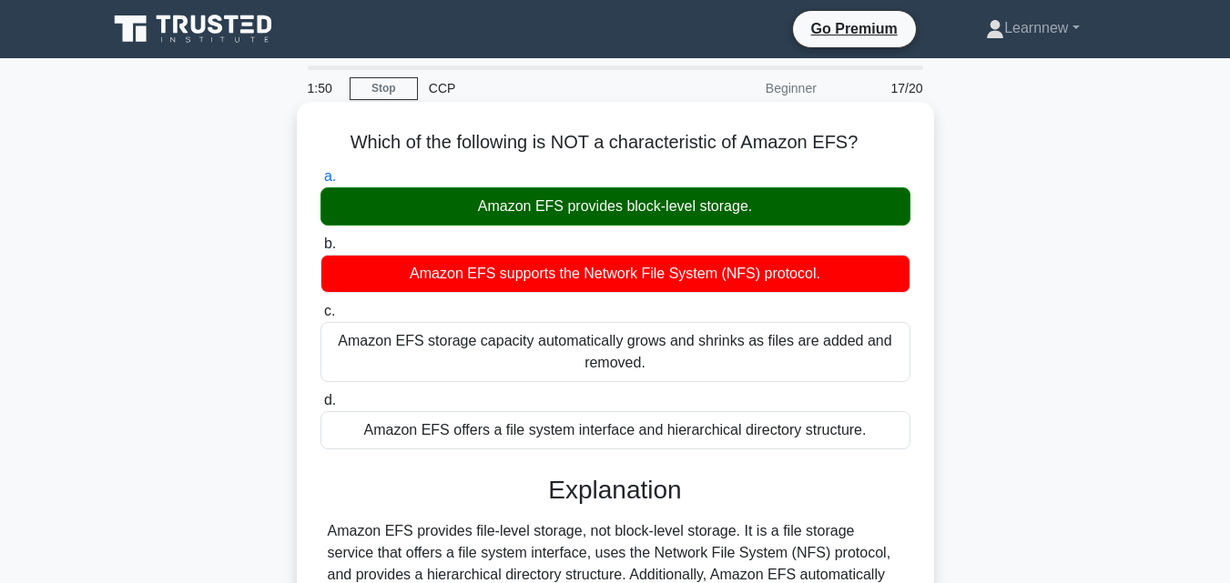
click at [676, 214] on div "Amazon EFS provides block-level storage." at bounding box center [615, 206] width 590 height 38
click at [320, 183] on input "a. Amazon EFS provides block-level storage." at bounding box center [320, 177] width 0 height 12
click at [676, 214] on div "Amazon EFS provides block-level storage." at bounding box center [615, 206] width 590 height 38
click at [320, 183] on input "a. Amazon EFS provides block-level storage." at bounding box center [320, 177] width 0 height 12
click at [676, 214] on div "Amazon EFS provides block-level storage." at bounding box center [615, 206] width 590 height 38
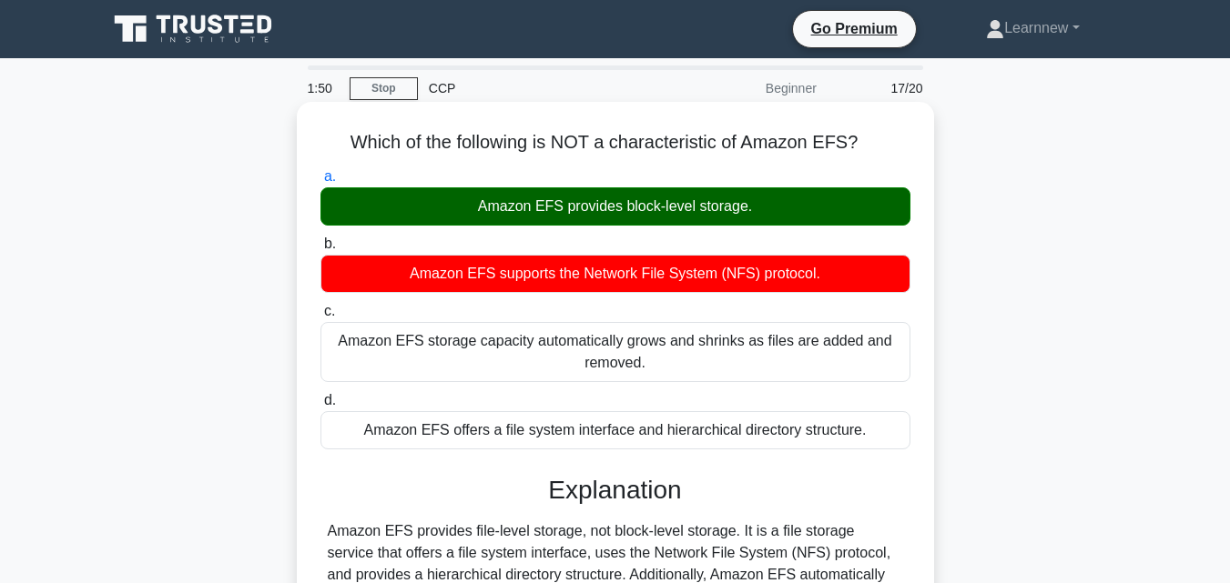
click at [320, 183] on input "a. Amazon EFS provides block-level storage." at bounding box center [320, 177] width 0 height 12
click at [676, 214] on div "Amazon EFS provides block-level storage." at bounding box center [615, 206] width 590 height 38
click at [320, 183] on input "a. Amazon EFS provides block-level storage." at bounding box center [320, 177] width 0 height 12
click at [676, 214] on div "Amazon EFS provides block-level storage." at bounding box center [615, 206] width 590 height 38
click at [320, 183] on input "a. Amazon EFS provides block-level storage." at bounding box center [320, 177] width 0 height 12
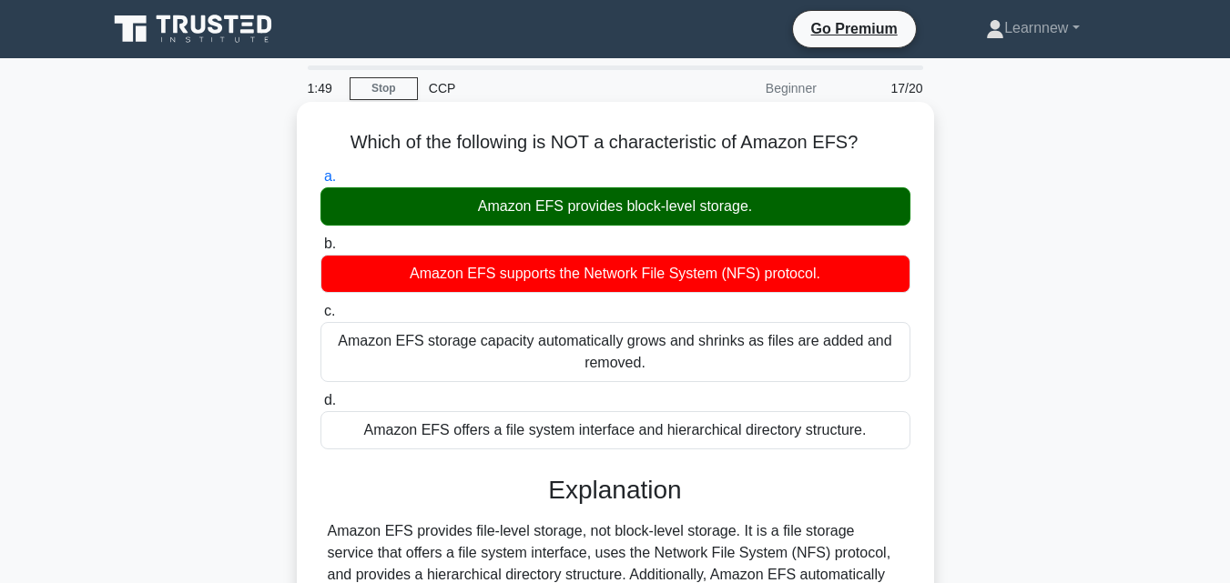
click at [676, 214] on div "Amazon EFS provides block-level storage." at bounding box center [615, 206] width 590 height 38
click at [320, 183] on input "a. Amazon EFS provides block-level storage." at bounding box center [320, 177] width 0 height 12
click at [676, 214] on div "Amazon EFS provides block-level storage." at bounding box center [615, 206] width 590 height 38
click at [320, 183] on input "a. Amazon EFS provides block-level storage." at bounding box center [320, 177] width 0 height 12
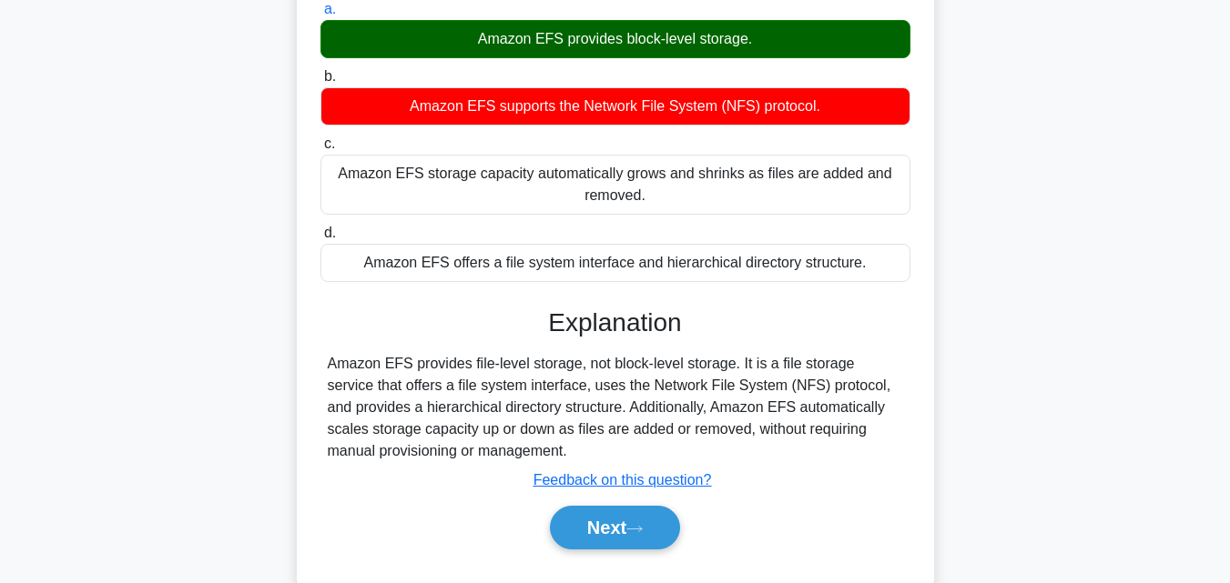
scroll to position [182, 0]
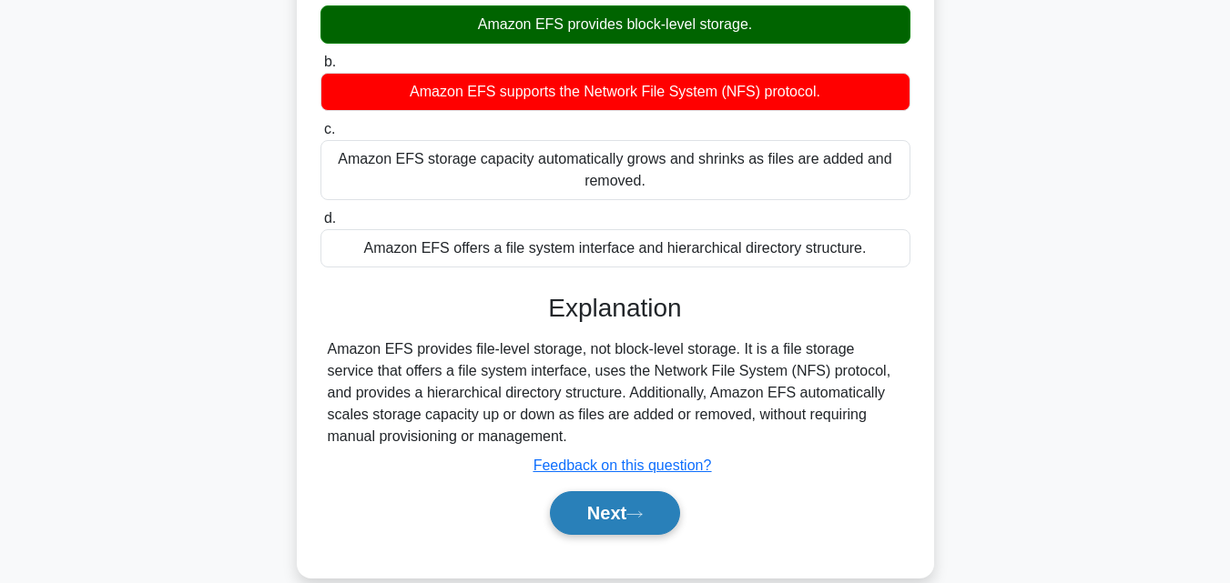
click at [636, 518] on icon at bounding box center [634, 515] width 16 height 10
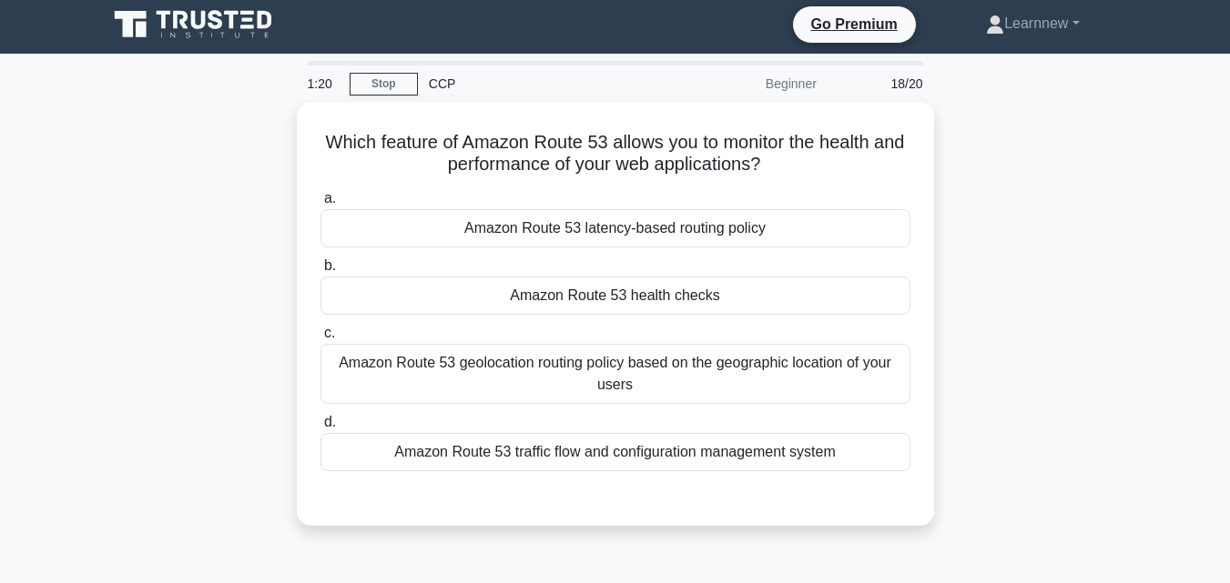
scroll to position [0, 0]
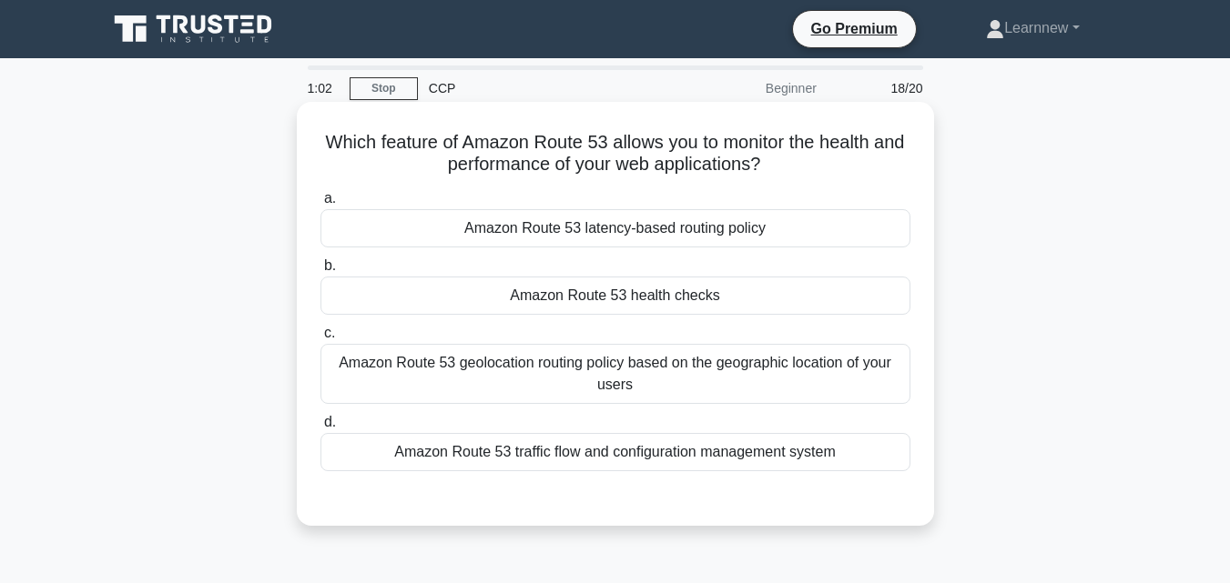
click at [600, 292] on div "Amazon Route 53 health checks" at bounding box center [615, 296] width 590 height 38
click at [320, 272] on input "b. Amazon Route 53 health checks" at bounding box center [320, 266] width 0 height 12
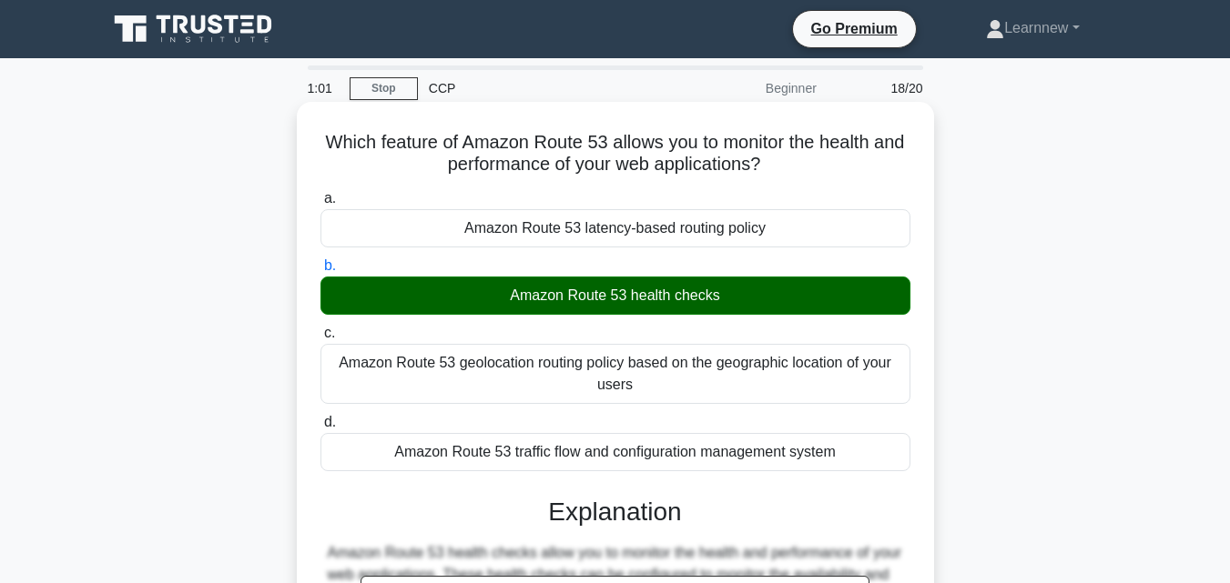
scroll to position [400, 0]
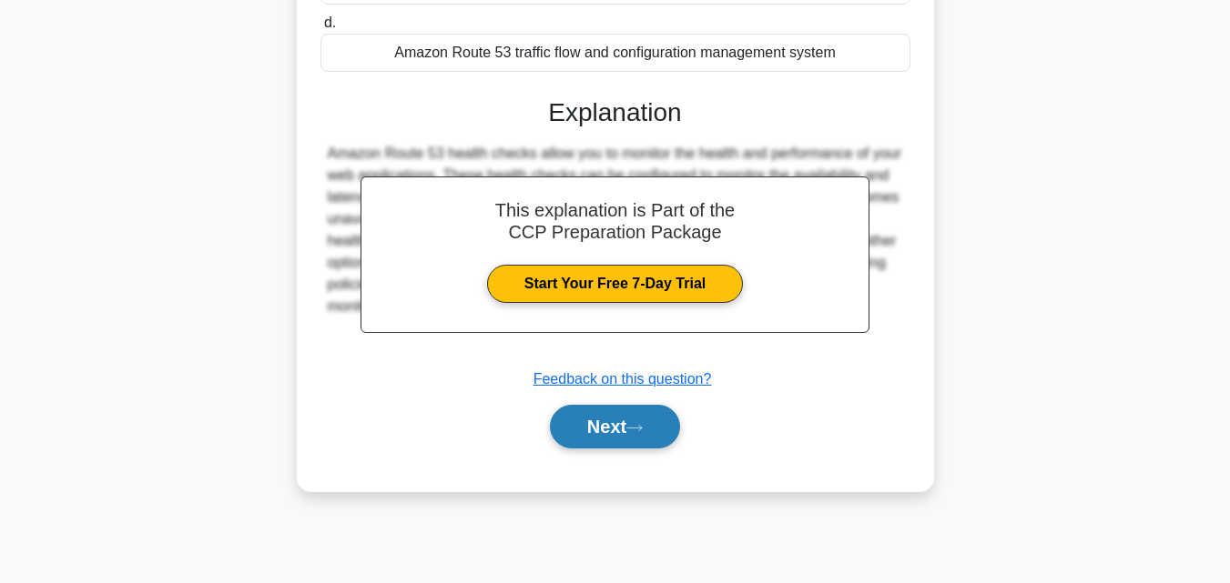
click at [600, 418] on button "Next" at bounding box center [615, 427] width 130 height 44
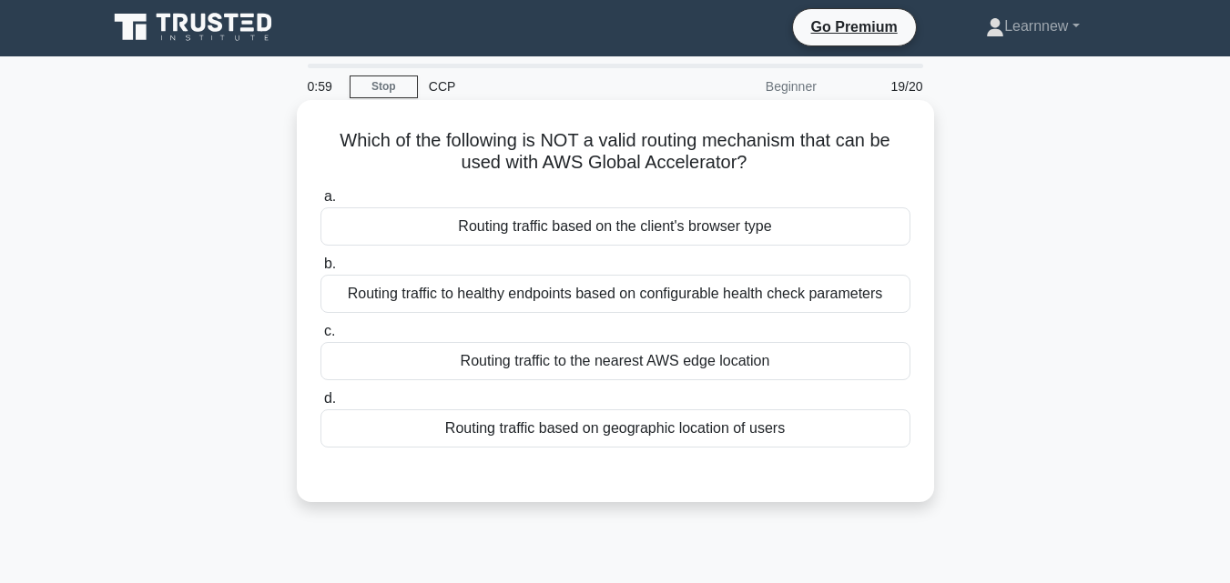
scroll to position [0, 0]
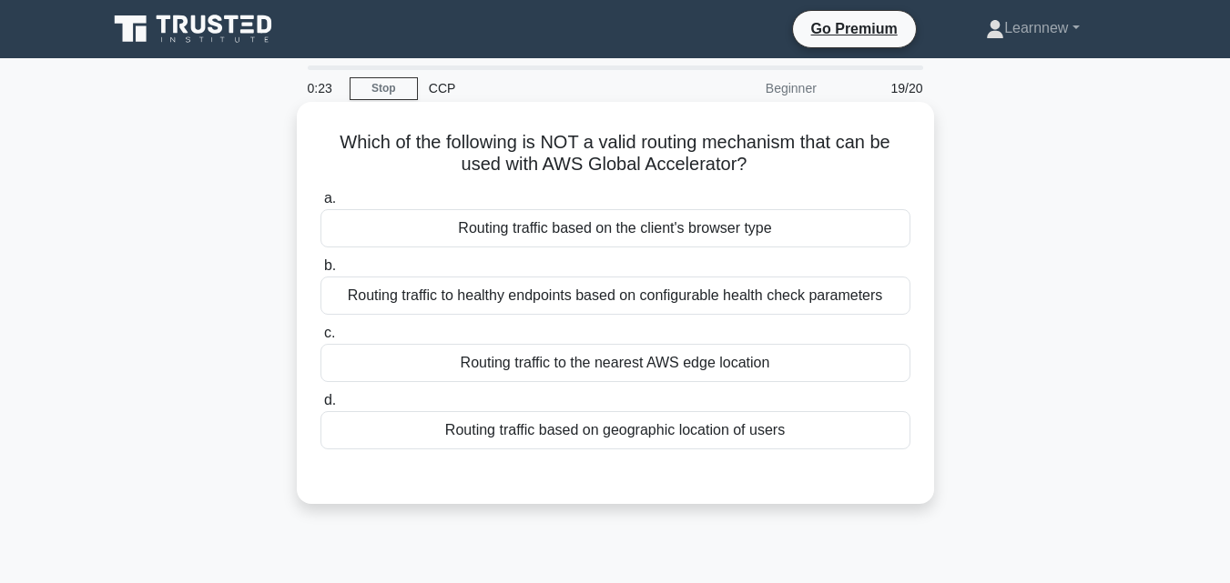
click at [539, 234] on div "Routing traffic based on the client's browser type" at bounding box center [615, 228] width 590 height 38
click at [320, 205] on input "a. Routing traffic based on the client's browser type" at bounding box center [320, 199] width 0 height 12
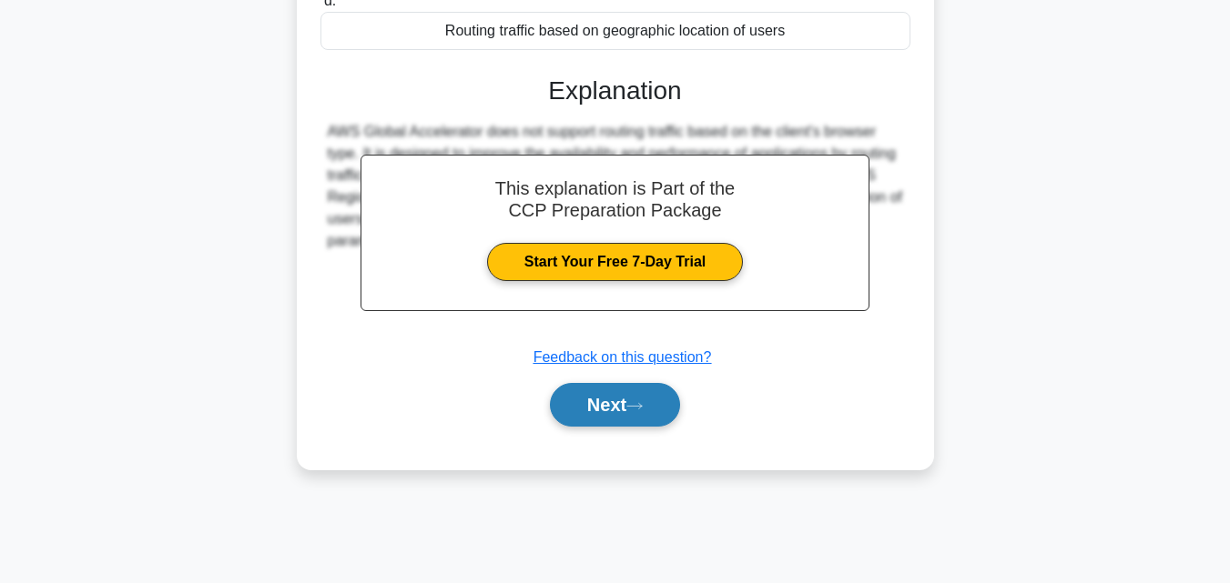
click at [572, 420] on button "Next" at bounding box center [615, 405] width 130 height 44
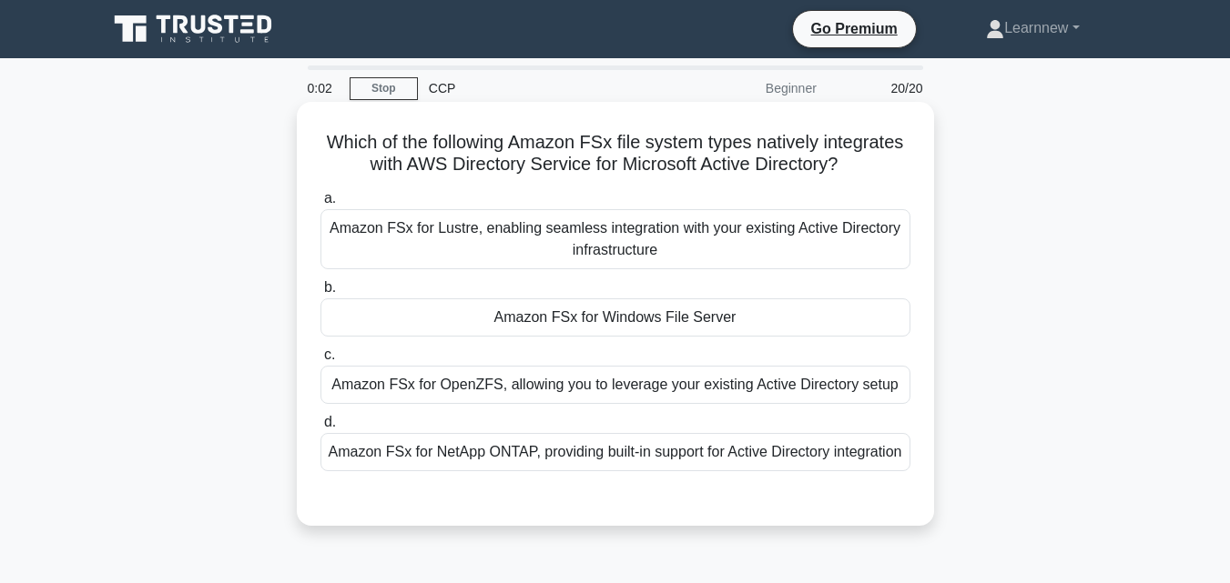
click at [586, 316] on div "Amazon FSx for Windows File Server" at bounding box center [615, 318] width 590 height 38
click at [320, 294] on input "b. Amazon FSx for Windows File Server" at bounding box center [320, 288] width 0 height 12
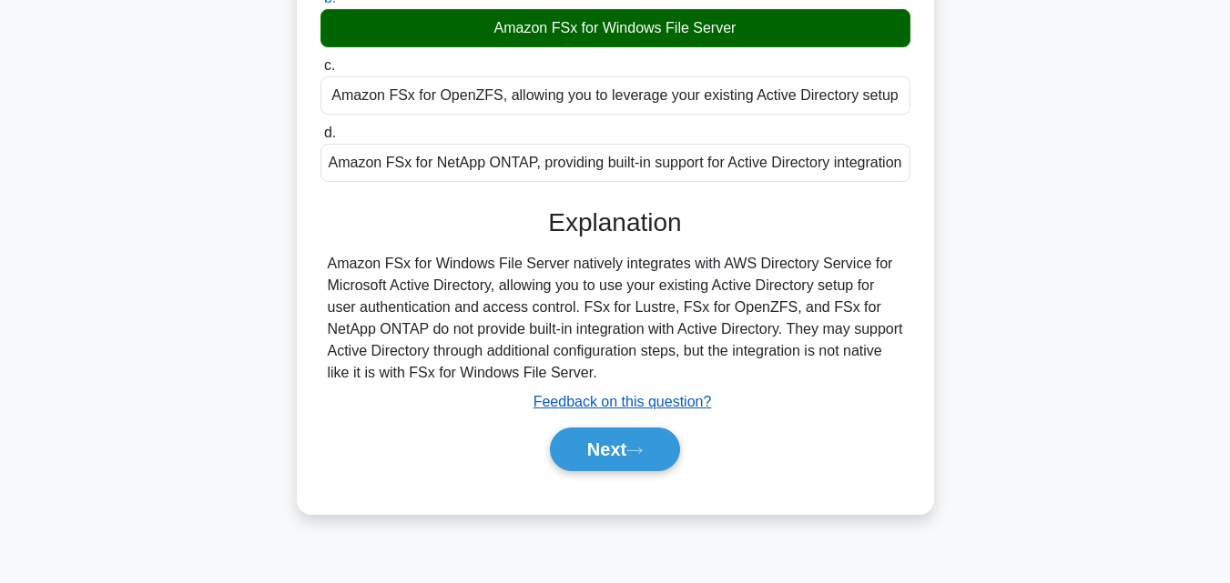
scroll to position [364, 0]
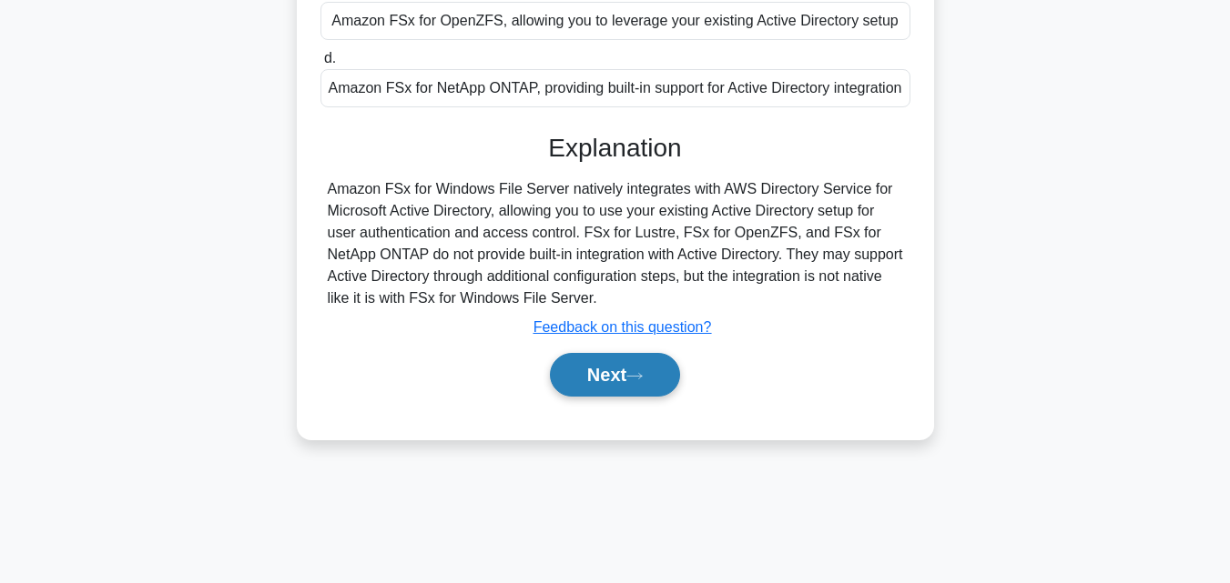
click at [622, 391] on button "Next" at bounding box center [615, 375] width 130 height 44
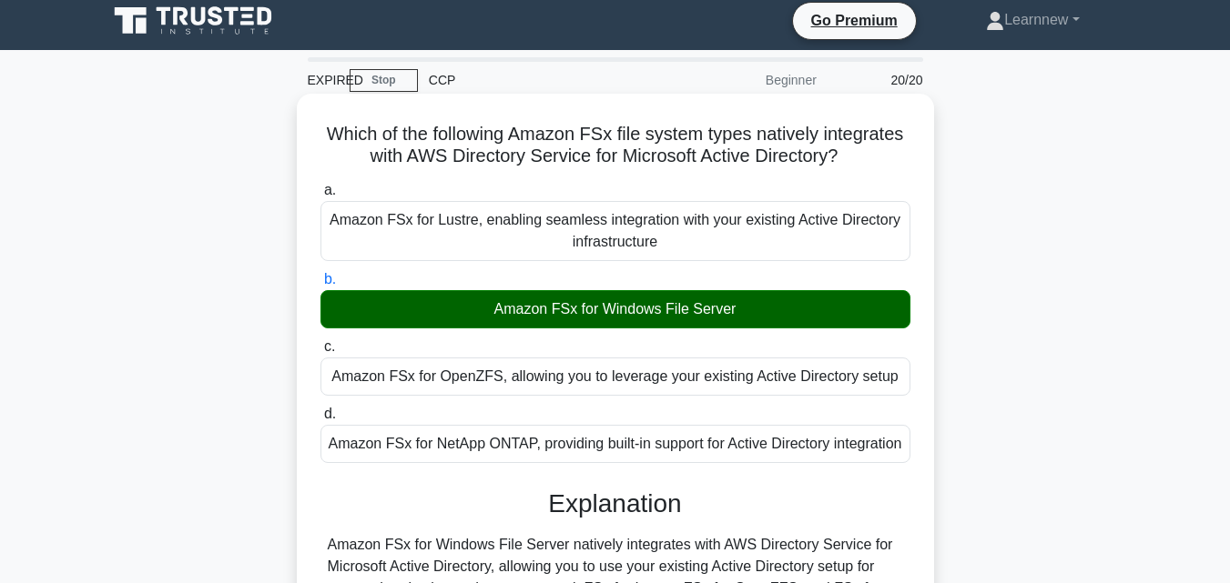
scroll to position [0, 0]
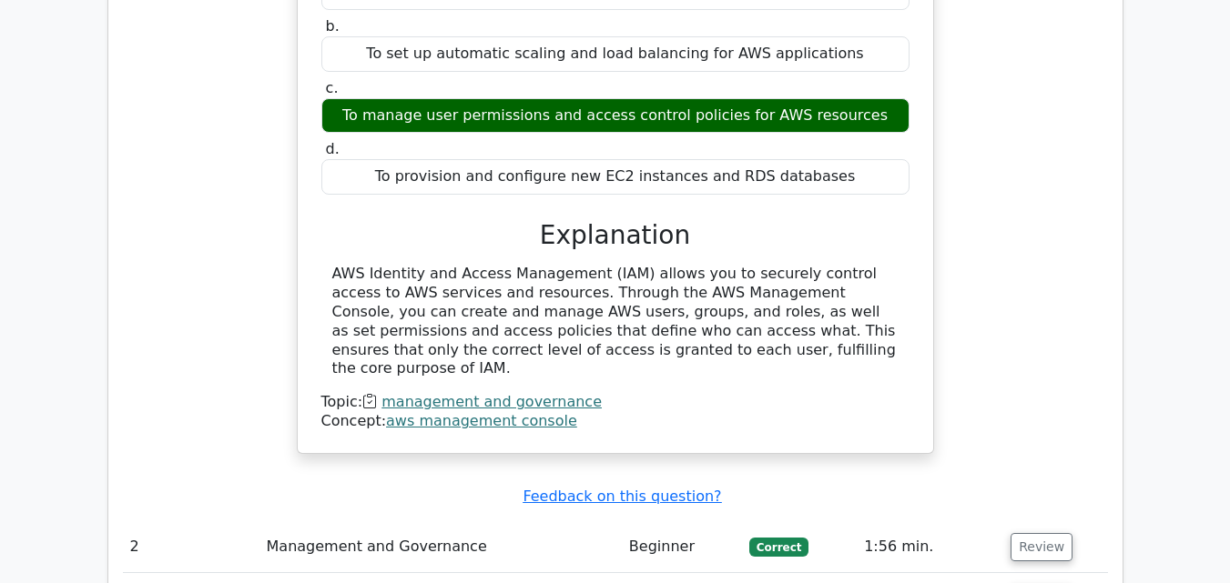
scroll to position [2002, 0]
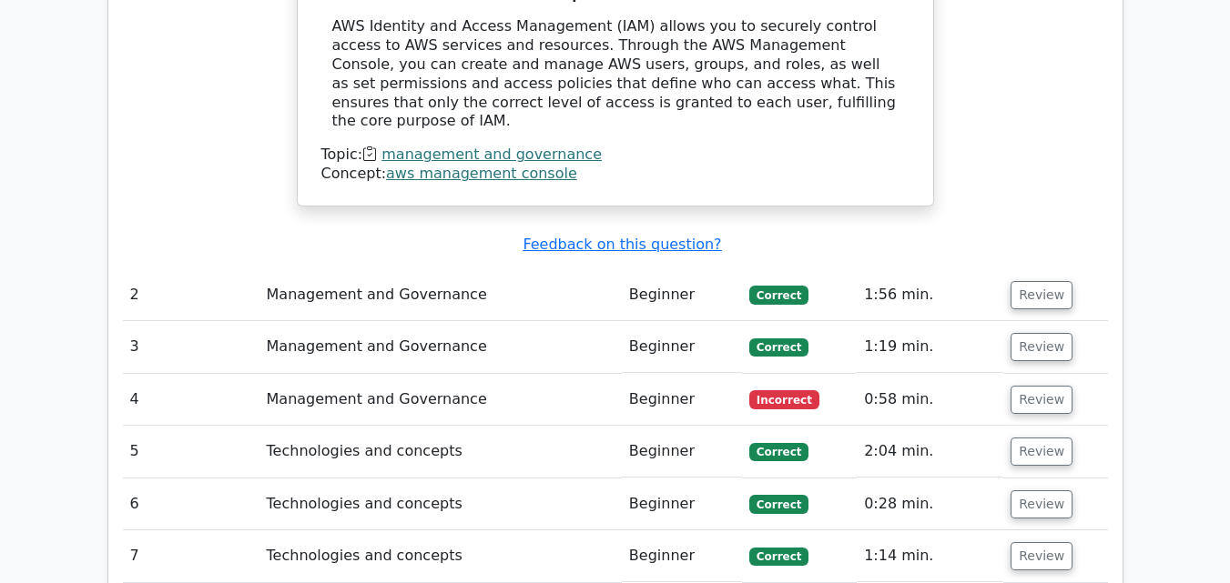
click at [461, 374] on td "Management and Governance" at bounding box center [440, 400] width 362 height 52
click at [1043, 386] on button "Review" at bounding box center [1041, 400] width 62 height 28
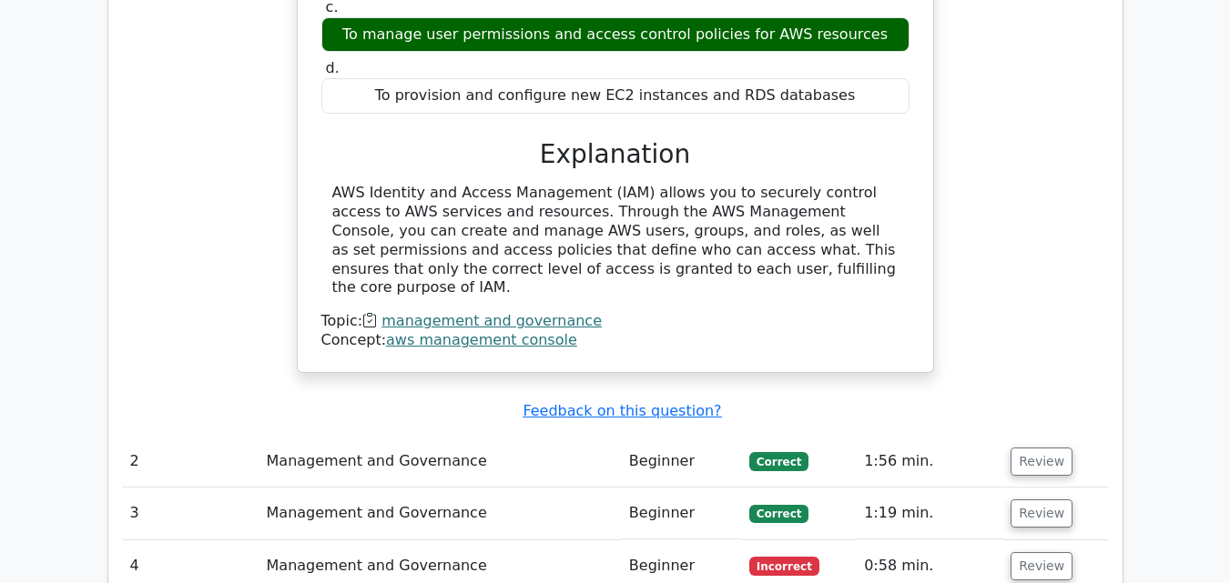
scroll to position [1820, 0]
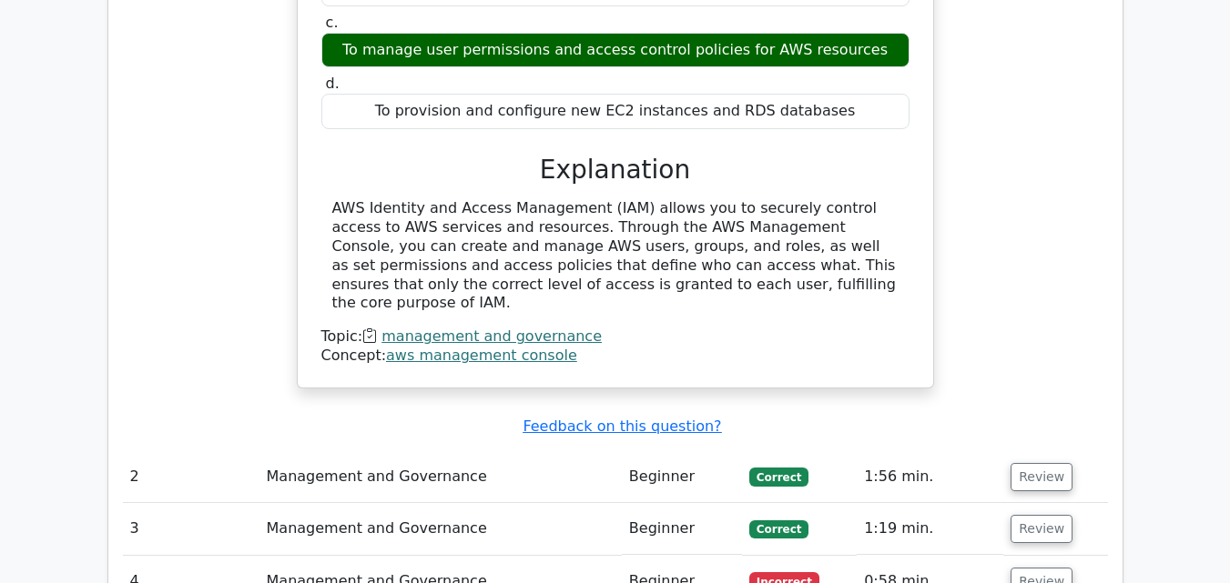
click at [1028, 556] on td "Review" at bounding box center [1055, 582] width 104 height 52
click at [1021, 568] on button "Review" at bounding box center [1041, 582] width 62 height 28
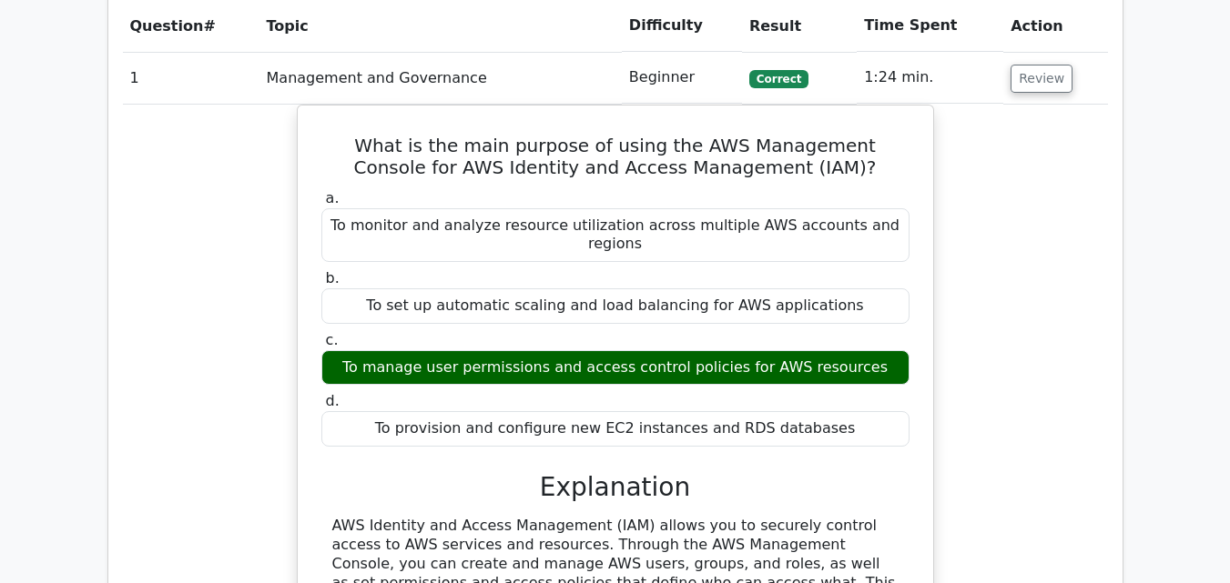
scroll to position [1183, 0]
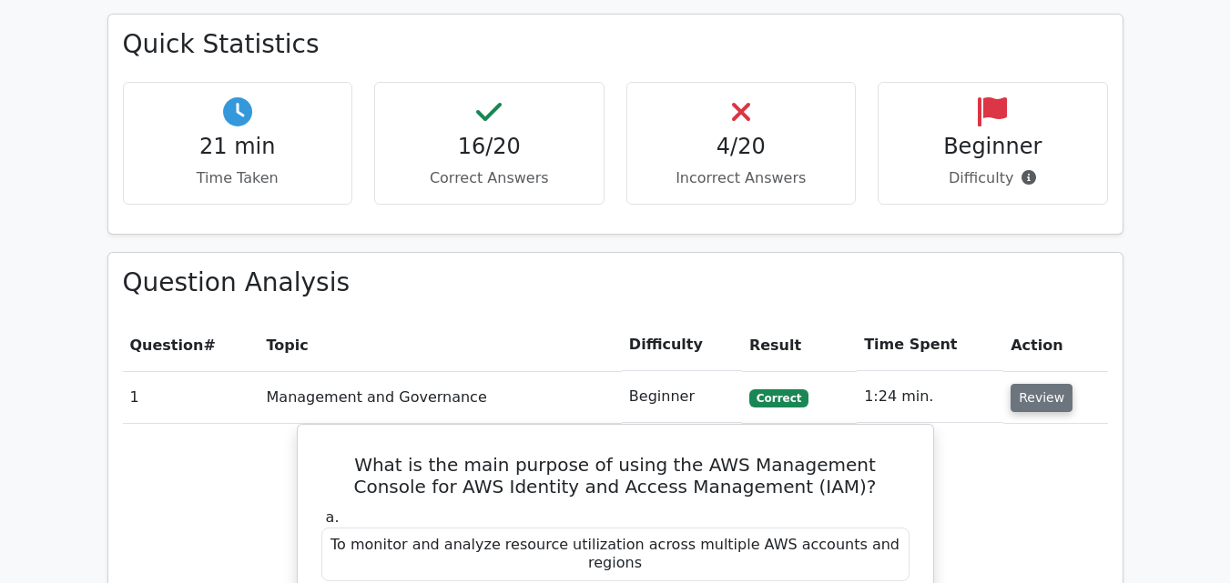
click at [1025, 384] on button "Review" at bounding box center [1041, 398] width 62 height 28
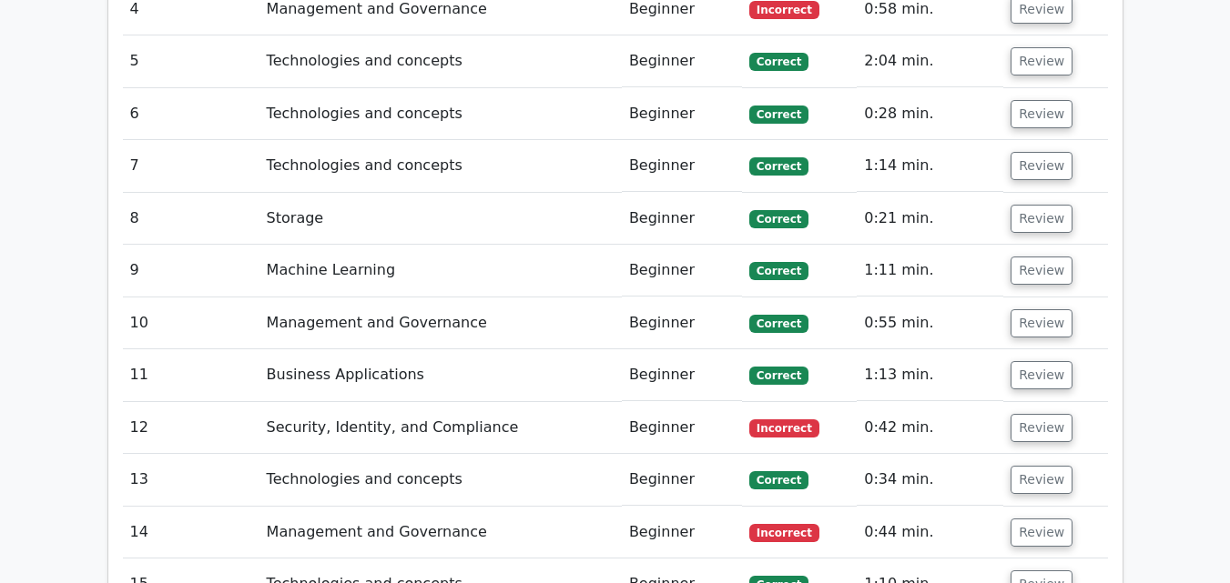
scroll to position [1729, 0]
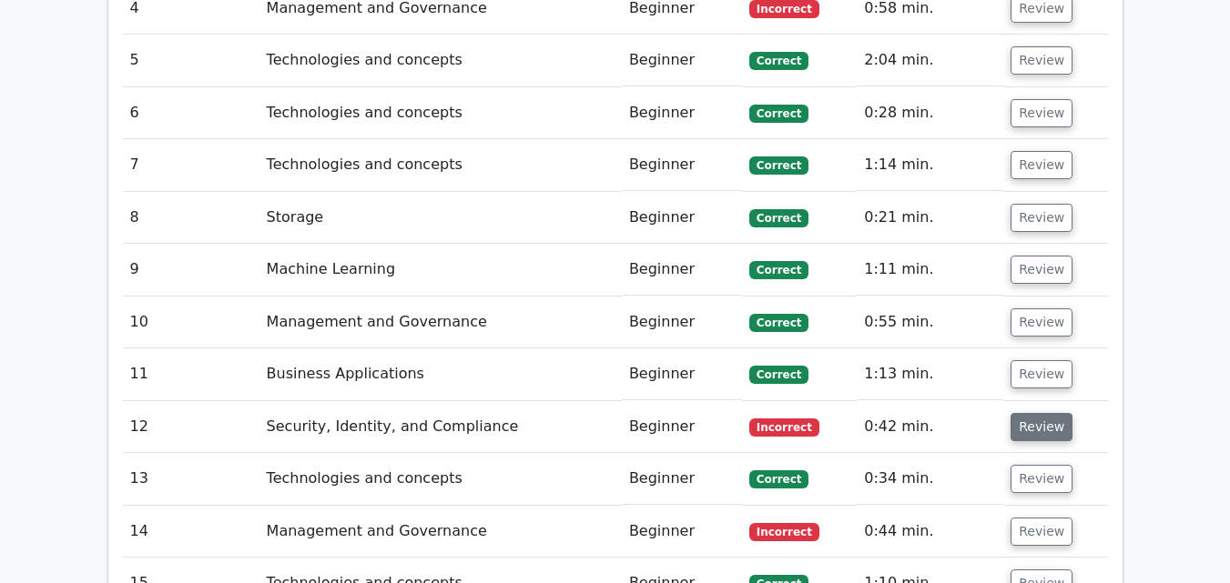
click at [1029, 413] on button "Review" at bounding box center [1041, 427] width 62 height 28
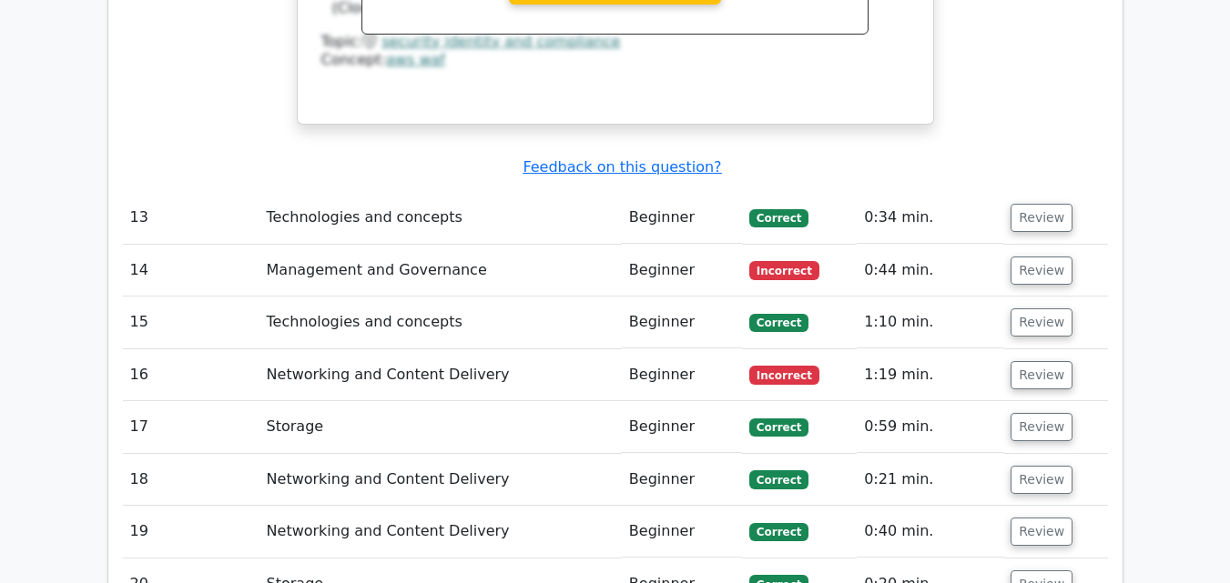
scroll to position [2821, 0]
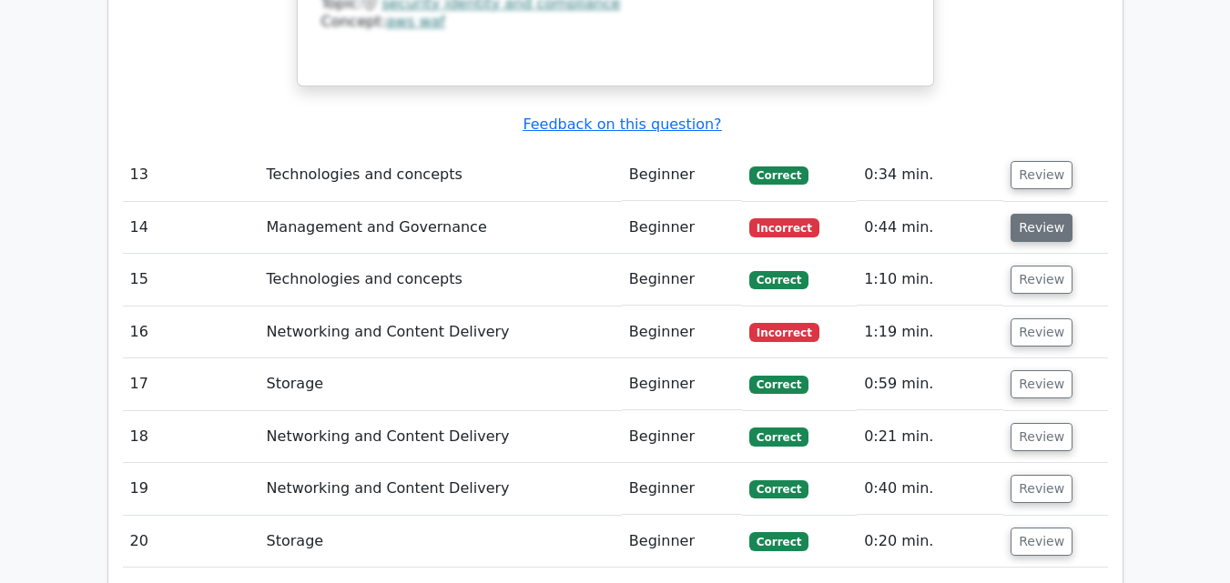
click at [1047, 214] on button "Review" at bounding box center [1041, 228] width 62 height 28
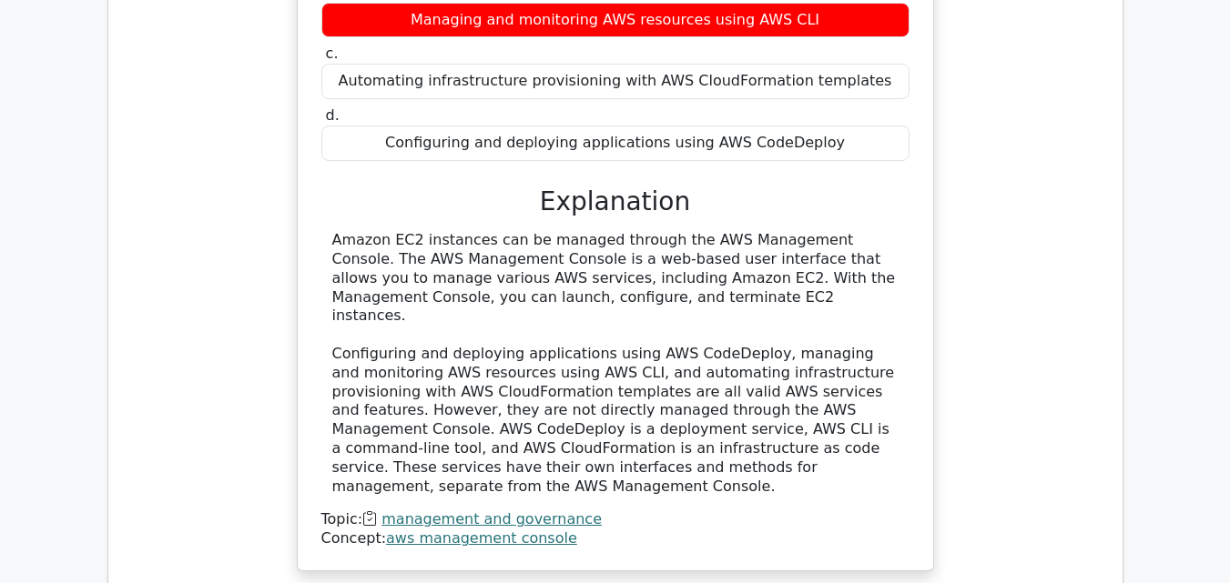
scroll to position [3276, 0]
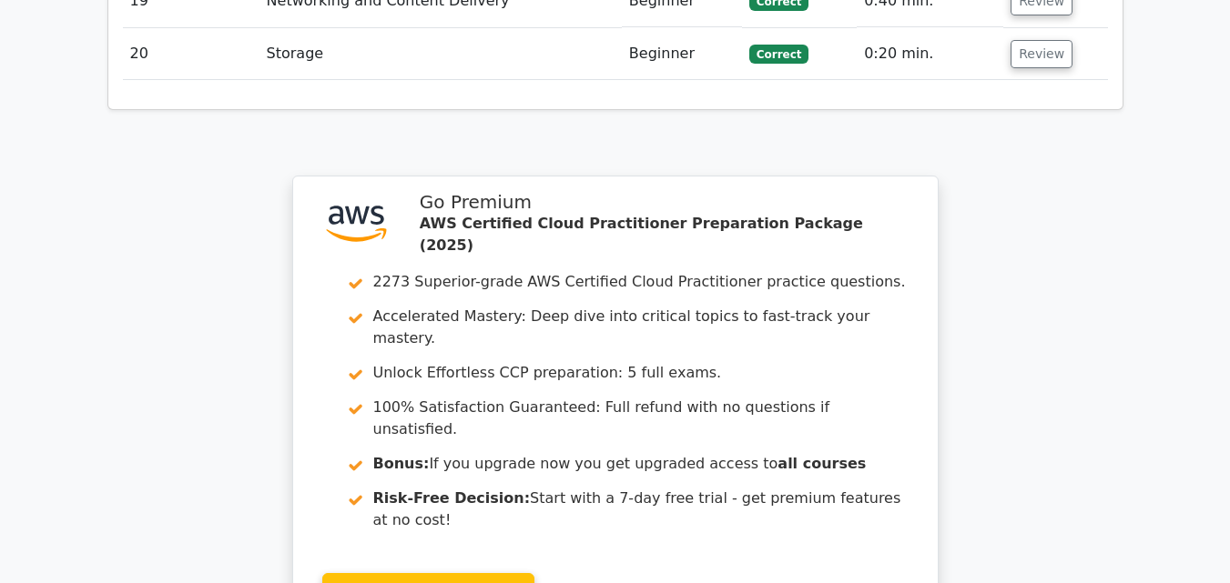
scroll to position [5531, 0]
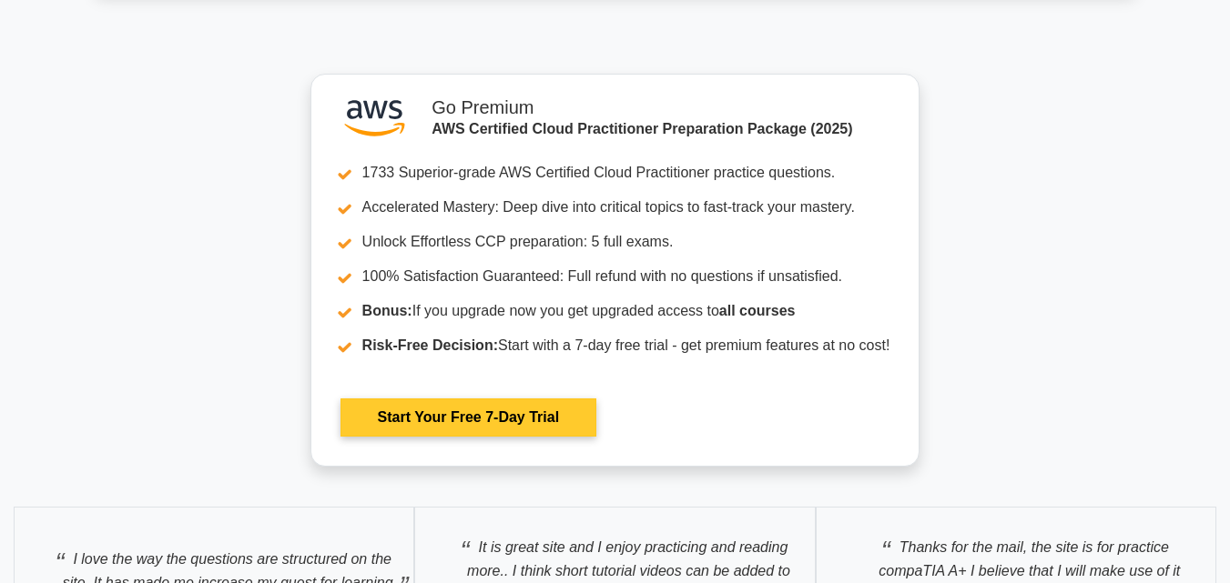
scroll to position [4550, 0]
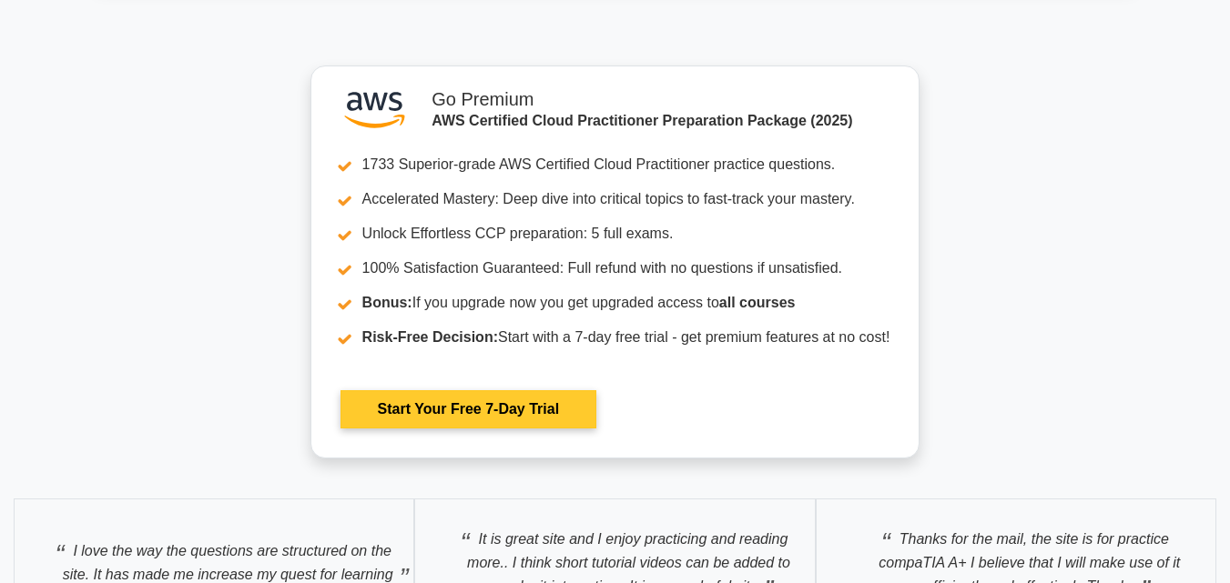
click at [486, 407] on link "Start Your Free 7-Day Trial" at bounding box center [468, 409] width 256 height 38
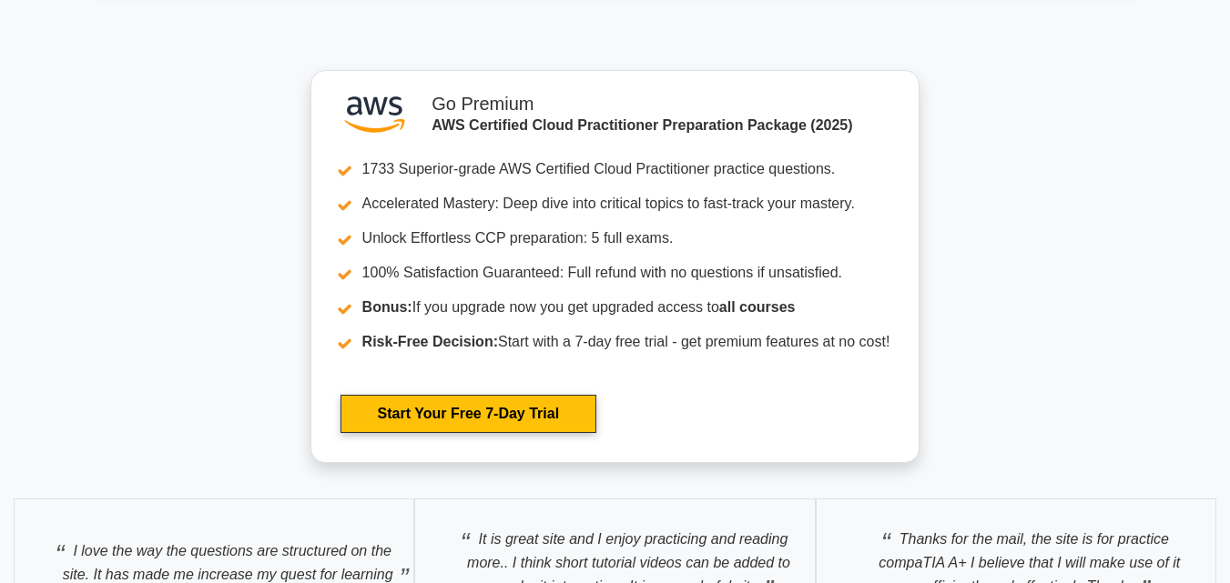
scroll to position [4656, 0]
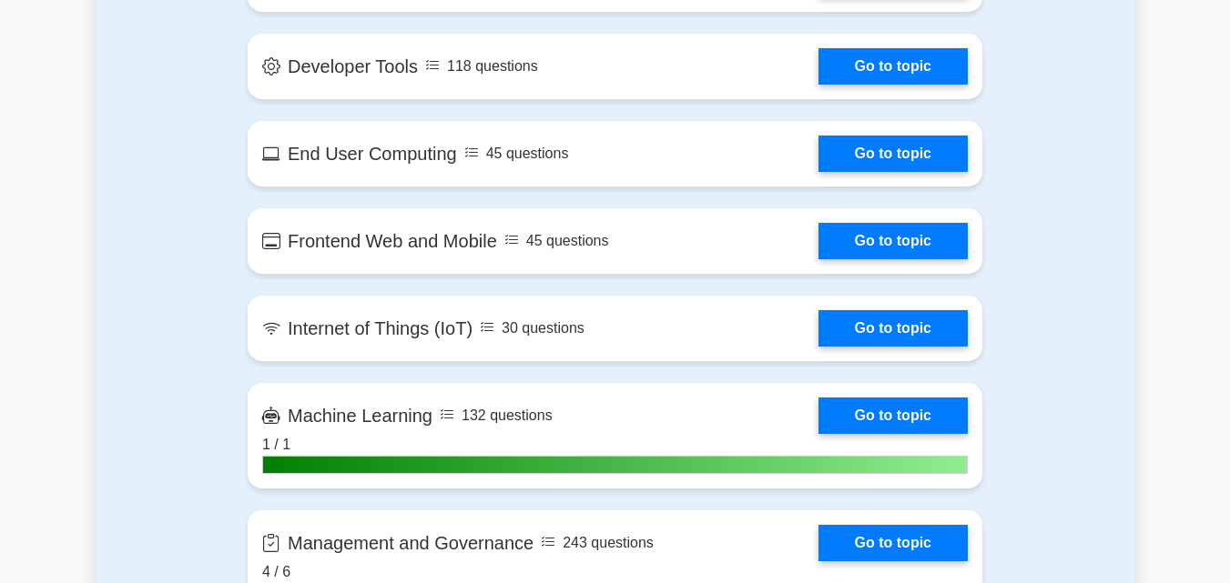
scroll to position [2166, 0]
